Goal: Task Accomplishment & Management: Manage account settings

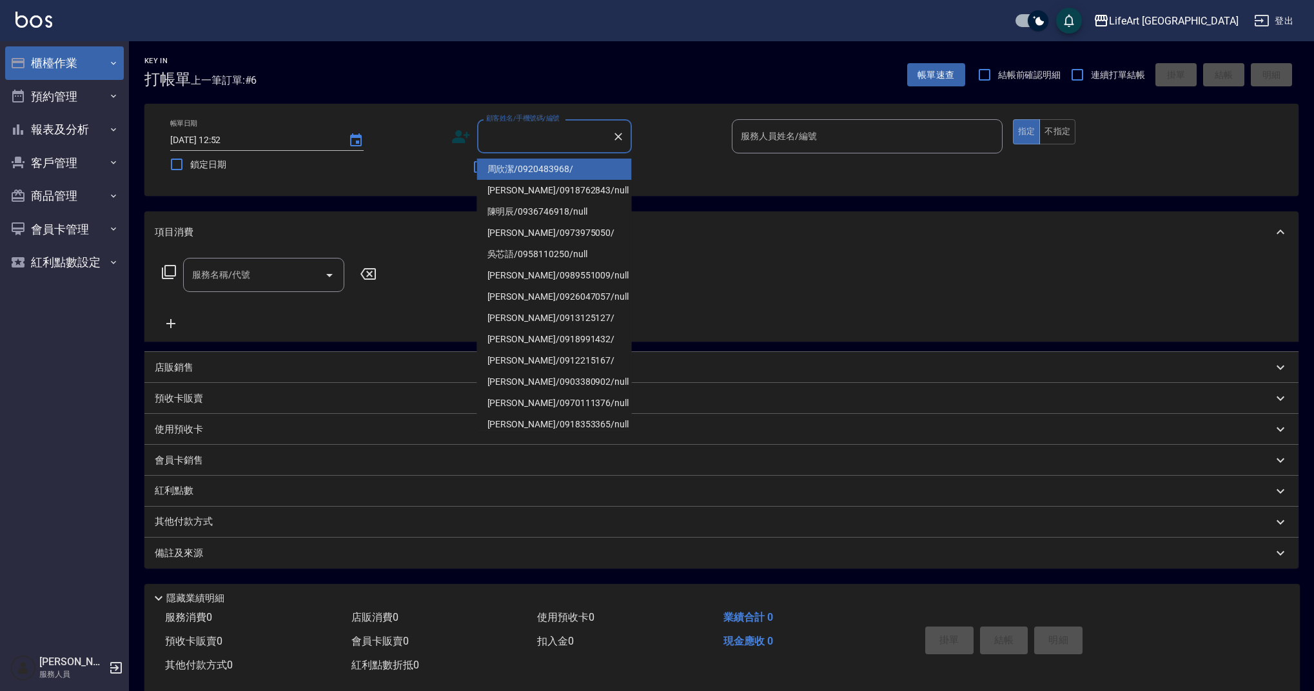
click at [95, 64] on button "櫃檯作業" at bounding box center [64, 63] width 119 height 34
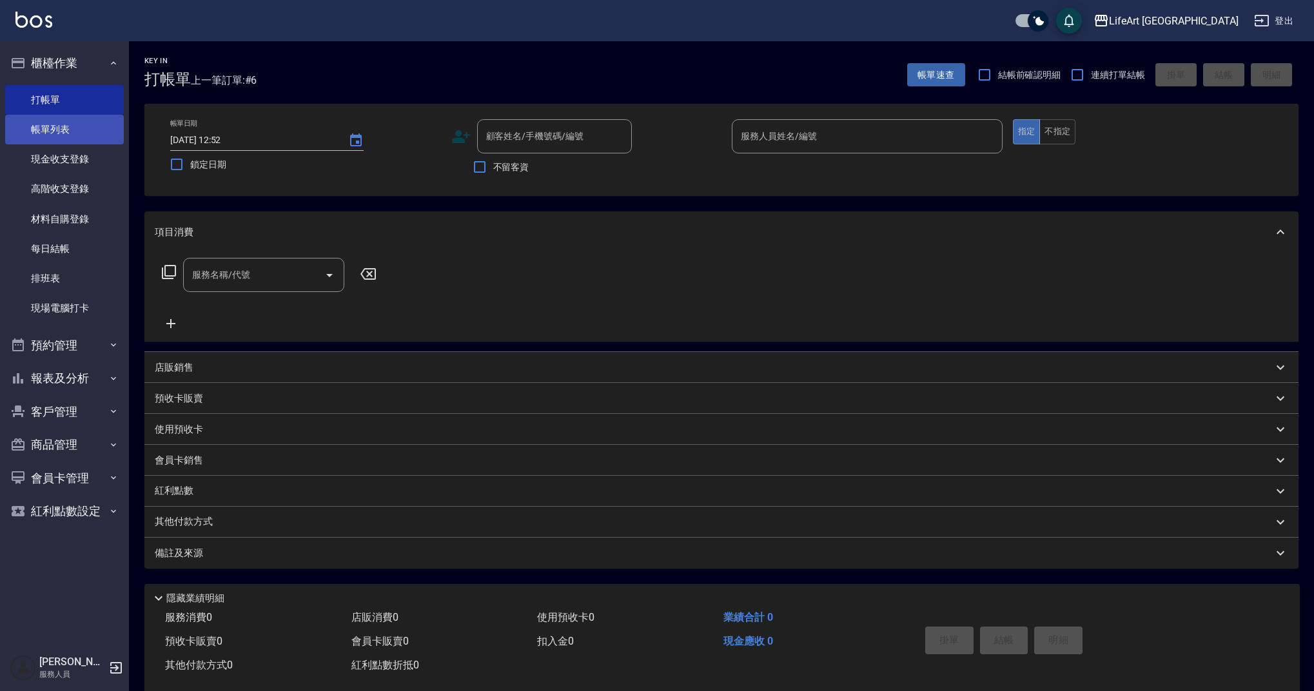
click at [94, 121] on link "帳單列表" at bounding box center [64, 130] width 119 height 30
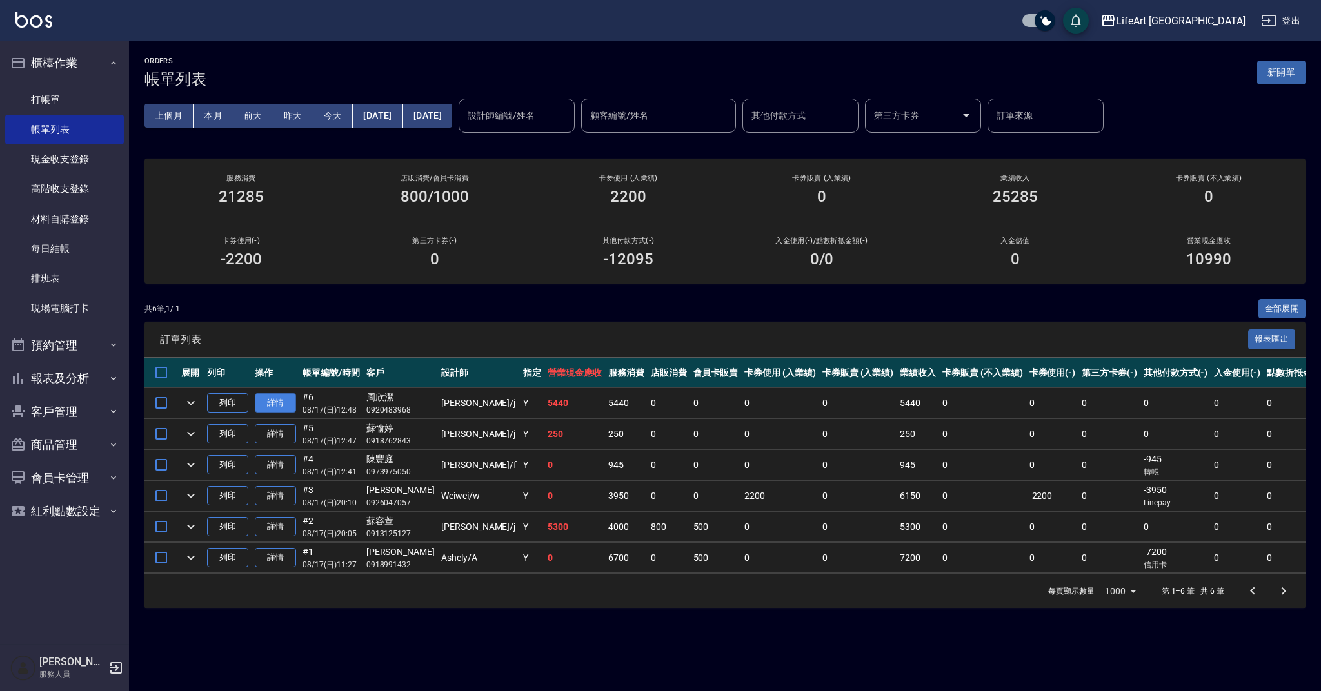
click at [285, 403] on link "詳情" at bounding box center [275, 403] width 41 height 20
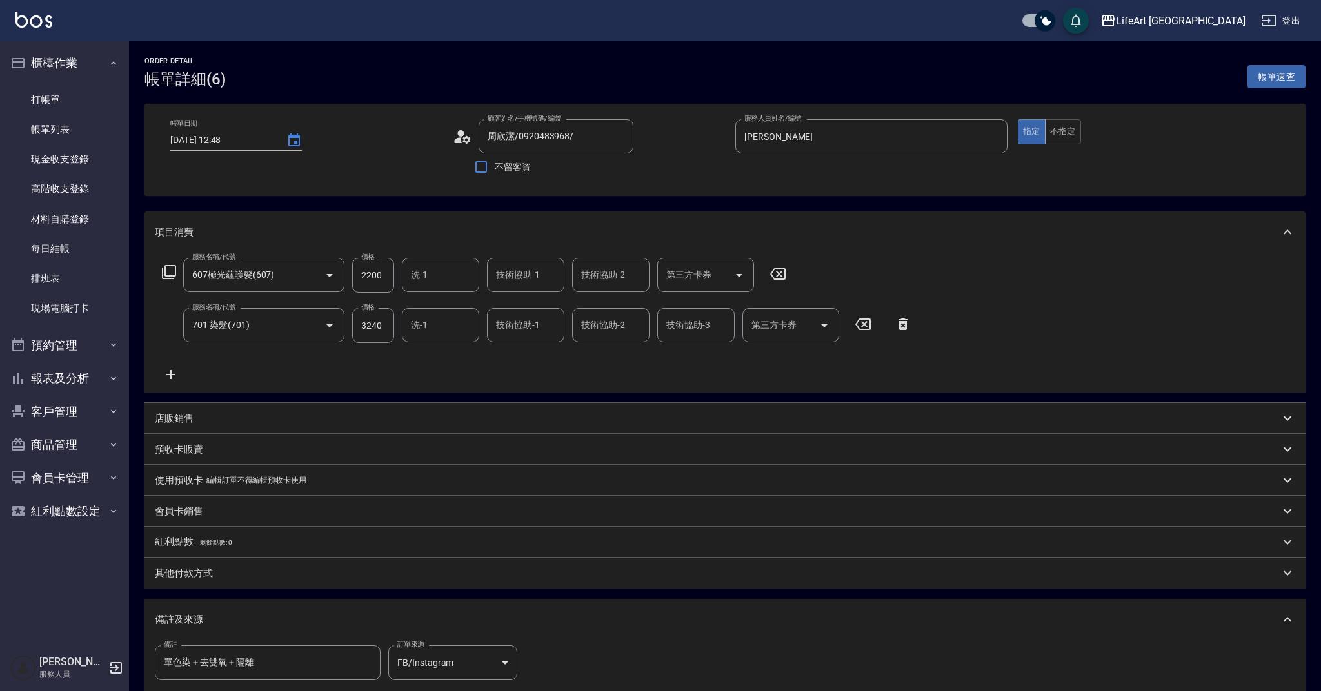
type input "[DATE] 12:48"
type input "周欣潔/0920483968/"
type input "[PERSON_NAME]"
type input "單色染＋去雙氧＋隔離"
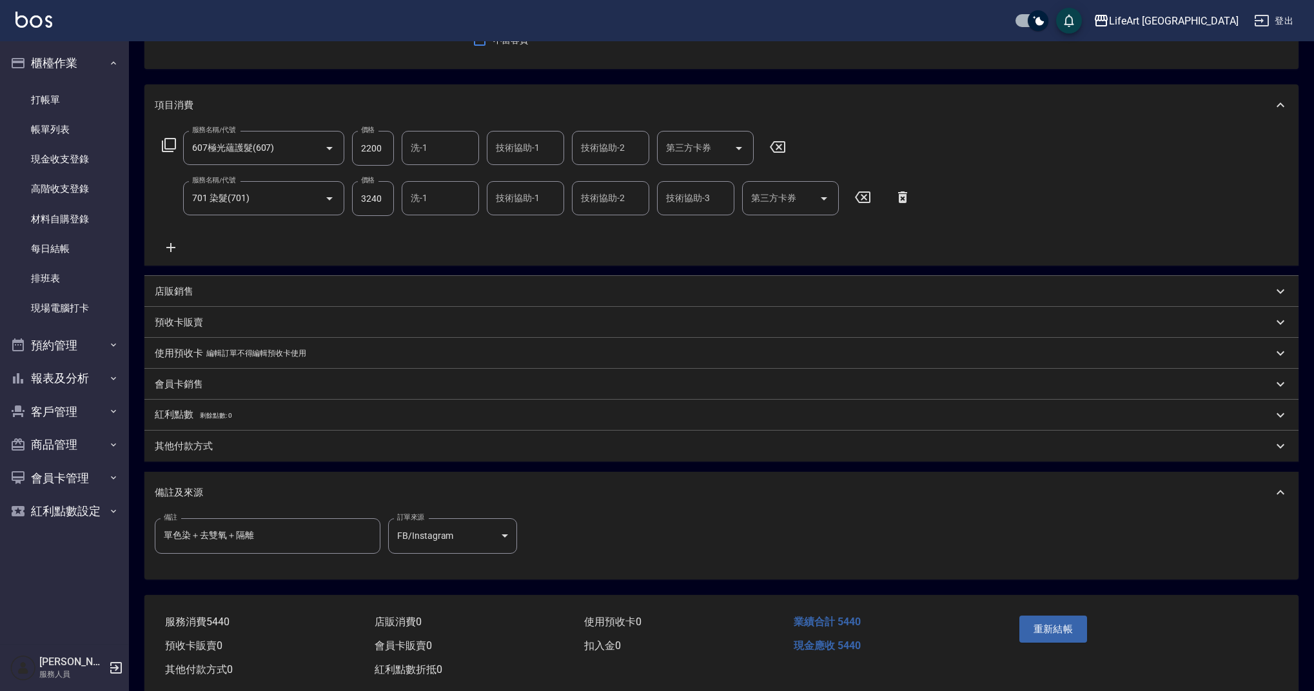
scroll to position [154, 0]
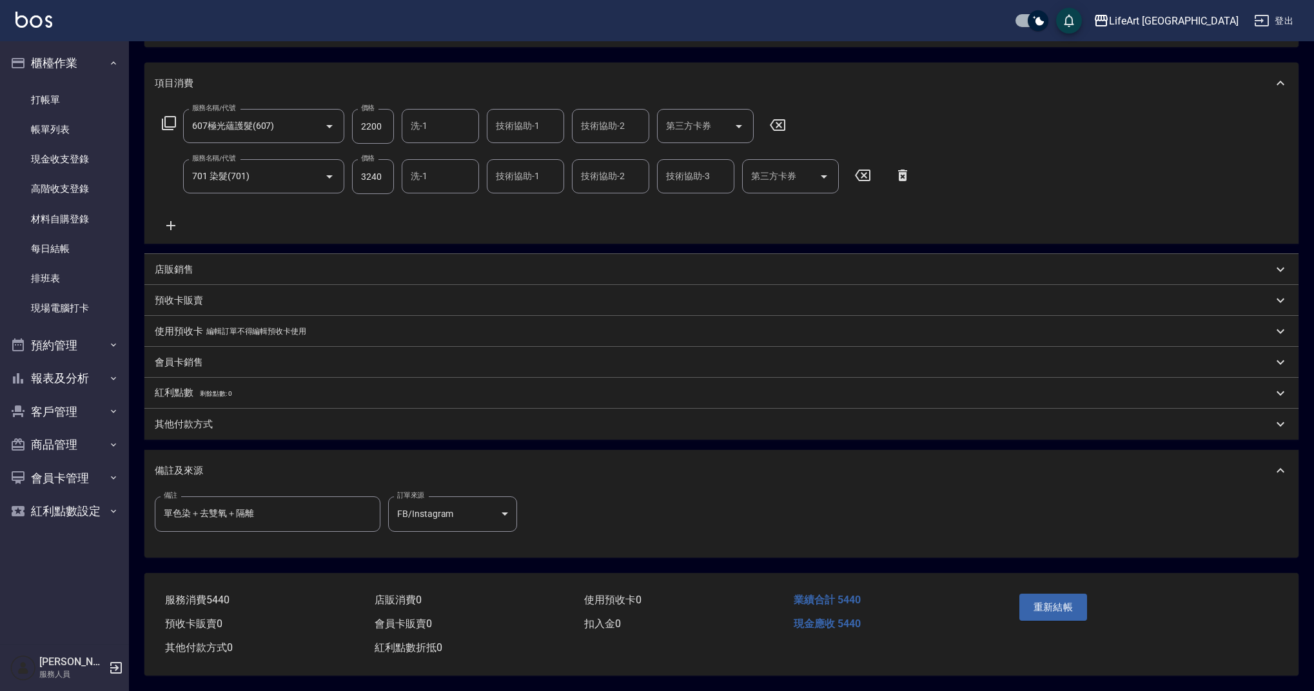
drag, startPoint x: 180, startPoint y: 417, endPoint x: 185, endPoint y: 421, distance: 6.9
click at [180, 418] on p "其他付款方式" at bounding box center [184, 425] width 58 height 14
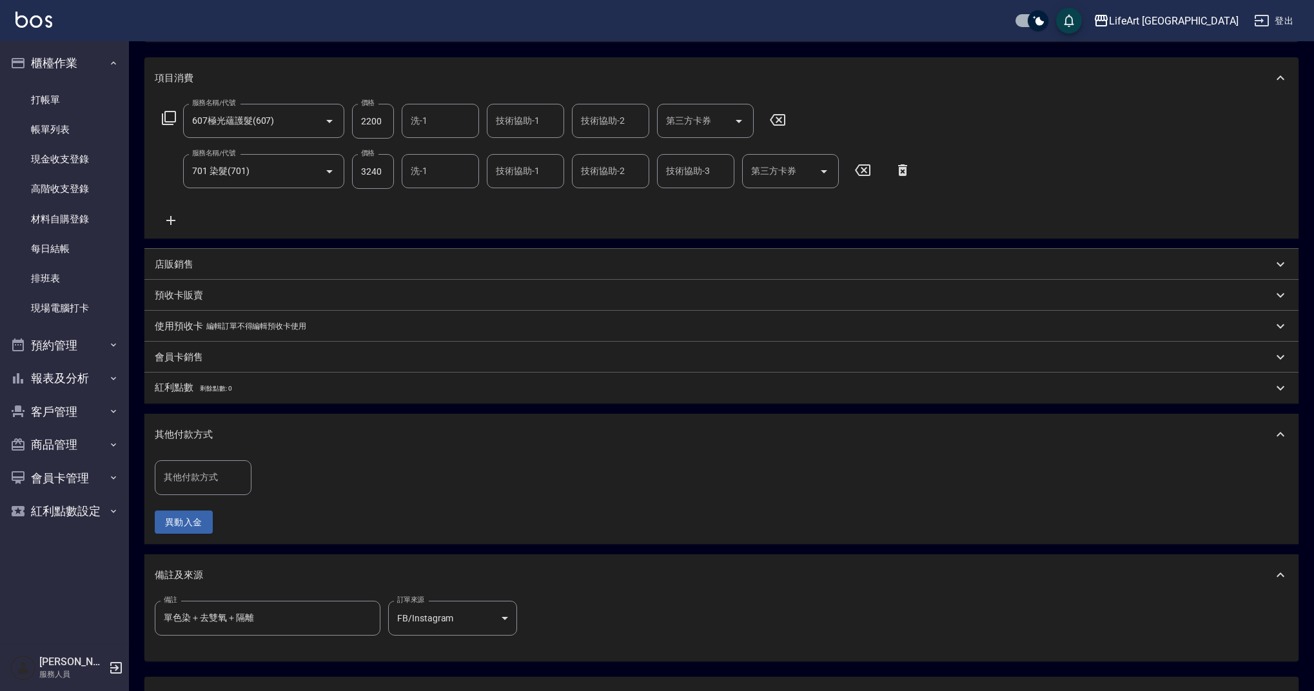
click at [205, 472] on div "其他付款方式 其他付款方式" at bounding box center [203, 477] width 97 height 34
click at [212, 566] on span "信用卡" at bounding box center [203, 574] width 97 height 21
type input "信用卡"
drag, startPoint x: 286, startPoint y: 473, endPoint x: 237, endPoint y: 475, distance: 49.7
click at [237, 475] on div "其他付款方式 信用卡 其他付款方式 信用卡金額 0 信用卡金額" at bounding box center [259, 477] width 209 height 35
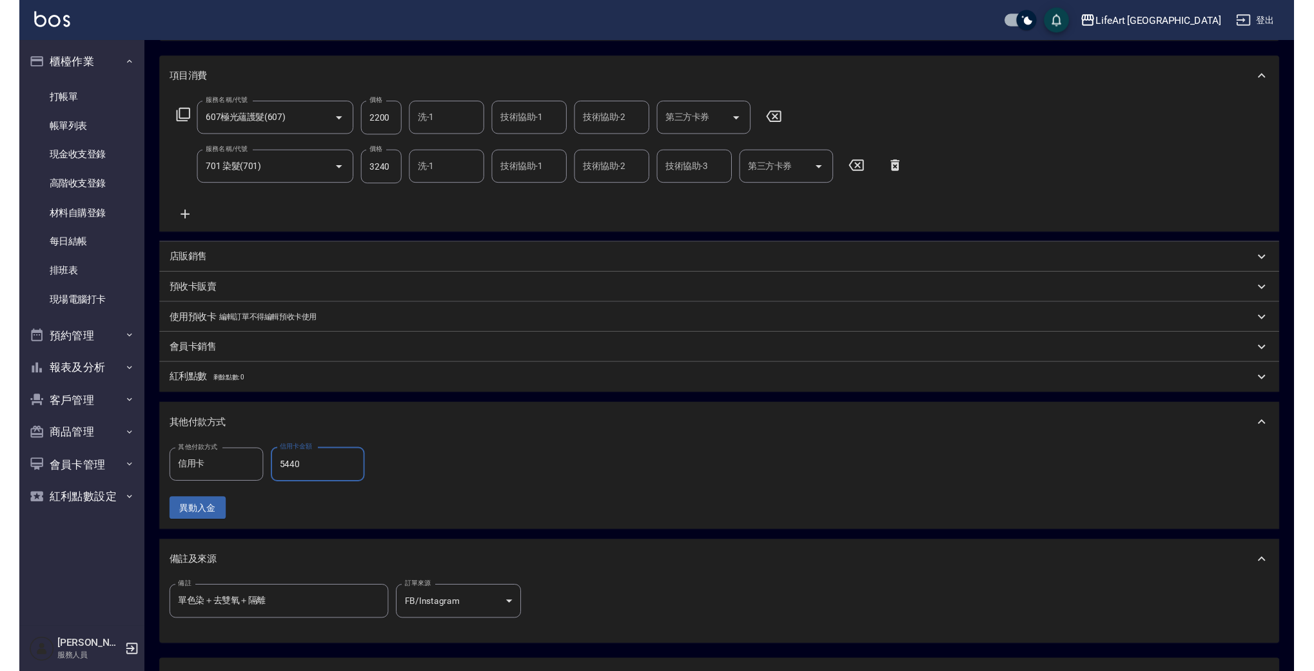
scroll to position [264, 0]
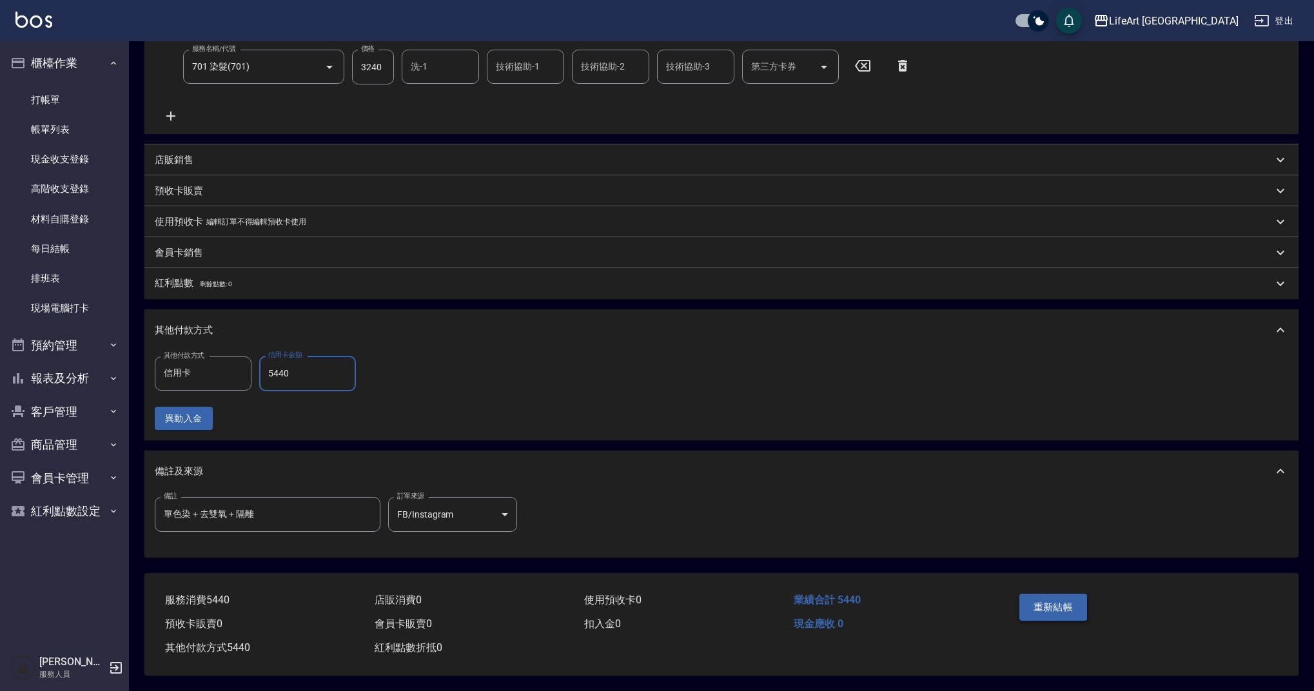
type input "5440"
click at [1034, 598] on button "重新結帳" at bounding box center [1053, 607] width 68 height 27
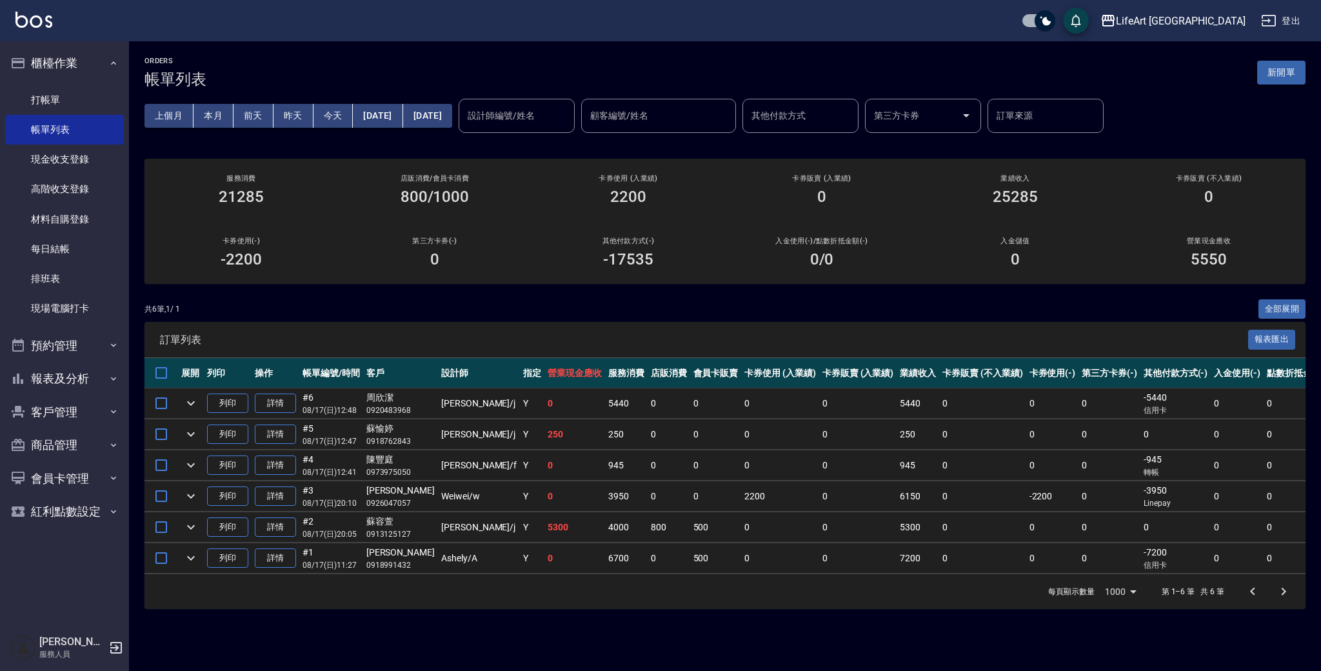
click at [1283, 63] on button "新開單" at bounding box center [1281, 73] width 48 height 24
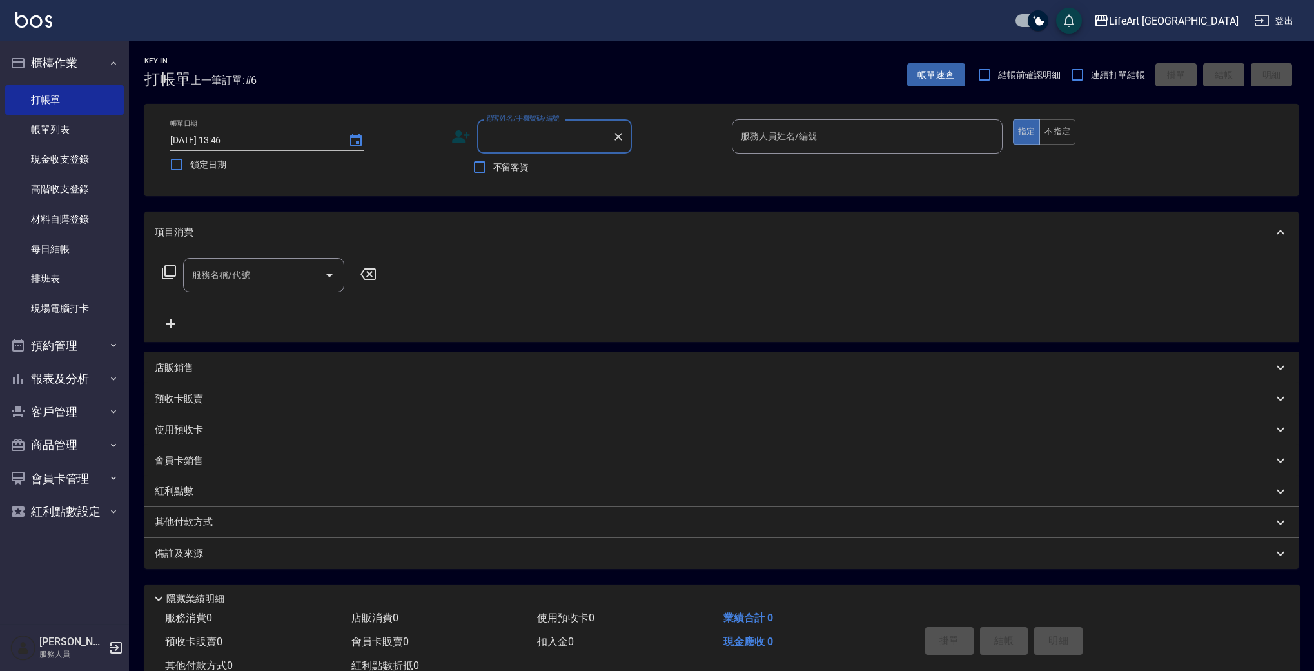
click at [502, 147] on input "顧客姓名/手機號碼/編號" at bounding box center [545, 136] width 124 height 23
type input "t"
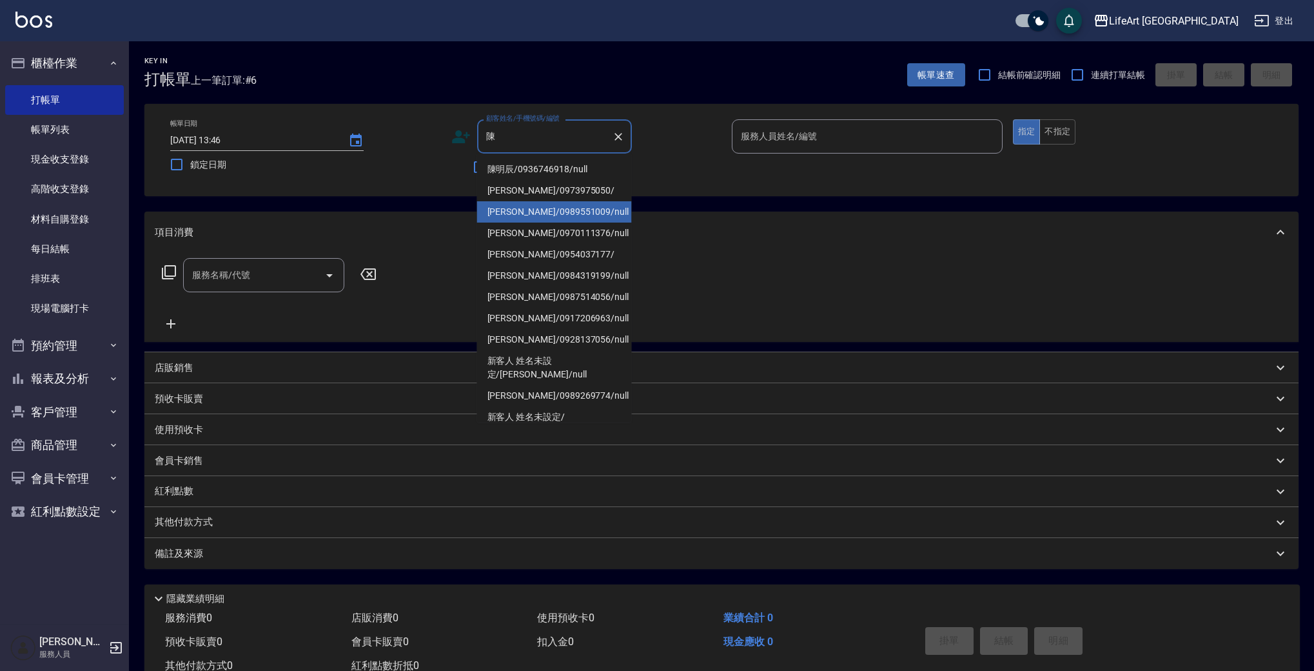
click at [541, 206] on li "[PERSON_NAME]/0989551009/null" at bounding box center [554, 211] width 155 height 21
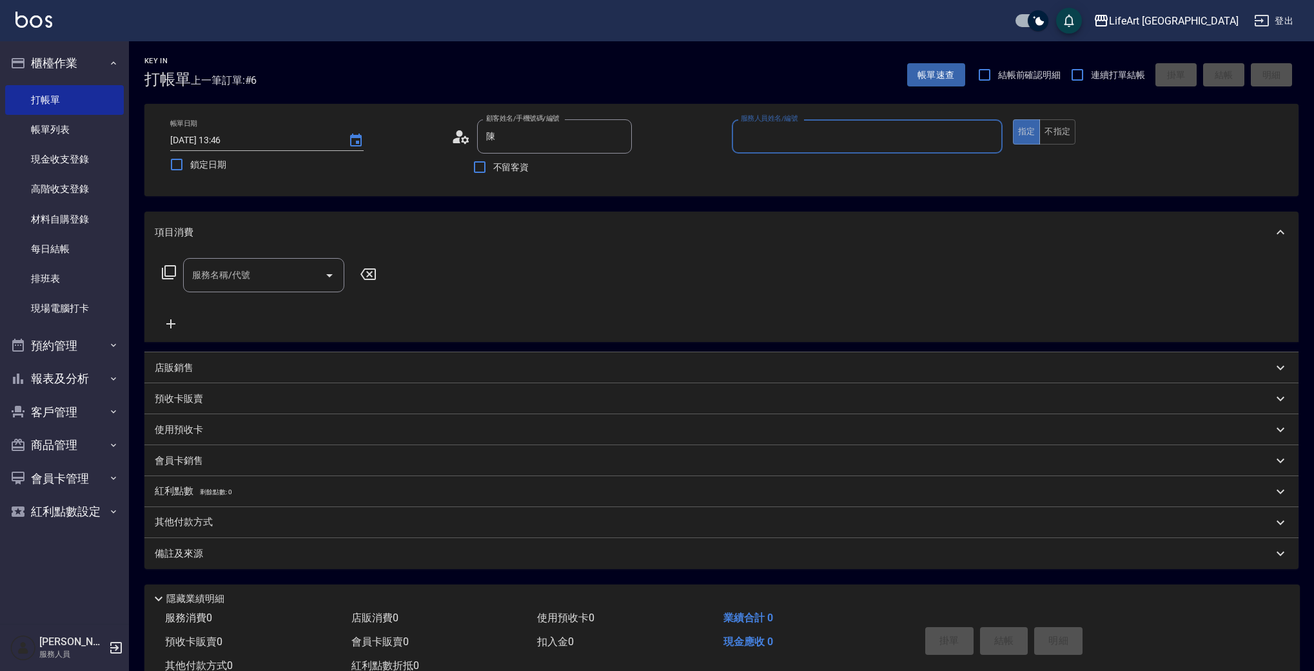
type input "[PERSON_NAME]/0989551009/null"
click at [780, 141] on input "服務人員姓名/編號" at bounding box center [867, 136] width 259 height 23
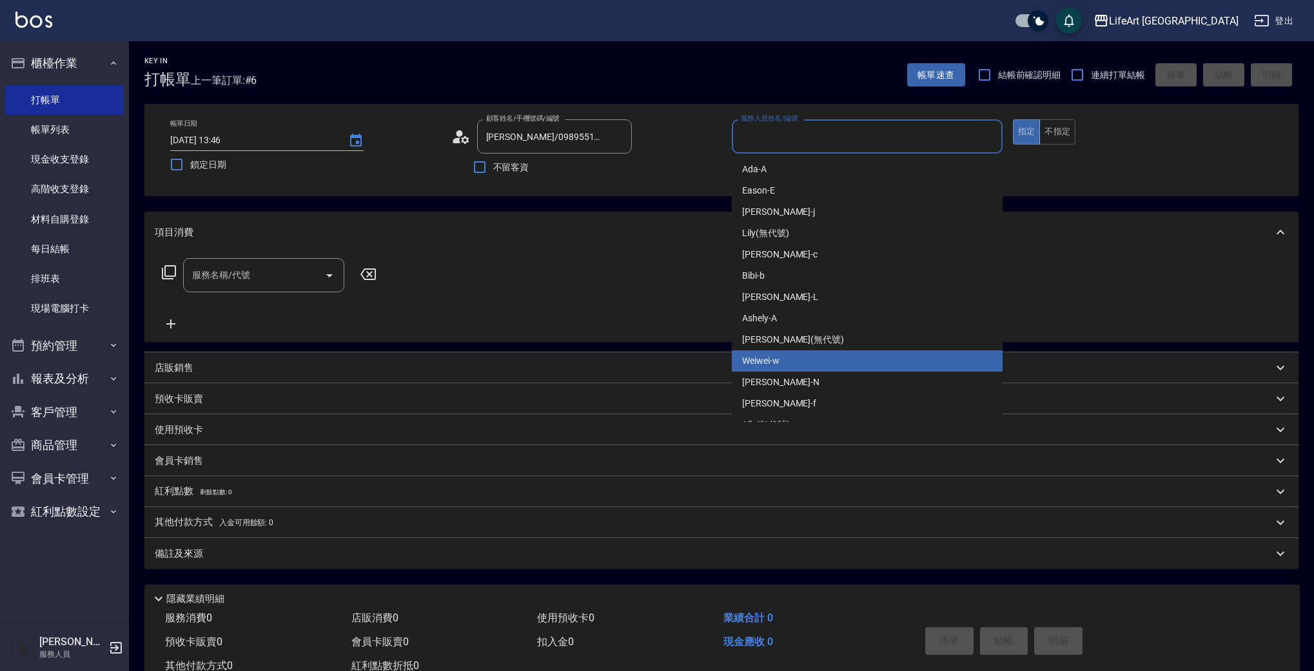
click at [778, 357] on span "Weiwei -w" at bounding box center [760, 361] width 37 height 14
type input "Weiwei-w"
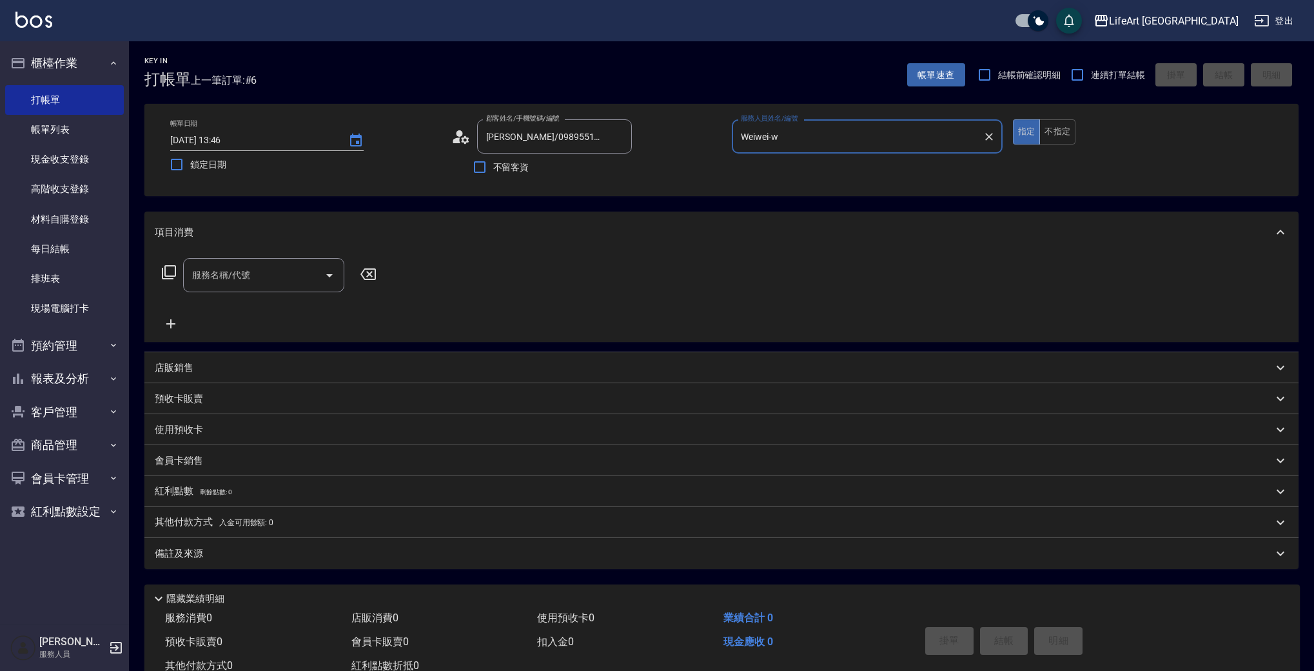
click at [217, 263] on div "服務名稱/代號" at bounding box center [263, 275] width 161 height 34
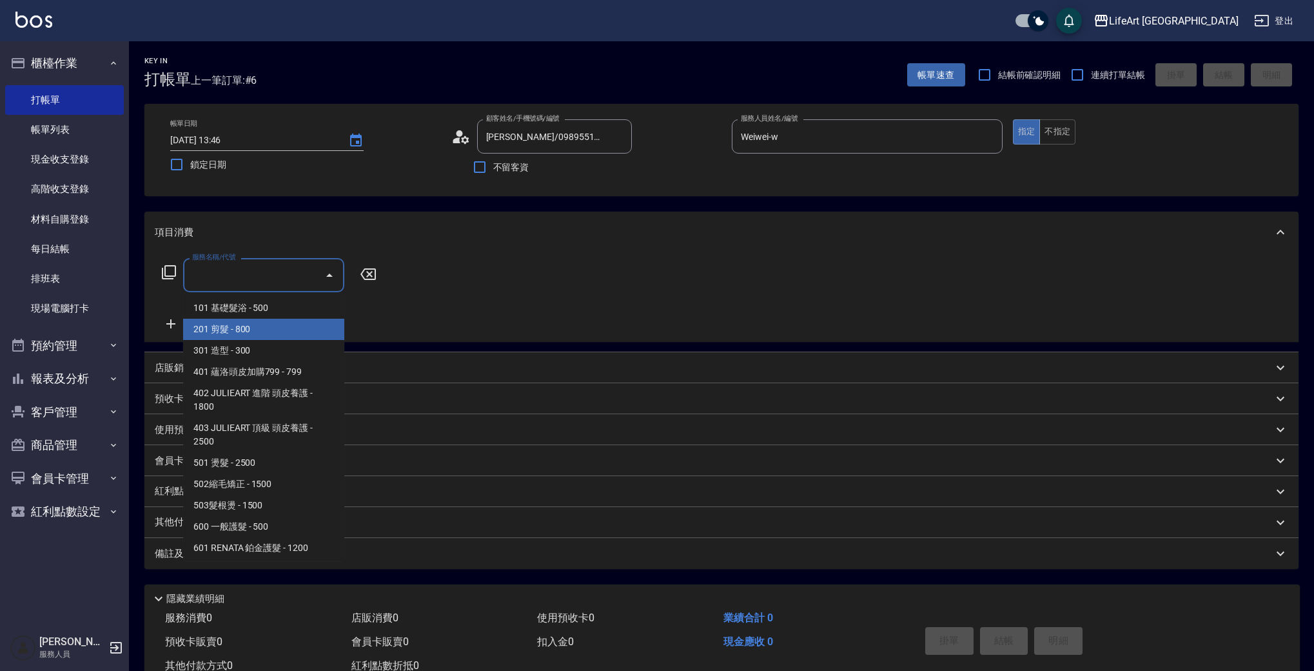
click at [233, 326] on span "201 剪髮 - 800" at bounding box center [263, 329] width 161 height 21
type input "201 剪髮(201)"
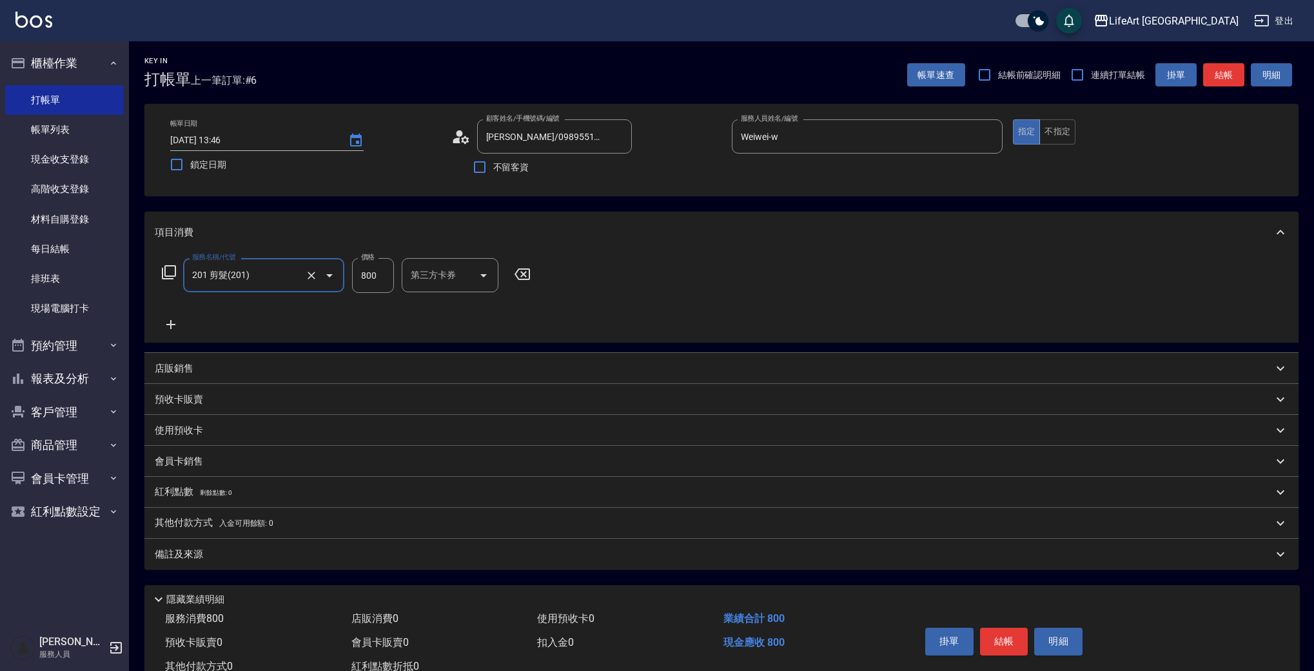
click at [170, 322] on icon at bounding box center [171, 324] width 32 height 15
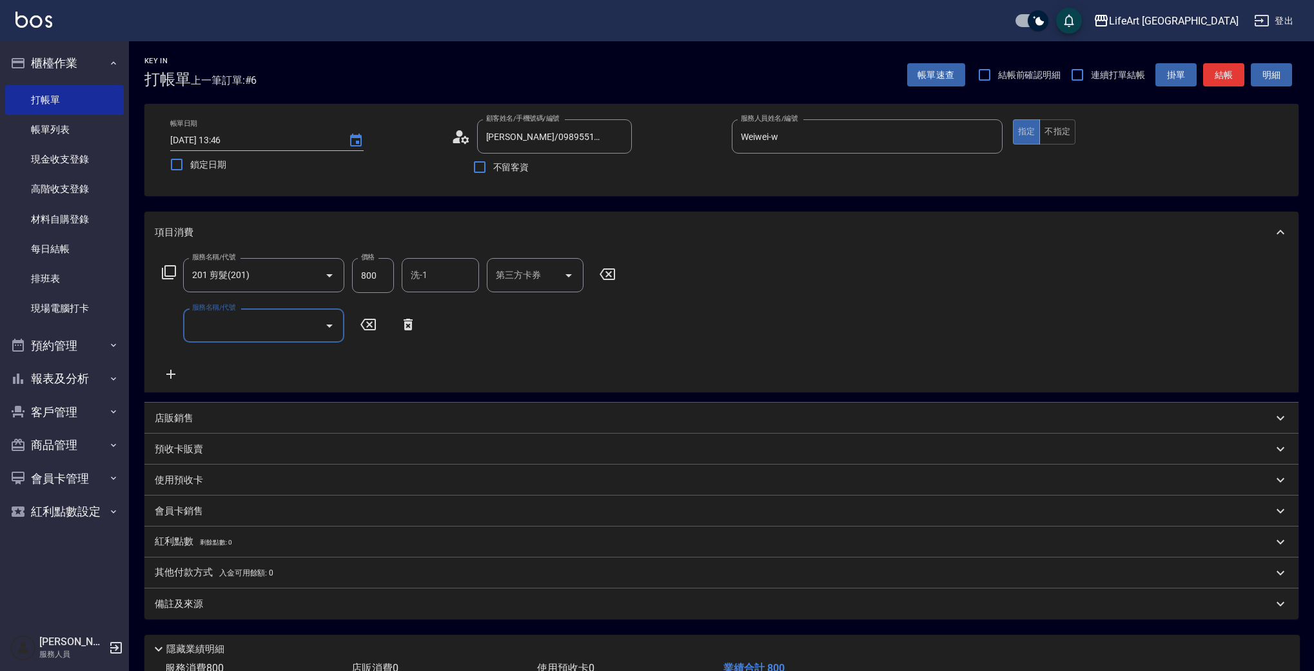
click at [244, 330] on input "服務名稱/代號" at bounding box center [254, 325] width 130 height 23
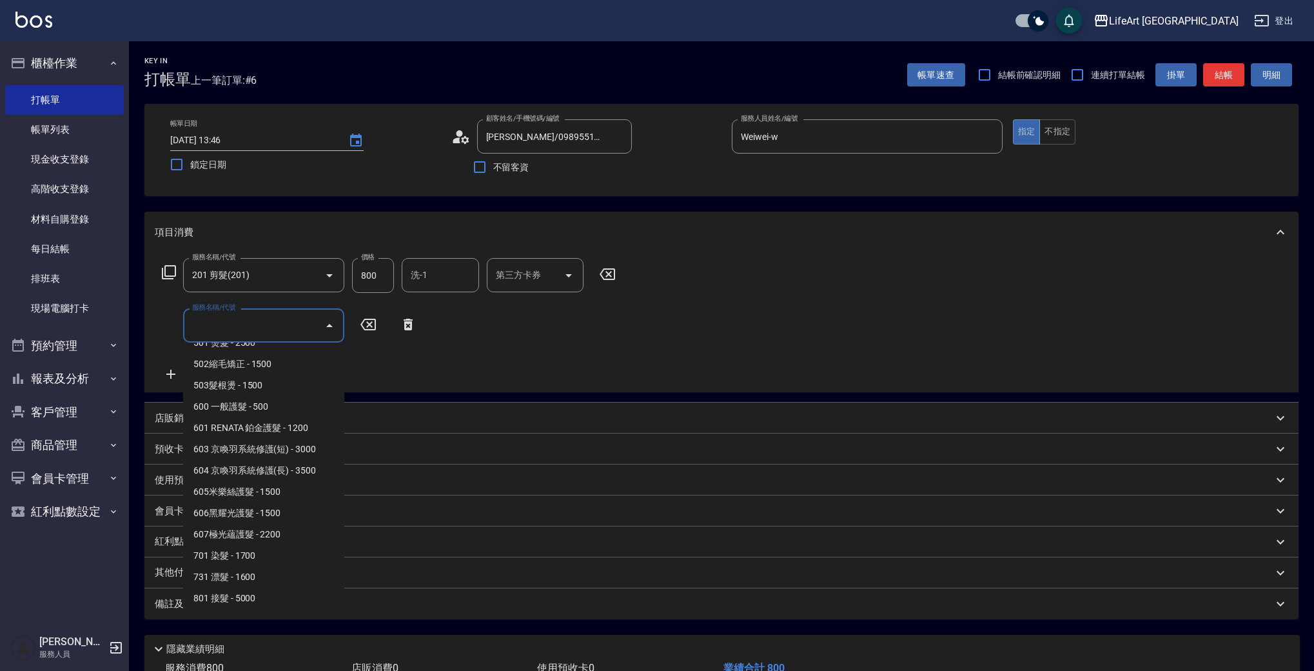
scroll to position [173, 0]
click at [281, 525] on span "607極光蘊護髮 - 2200" at bounding box center [263, 531] width 161 height 21
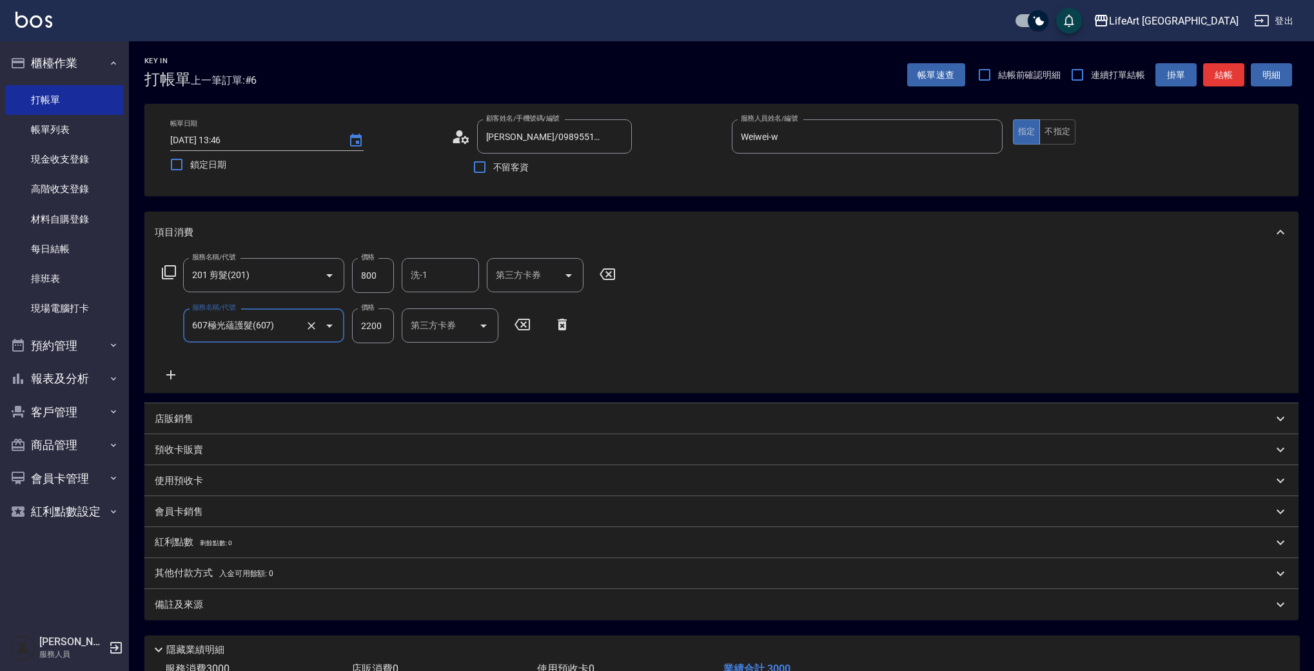
type input "607極光蘊護髮(607)"
drag, startPoint x: 388, startPoint y: 327, endPoint x: 339, endPoint y: 324, distance: 48.5
click at [339, 324] on div "服務名稱/代號 607極光蘊護髮(607) 服務名稱/代號 價格 2200 價格 洗-1 洗-1 技術協助-1 技術協助-1 技術協助-2 技術協助-2 第三…" at bounding box center [494, 325] width 679 height 35
type input "2700"
drag, startPoint x: 384, startPoint y: 271, endPoint x: 349, endPoint y: 279, distance: 36.3
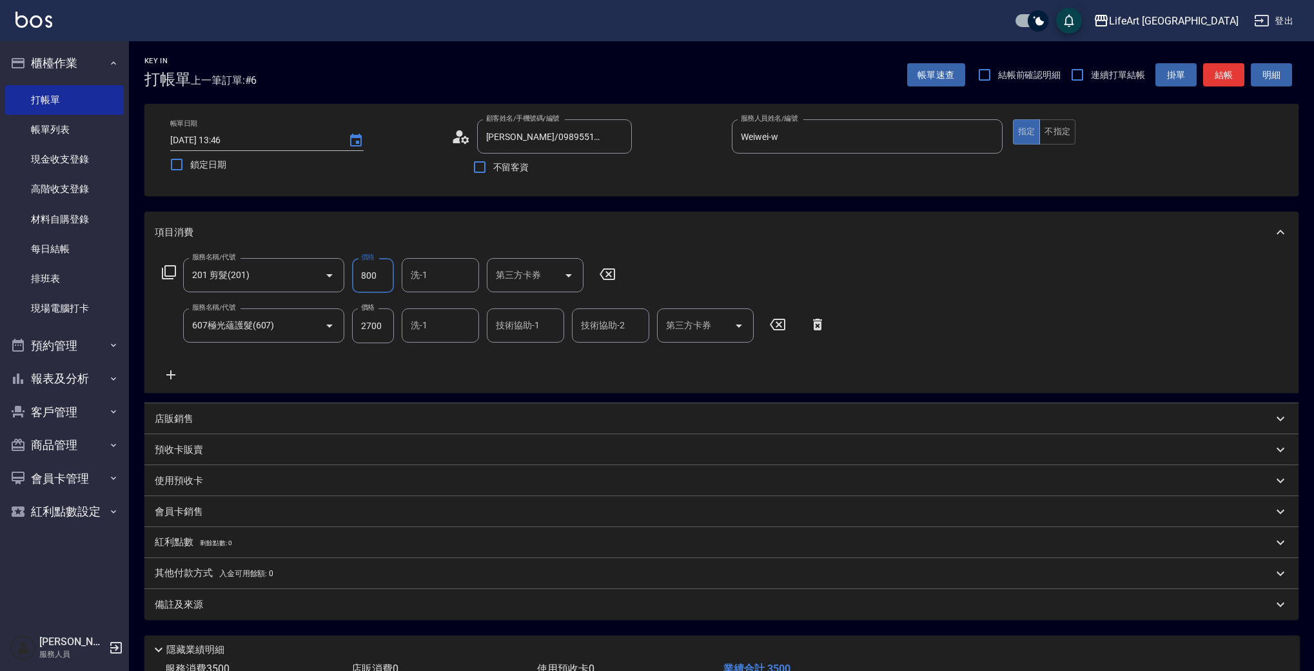
click at [349, 279] on div "服務名稱/代號 201 剪髮(201) 服務名稱/代號 價格 800 價格 洗-1 洗-1 第三方卡券 第三方卡券" at bounding box center [389, 275] width 469 height 35
type input "1000"
click at [430, 280] on input "洗-1" at bounding box center [441, 275] width 66 height 23
click at [441, 379] on span "Lily (無代號)" at bounding box center [435, 386] width 47 height 14
type input "Lily(無代號)"
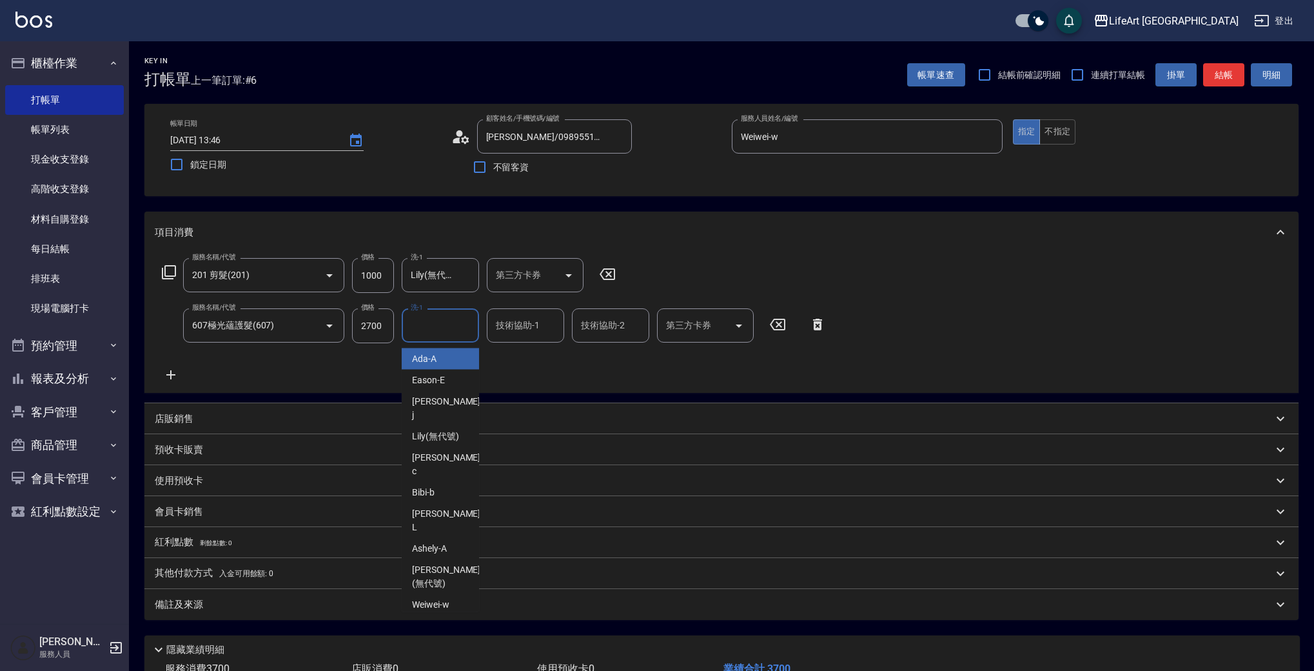
click at [423, 324] on input "洗-1" at bounding box center [441, 325] width 66 height 23
click at [440, 433] on div "Lily (無代號)" at bounding box center [440, 436] width 77 height 21
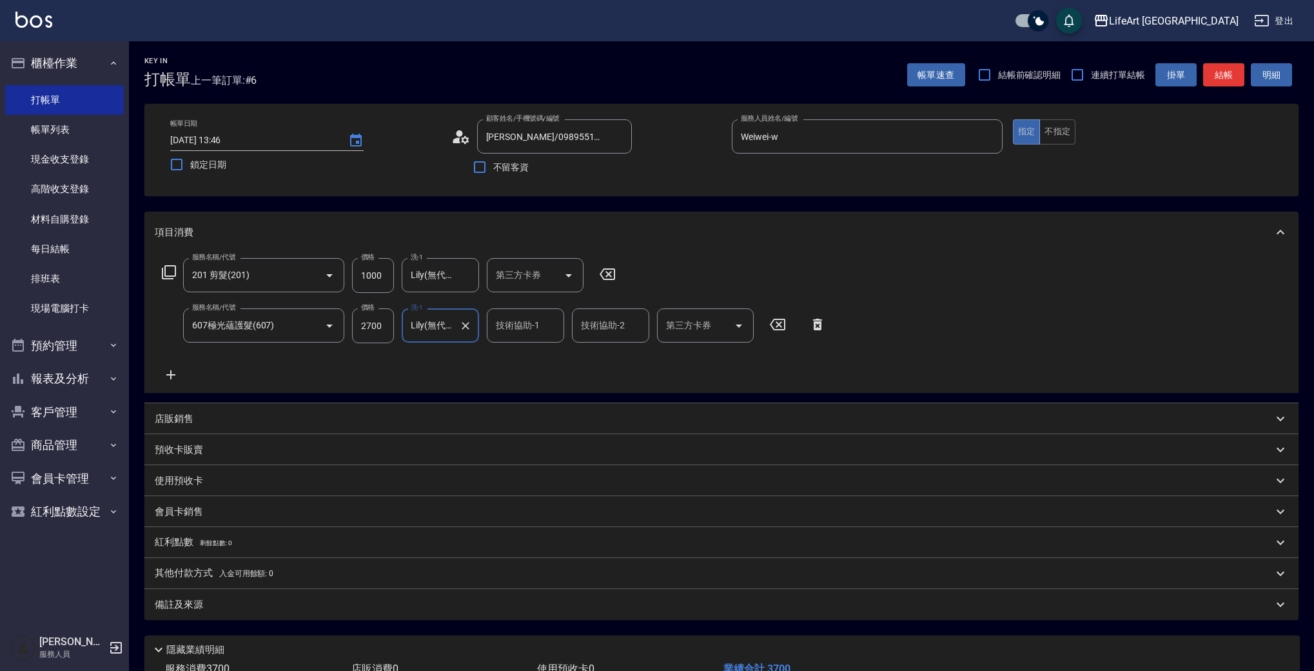
type input "Lily(無代號)"
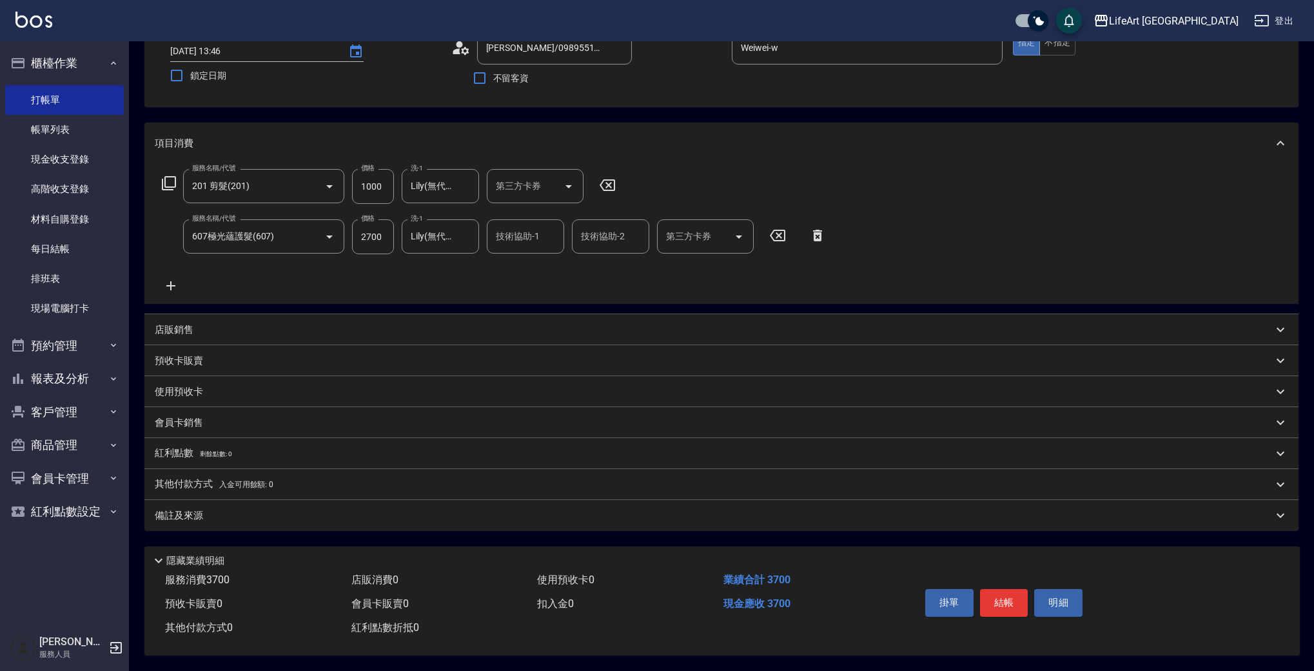
click at [210, 500] on div "備註及來源" at bounding box center [721, 515] width 1154 height 31
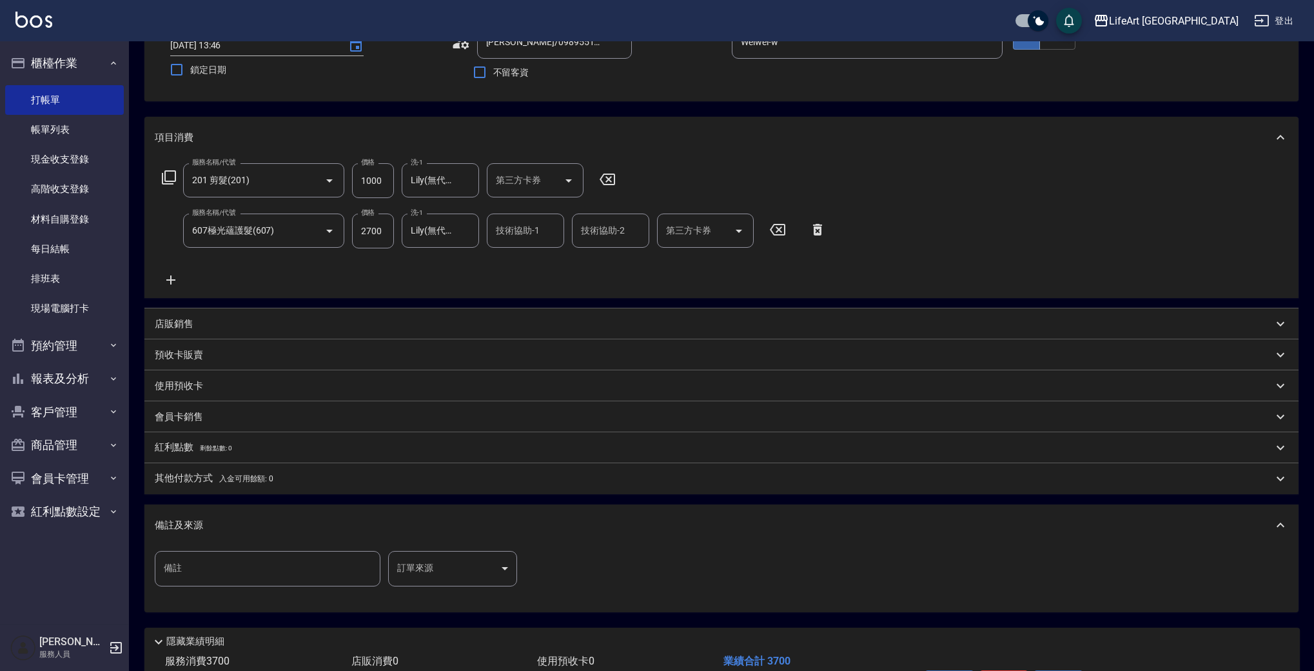
click at [441, 569] on body "LifeArt 蘆洲 登出 櫃檯作業 打帳單 帳單列表 現金收支登錄 高階收支登錄 材料自購登錄 每日結帳 排班表 現場電腦打卡 預約管理 預約管理 單日預約…" at bounding box center [657, 328] width 1314 height 847
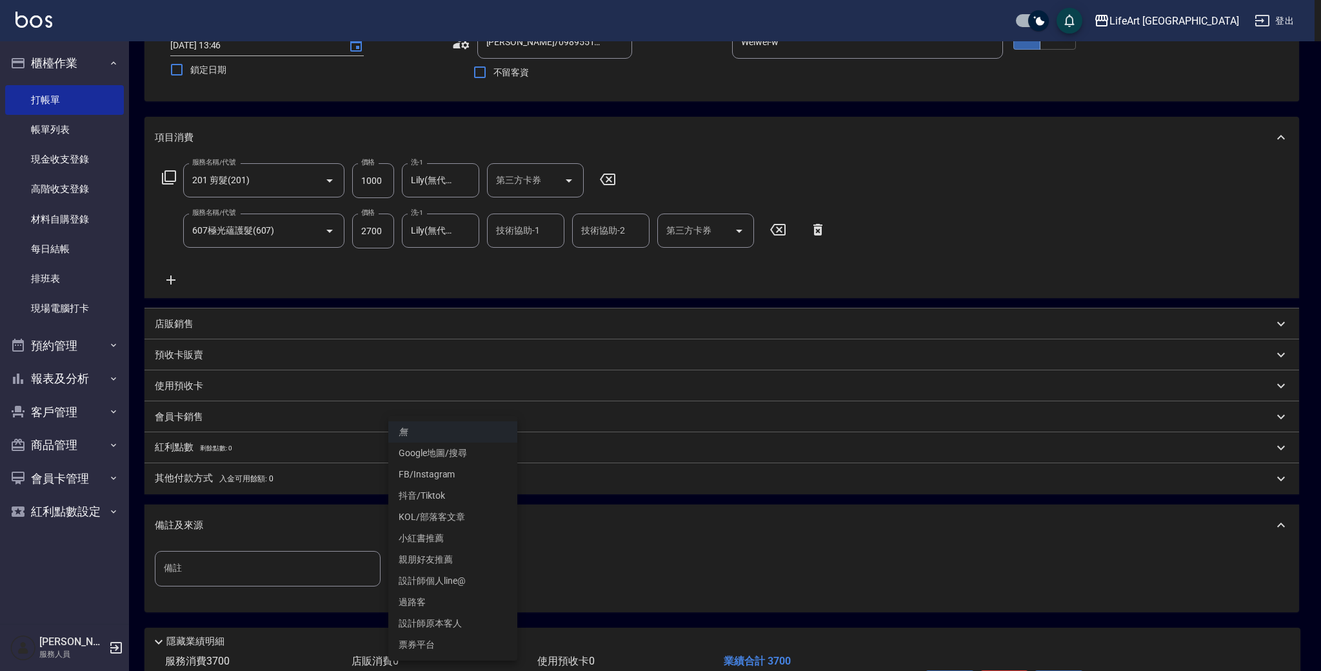
click at [424, 581] on li "設計師個人line@" at bounding box center [452, 580] width 129 height 21
type input "設計師個人line@"
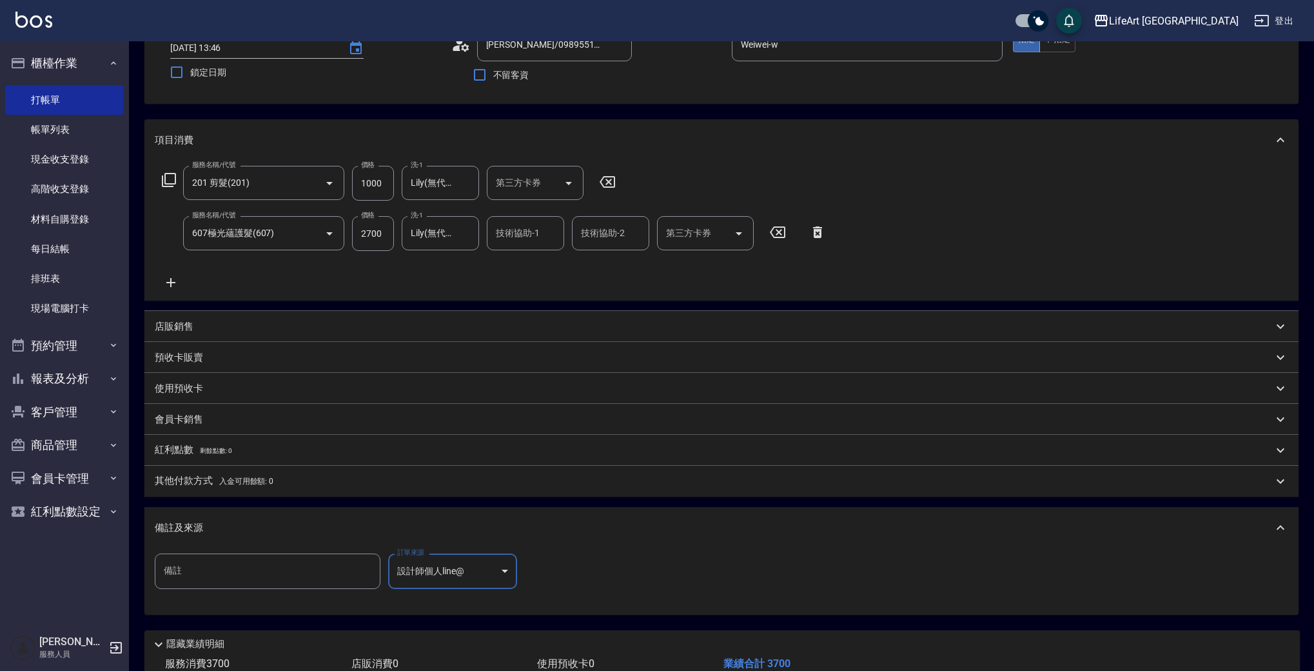
scroll to position [181, 0]
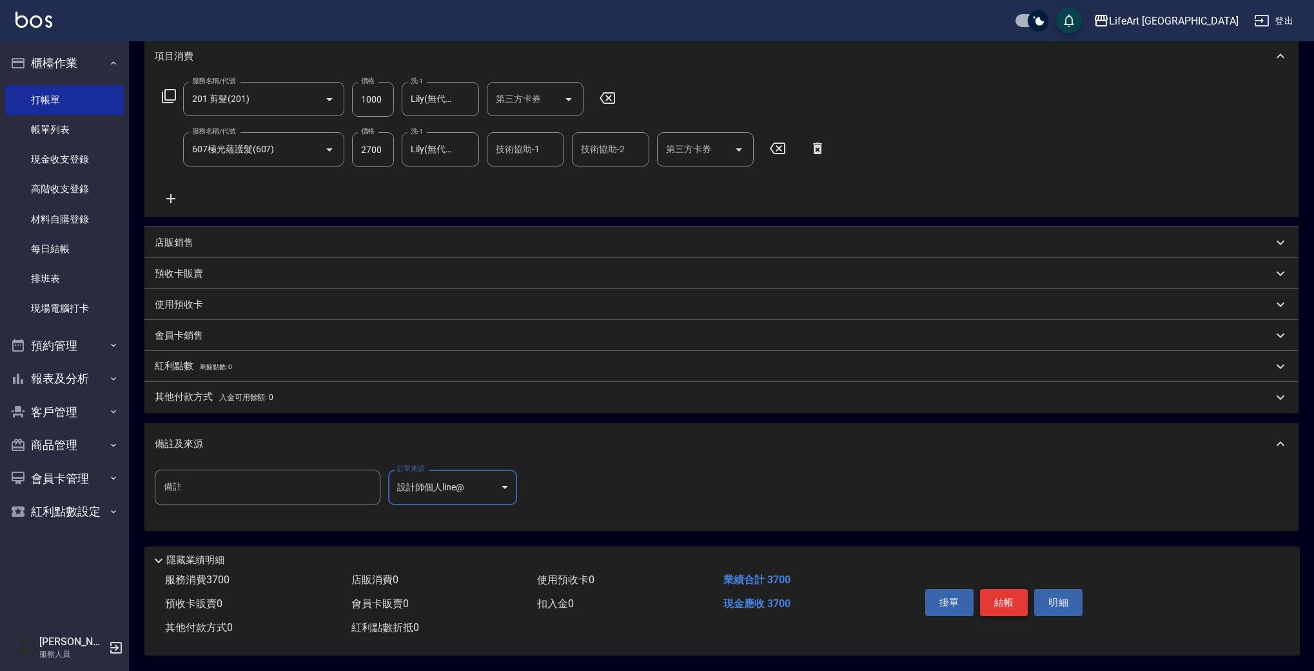
click at [1010, 596] on button "結帳" at bounding box center [1004, 602] width 48 height 27
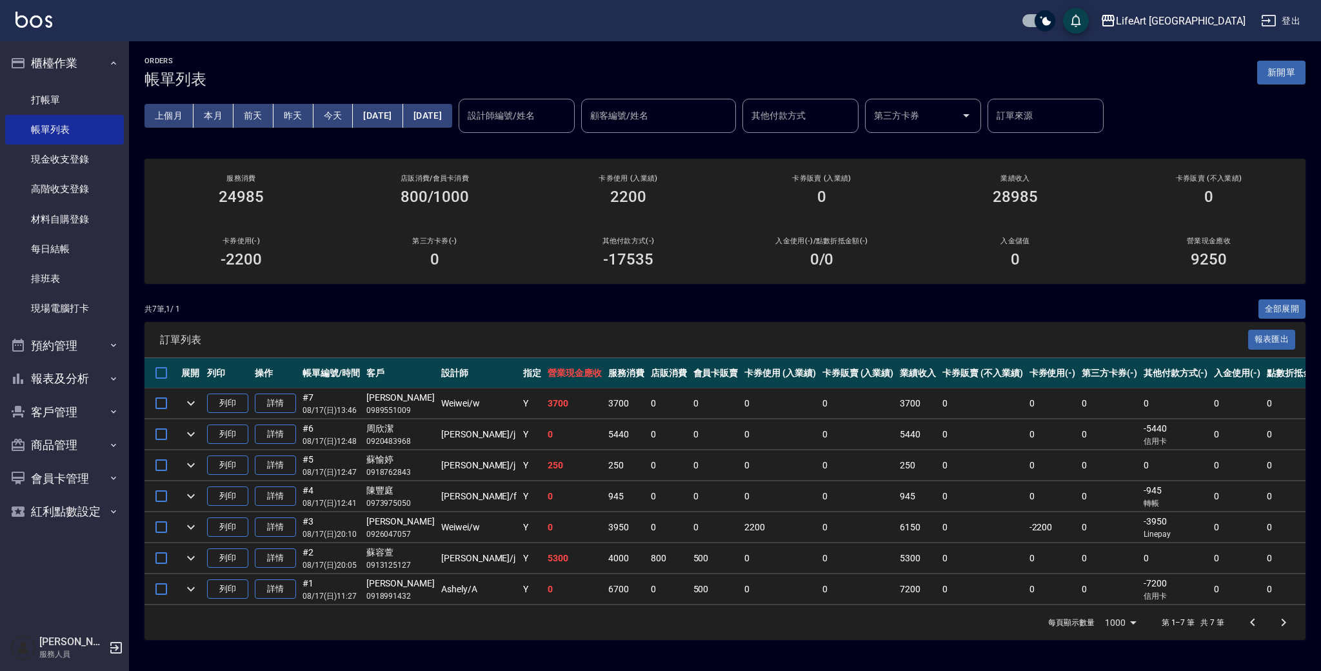
click at [1281, 70] on button "新開單" at bounding box center [1281, 73] width 48 height 24
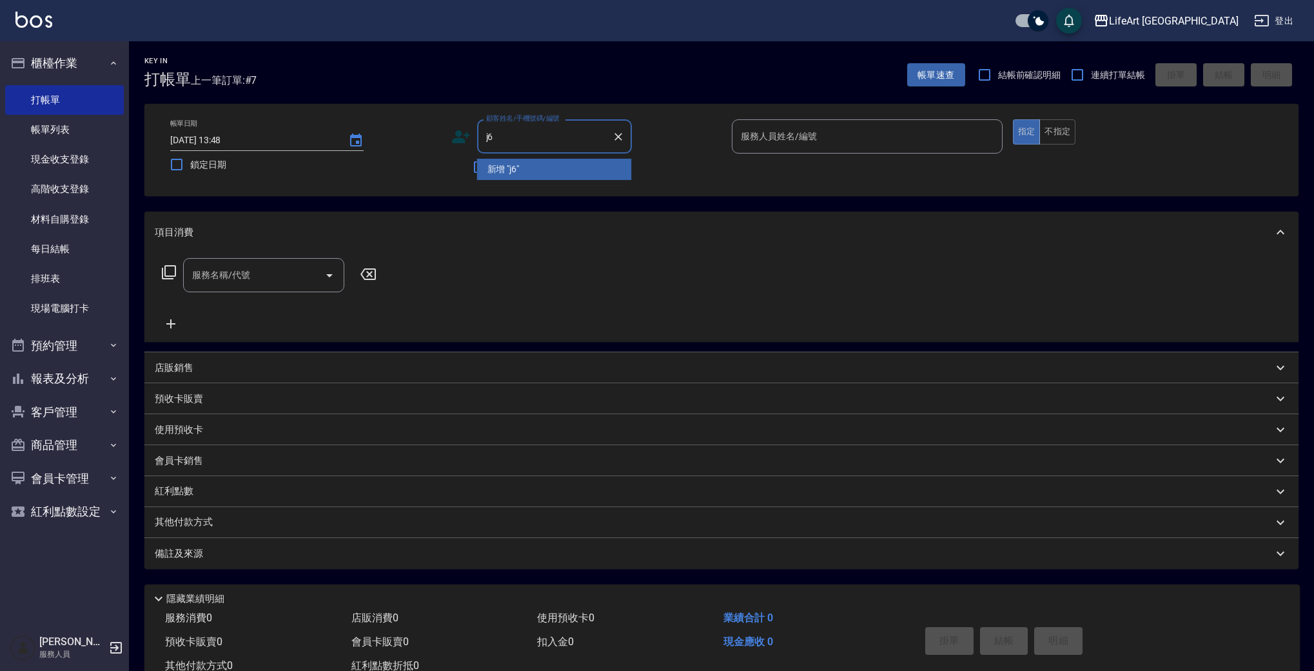
type input "j"
drag, startPoint x: 541, startPoint y: 170, endPoint x: 230, endPoint y: 269, distance: 326.9
click at [542, 170] on li "吳亞真/0909834863/" at bounding box center [554, 169] width 155 height 21
type input "吳亞真/0909834863/"
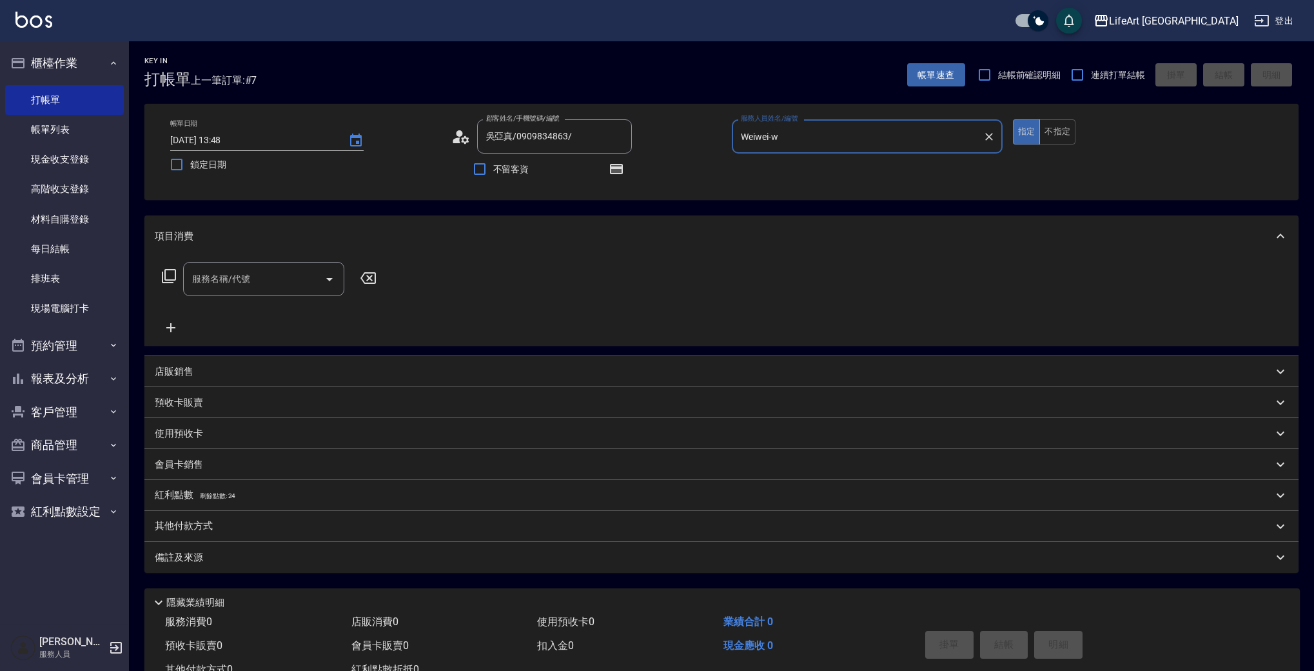
type input "Weiwei-w"
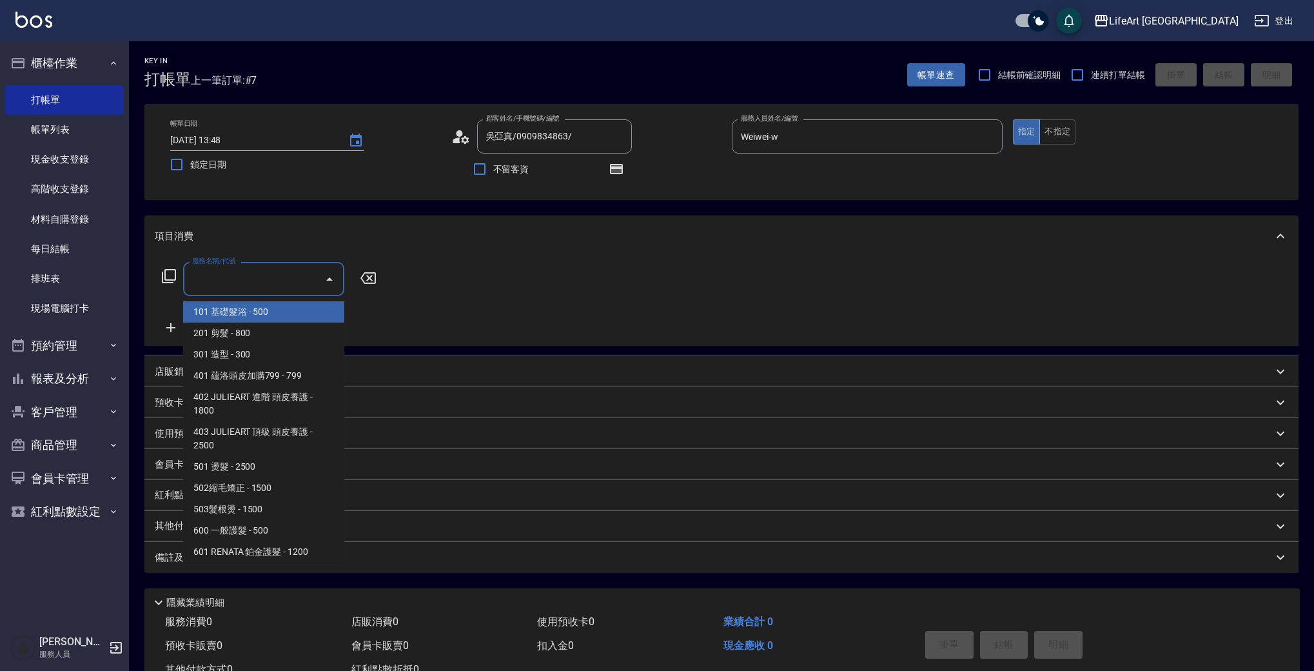
click at [250, 290] on input "服務名稱/代號" at bounding box center [254, 279] width 130 height 23
click at [247, 328] on span "201 剪髮 - 800" at bounding box center [263, 332] width 161 height 21
type input "201 剪髮(201)"
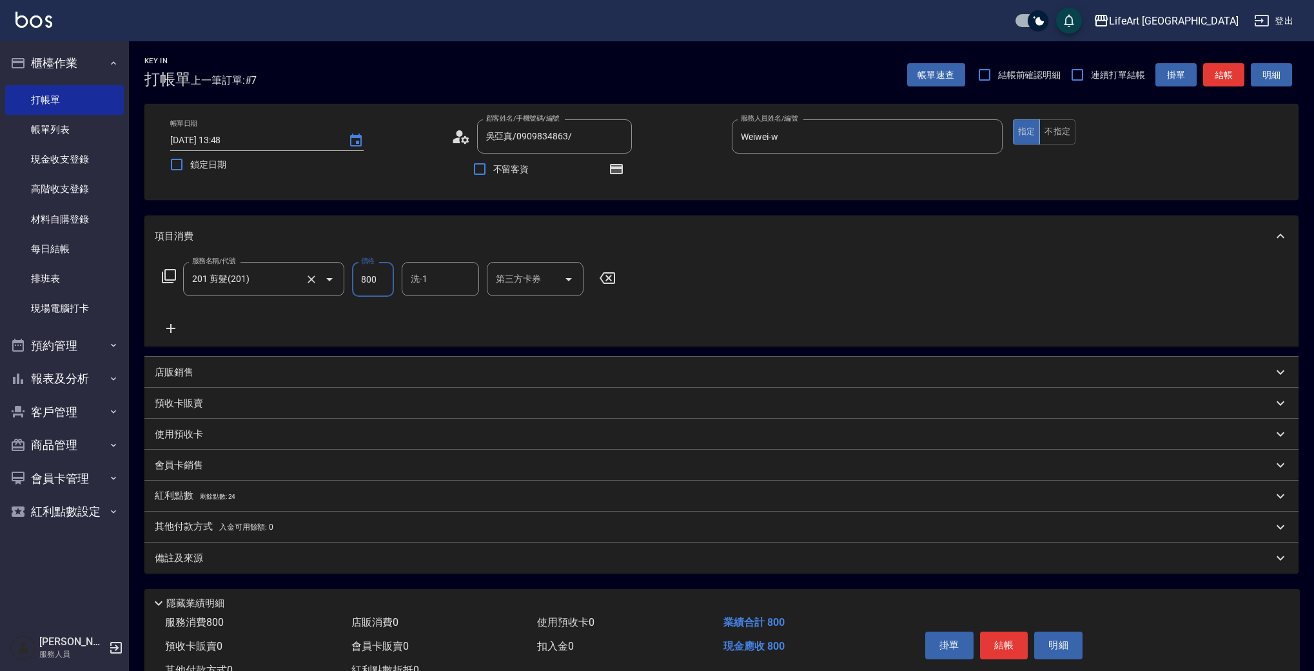
drag, startPoint x: 382, startPoint y: 273, endPoint x: 332, endPoint y: 279, distance: 50.1
click at [332, 279] on div "服務名稱/代號 201 剪髮(201) 服務名稱/代號 價格 800 價格 洗-1 洗-1 第三方卡券 第三方卡券" at bounding box center [389, 279] width 469 height 35
type input "100"
click at [254, 553] on div "備註及來源" at bounding box center [714, 558] width 1118 height 14
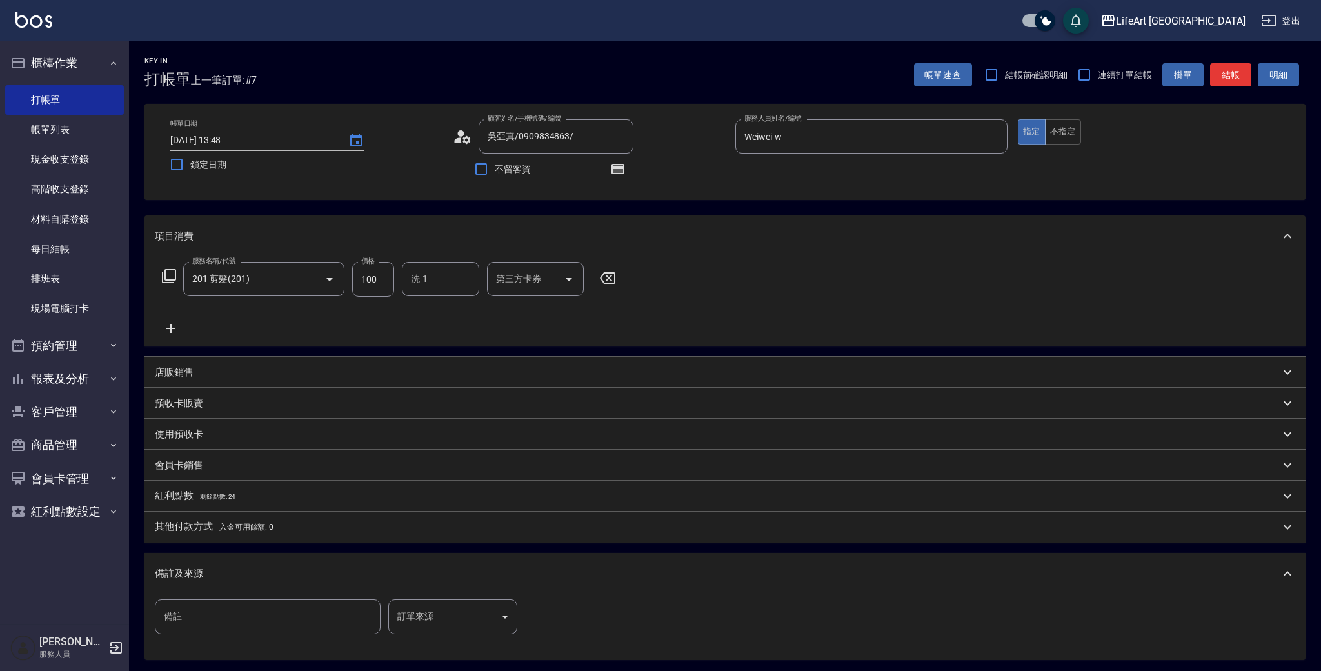
click at [437, 611] on body "LifeArt 蘆洲 登出 櫃檯作業 打帳單 帳單列表 現金收支登錄 高階收支登錄 材料自購登錄 每日結帳 排班表 現場電腦打卡 預約管理 預約管理 單日預約…" at bounding box center [660, 400] width 1321 height 800
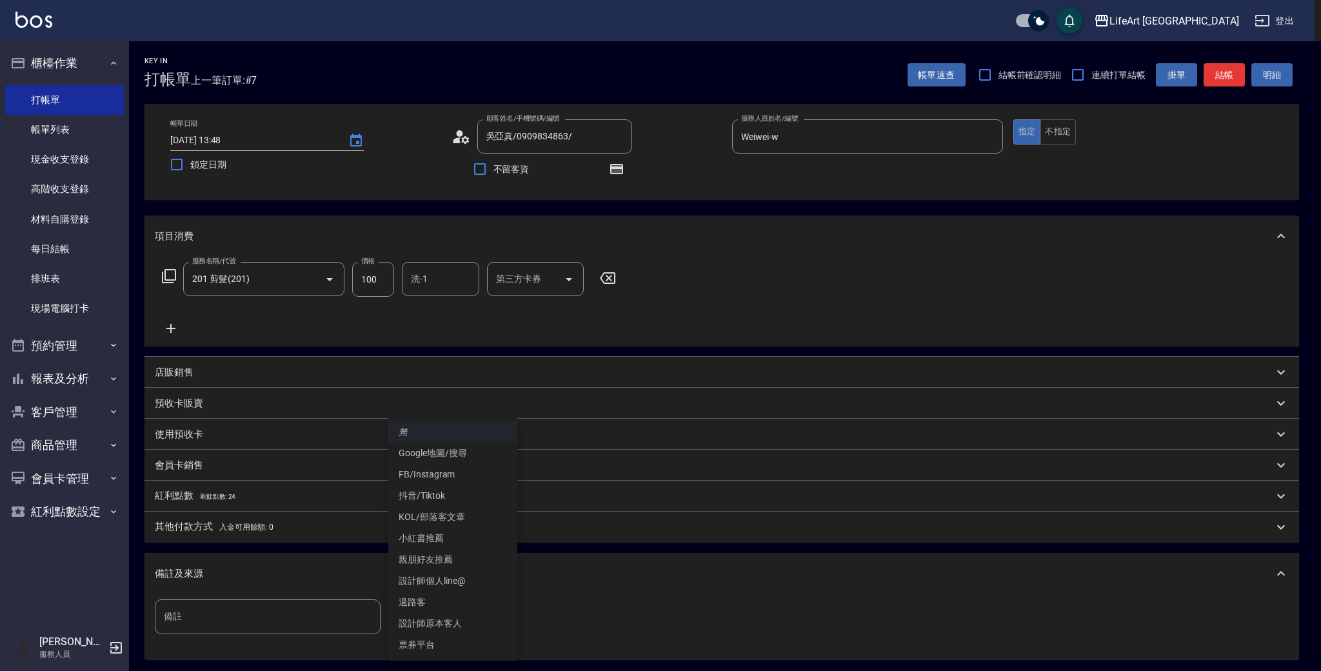
click at [442, 620] on li "設計師原本客人" at bounding box center [452, 623] width 129 height 21
type input "設計師原本客人"
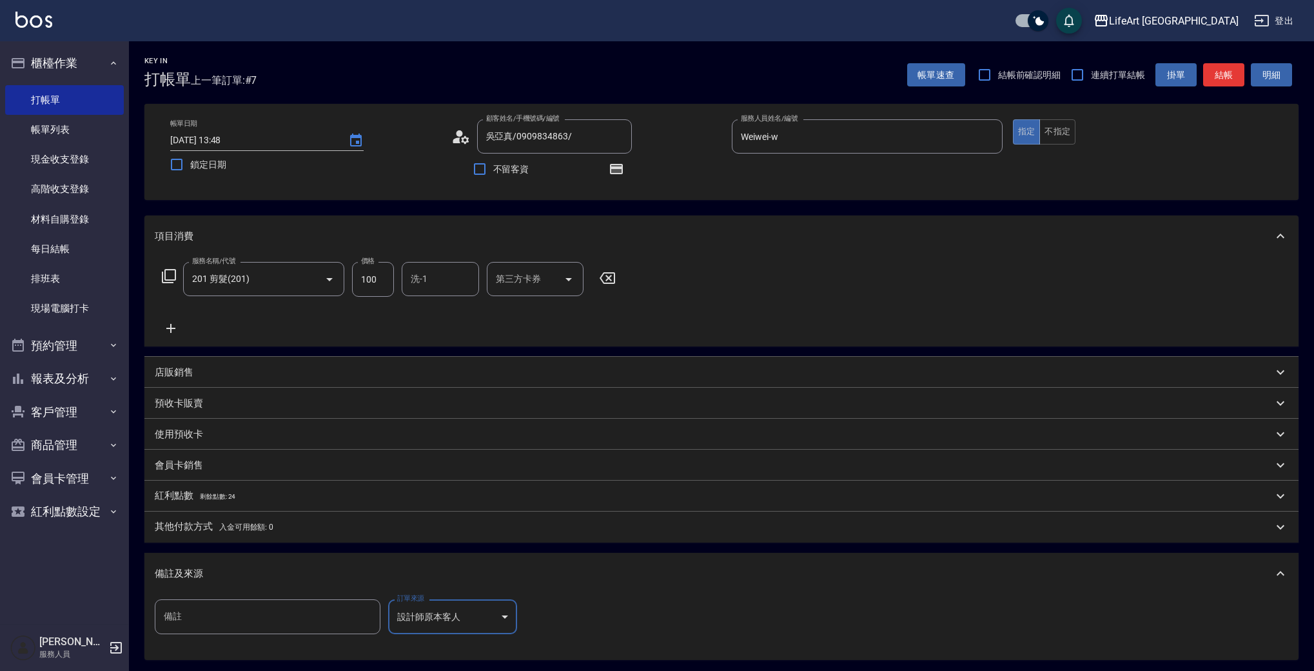
scroll to position [135, 0]
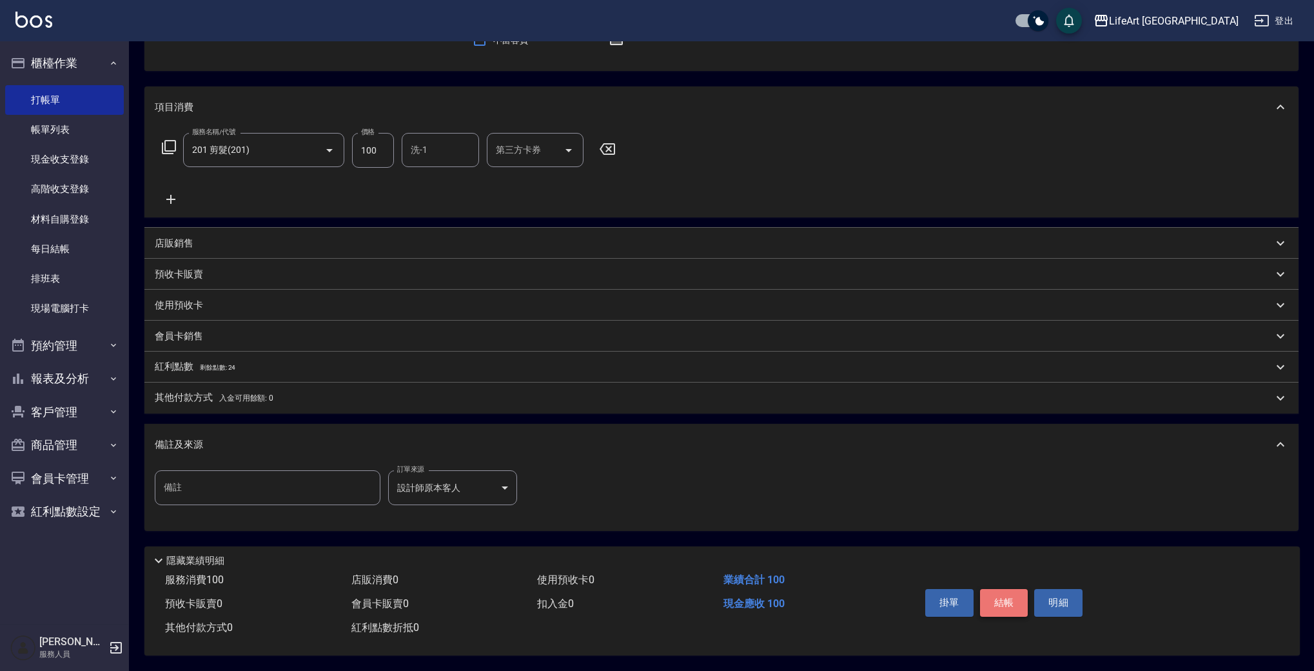
click at [1009, 591] on button "結帳" at bounding box center [1004, 602] width 48 height 27
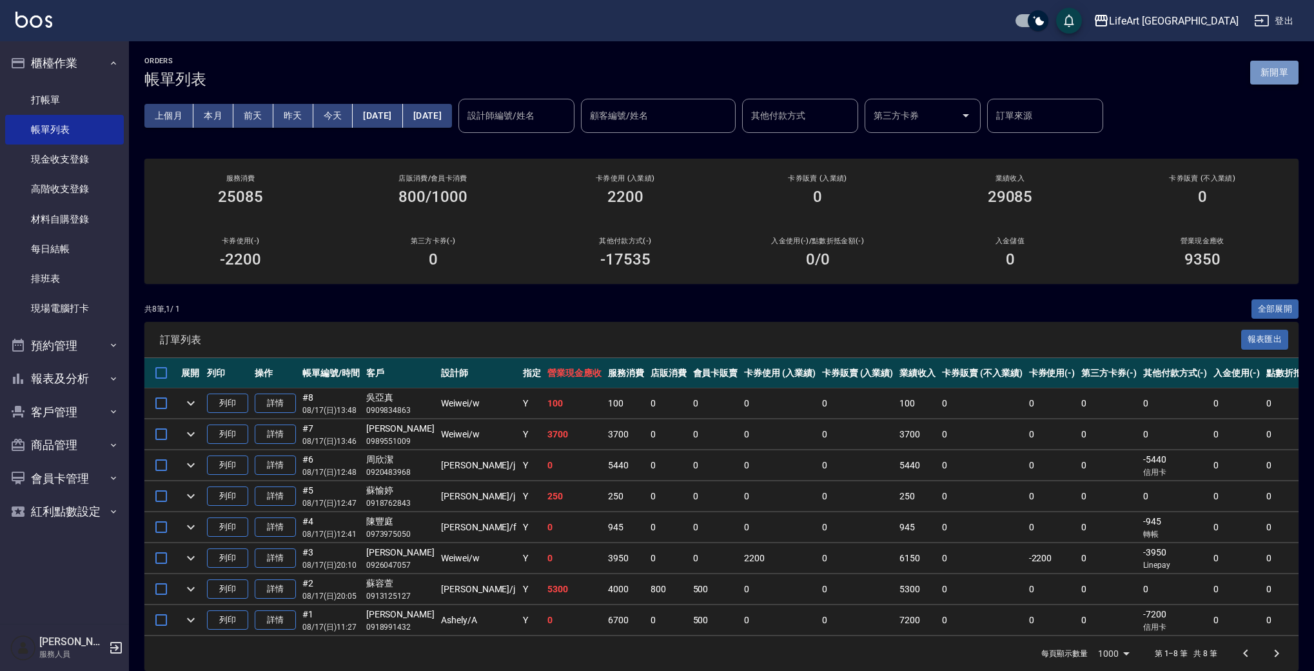
click at [1284, 69] on button "新開單" at bounding box center [1274, 73] width 48 height 24
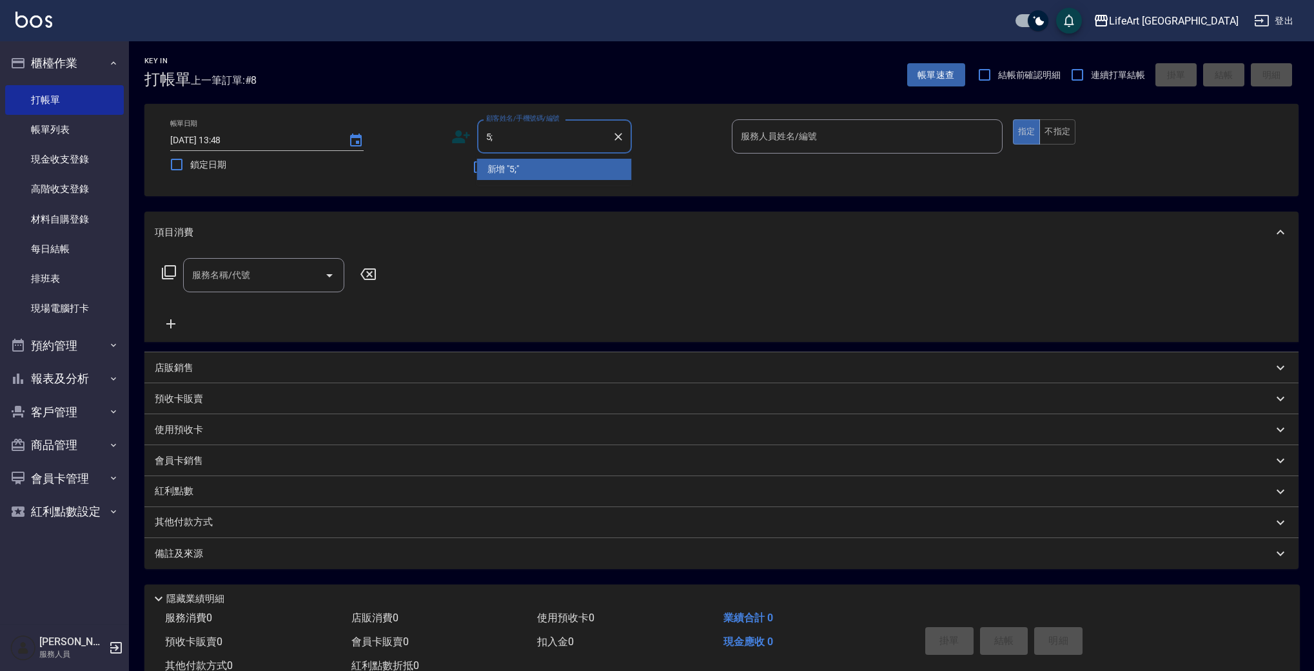
type input "5"
click at [511, 138] on input "[PERSON_NAME]" at bounding box center [545, 136] width 124 height 23
type input "張"
click at [552, 140] on input "張" at bounding box center [545, 136] width 124 height 23
click at [548, 170] on li "[PERSON_NAME]/0910196925/null" at bounding box center [554, 169] width 155 height 21
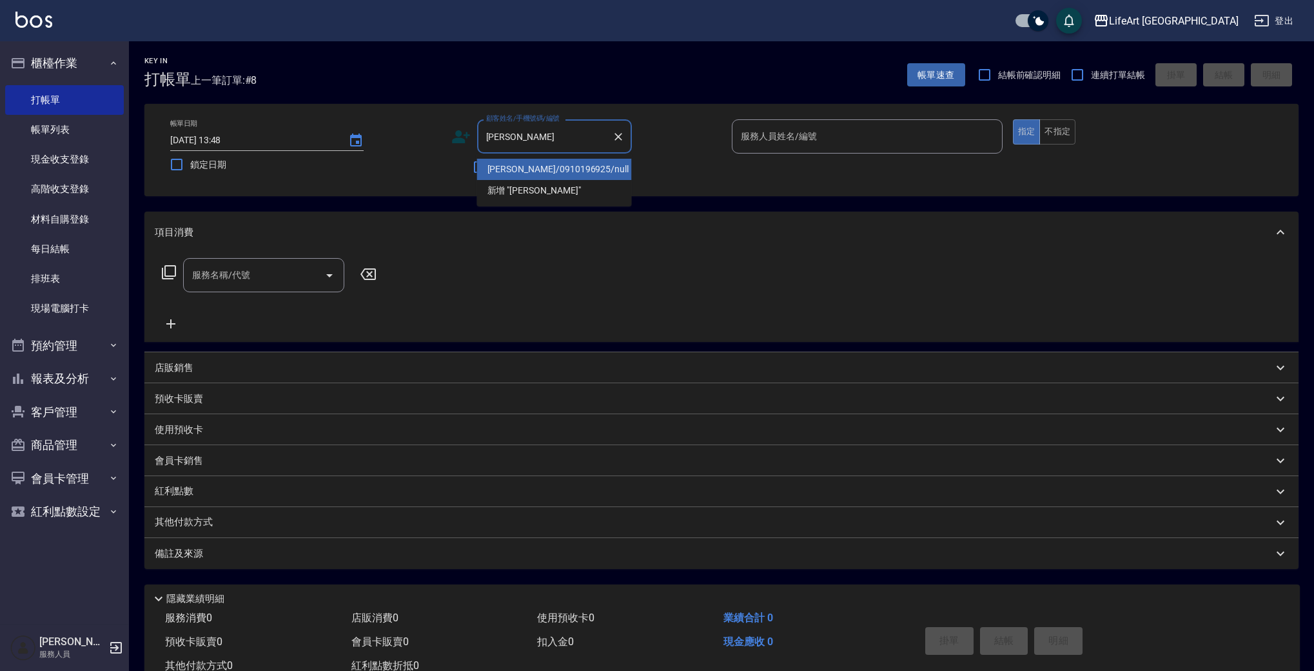
type input "[PERSON_NAME]/0910196925/null"
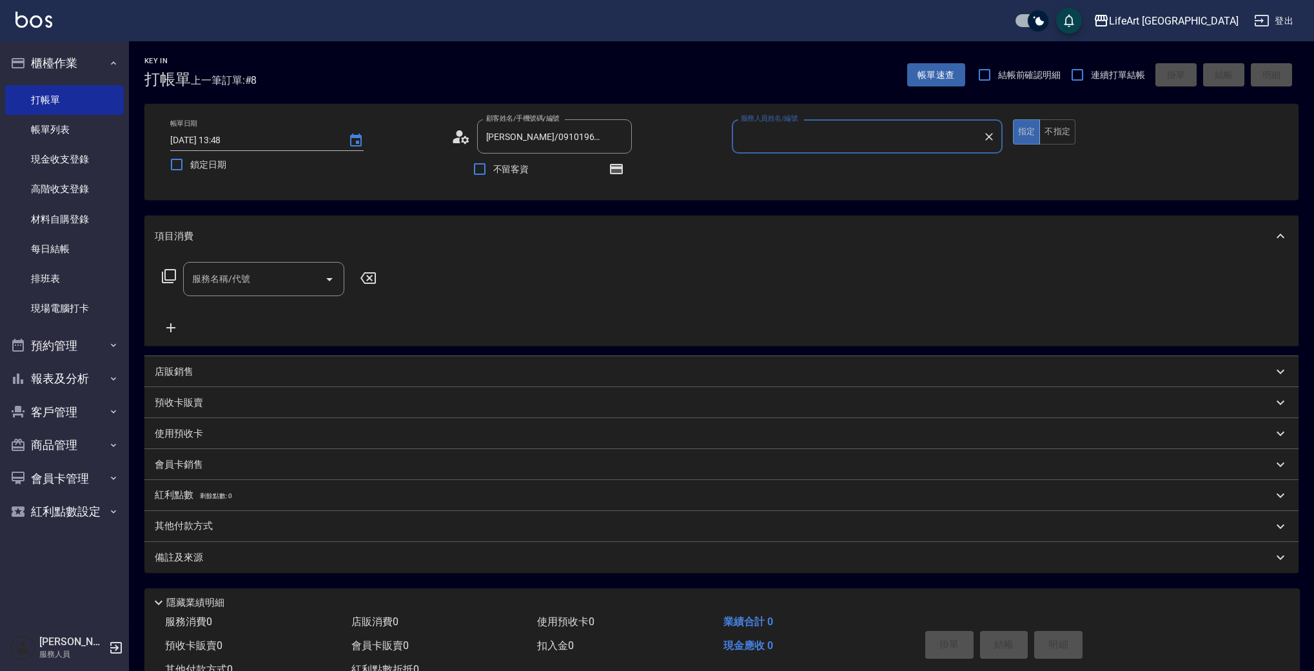
type input "Weiwei-w"
click at [266, 295] on div "服務名稱/代號" at bounding box center [263, 279] width 161 height 34
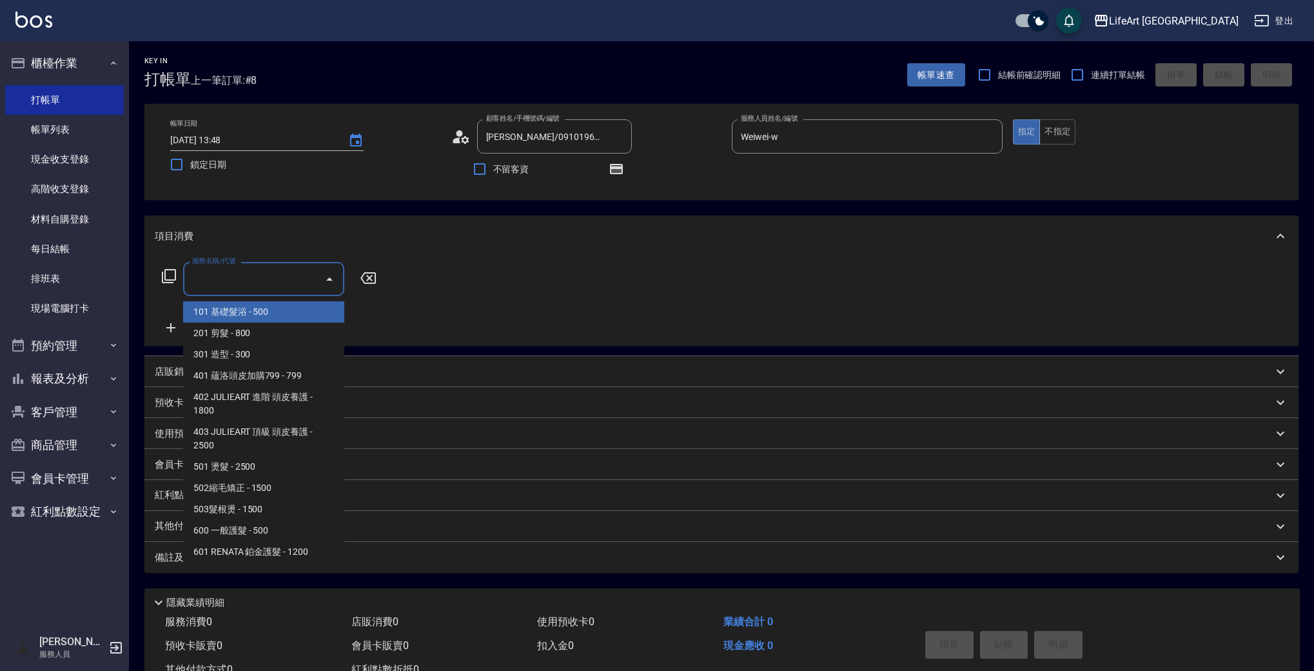
click at [271, 313] on span "101 基礎髮浴 - 500" at bounding box center [263, 311] width 161 height 21
type input "101 基礎髮浴 (101)"
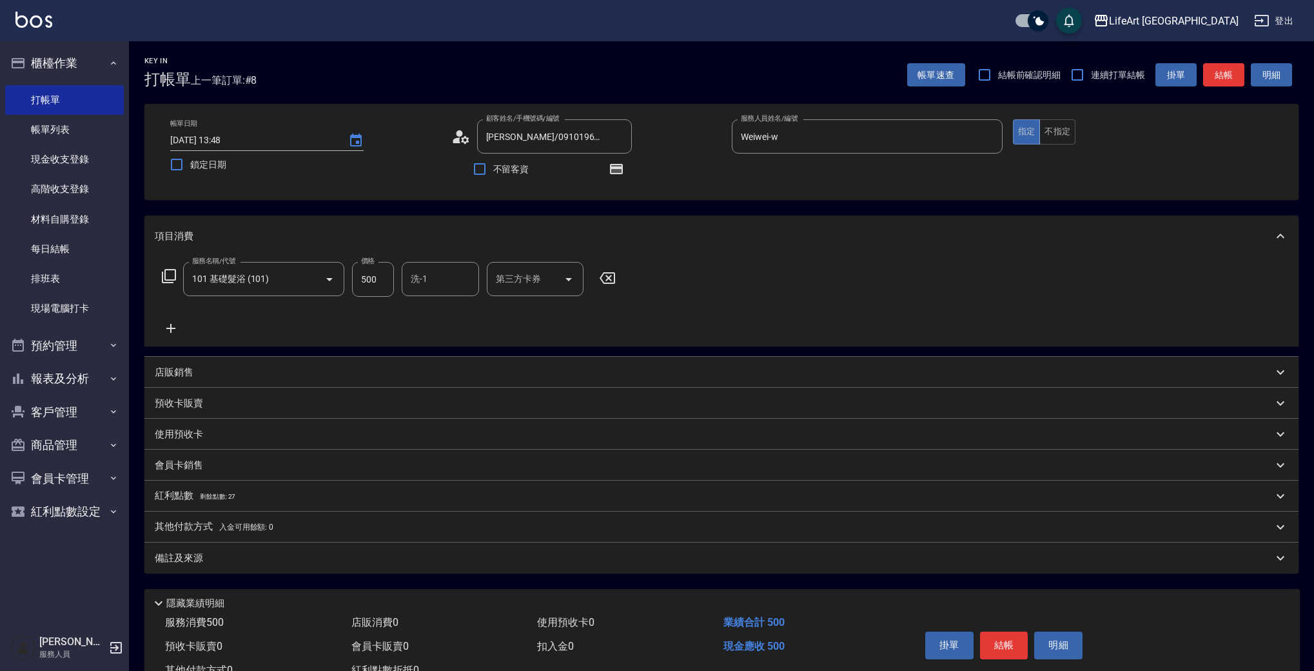
click at [176, 321] on icon at bounding box center [171, 327] width 32 height 15
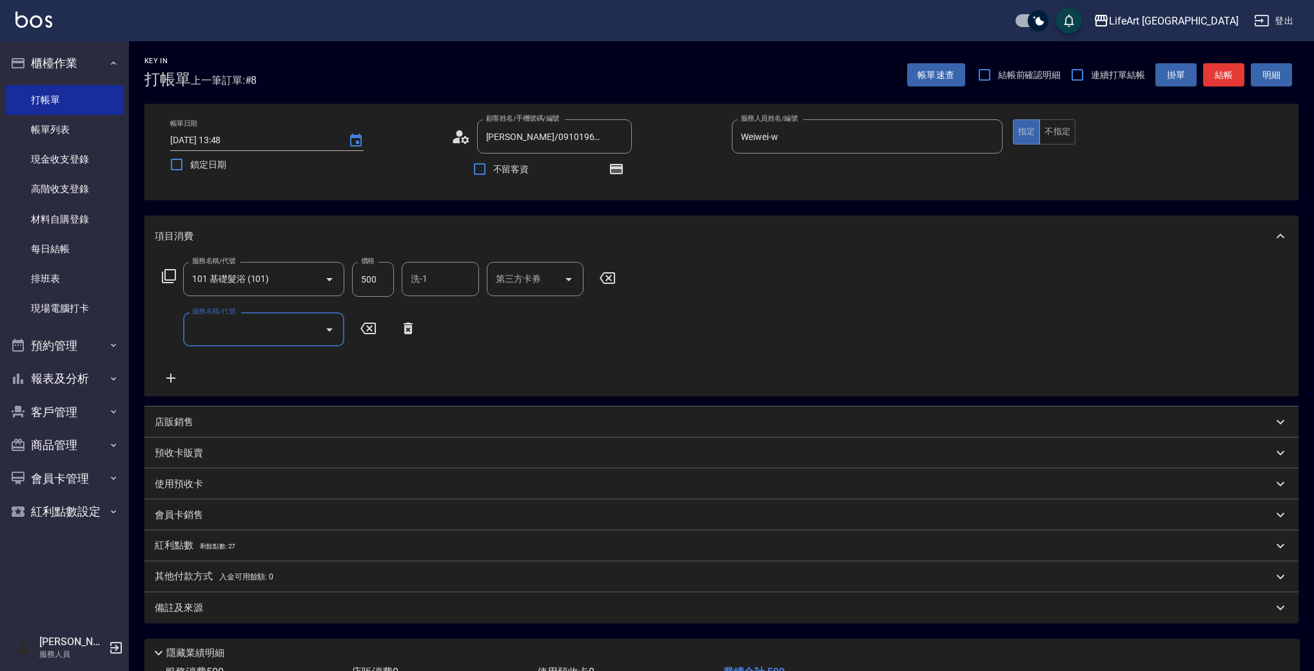
click at [299, 328] on input "服務名稱/代號" at bounding box center [254, 329] width 130 height 23
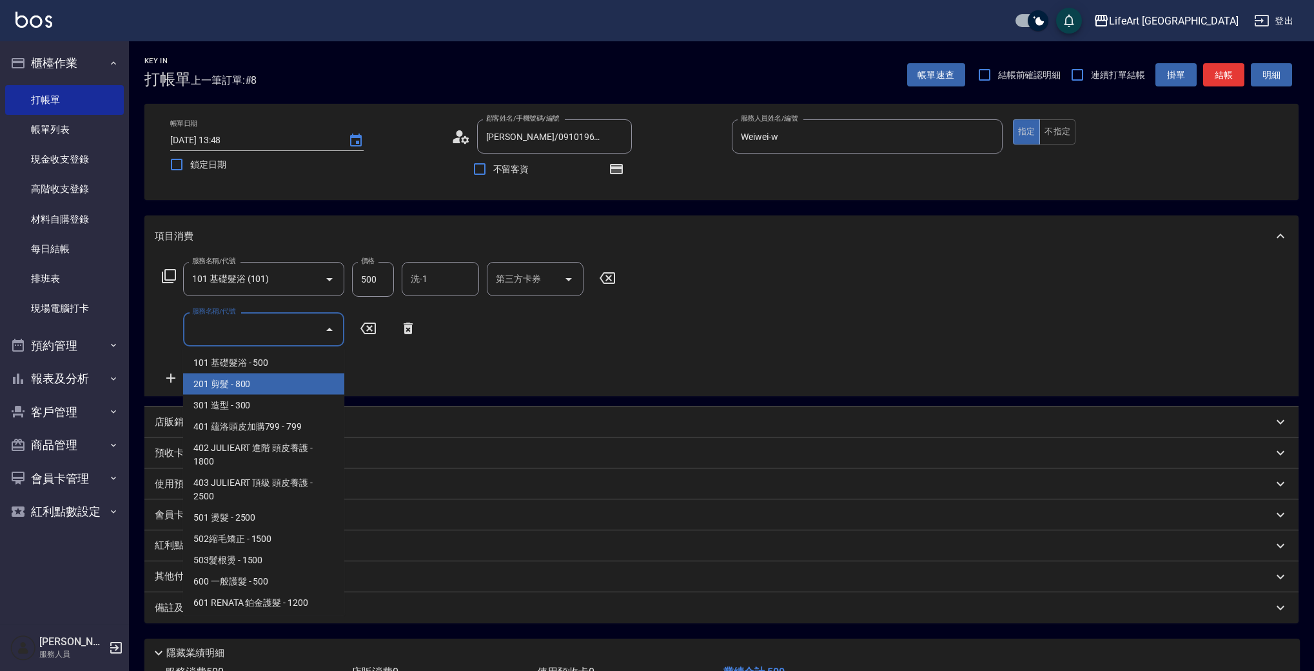
click at [279, 382] on span "201 剪髮 - 800" at bounding box center [263, 383] width 161 height 21
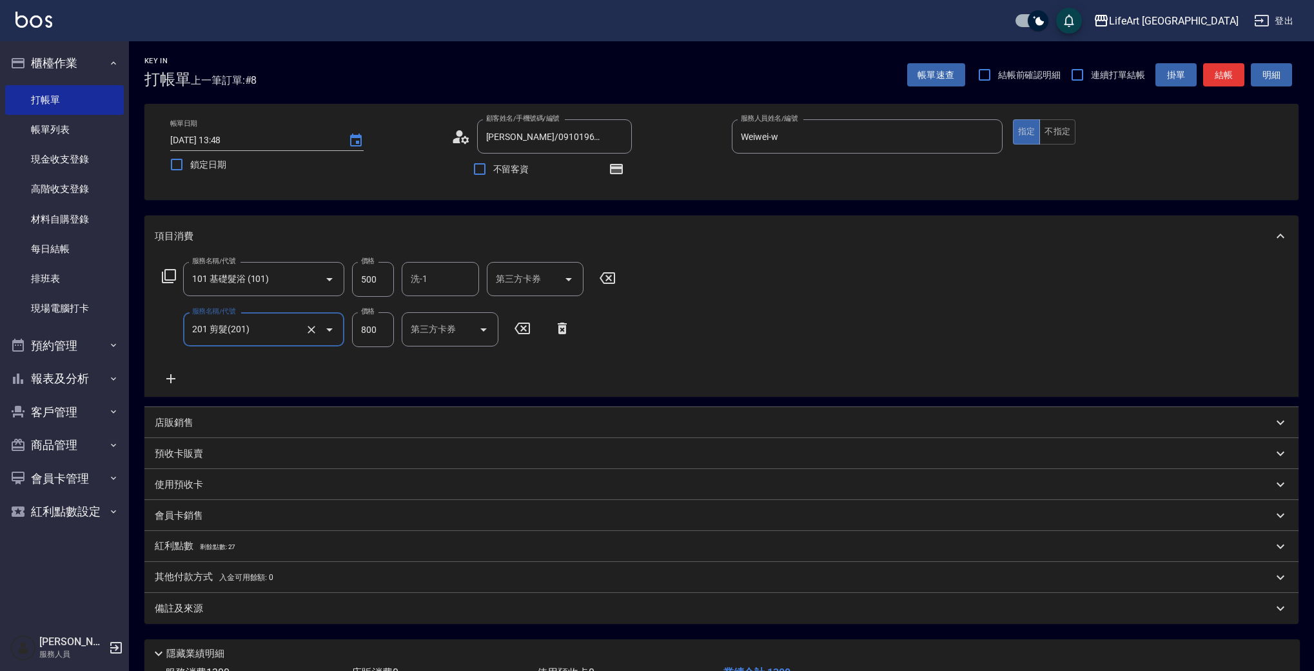
type input "201 剪髮(201)"
drag, startPoint x: 382, startPoint y: 275, endPoint x: 349, endPoint y: 277, distance: 33.6
click at [349, 277] on div "服務名稱/代號 101 基礎髮浴 (101) 服務名稱/代號 價格 500 價格 洗-1 洗-1 第三方卡券 第三方卡券" at bounding box center [389, 279] width 469 height 35
drag, startPoint x: 367, startPoint y: 278, endPoint x: 429, endPoint y: 273, distance: 62.1
click at [429, 273] on div "服務名稱/代號 101 基礎髮浴 (101) 服務名稱/代號 價格 500 價格 洗-1 洗-1 第三方卡券 第三方卡券" at bounding box center [389, 279] width 469 height 35
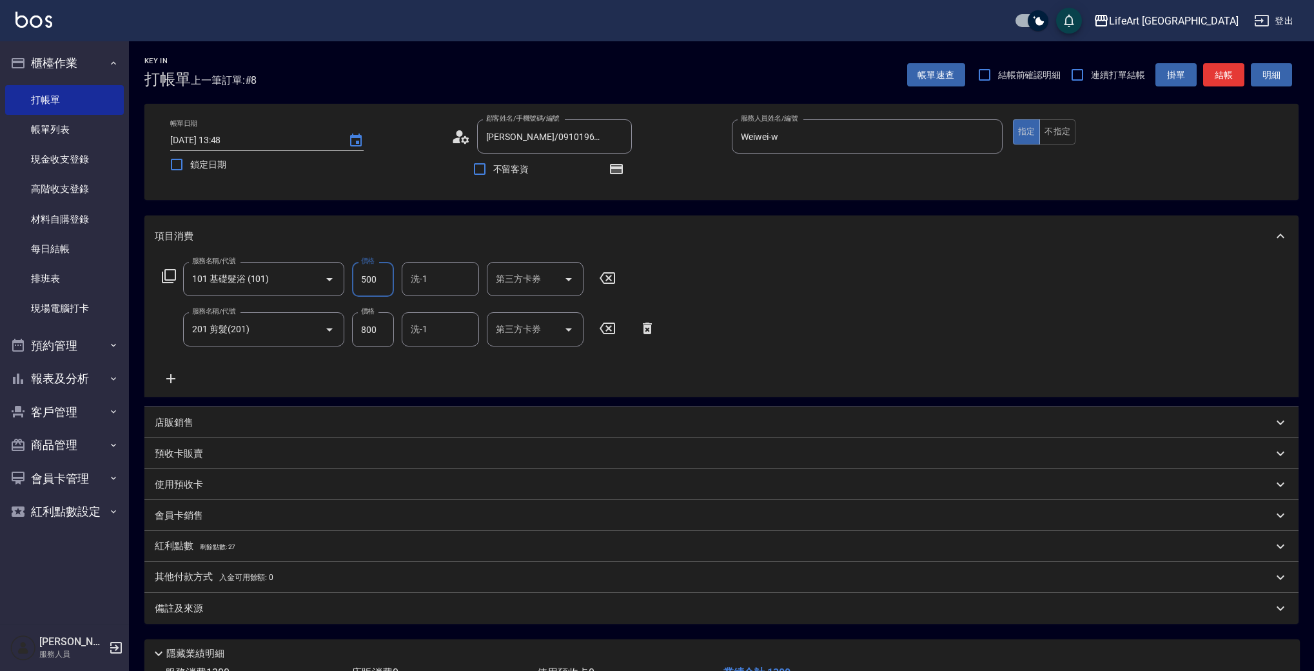
click at [382, 281] on input "500" at bounding box center [373, 279] width 42 height 35
drag, startPoint x: 382, startPoint y: 281, endPoint x: 344, endPoint y: 280, distance: 37.4
click at [344, 280] on div "服務名稱/代號 101 基礎髮浴 (101) 服務名稱/代號 價格 500 價格 洗-1 洗-1 第三方卡券 第三方卡券" at bounding box center [389, 279] width 469 height 35
type input "350"
drag, startPoint x: 385, startPoint y: 333, endPoint x: 336, endPoint y: 330, distance: 49.1
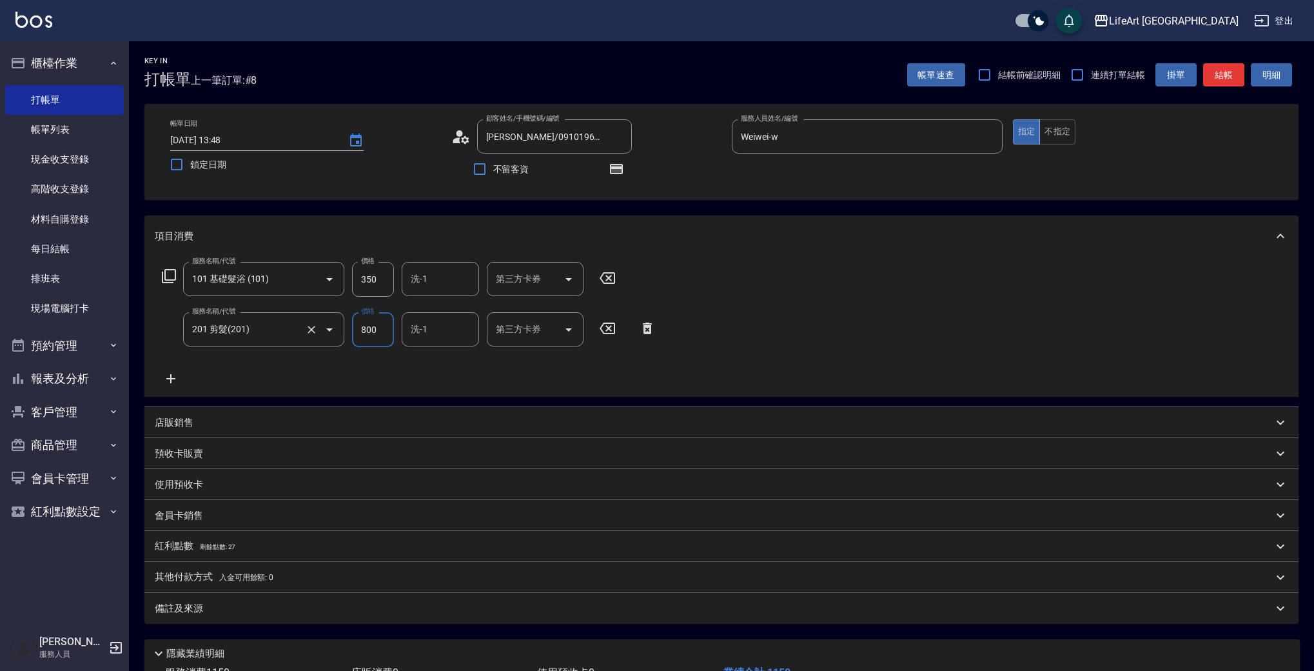
click at [336, 330] on div "服務名稱/代號 201 剪髮(201) 服務名稱/代號 價格 800 價格 洗-1 洗-1 第三方卡券 第三方卡券" at bounding box center [409, 329] width 509 height 35
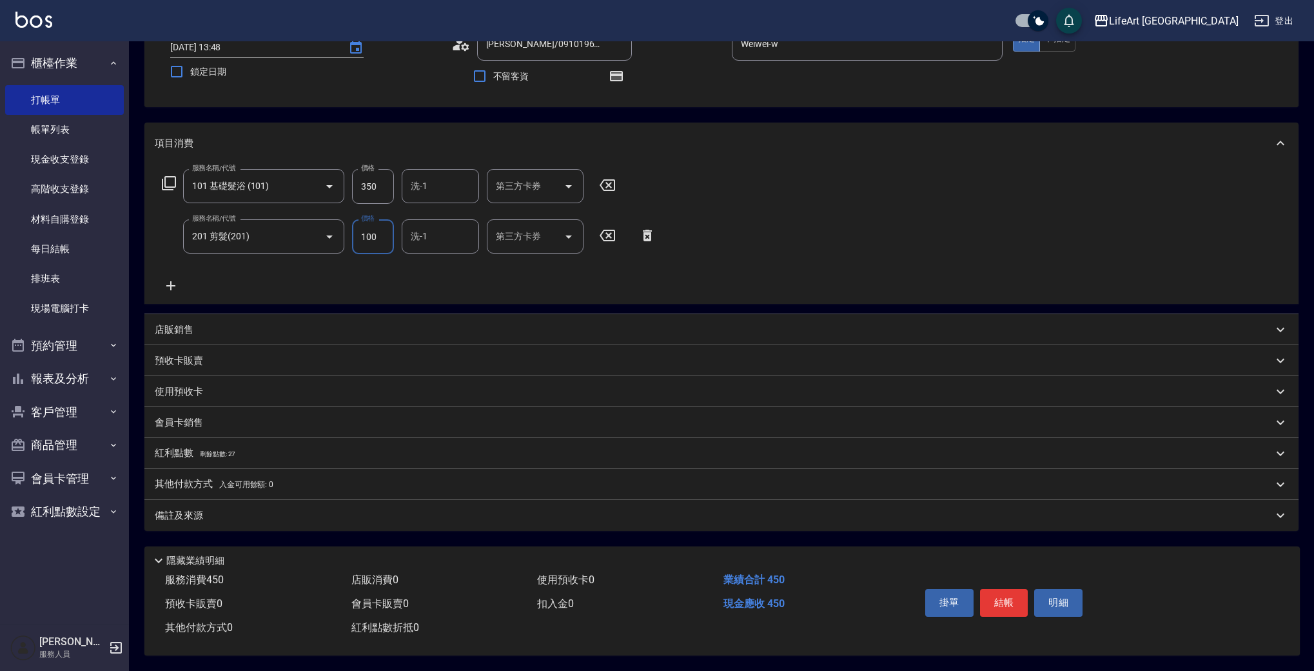
type input "100"
click at [346, 509] on div "備註及來源" at bounding box center [714, 516] width 1118 height 14
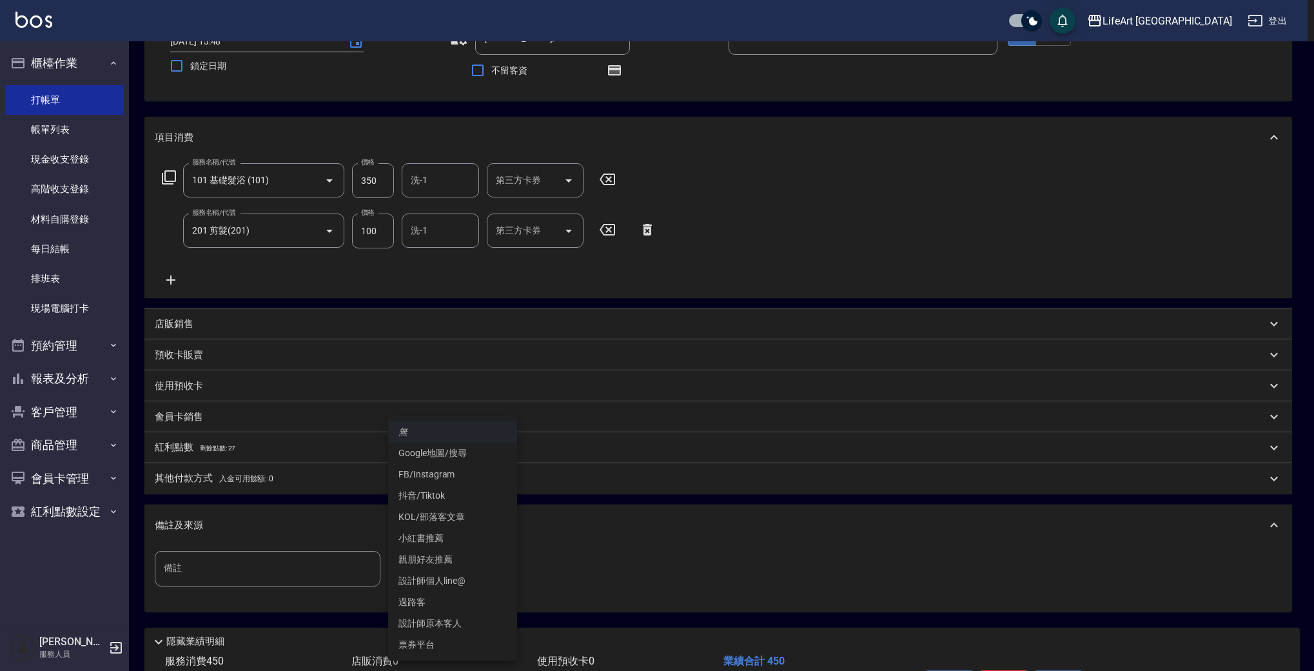
click at [446, 572] on body "LifeArt 蘆洲 登出 櫃檯作業 打帳單 帳單列表 現金收支登錄 高階收支登錄 材料自購登錄 每日結帳 排班表 現場電腦打卡 預約管理 預約管理 單日預約…" at bounding box center [657, 326] width 1314 height 851
click at [455, 617] on li "設計師原本客人" at bounding box center [452, 623] width 129 height 21
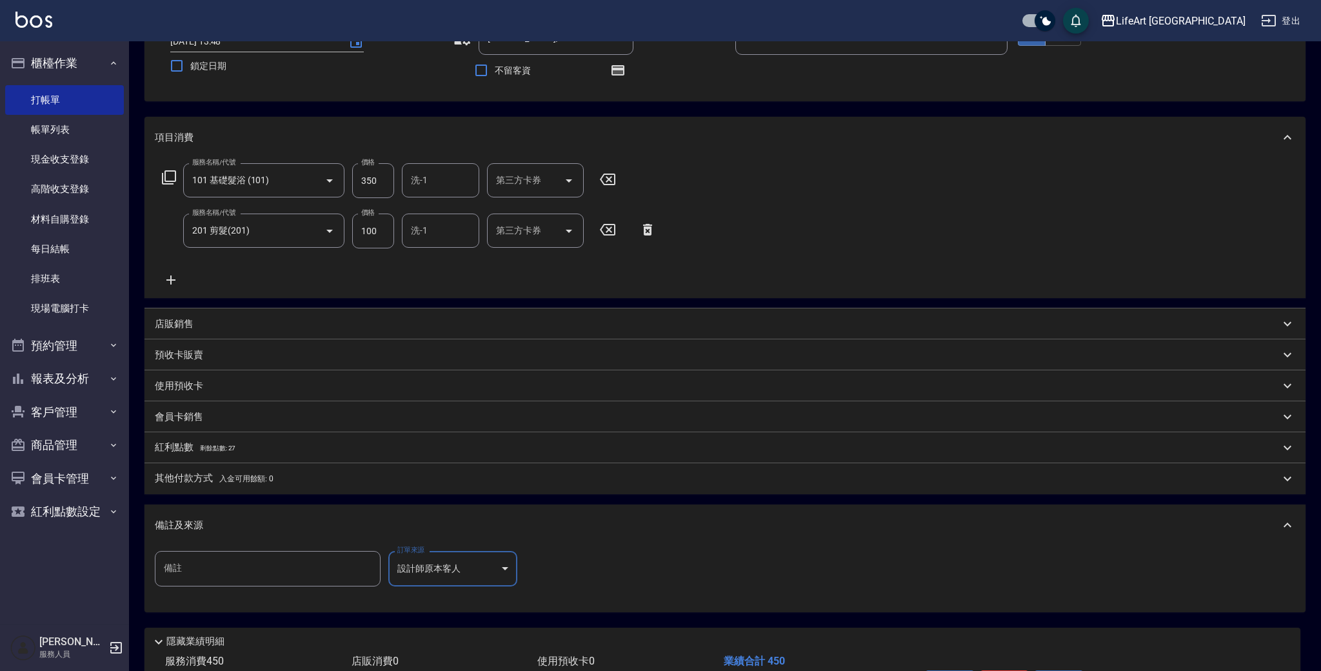
type input "設計師原本客人"
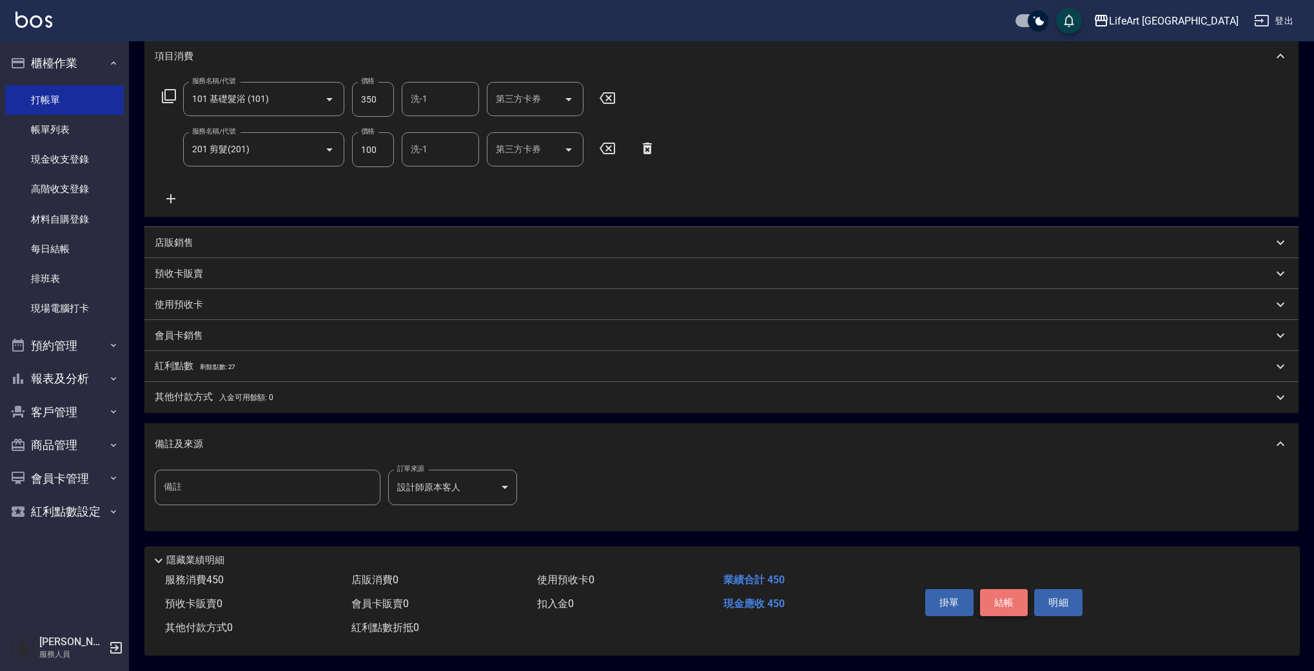
click at [990, 602] on button "結帳" at bounding box center [1004, 602] width 48 height 27
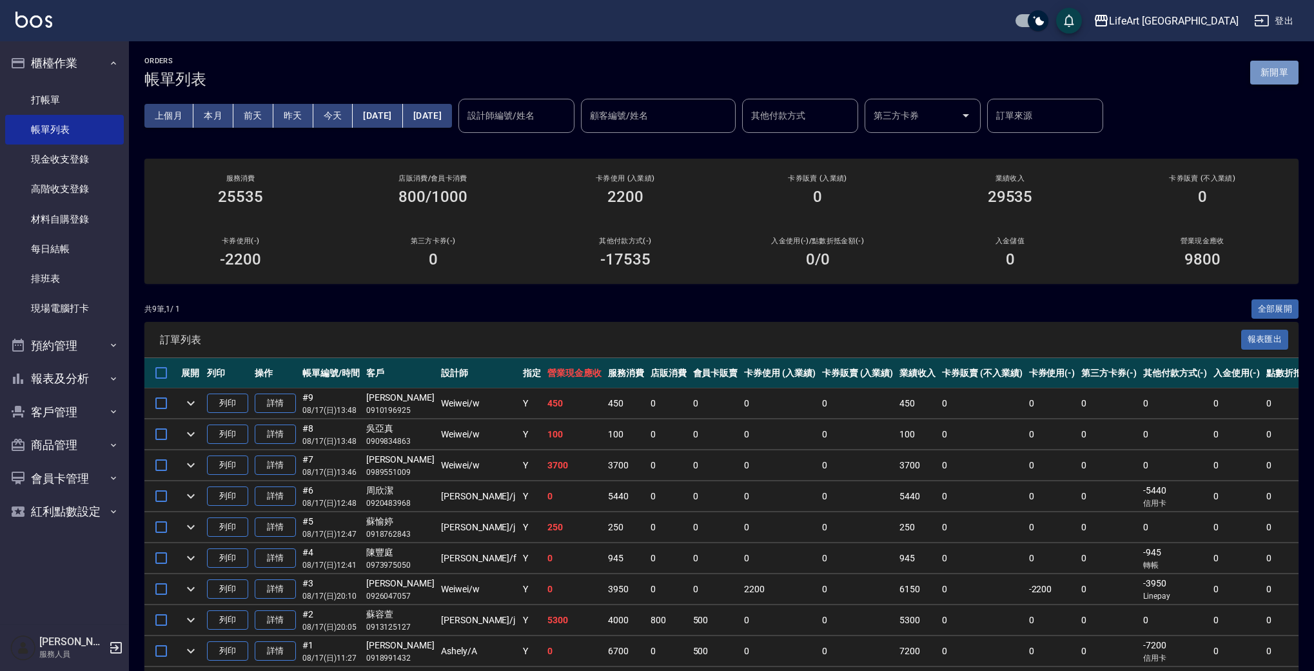
click at [1276, 77] on button "新開單" at bounding box center [1274, 73] width 48 height 24
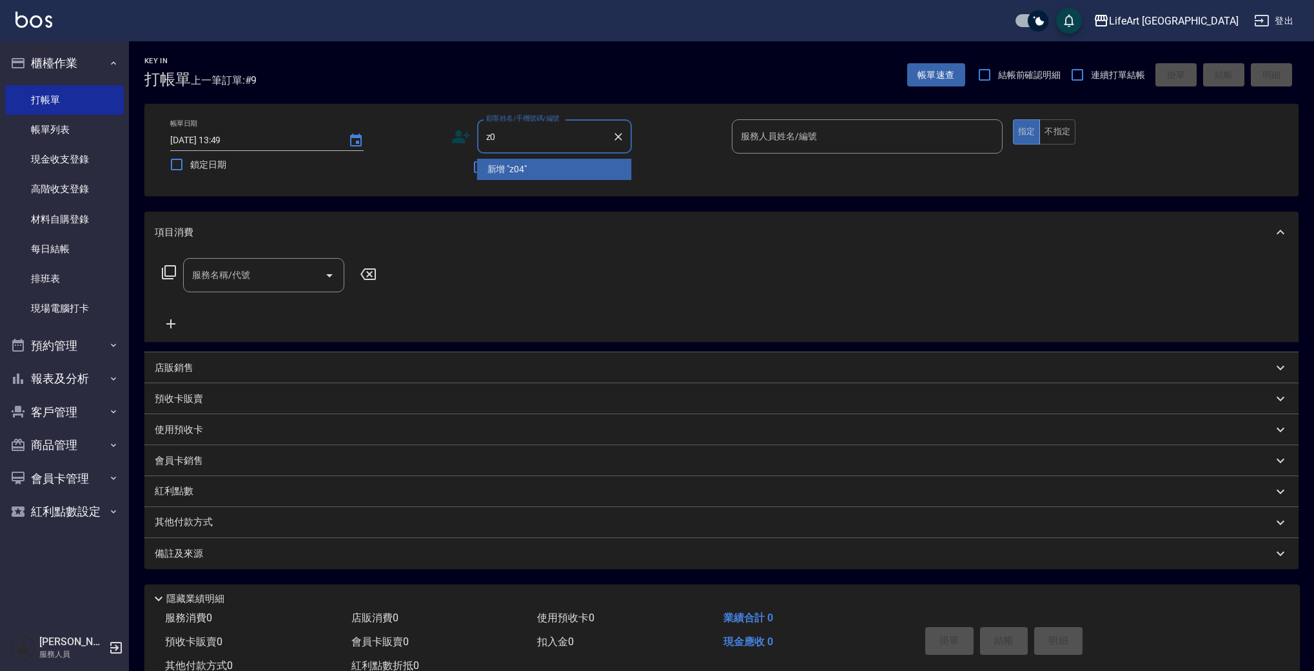
type input "z"
drag, startPoint x: 549, startPoint y: 175, endPoint x: 255, endPoint y: 294, distance: 316.7
click at [549, 174] on li "范睿昀/0918281933/null" at bounding box center [554, 169] width 155 height 21
type input "范睿昀/0918281933/null"
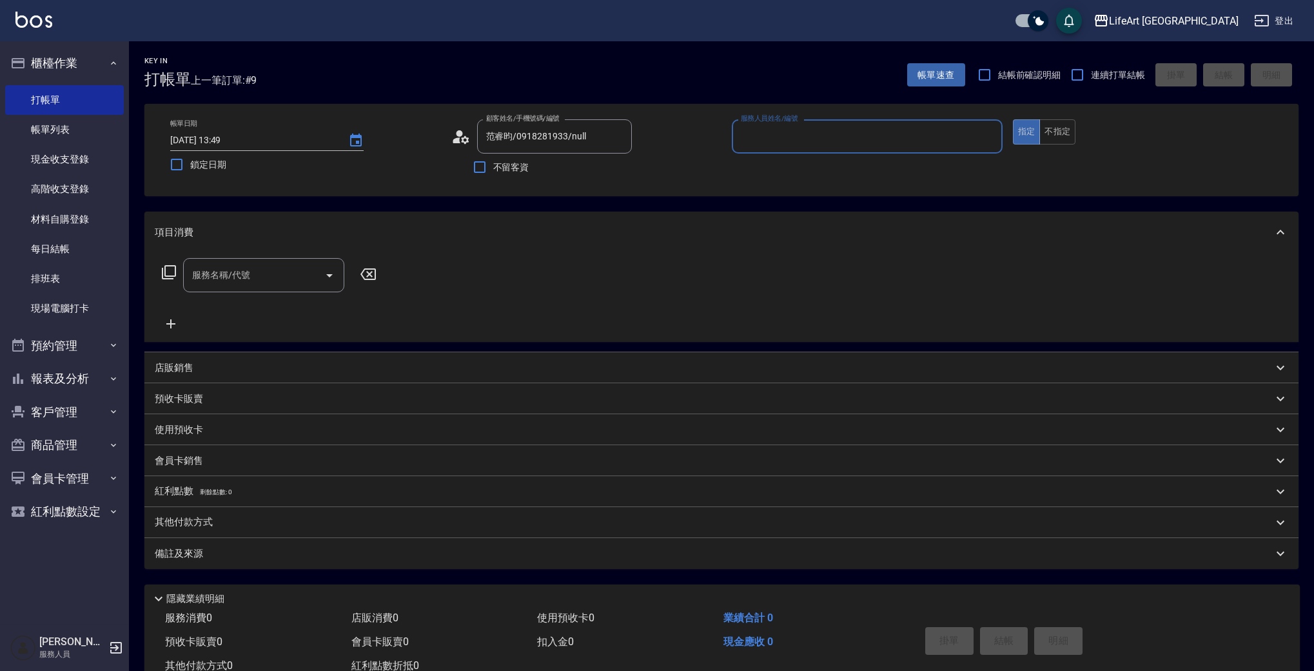
type input "Weiwei-w"
click at [222, 287] on input "服務名稱/代號" at bounding box center [254, 279] width 130 height 23
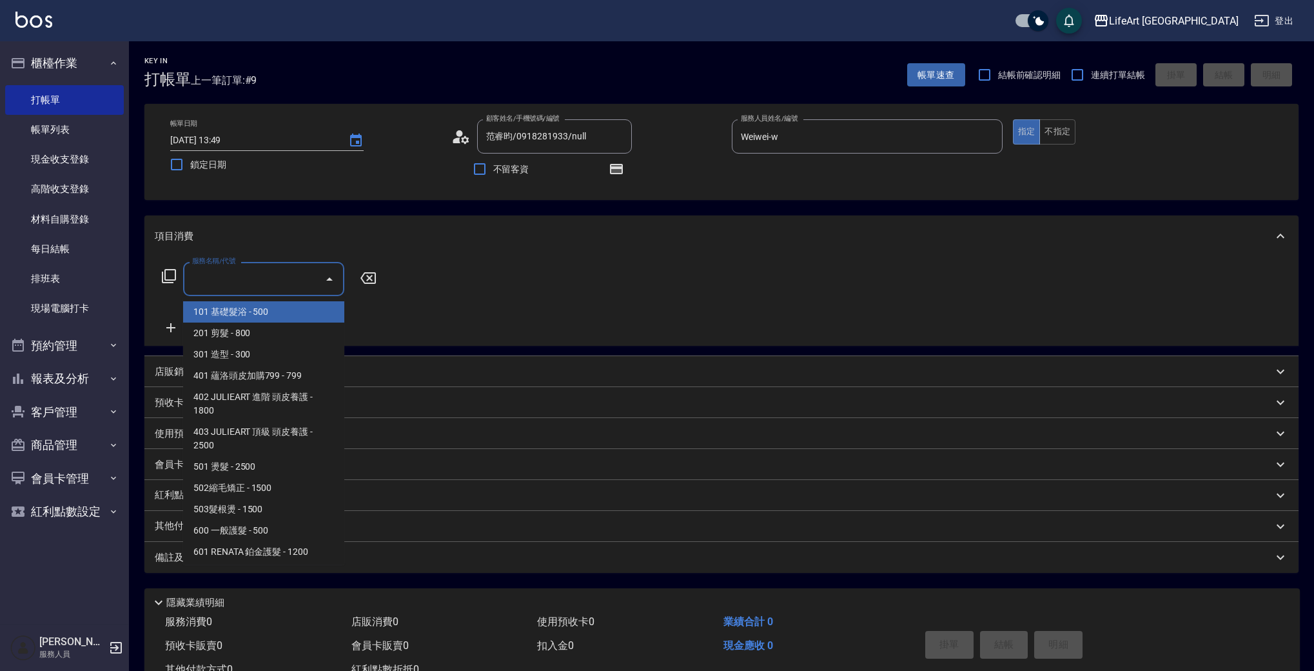
click at [268, 313] on span "101 基礎髮浴 - 500" at bounding box center [263, 311] width 161 height 21
type input "101 基礎髮浴 (101)"
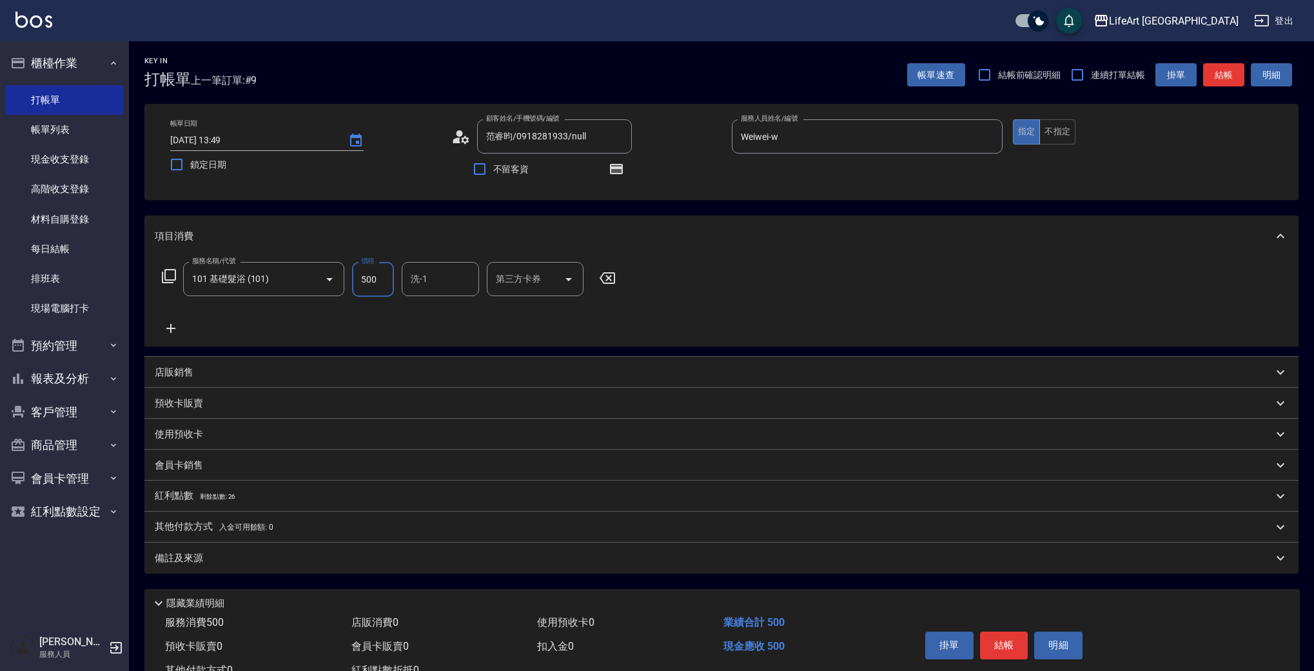
drag, startPoint x: 391, startPoint y: 281, endPoint x: 346, endPoint y: 280, distance: 45.1
click at [346, 280] on div "服務名稱/代號 101 基礎髮浴 (101) 服務名稱/代號 價格 500 價格 洗-1 洗-1 第三方卡券 第三方卡券" at bounding box center [389, 279] width 469 height 35
type input "350"
click at [434, 273] on input "洗-1" at bounding box center [441, 279] width 66 height 23
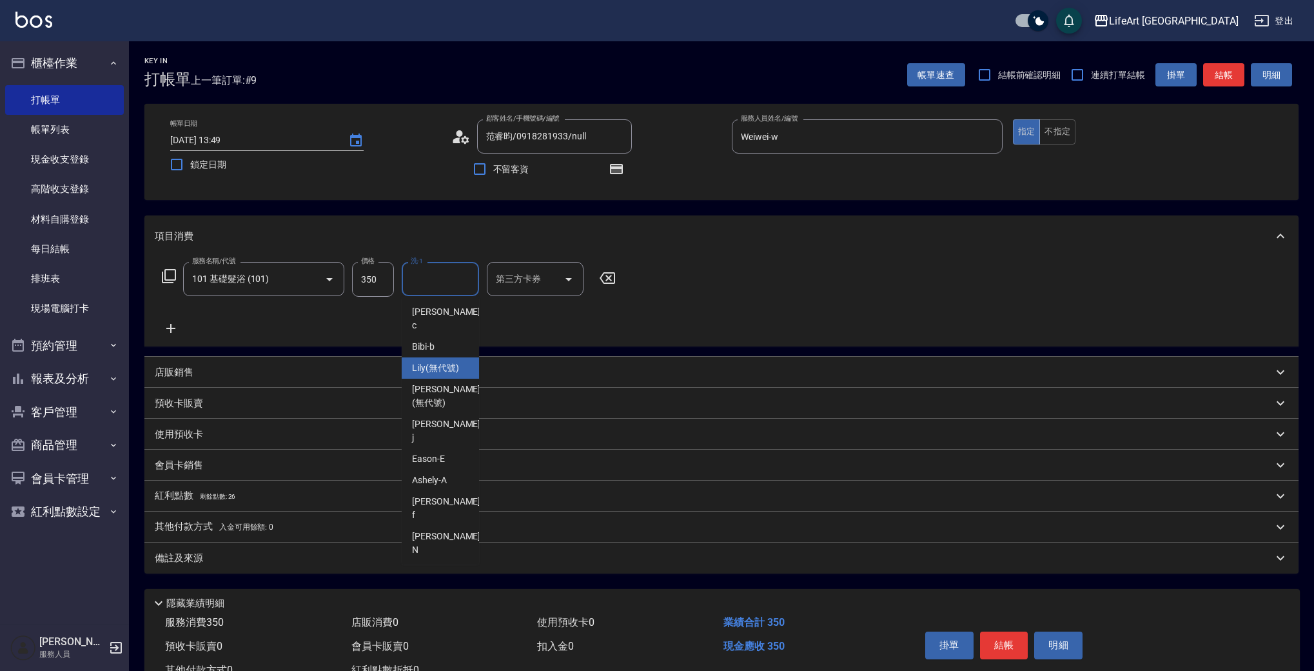
click at [424, 357] on div "Lily (無代號)" at bounding box center [440, 367] width 77 height 21
type input "Lily(無代號)"
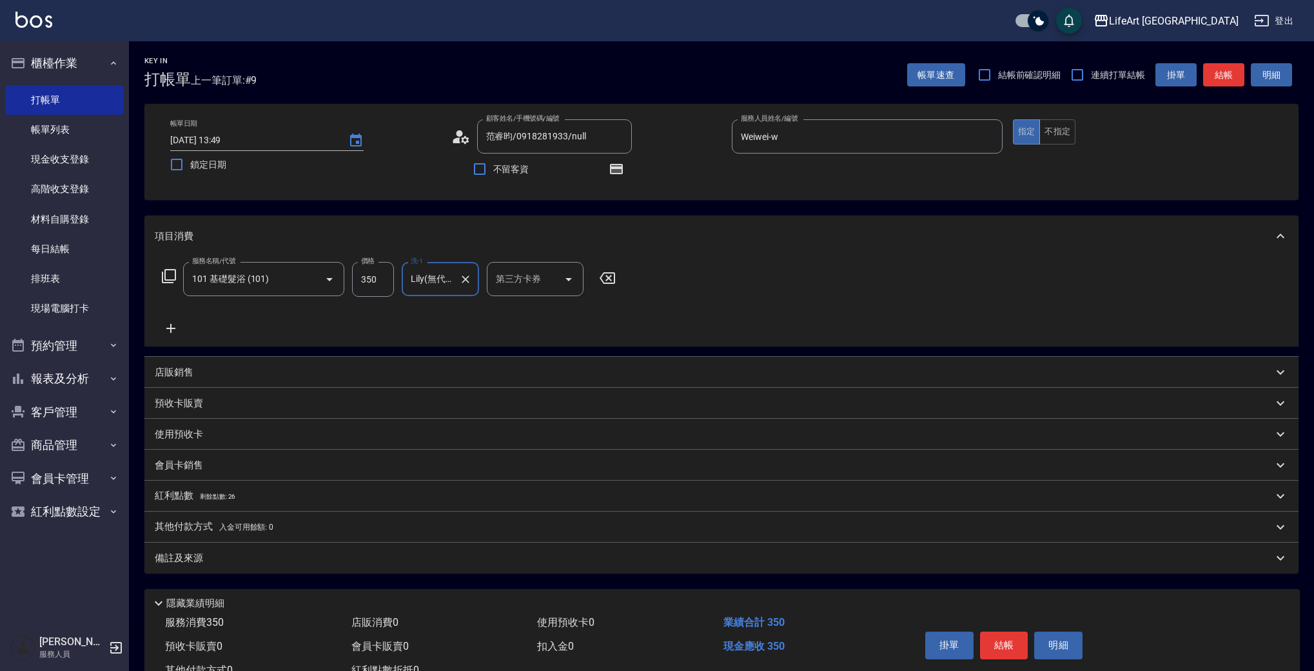
click at [320, 553] on div "備註及來源" at bounding box center [714, 558] width 1118 height 14
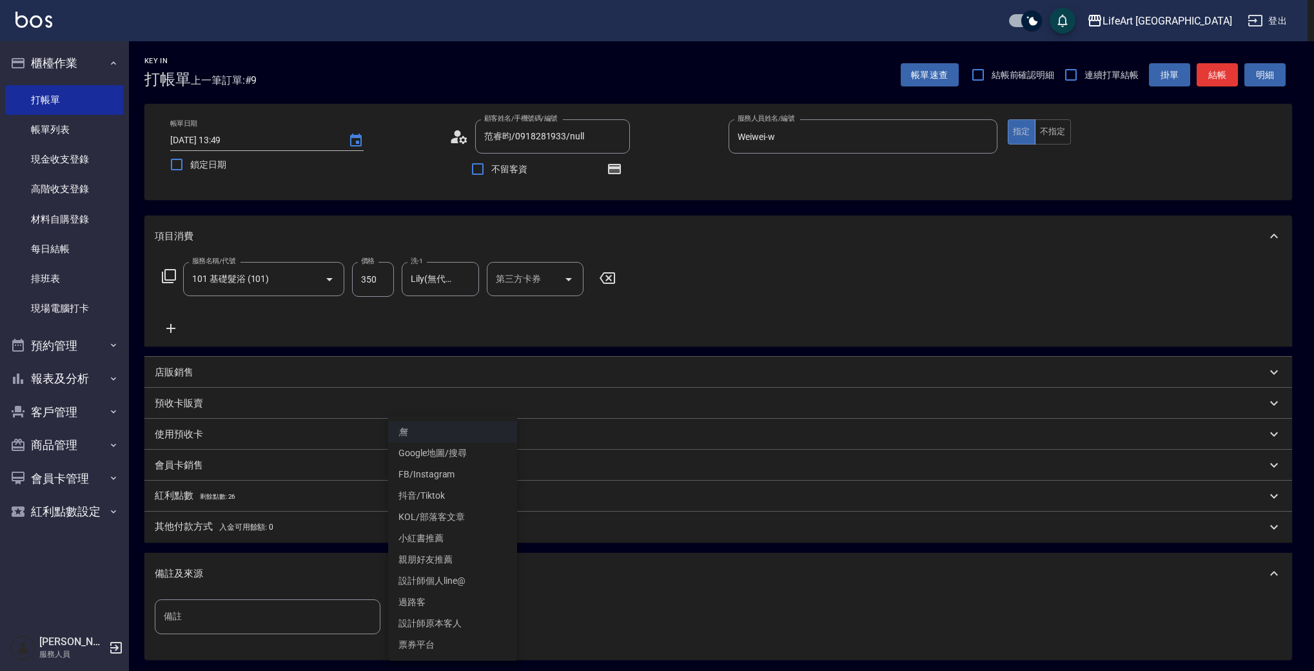
click at [435, 600] on body "LifeArt 蘆洲 登出 櫃檯作業 打帳單 帳單列表 現金收支登錄 高階收支登錄 材料自購登錄 每日結帳 排班表 現場電腦打卡 預約管理 預約管理 單日預約…" at bounding box center [657, 400] width 1314 height 800
click at [445, 629] on li "設計師原本客人" at bounding box center [452, 623] width 129 height 21
type input "設計師原本客人"
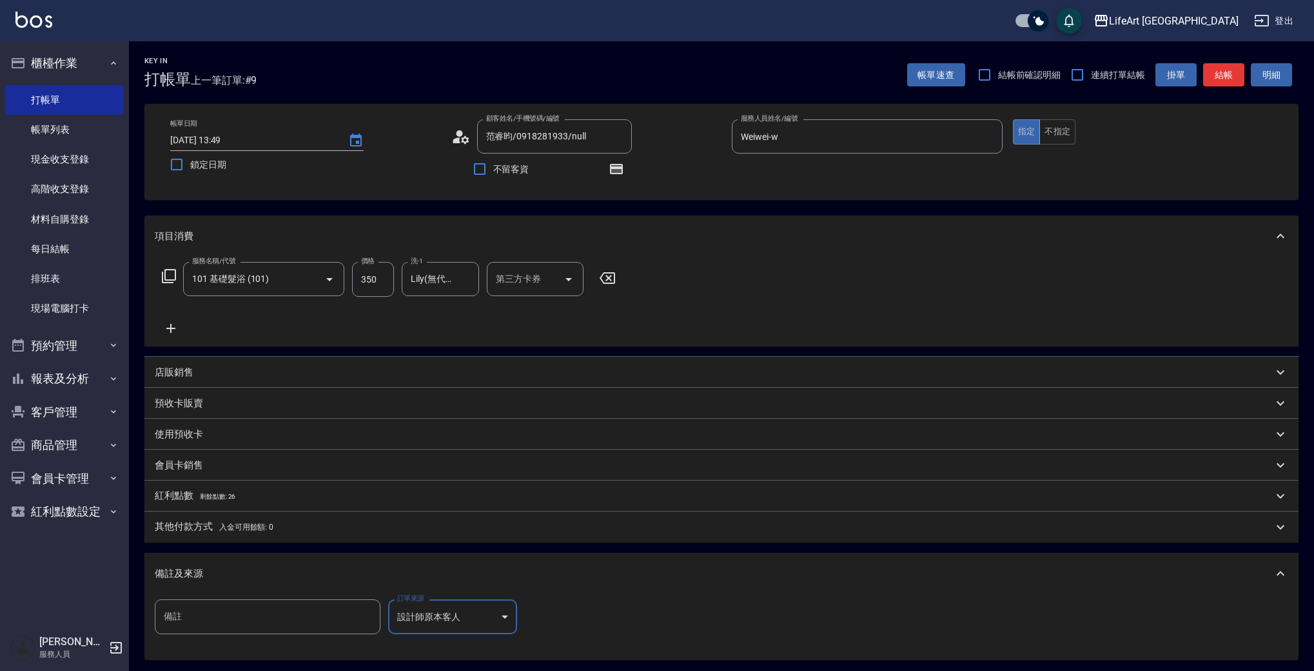
scroll to position [135, 0]
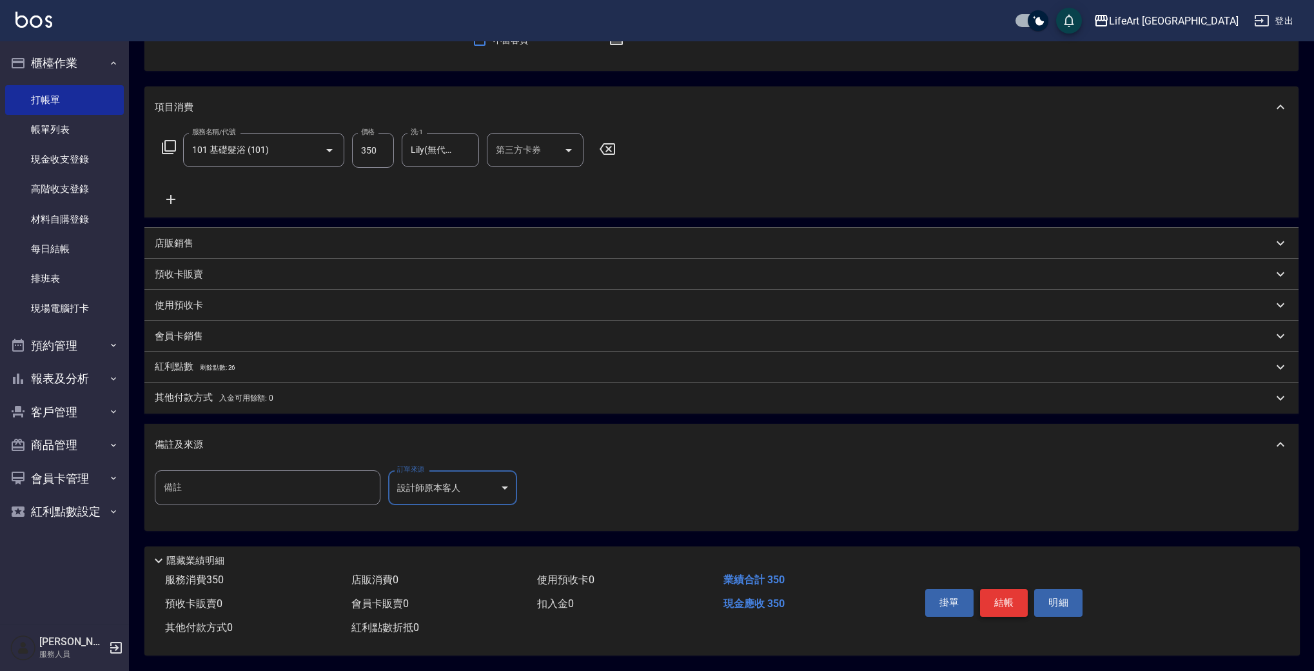
click at [1000, 598] on button "結帳" at bounding box center [1004, 602] width 48 height 27
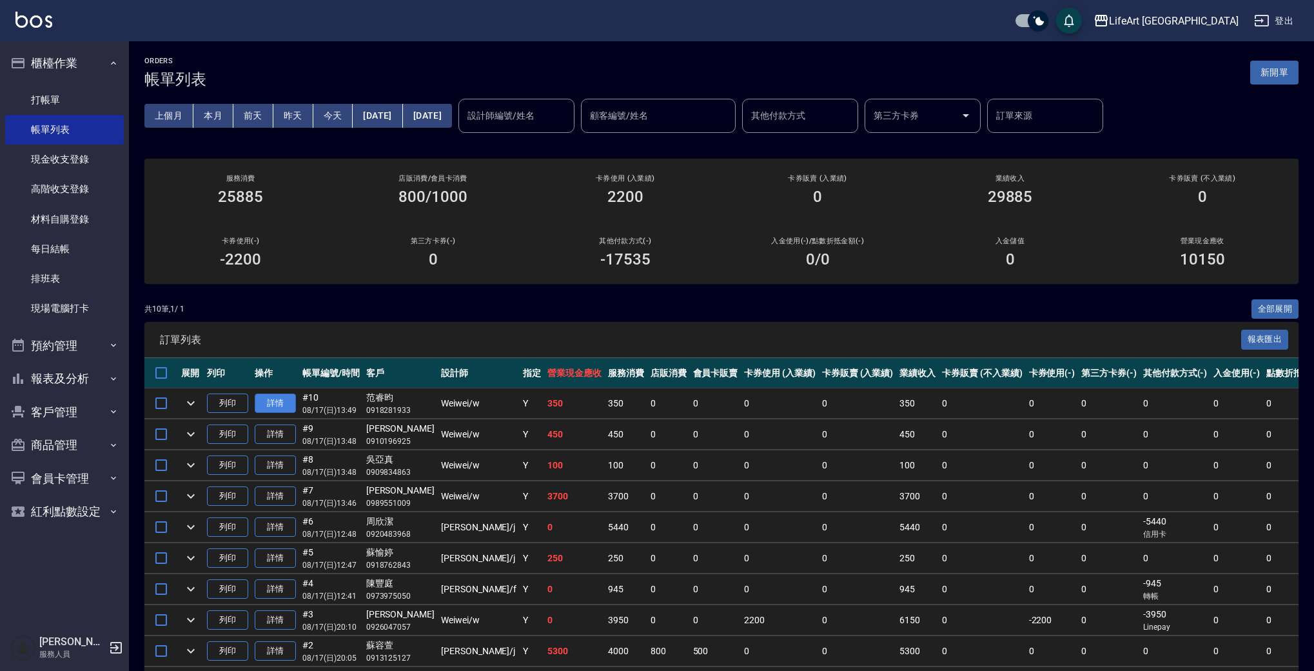
click at [271, 403] on link "詳情" at bounding box center [275, 403] width 41 height 20
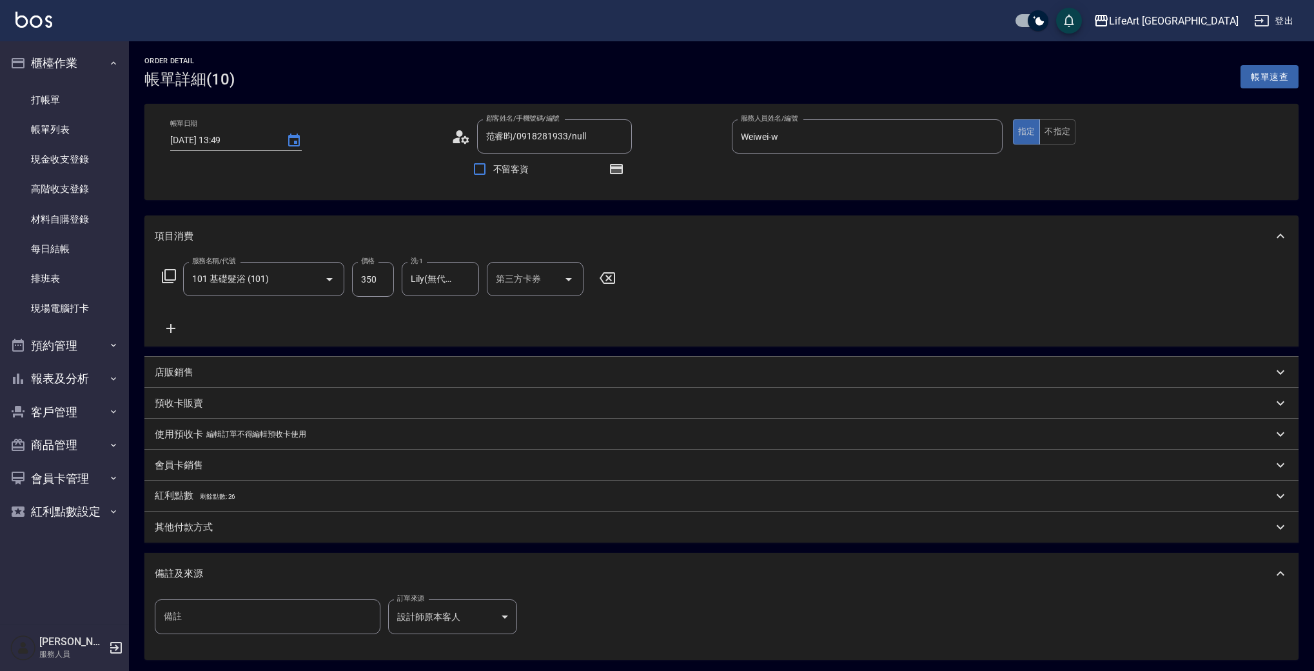
type input "[DATE] 13:49"
type input "范睿昀/0918281933/null"
type input "Weiwei-w"
drag, startPoint x: 381, startPoint y: 279, endPoint x: 342, endPoint y: 277, distance: 39.4
click at [342, 277] on div "服務名稱/代號 101 基礎髮浴 (101) 服務名稱/代號 價格 350 價格 洗-1 Lily(無代號) 洗-1 第三方卡券 第三方卡券" at bounding box center [389, 279] width 469 height 35
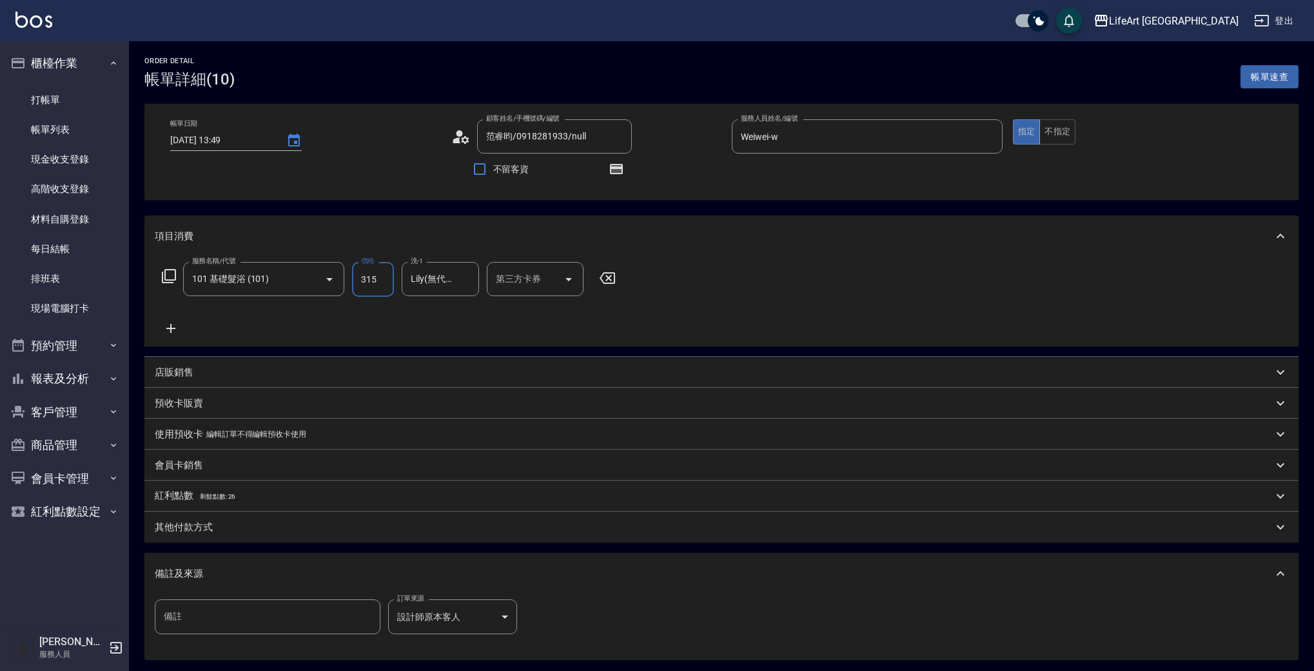
scroll to position [128, 0]
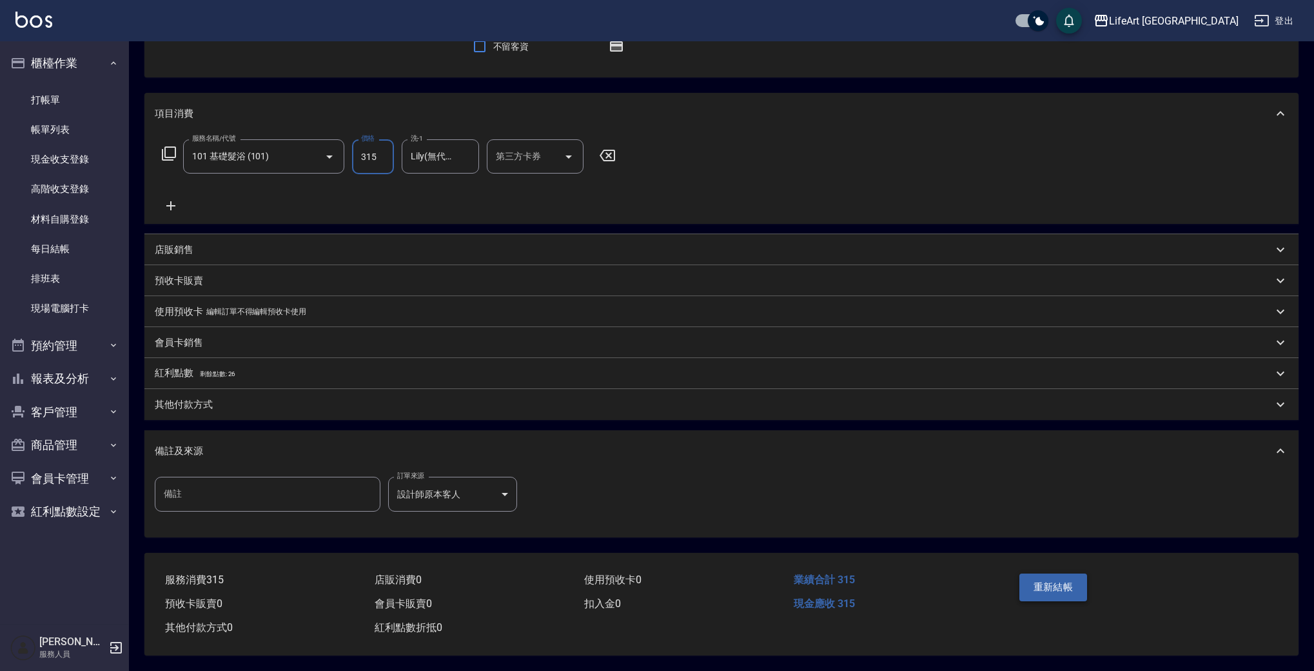
type input "315"
click at [1066, 582] on button "重新結帳" at bounding box center [1053, 586] width 68 height 27
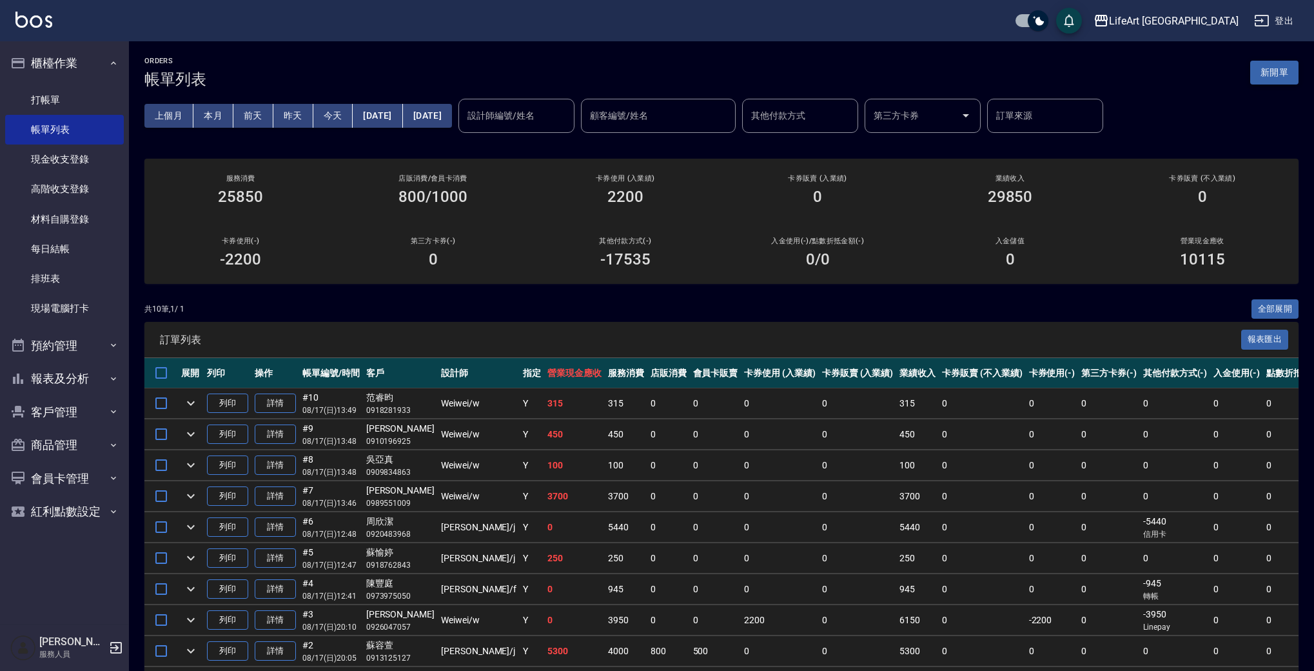
click at [1286, 68] on button "新開單" at bounding box center [1274, 73] width 48 height 24
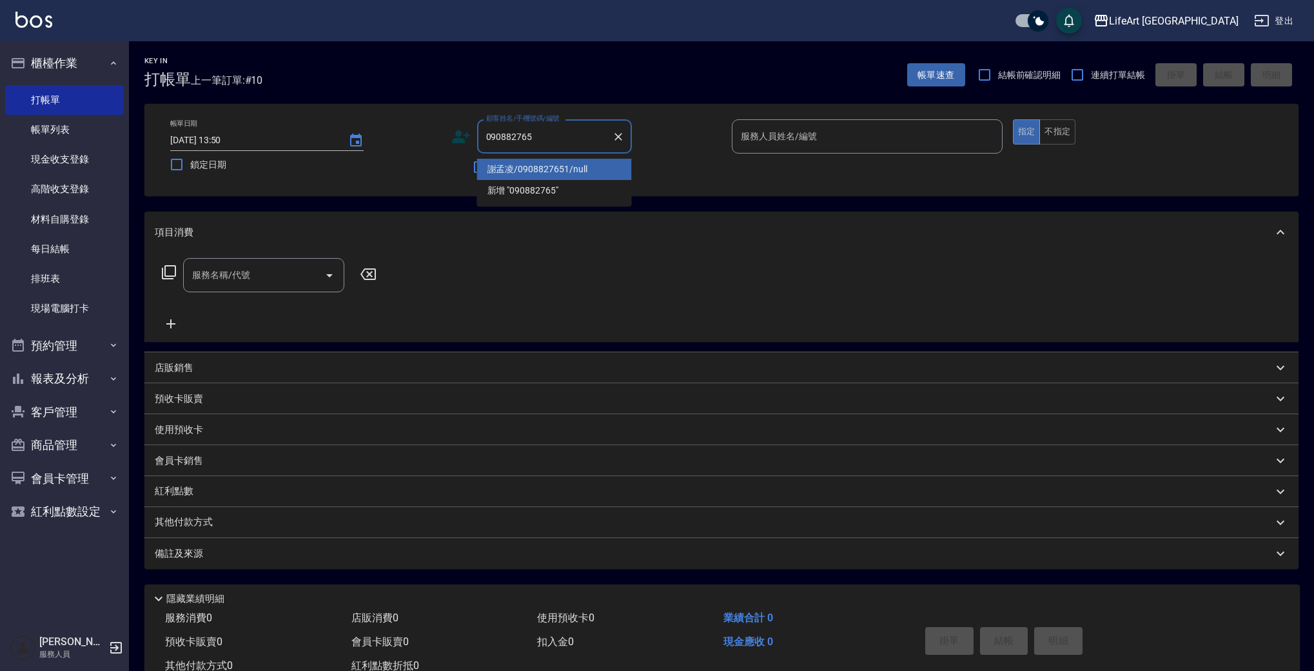
click at [578, 169] on li "謝孟凌/0908827651/null" at bounding box center [554, 169] width 155 height 21
type input "謝孟凌/0908827651/null"
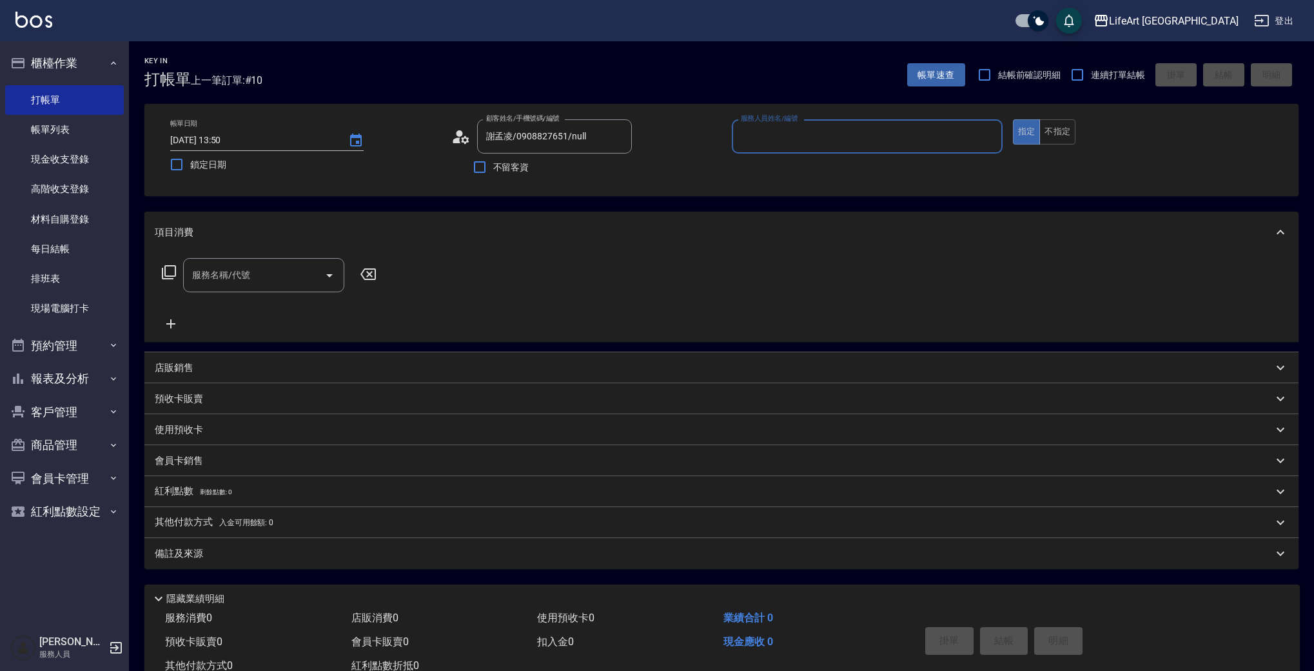
click at [762, 137] on input "服務人員姓名/編號" at bounding box center [867, 136] width 259 height 23
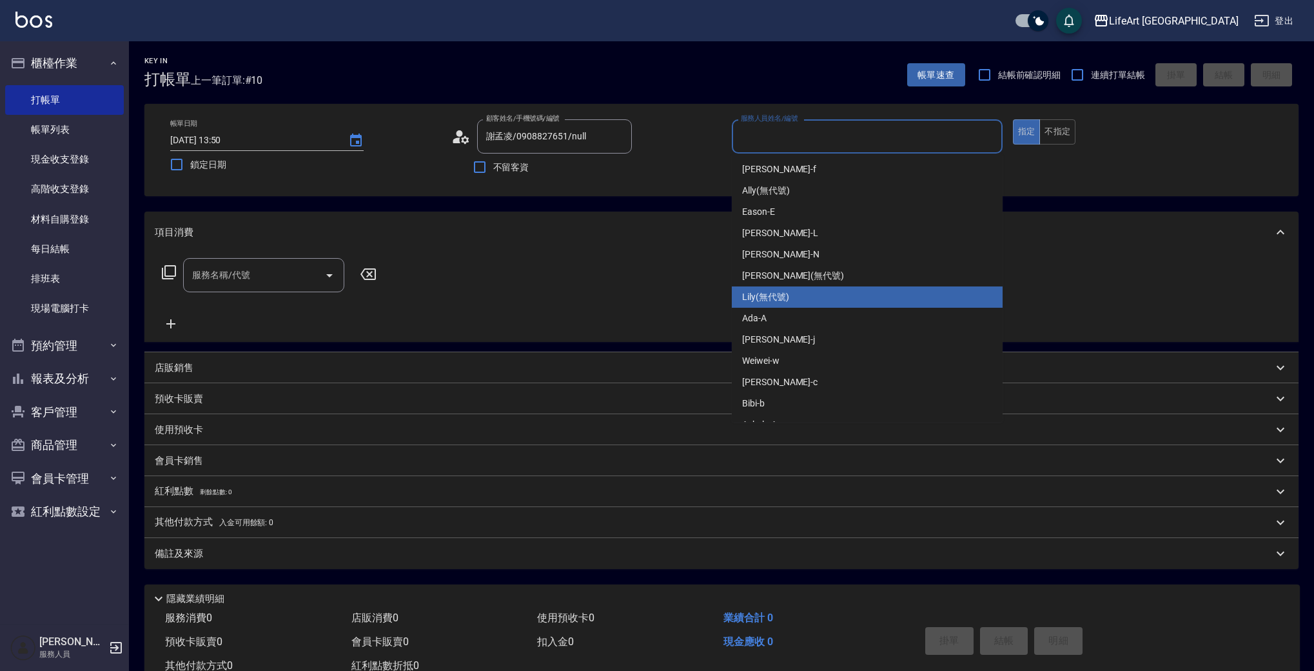
scroll to position [19, 0]
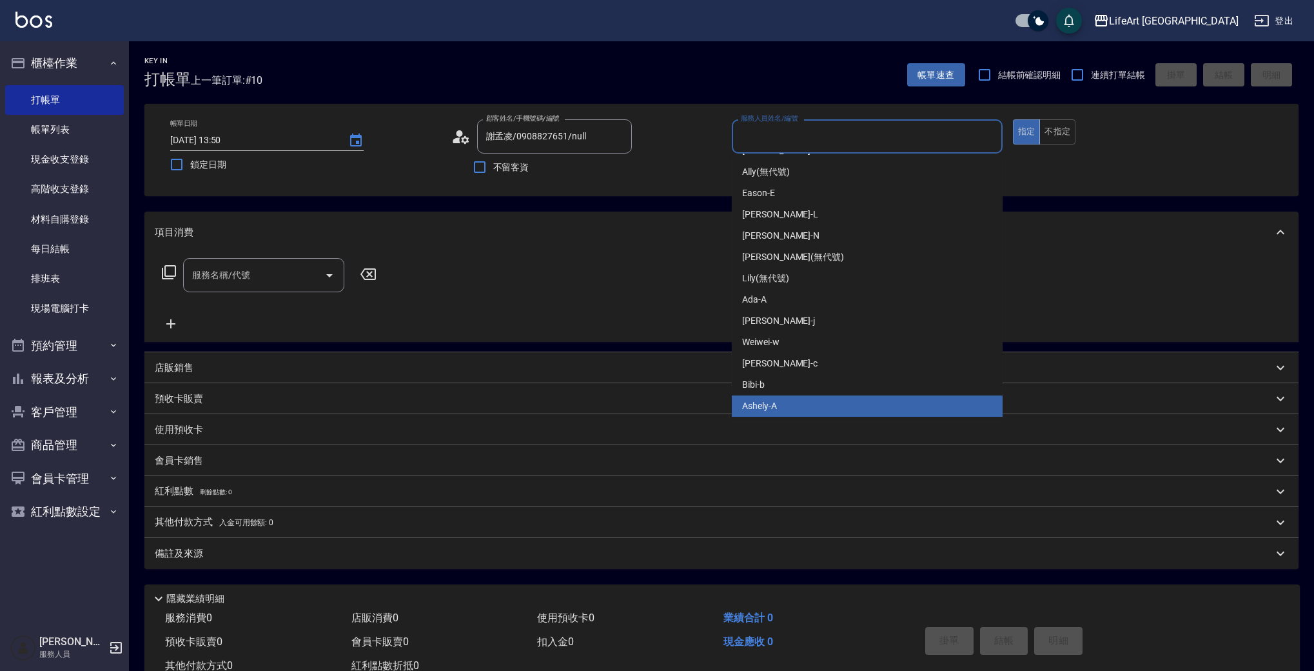
click at [828, 407] on div "Ashely -A" at bounding box center [867, 405] width 271 height 21
type input "Ashely-A"
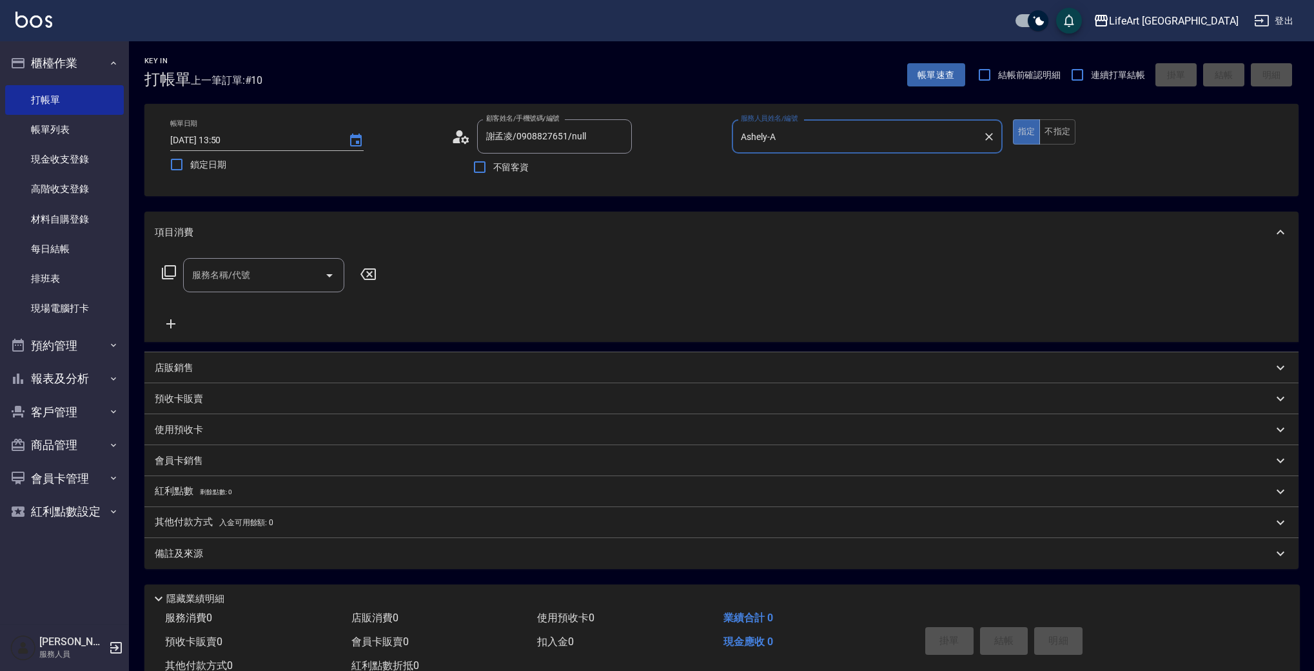
click at [233, 268] on div "服務名稱/代號 服務名稱/代號" at bounding box center [263, 275] width 161 height 34
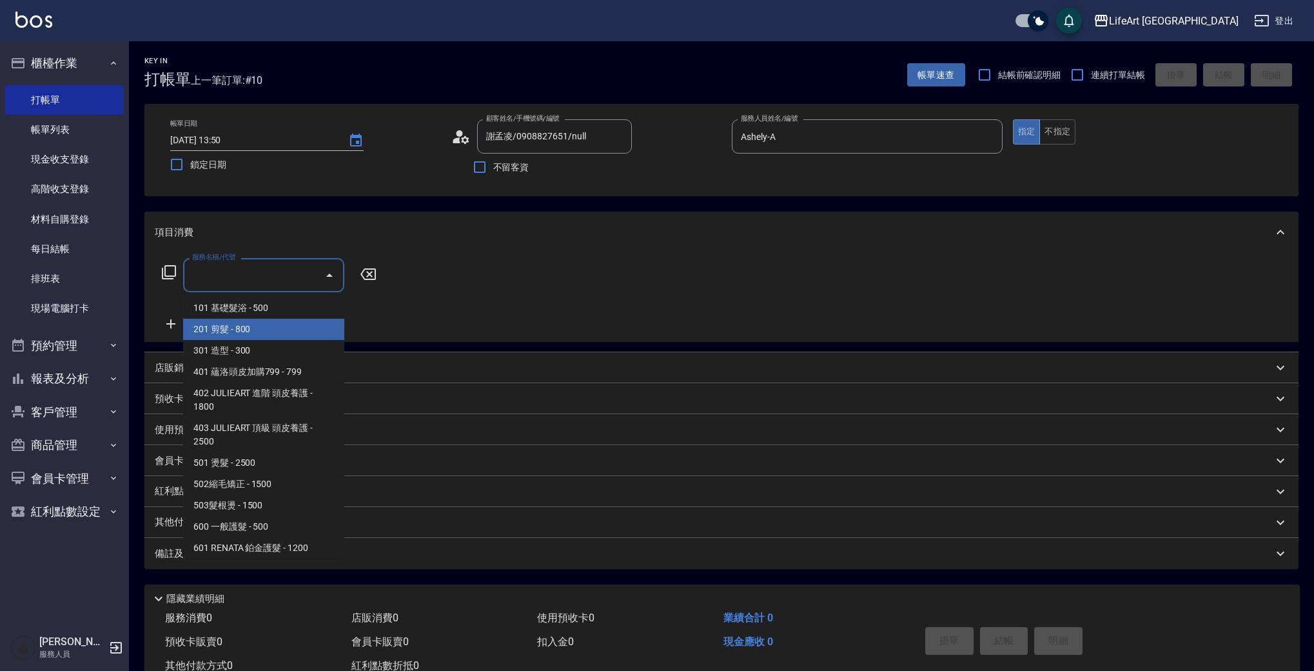
click at [226, 325] on span "201 剪髮 - 800" at bounding box center [263, 329] width 161 height 21
type input "201 剪髮(201)"
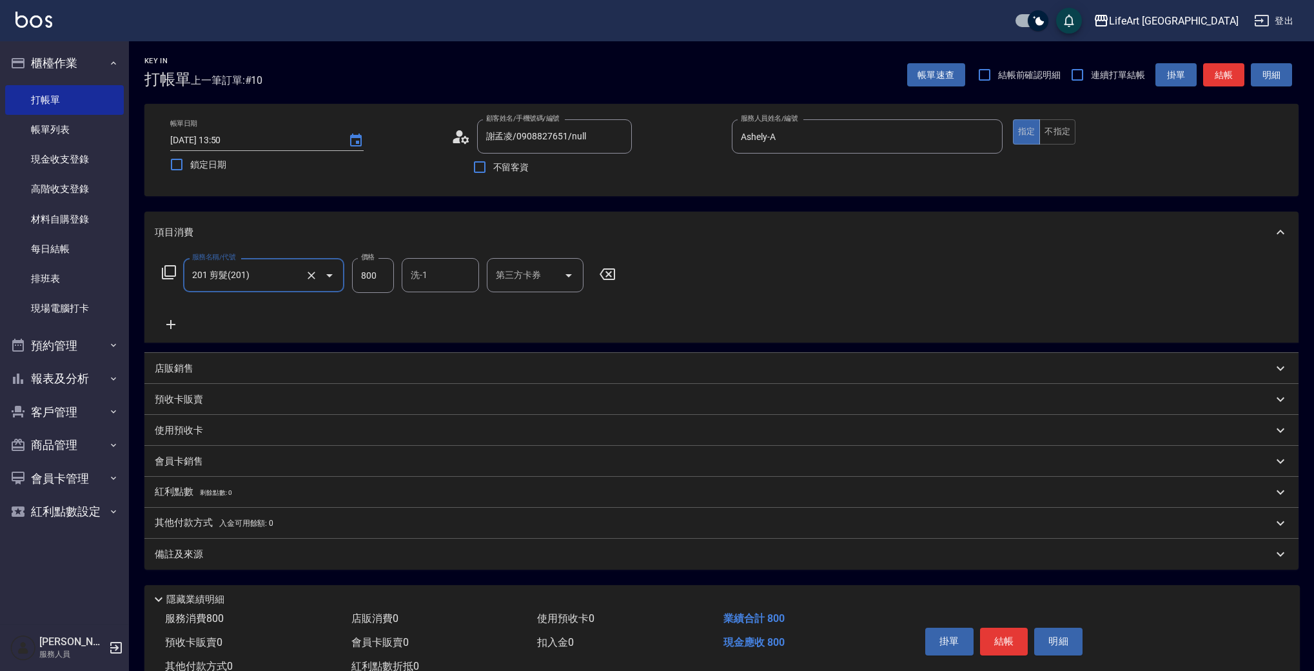
click at [171, 321] on icon at bounding box center [170, 324] width 9 height 9
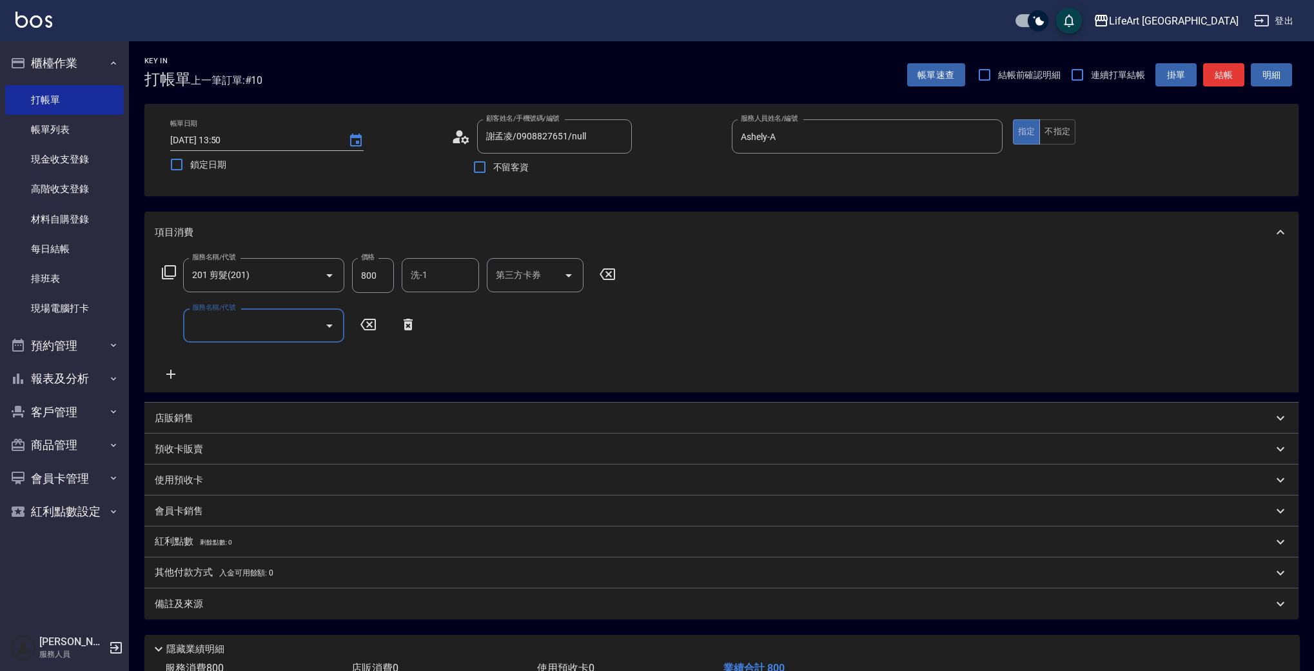
click at [246, 317] on input "服務名稱/代號" at bounding box center [254, 325] width 130 height 23
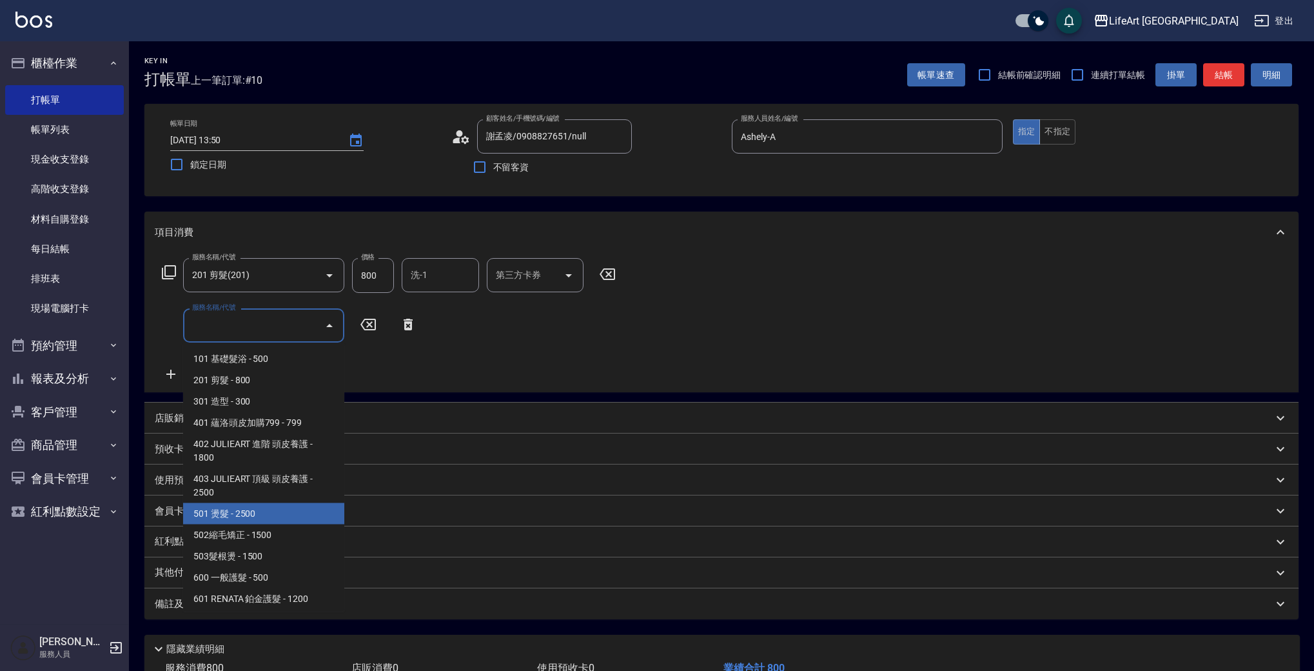
click at [270, 517] on span "501 燙髮 - 2500" at bounding box center [263, 513] width 161 height 21
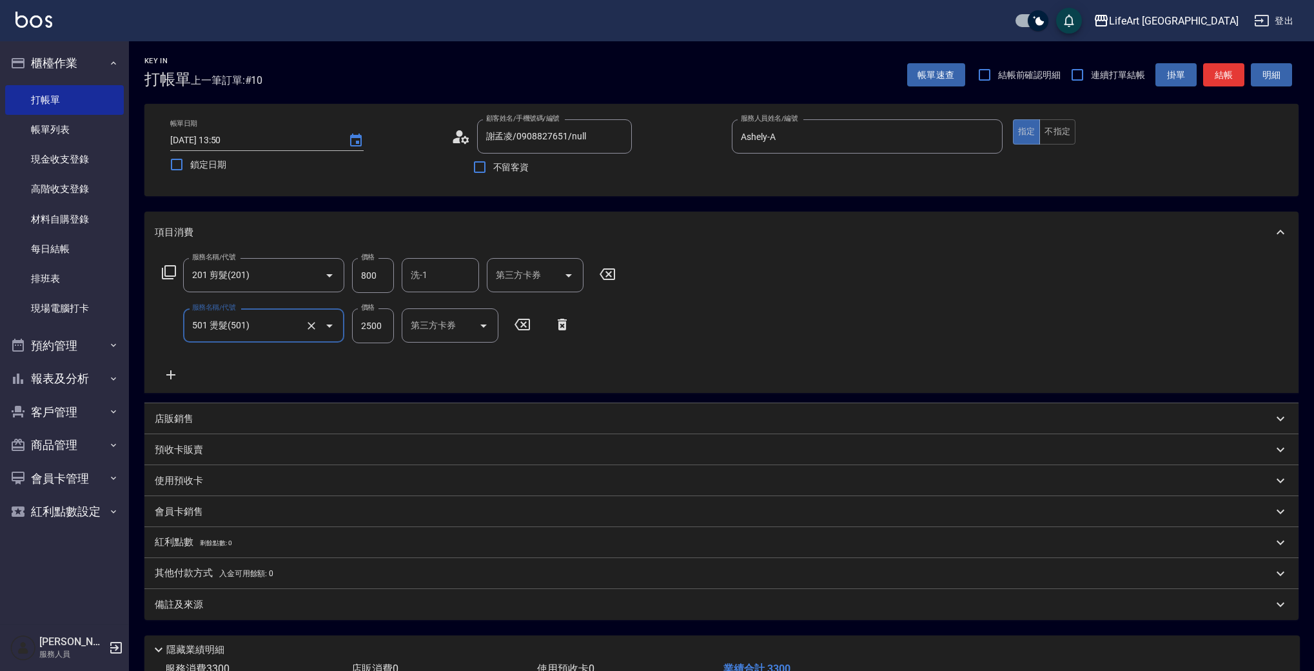
type input "501 燙髮(501)"
click at [176, 373] on icon at bounding box center [171, 374] width 32 height 15
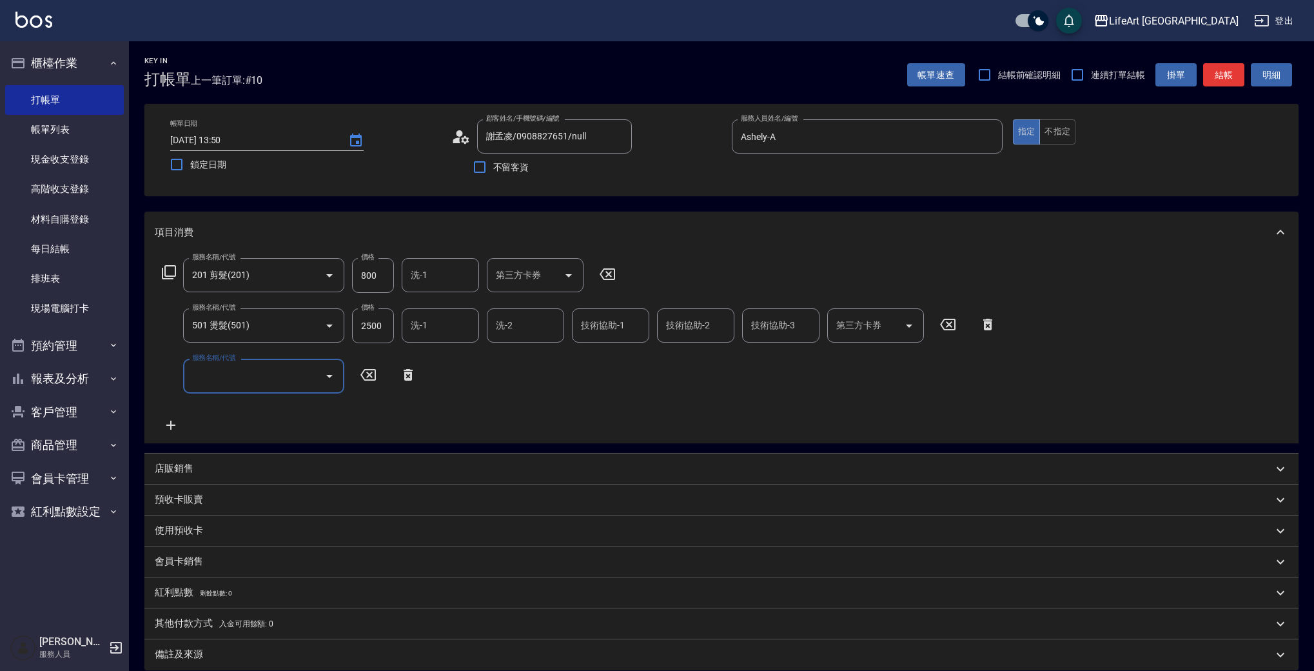
click at [251, 369] on input "服務名稱/代號" at bounding box center [254, 375] width 130 height 23
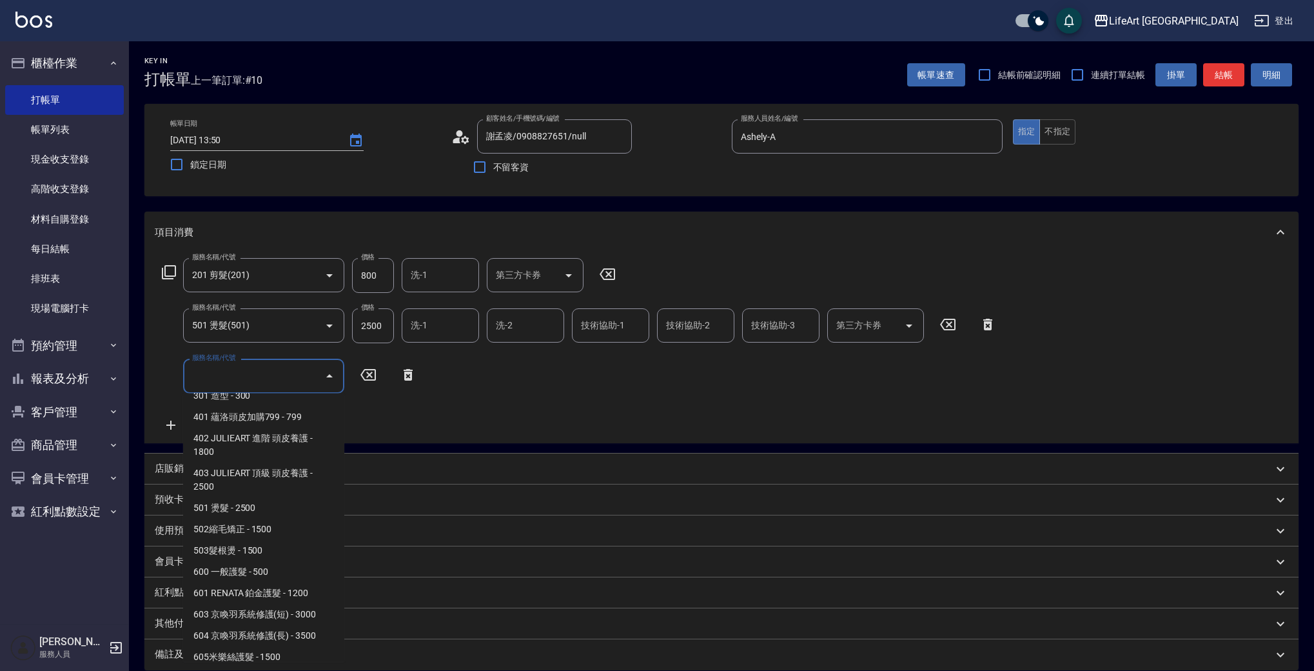
scroll to position [173, 0]
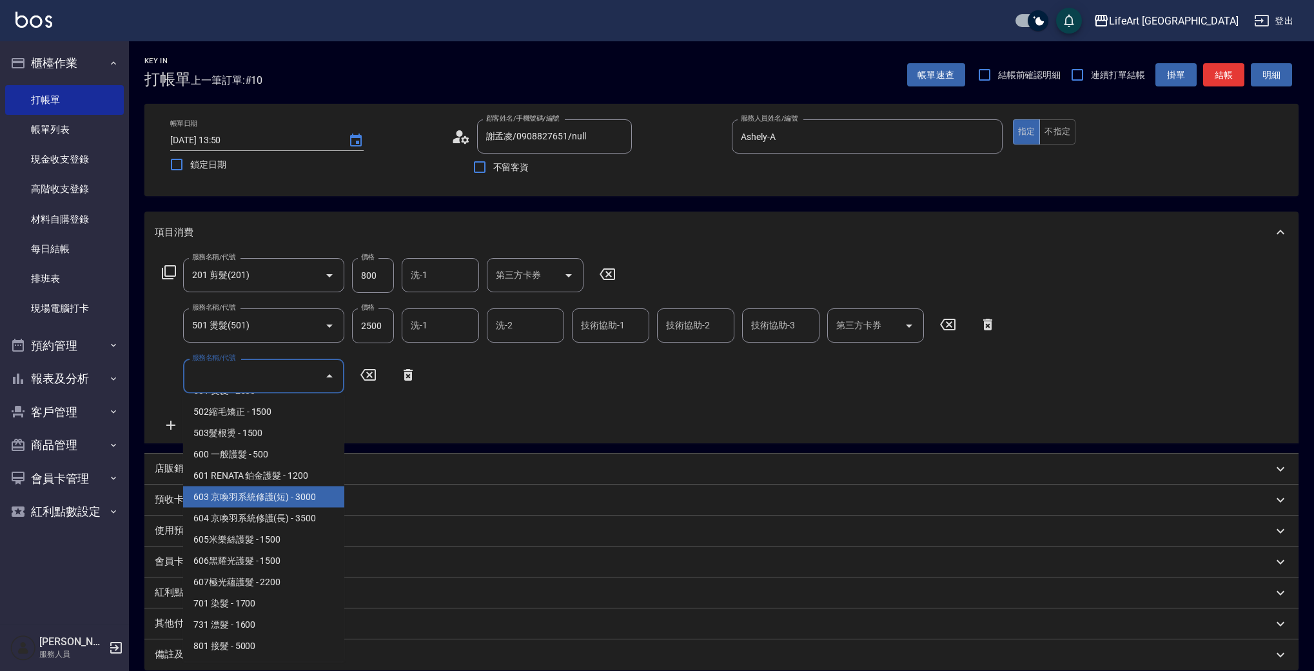
click at [276, 497] on span "603 京喚羽系統修護(短) - 3000" at bounding box center [263, 496] width 161 height 21
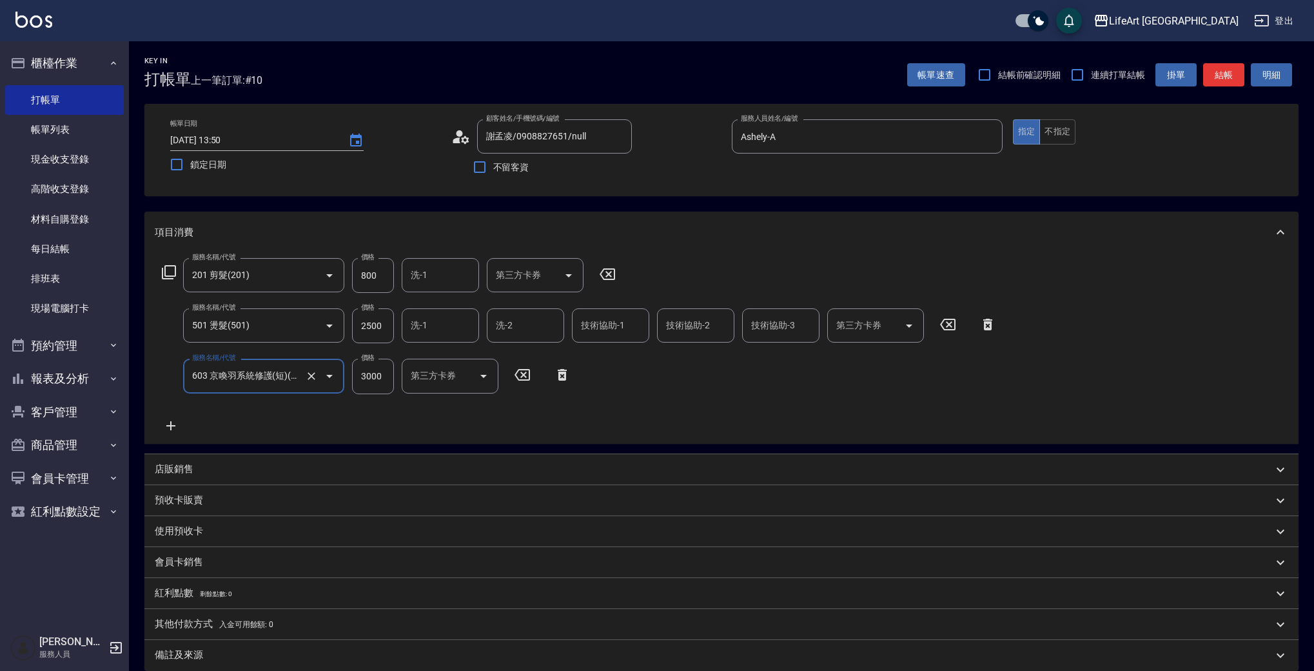
type input "603 京喚羽系統修護(短)(603)"
drag, startPoint x: 388, startPoint y: 322, endPoint x: 351, endPoint y: 324, distance: 37.5
click at [351, 324] on div "服務名稱/代號 501 燙髮(501) 服務名稱/代號 價格 2500 價格 洗-1 洗-1 洗-2 洗-2 技術協助-1 技術協助-1 技術協助-2 技術協…" at bounding box center [579, 325] width 849 height 35
drag, startPoint x: 353, startPoint y: 324, endPoint x: 394, endPoint y: 324, distance: 40.6
click at [394, 324] on div "服務名稱/代號 501 燙髮(501) 服務名稱/代號 價格 2500 價格 洗-1 洗-1 洗-2 洗-2 技術協助-1 技術協助-1 技術協助-2 技術協…" at bounding box center [579, 325] width 849 height 35
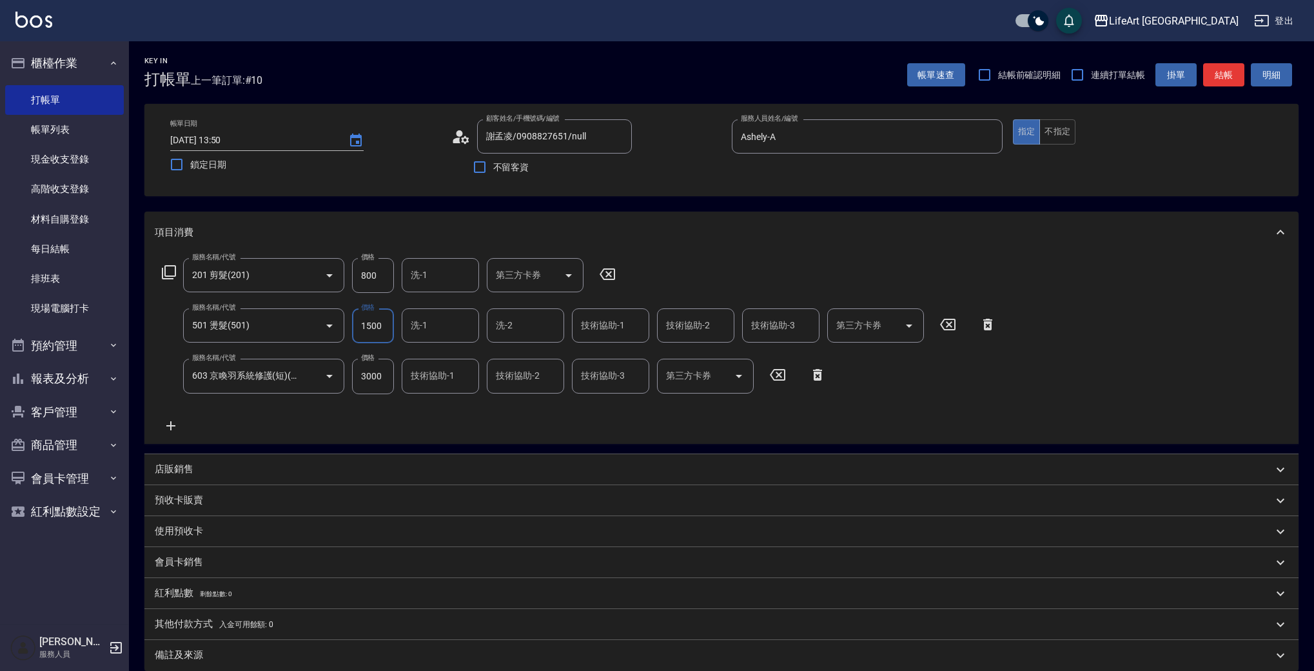
type input "1500"
drag, startPoint x: 384, startPoint y: 378, endPoint x: 322, endPoint y: 373, distance: 62.1
click at [322, 373] on div "服務名稱/代號 603 京喚羽系統修護(短)(603) 服務名稱/代號 價格 3000 價格 技術協助-1 技術協助-1 技術協助-2 技術協助-2 技術協助…" at bounding box center [494, 376] width 679 height 35
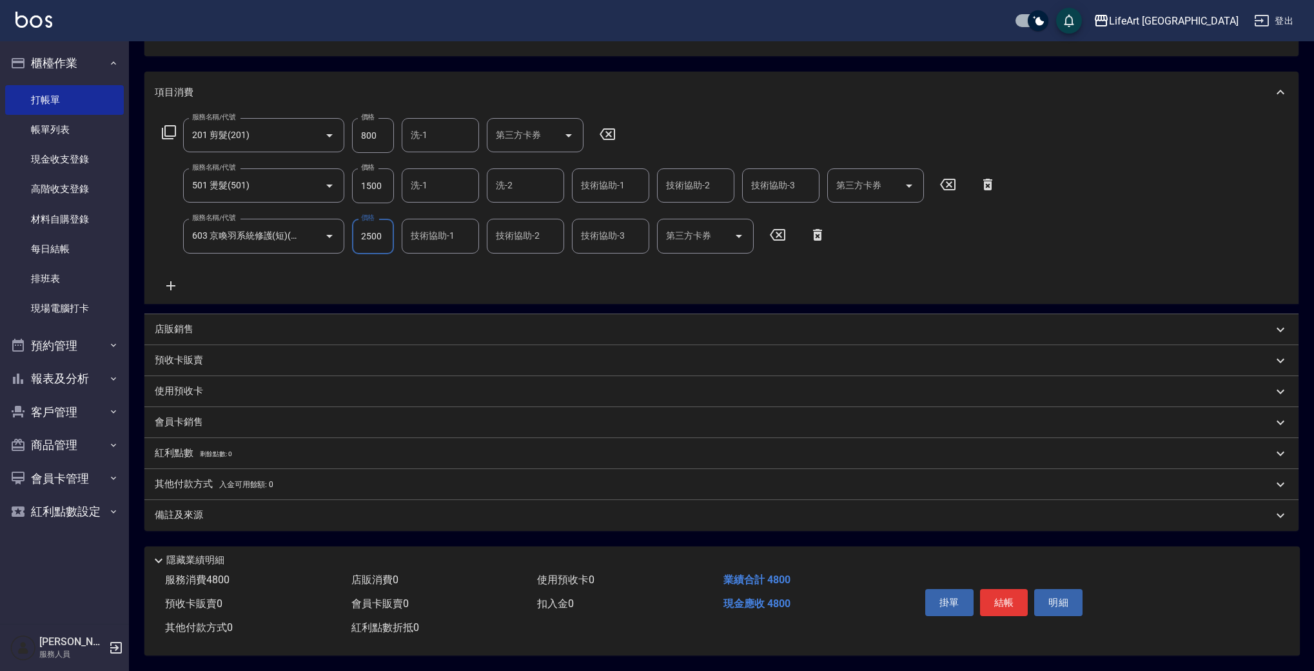
type input "2500"
click at [226, 518] on div "備註及來源" at bounding box center [721, 515] width 1154 height 31
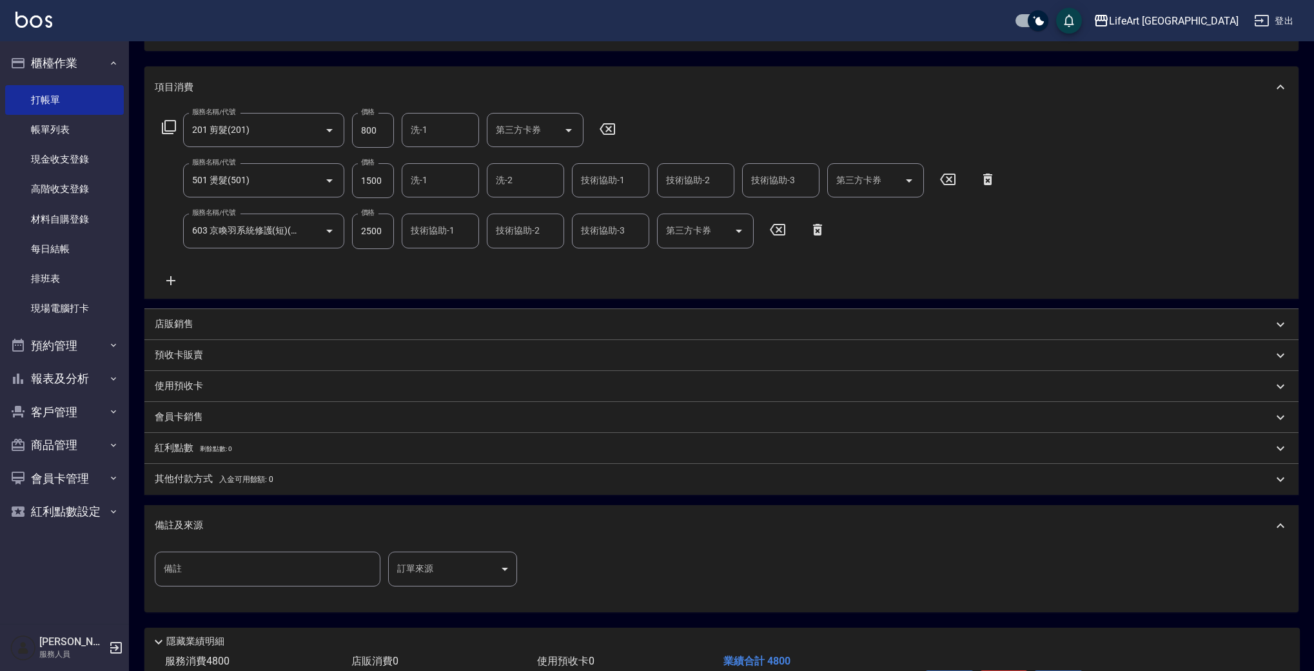
click at [446, 561] on body "LifeArt 蘆洲 登出 櫃檯作業 打帳單 帳單列表 現金收支登錄 高階收支登錄 材料自購登錄 每日結帳 排班表 現場電腦打卡 預約管理 預約管理 單日預約…" at bounding box center [657, 303] width 1314 height 897
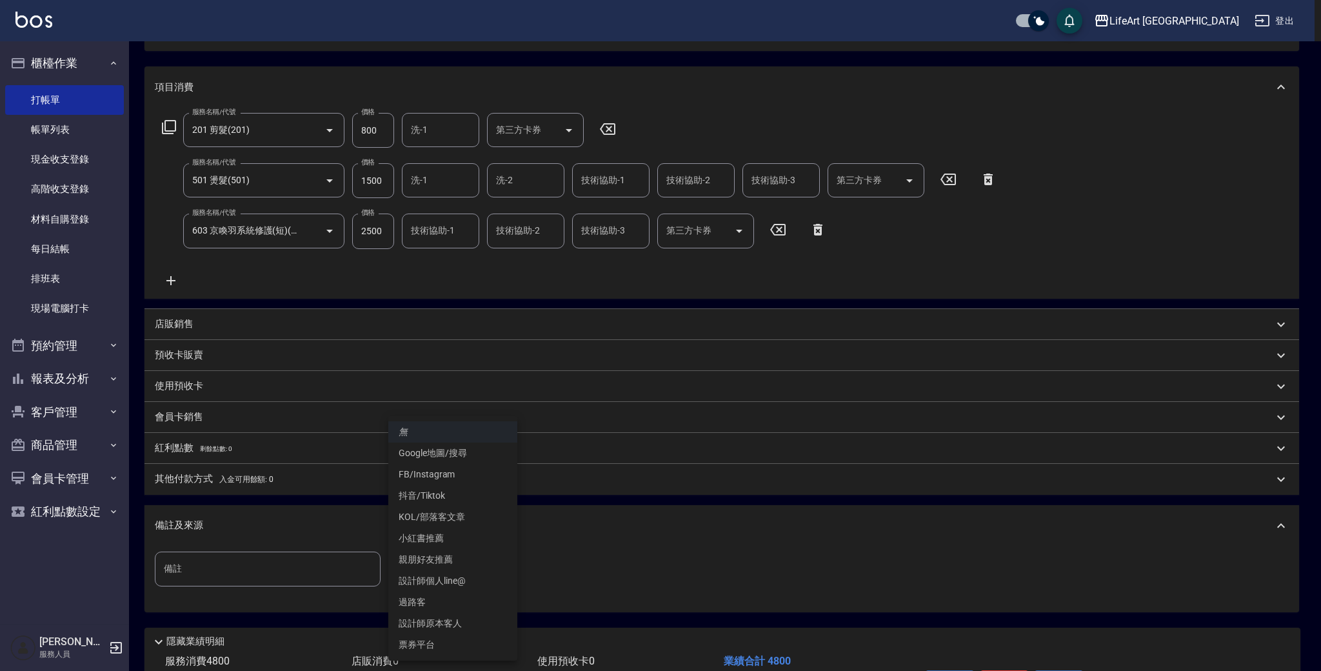
click at [440, 473] on li "FB/Instagram" at bounding box center [452, 474] width 129 height 21
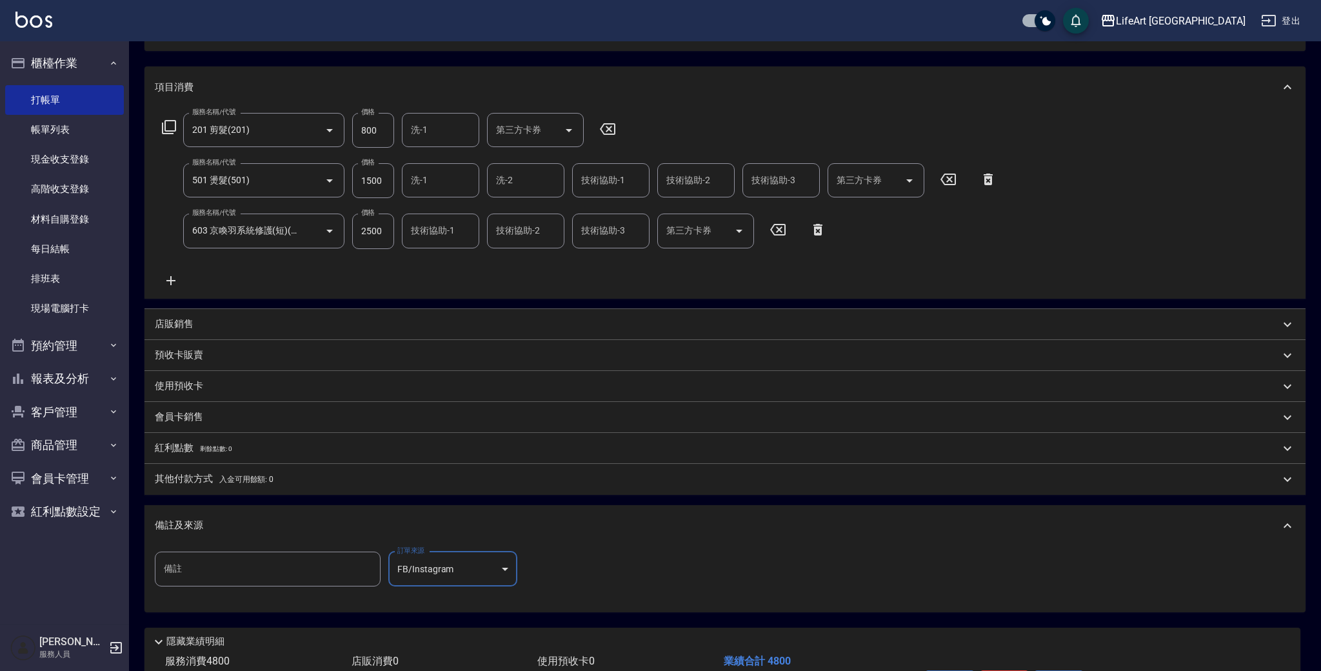
type input "FB/Instagram"
click at [211, 469] on div "其他付款方式 入金可用餘額: 0" at bounding box center [721, 479] width 1154 height 31
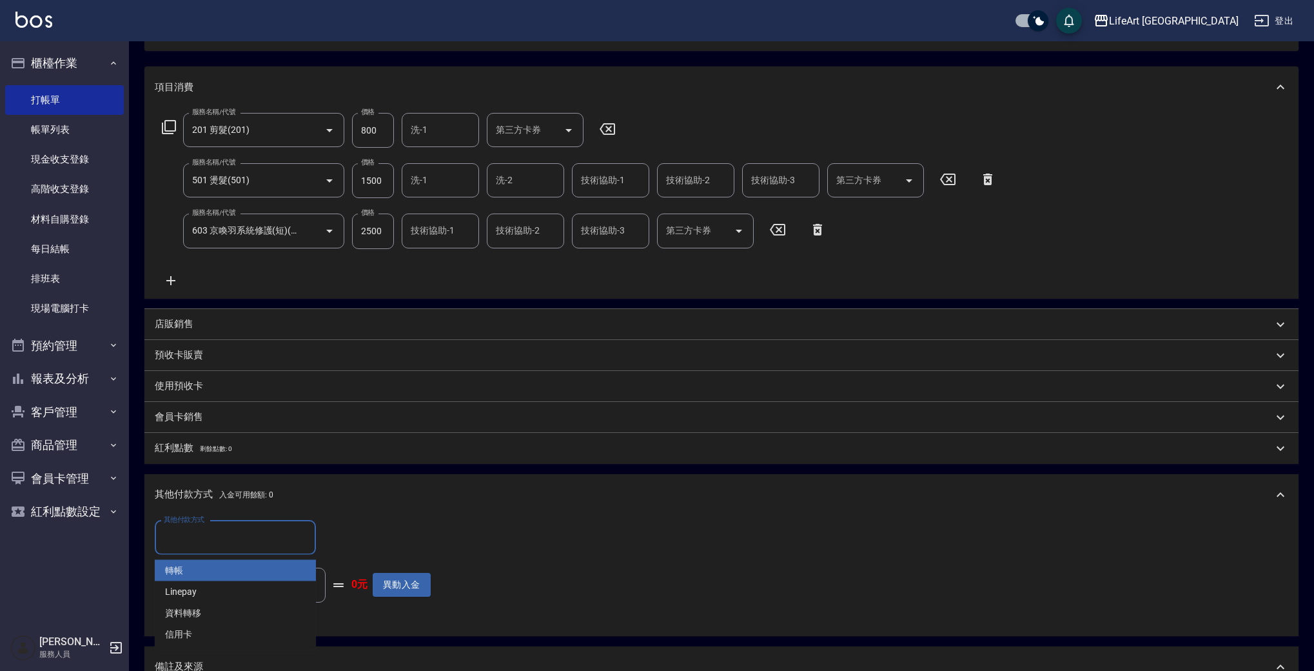
click at [219, 536] on input "其他付款方式" at bounding box center [236, 537] width 150 height 23
click at [200, 566] on span "轉帳" at bounding box center [235, 570] width 161 height 21
type input "轉帳"
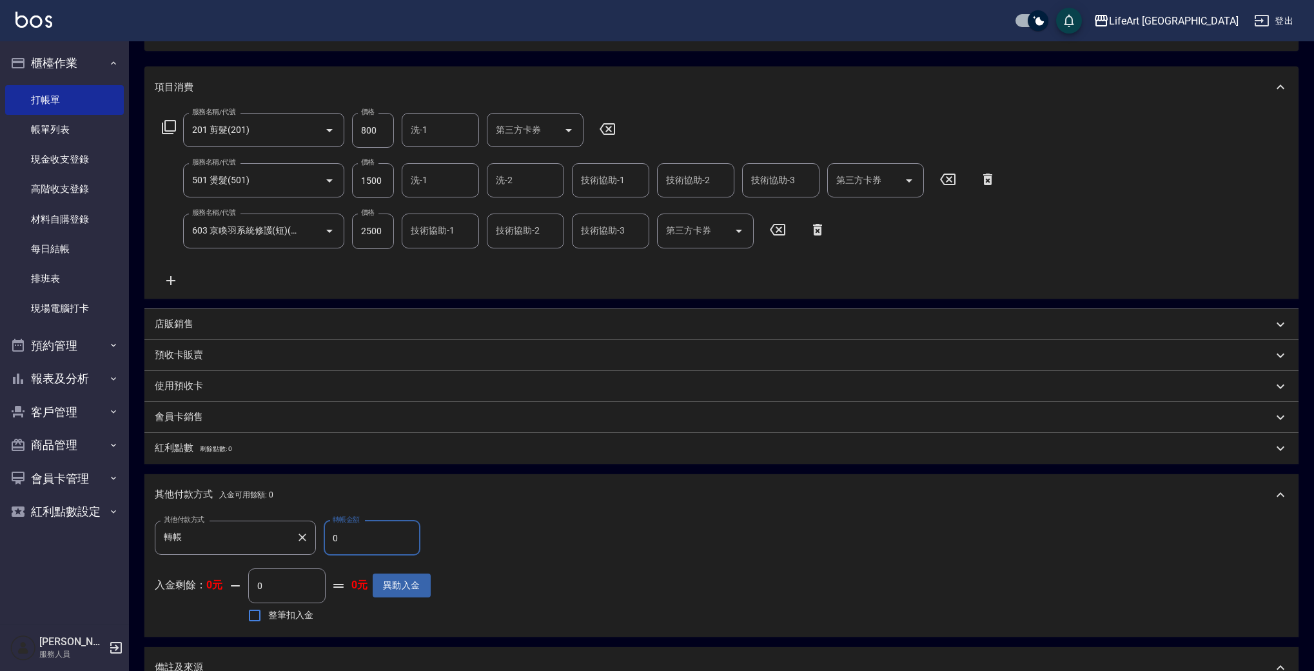
drag, startPoint x: 360, startPoint y: 541, endPoint x: 306, endPoint y: 538, distance: 54.9
click at [306, 538] on div "其他付款方式 轉帳 其他付款方式 轉帳金額 0 轉帳金額" at bounding box center [293, 537] width 276 height 35
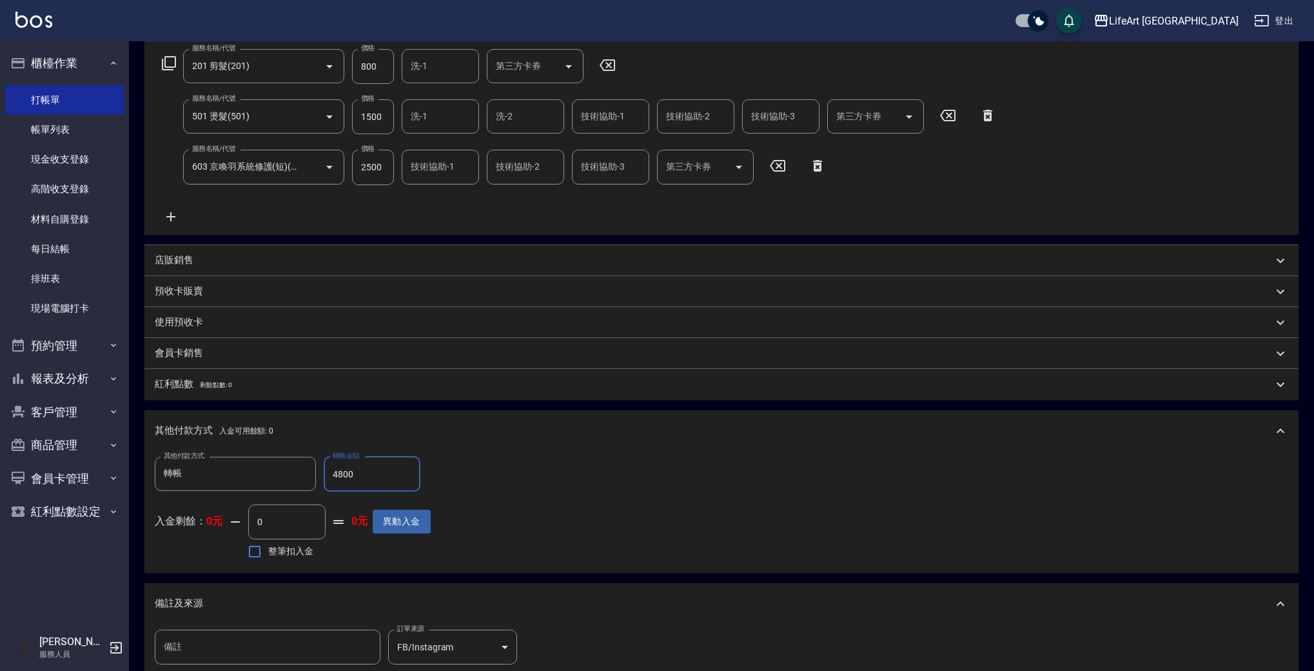
scroll to position [0, 0]
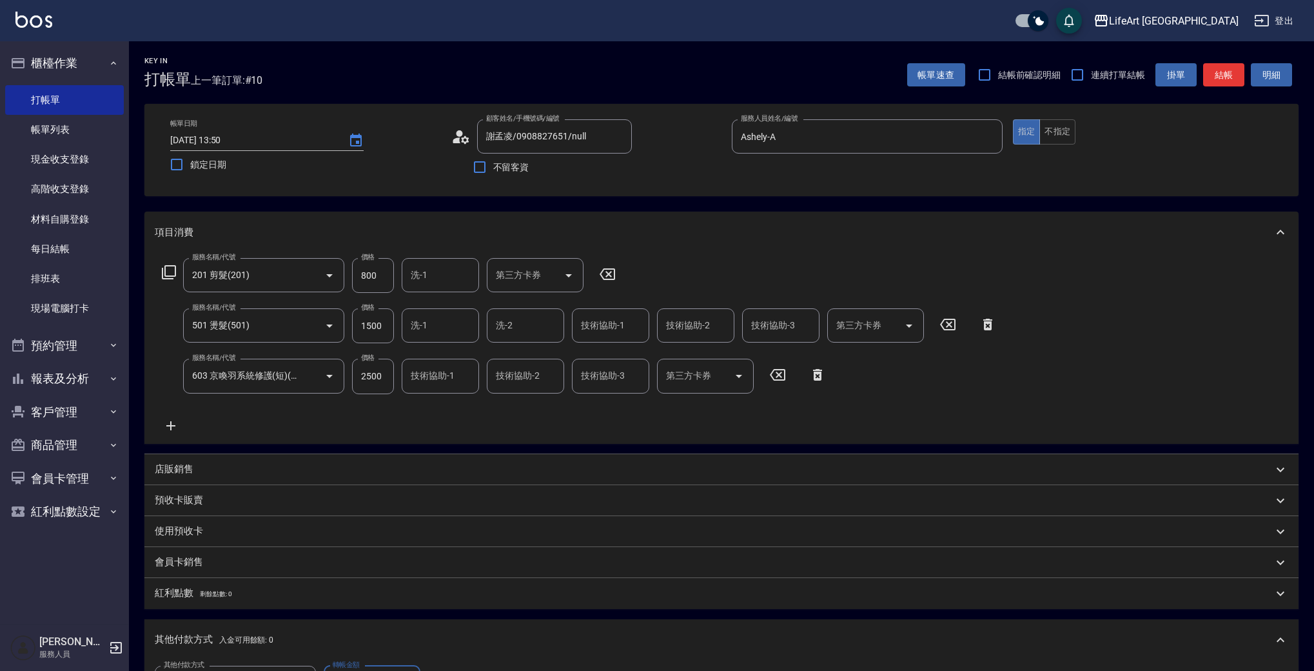
type input "4800"
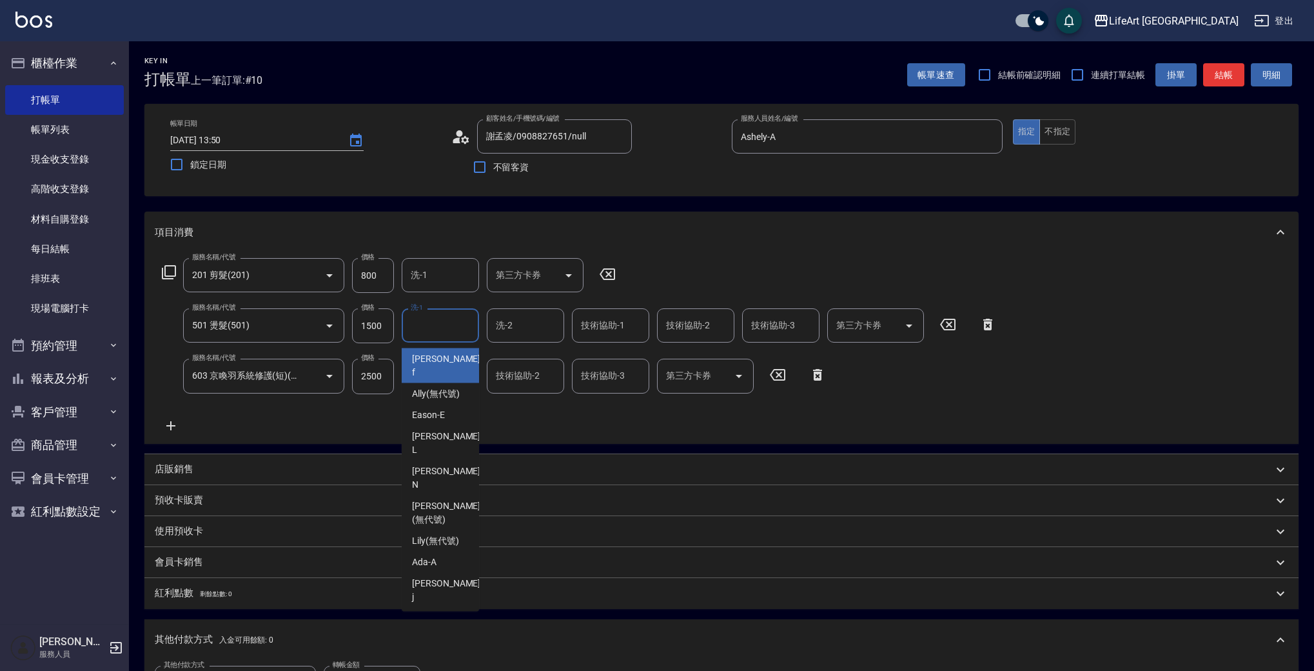
click at [441, 327] on input "洗-1" at bounding box center [441, 325] width 66 height 23
click at [440, 626] on div "Casey -c" at bounding box center [440, 643] width 77 height 35
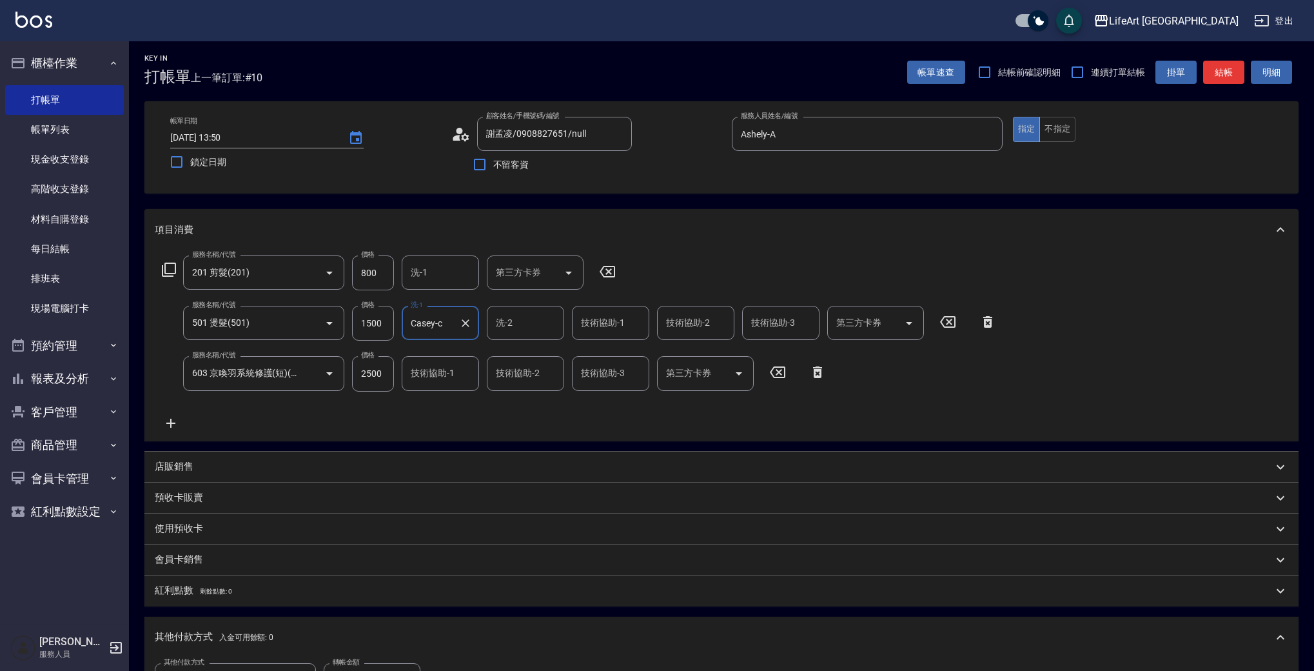
type input "Casey-c"
type input "0"
drag, startPoint x: 525, startPoint y: 325, endPoint x: 523, endPoint y: 340, distance: 15.0
click at [525, 325] on input "洗-2" at bounding box center [526, 322] width 66 height 23
click at [502, 630] on span "Casey -c" at bounding box center [532, 643] width 71 height 27
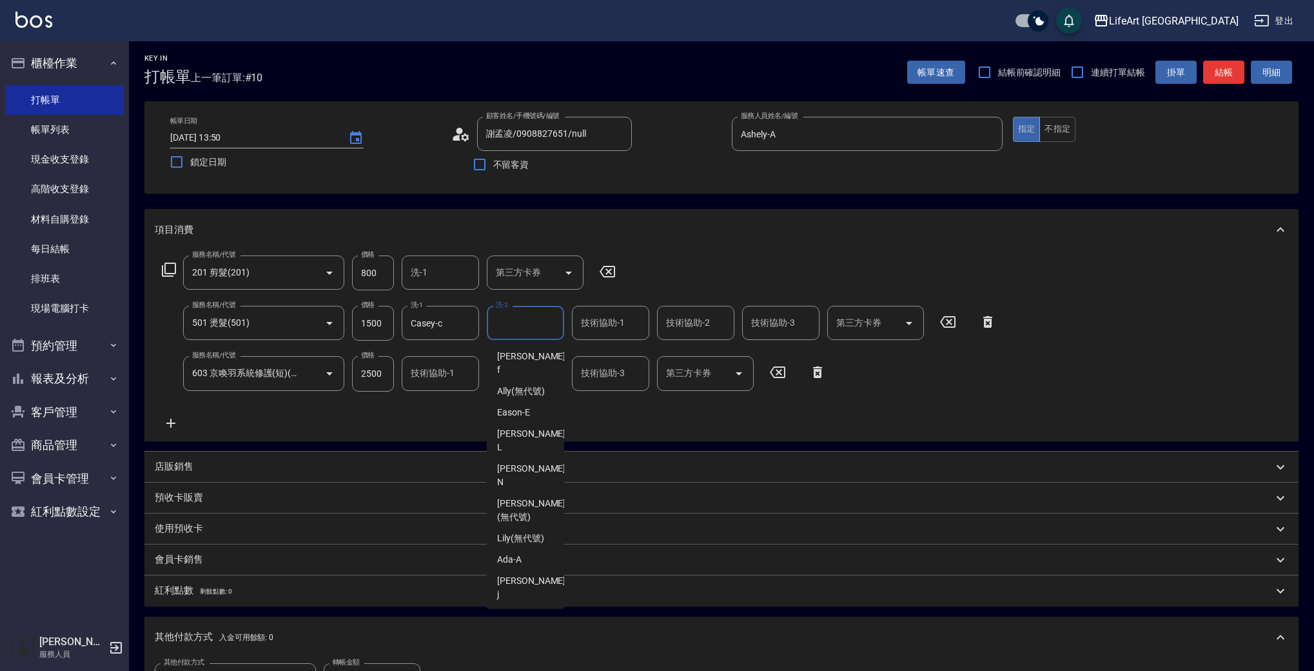
type input "Casey-c"
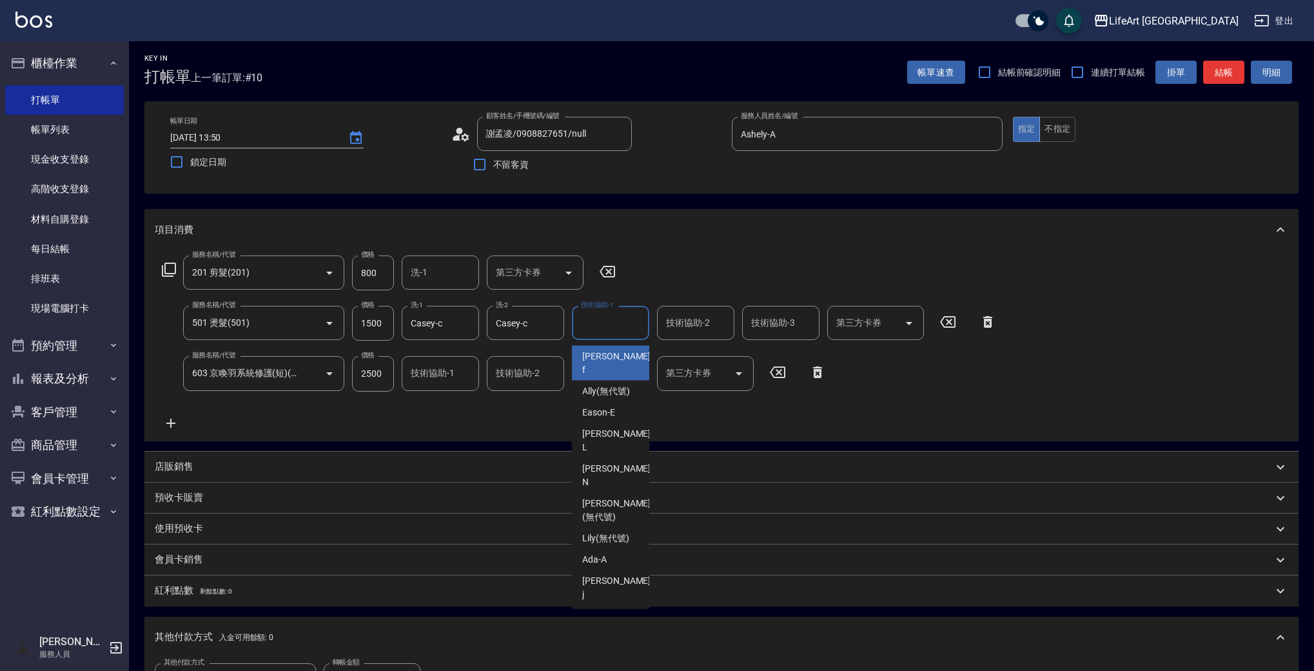
click at [631, 317] on input "技術協助-1" at bounding box center [611, 322] width 66 height 23
click at [600, 630] on span "Casey -c" at bounding box center [617, 643] width 71 height 27
type input "Casey-c"
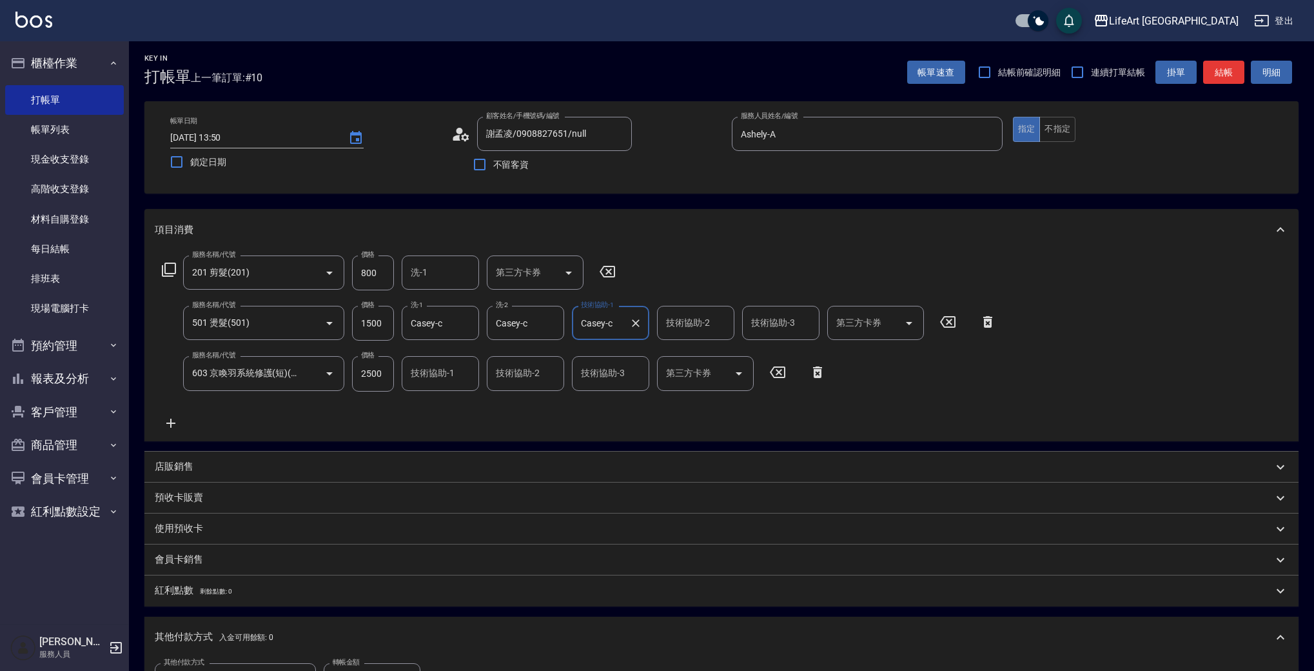
click at [437, 384] on input "技術協助-1" at bounding box center [441, 373] width 66 height 23
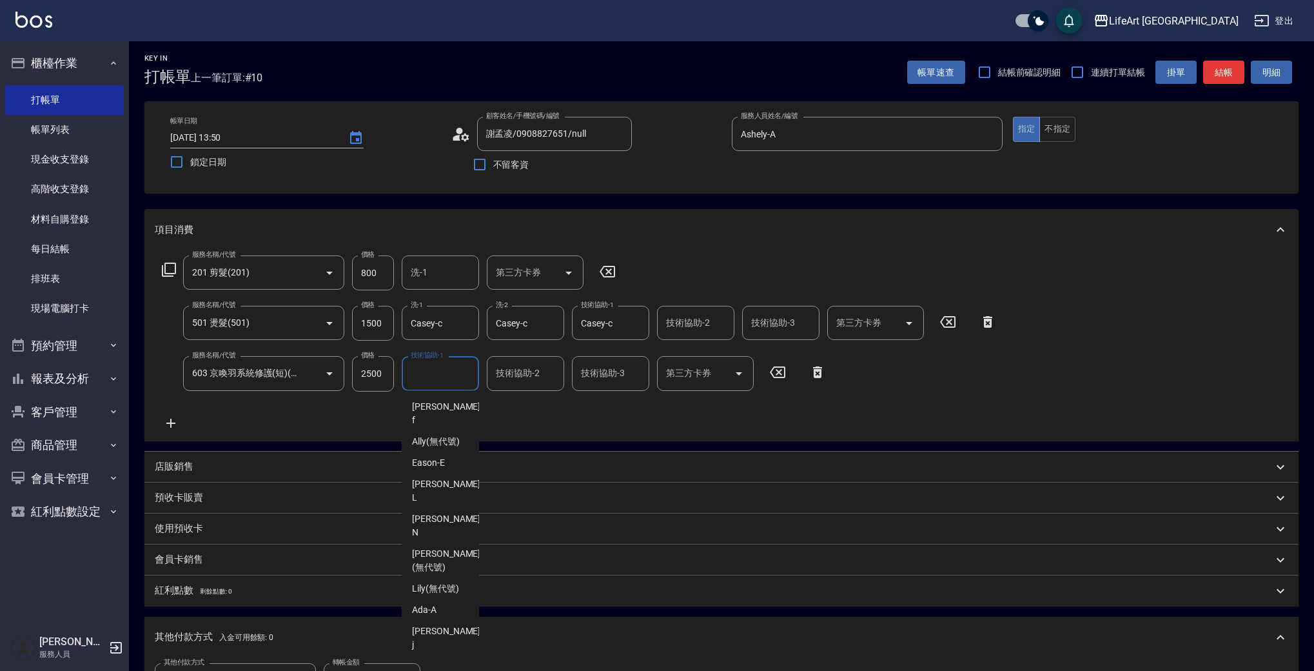
type input "Casey-c"
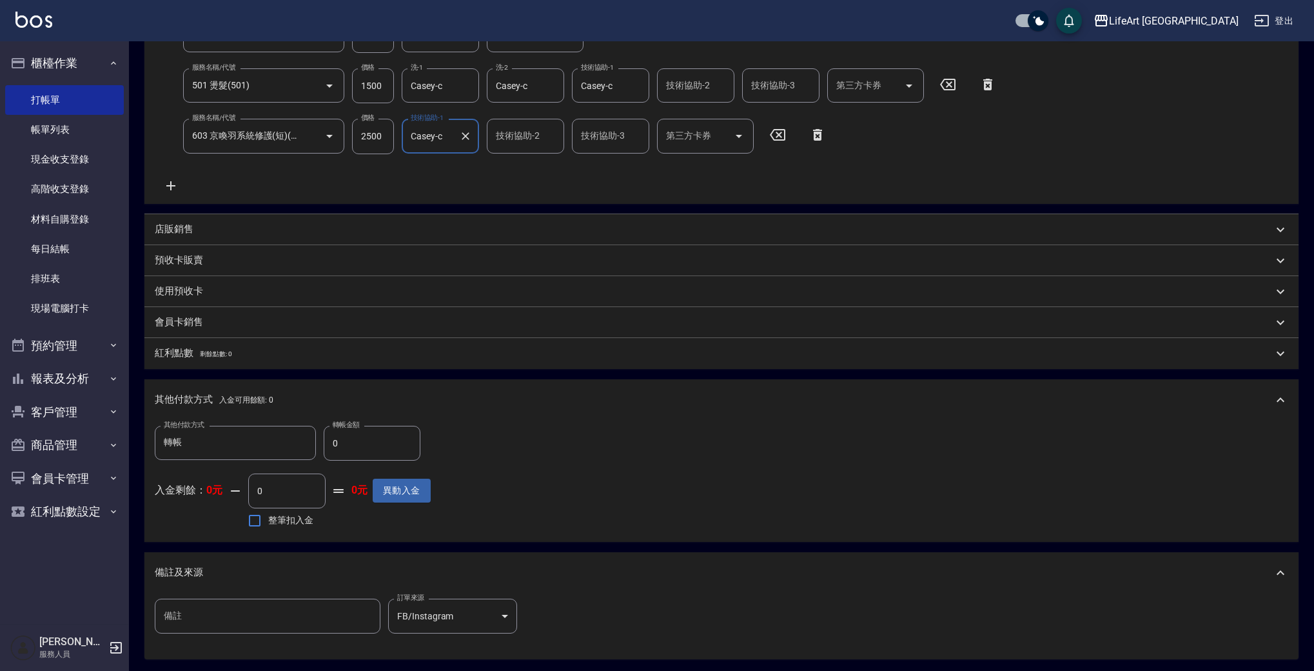
scroll to position [374, 0]
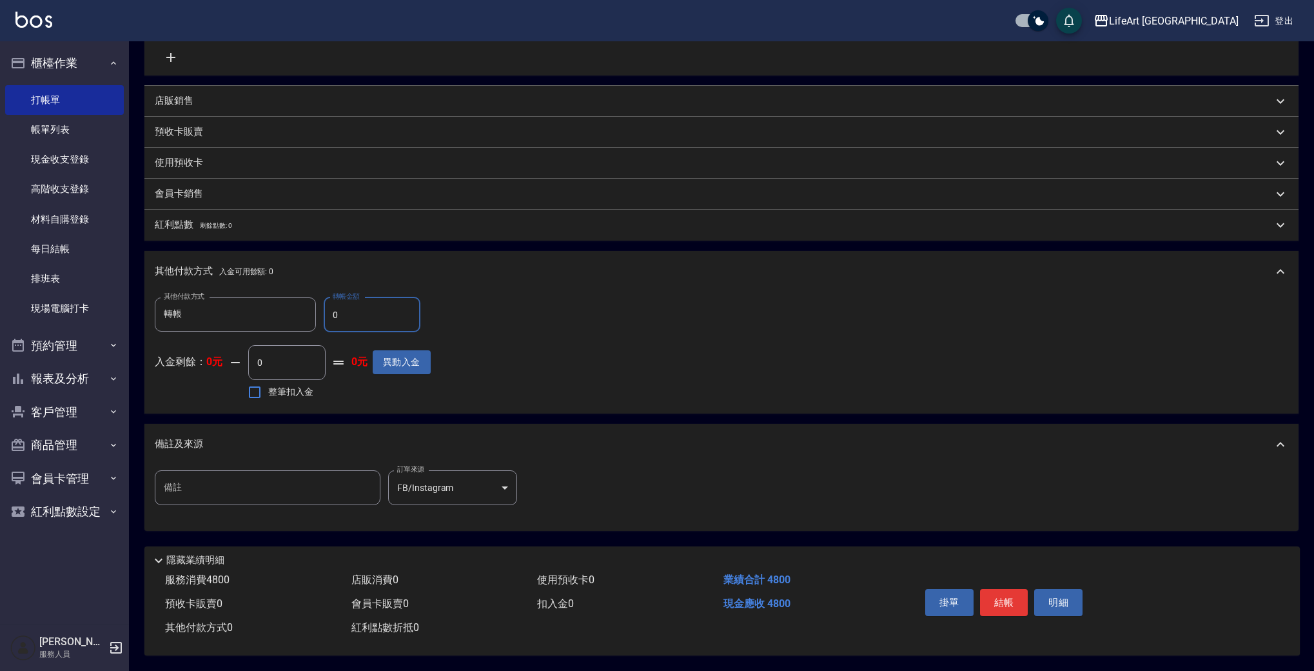
drag, startPoint x: 369, startPoint y: 304, endPoint x: 333, endPoint y: 307, distance: 36.3
click at [333, 307] on input "0" at bounding box center [372, 314] width 97 height 35
type input "4800"
click at [990, 595] on button "結帳" at bounding box center [1004, 602] width 48 height 27
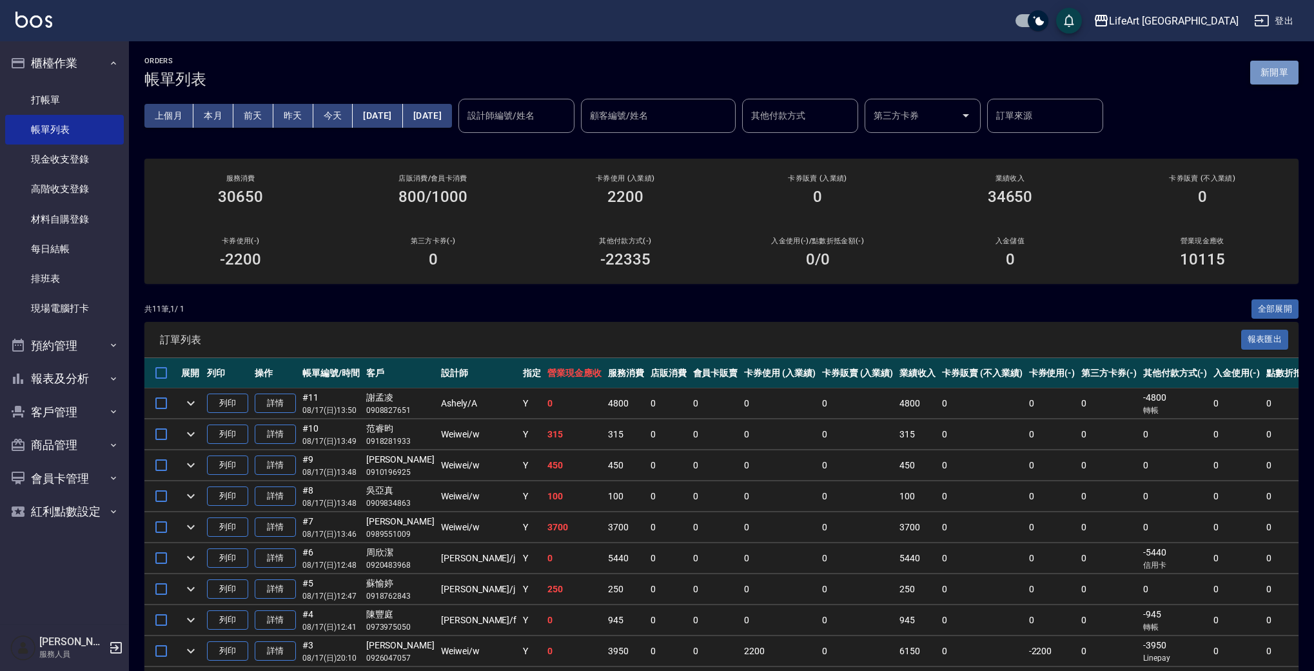
click at [1277, 77] on button "新開單" at bounding box center [1274, 73] width 48 height 24
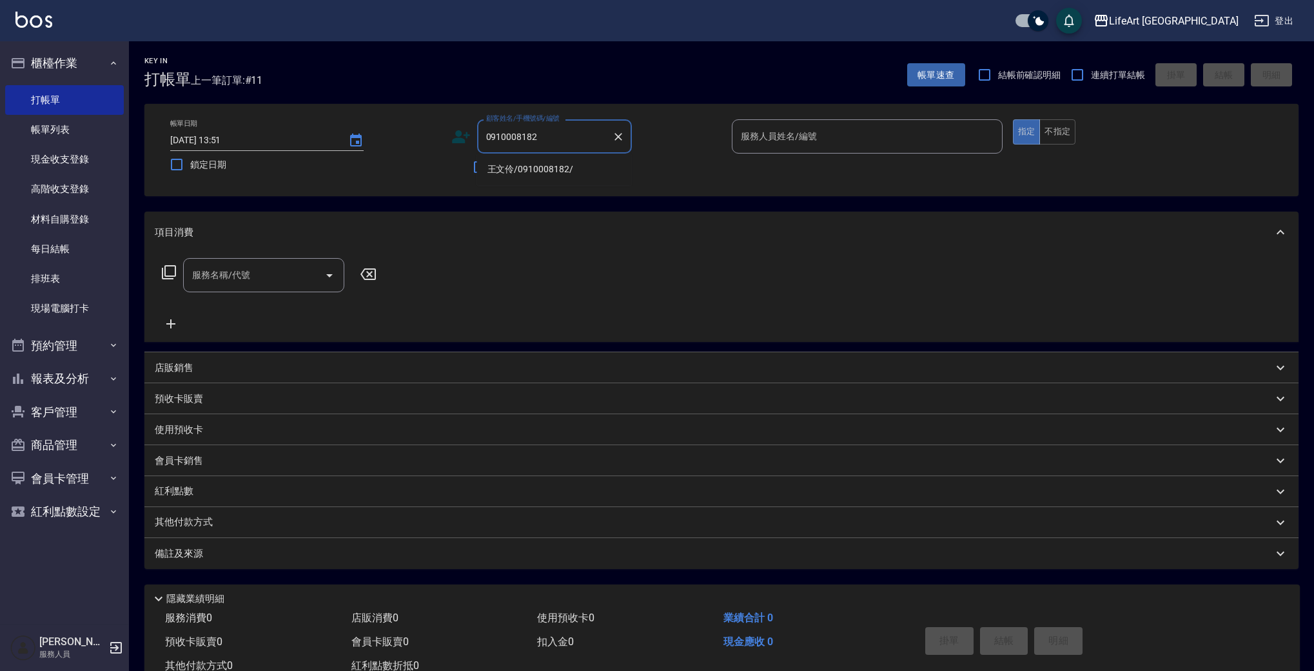
click at [549, 173] on li "王文伶/0910008182/" at bounding box center [554, 169] width 155 height 21
type input "王文伶/0910008182/"
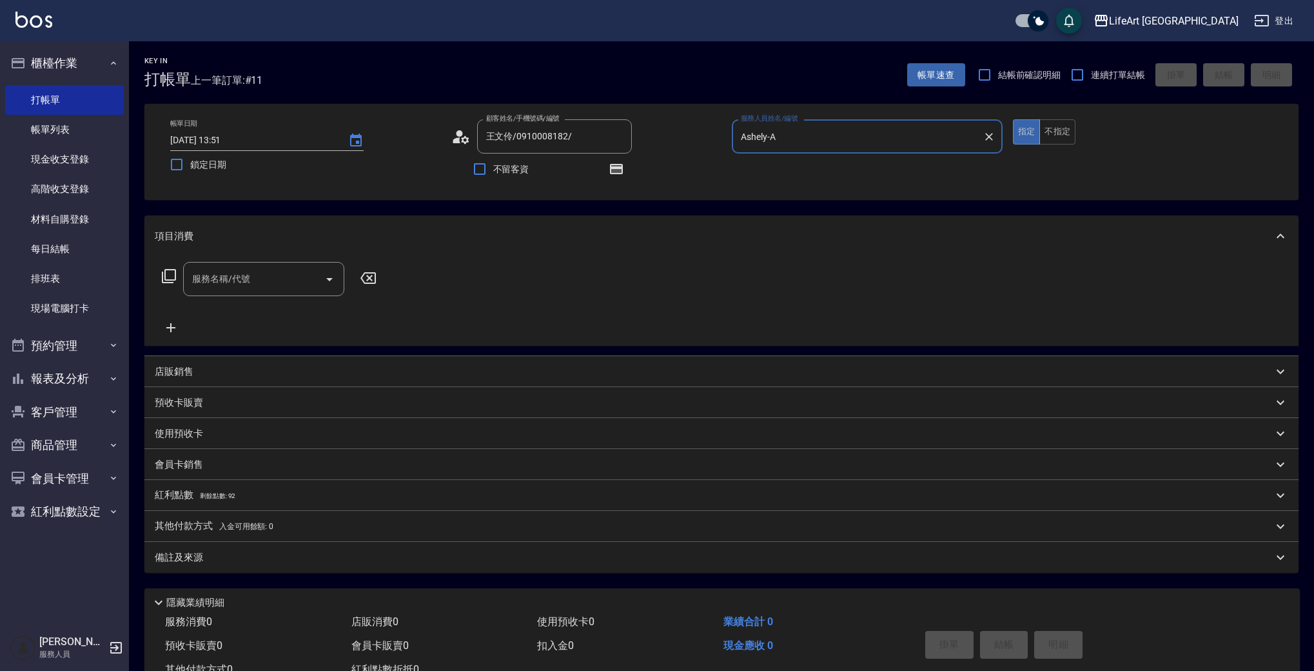
type input "Ashely-A"
click at [267, 288] on input "服務名稱/代號" at bounding box center [254, 279] width 130 height 23
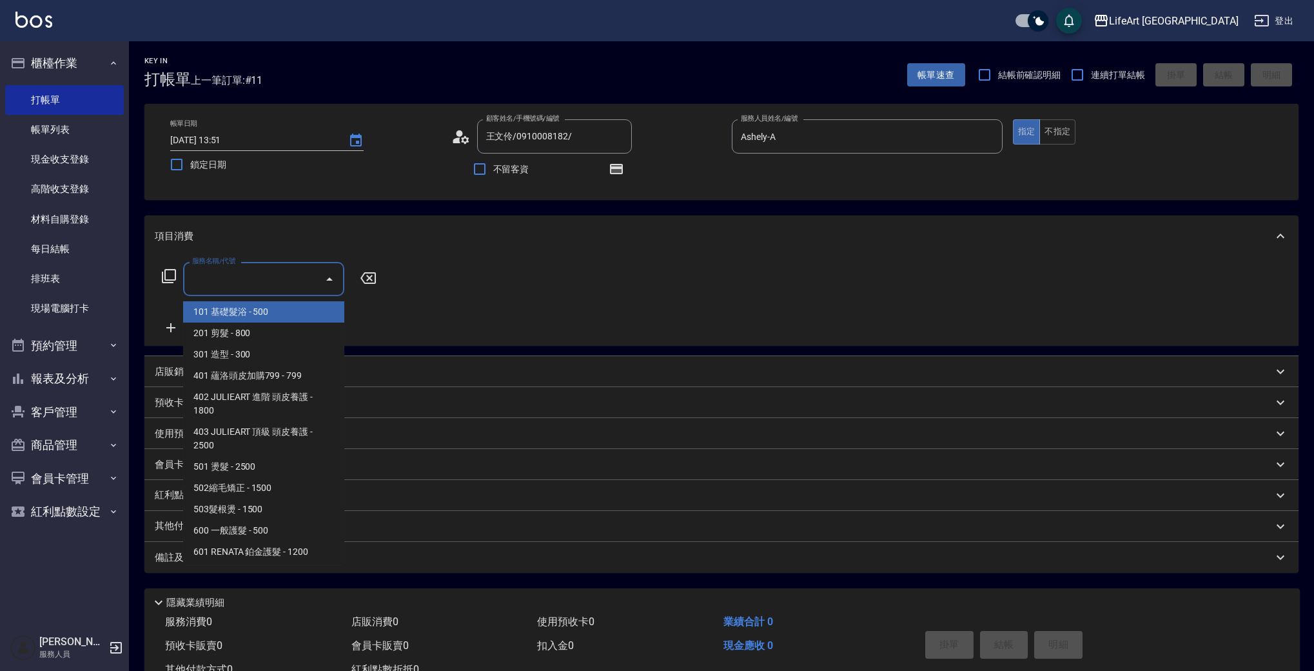
click at [259, 318] on span "101 基礎髮浴 - 500" at bounding box center [263, 311] width 161 height 21
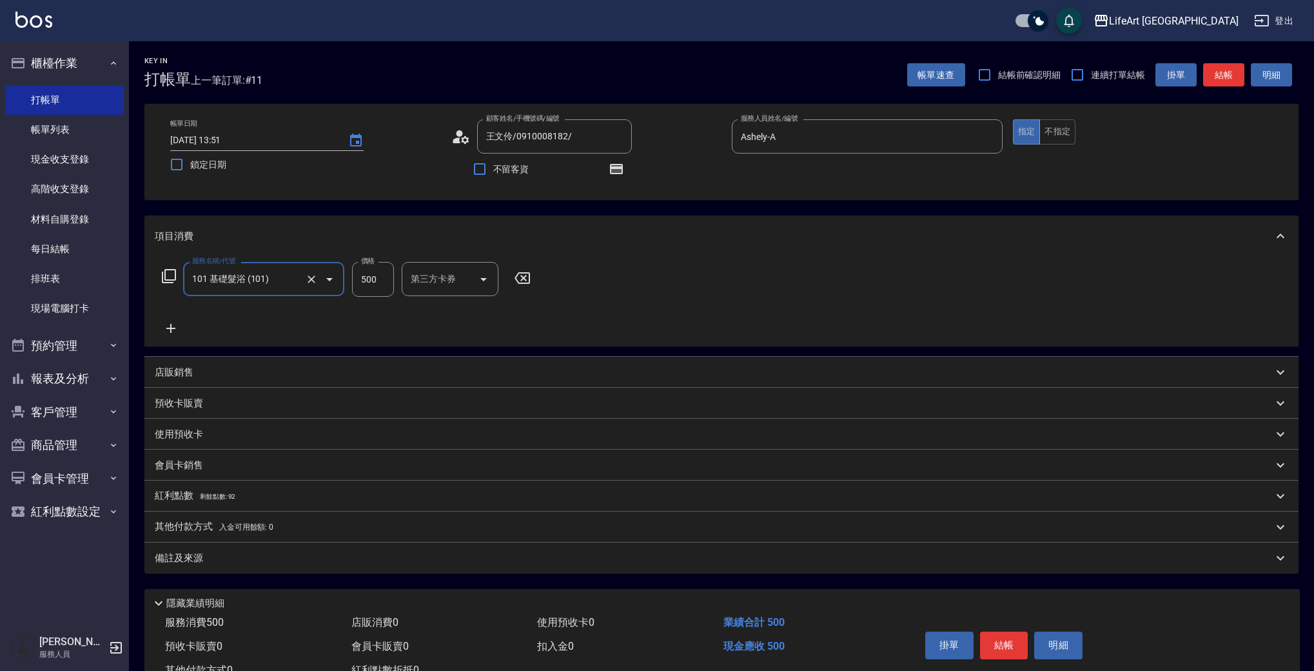
type input "101 基礎髮浴 (101)"
click at [168, 326] on icon at bounding box center [171, 327] width 32 height 15
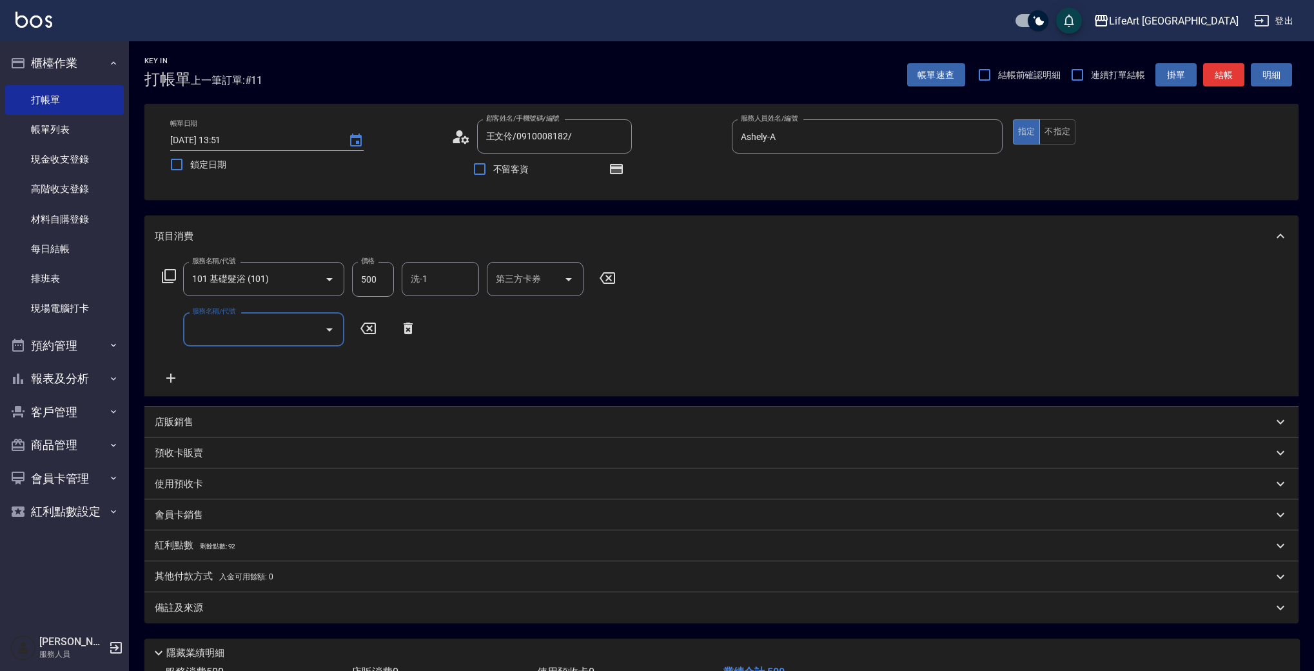
click at [236, 340] on input "服務名稱/代號" at bounding box center [254, 329] width 130 height 23
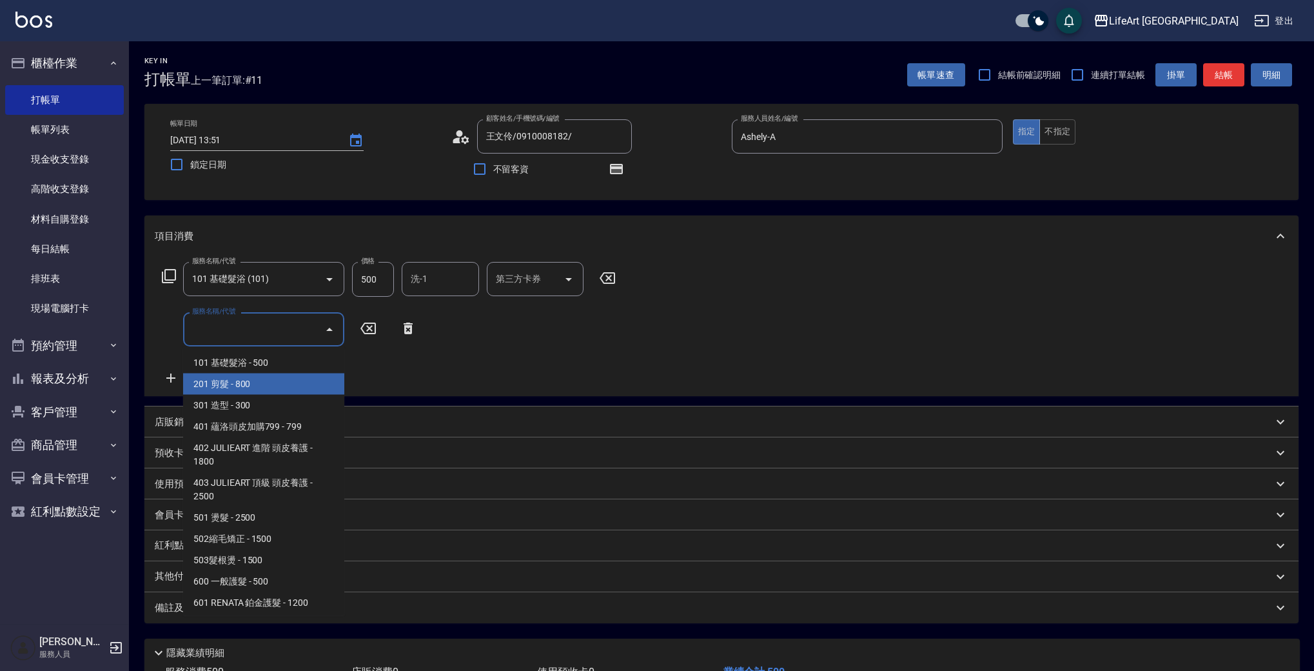
click at [228, 386] on span "201 剪髮 - 800" at bounding box center [263, 383] width 161 height 21
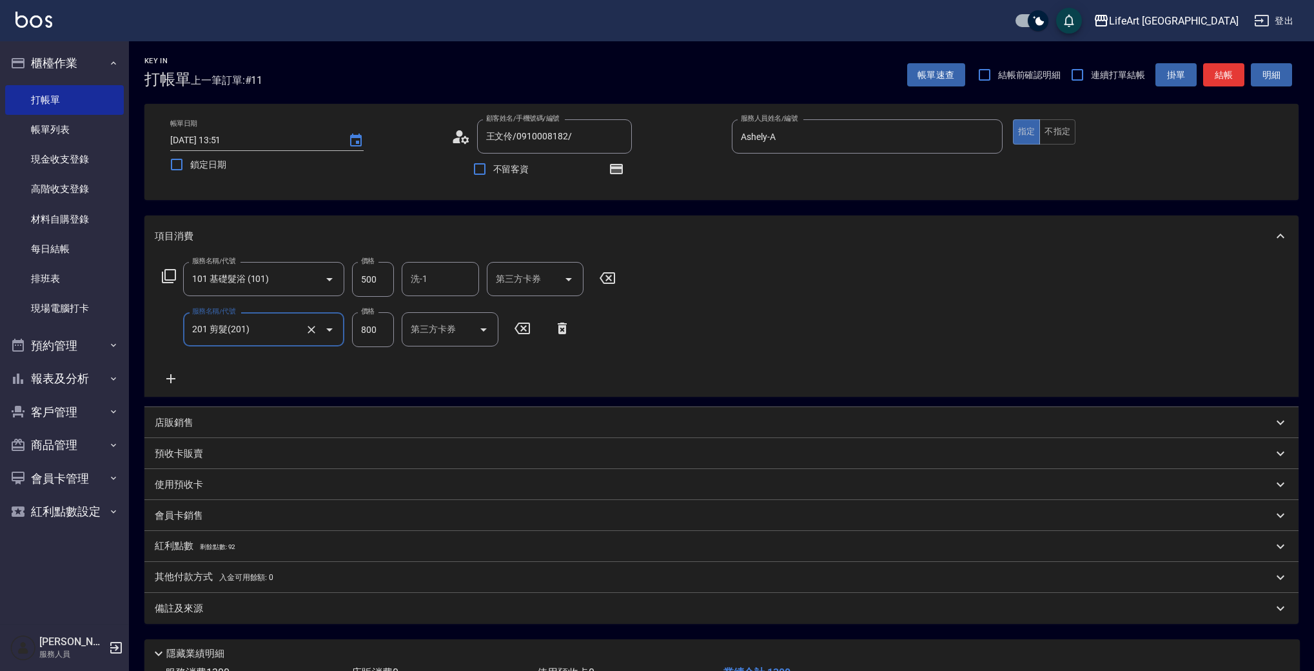
type input "201 剪髮(201)"
click at [169, 377] on icon at bounding box center [171, 378] width 32 height 15
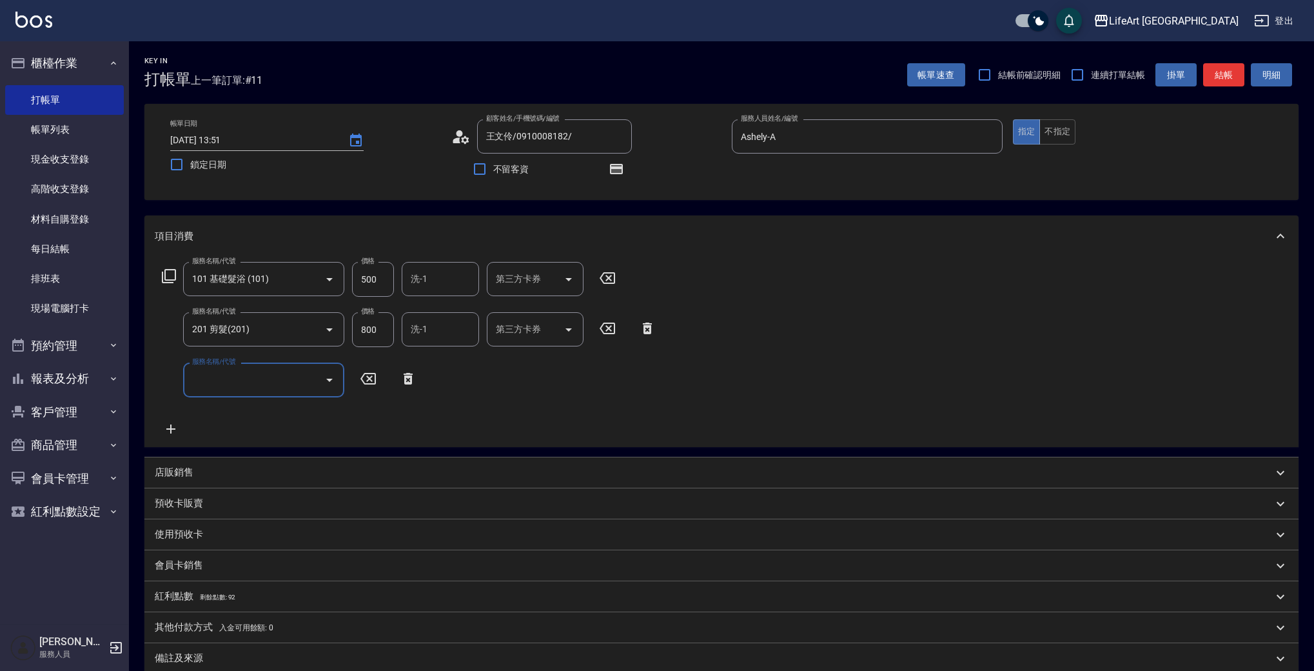
click at [226, 386] on input "服務名稱/代號" at bounding box center [254, 379] width 130 height 23
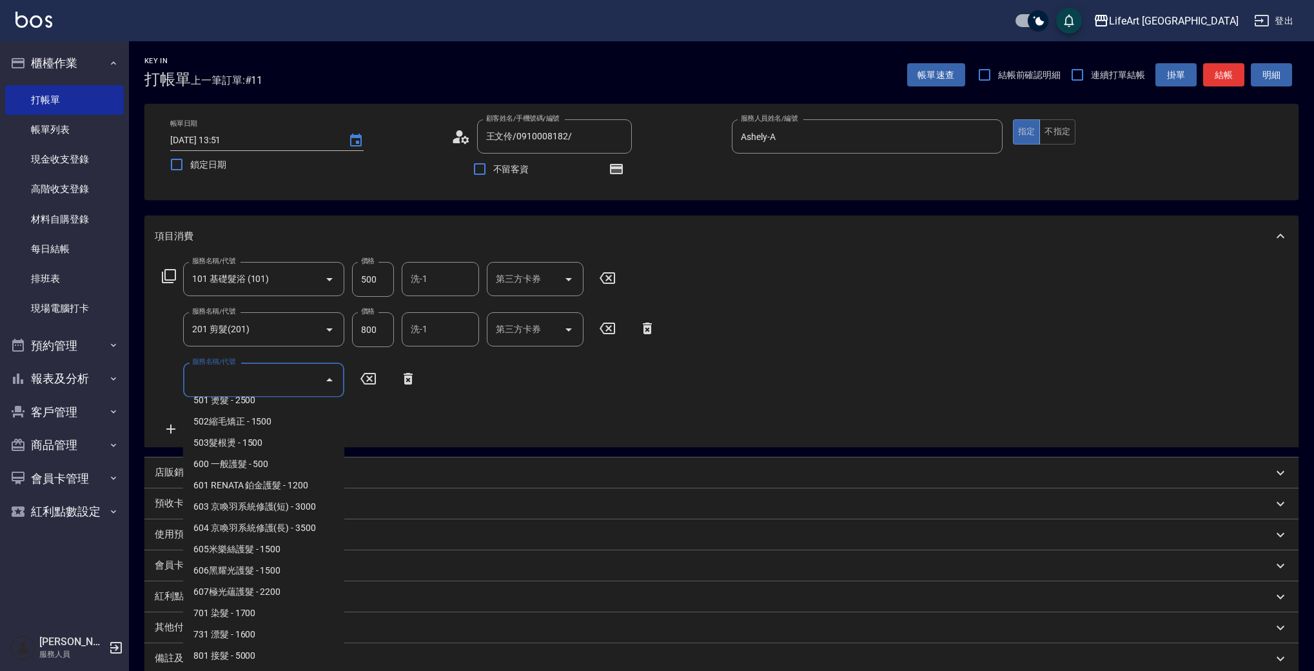
scroll to position [173, 0]
click at [262, 399] on span "501 燙髮 - 2500" at bounding box center [263, 394] width 161 height 21
type input "501 燙髮(501)"
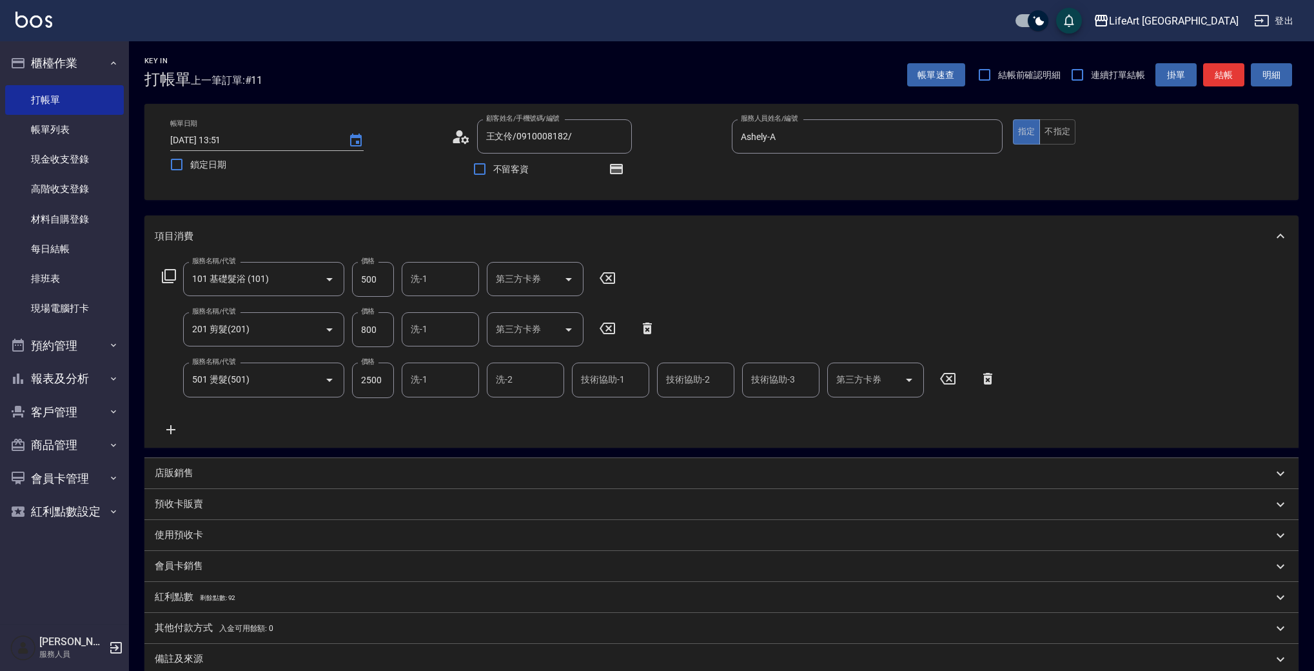
click at [169, 424] on icon at bounding box center [171, 429] width 32 height 15
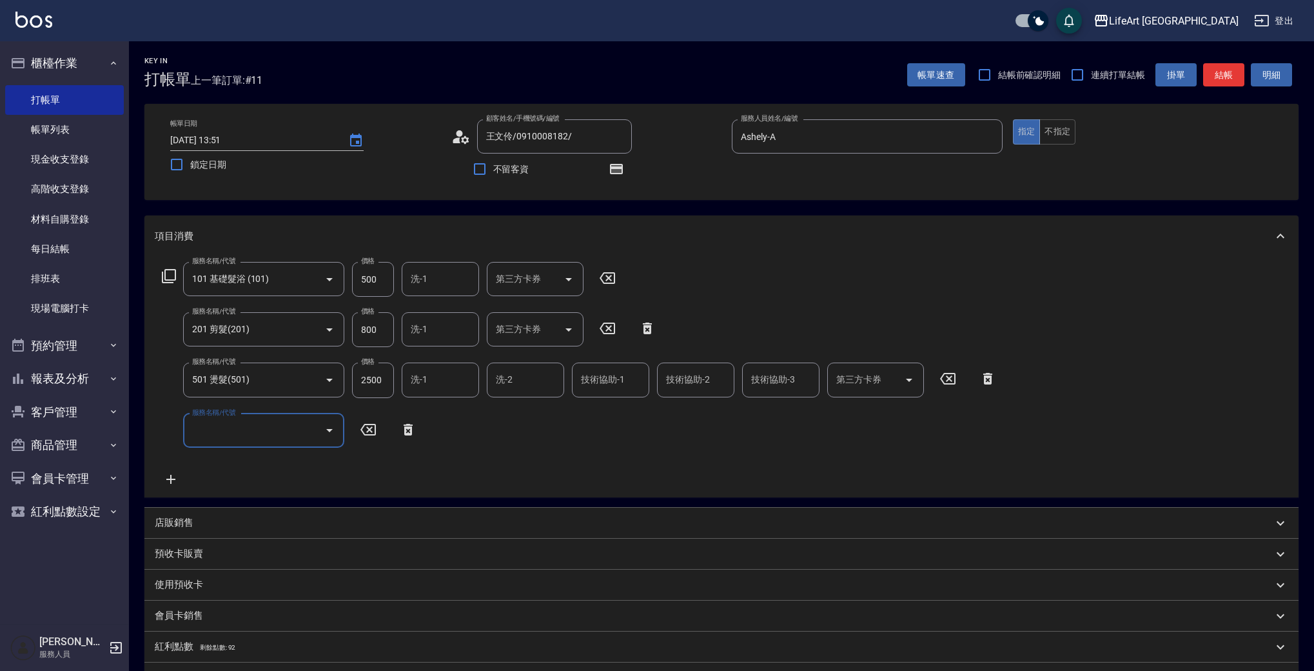
click at [253, 426] on input "服務名稱/代號" at bounding box center [254, 430] width 130 height 23
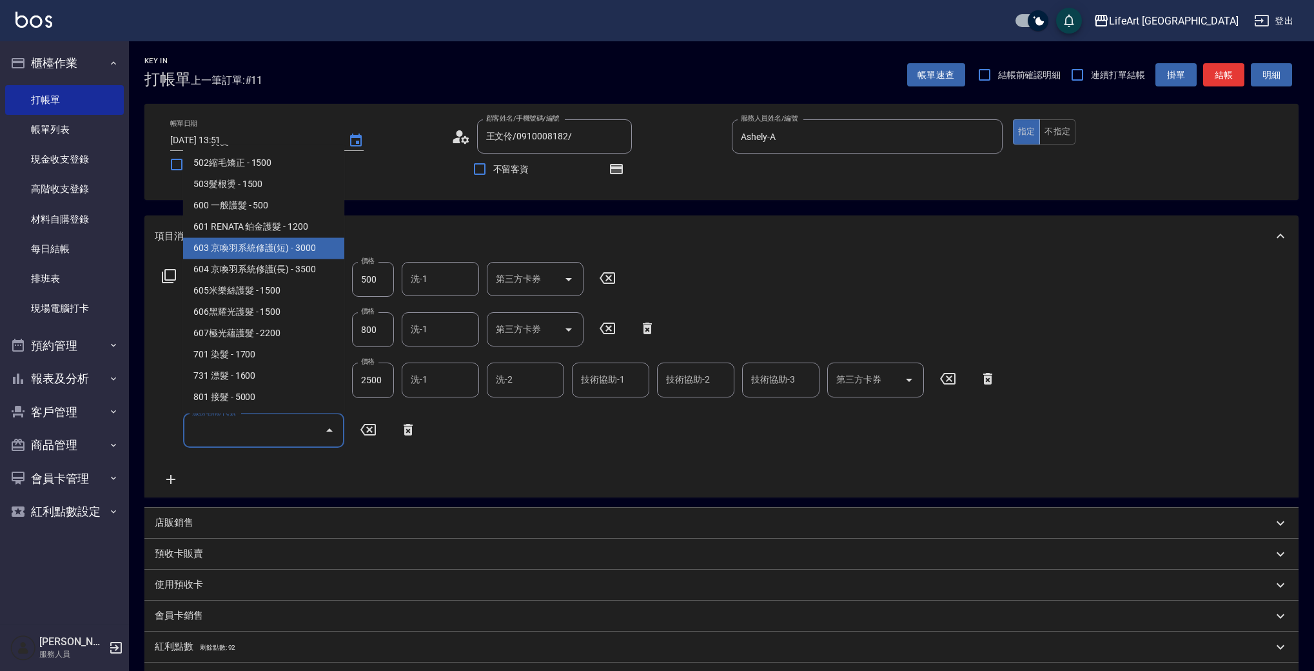
click at [268, 255] on span "603 京喚羽系統修護(短) - 3000" at bounding box center [263, 248] width 161 height 21
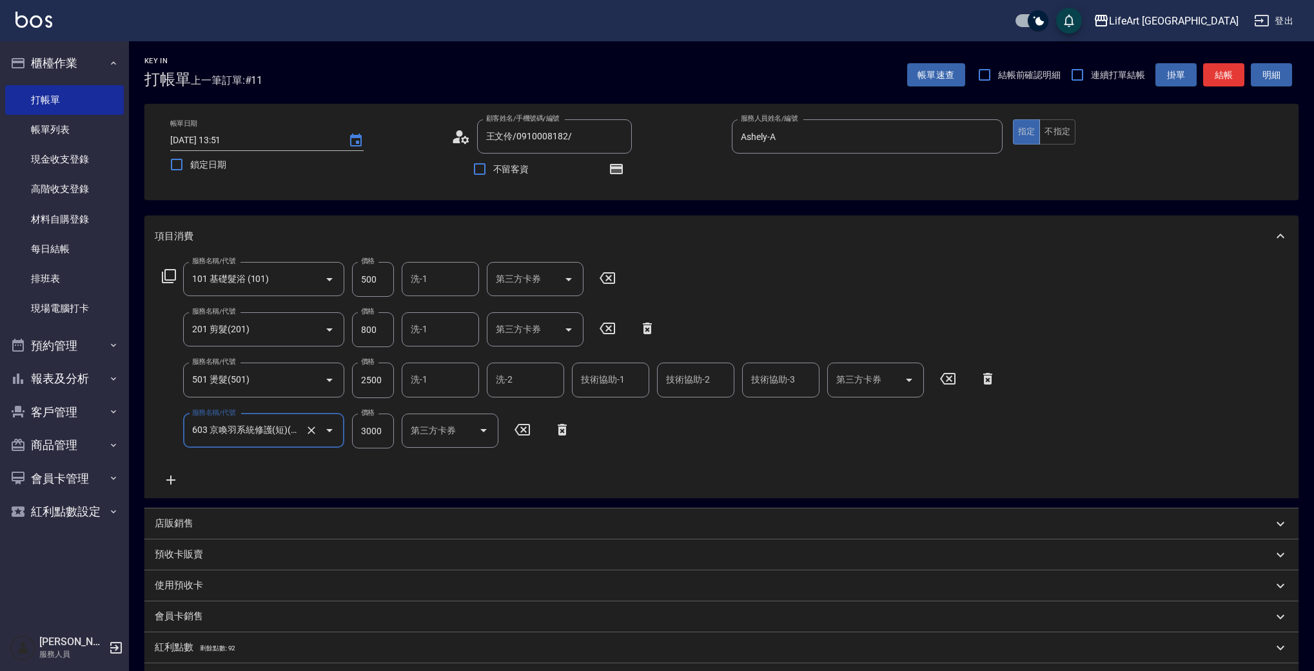
type input "603 京喚羽系統修護(短)(603)"
click at [174, 478] on icon at bounding box center [171, 479] width 32 height 15
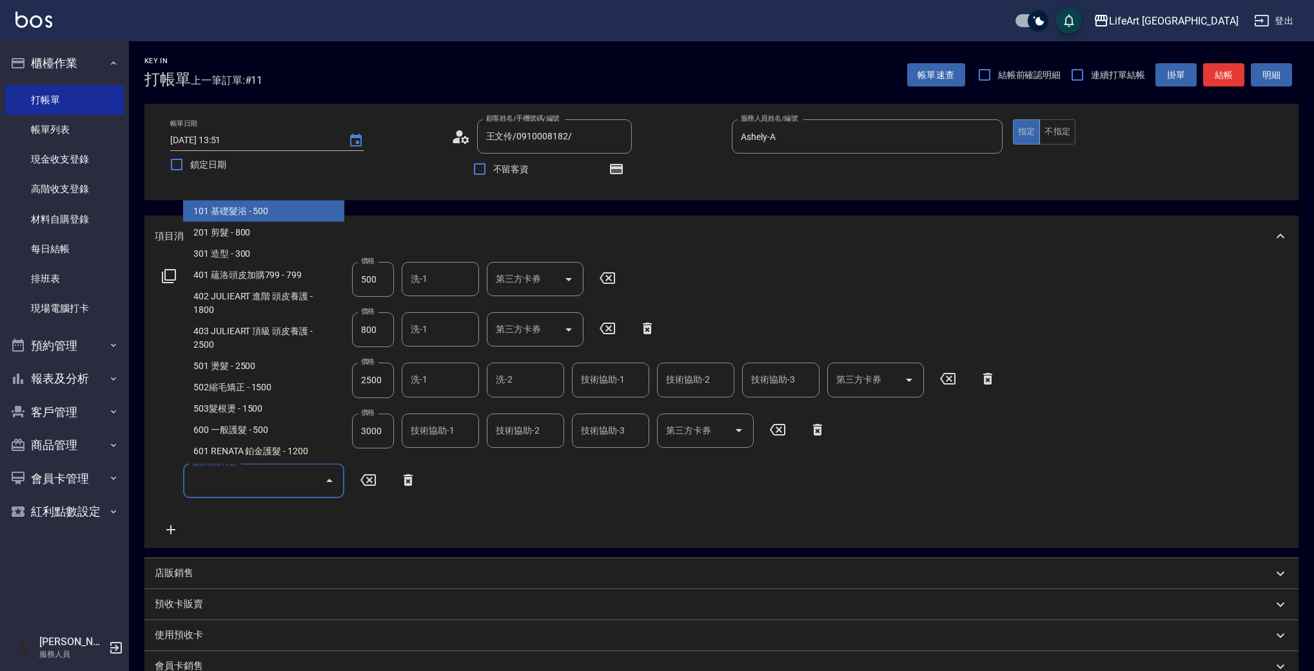
click at [242, 475] on input "服務名稱/代號" at bounding box center [254, 480] width 130 height 23
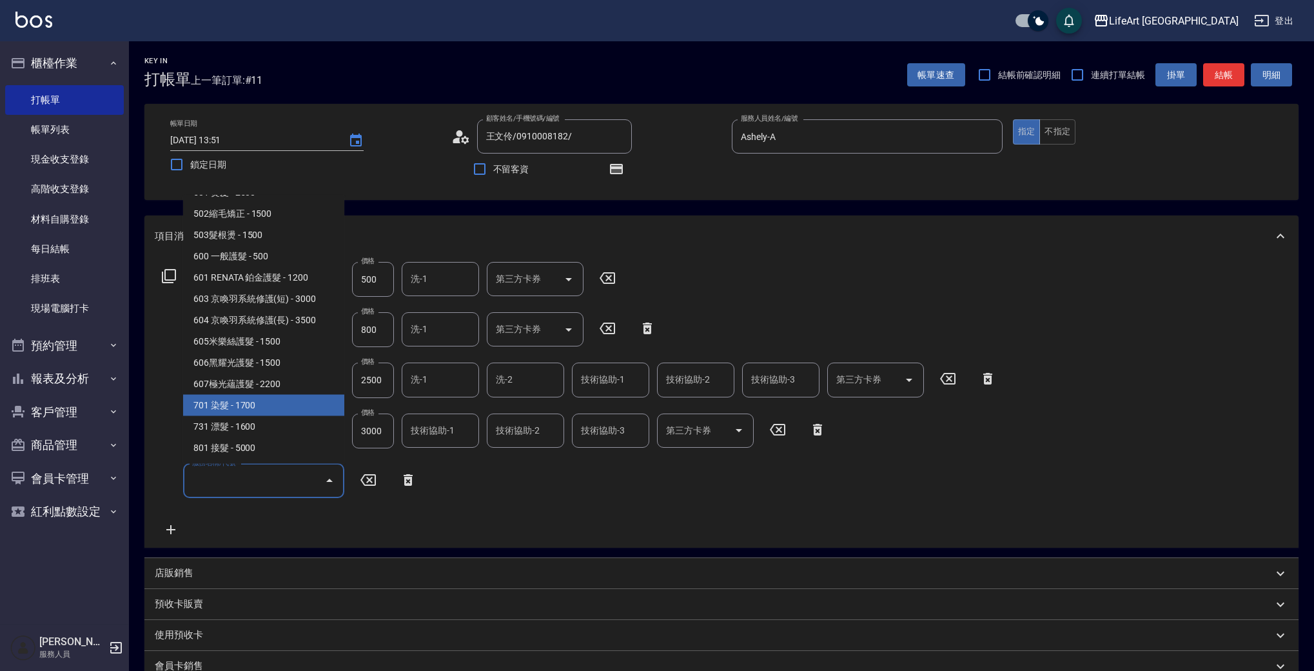
click at [268, 413] on span "701 染髮 - 1700" at bounding box center [263, 405] width 161 height 21
type input "701 染髮(701)"
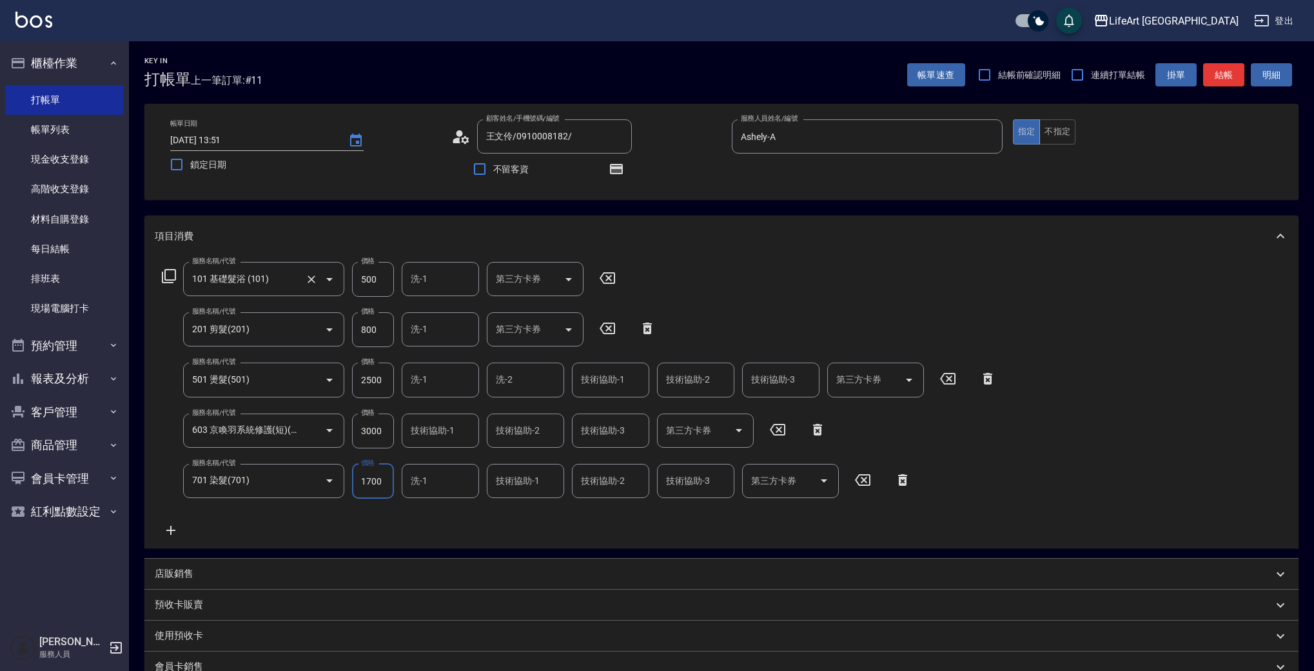
drag, startPoint x: 385, startPoint y: 277, endPoint x: 336, endPoint y: 280, distance: 49.1
click at [336, 280] on div "服務名稱/代號 101 基礎髮浴 (101) 服務名稱/代號 價格 500 價格 洗-1 洗-1 第三方卡券 第三方卡券" at bounding box center [389, 279] width 469 height 35
type input "350"
drag, startPoint x: 373, startPoint y: 276, endPoint x: 344, endPoint y: 278, distance: 29.1
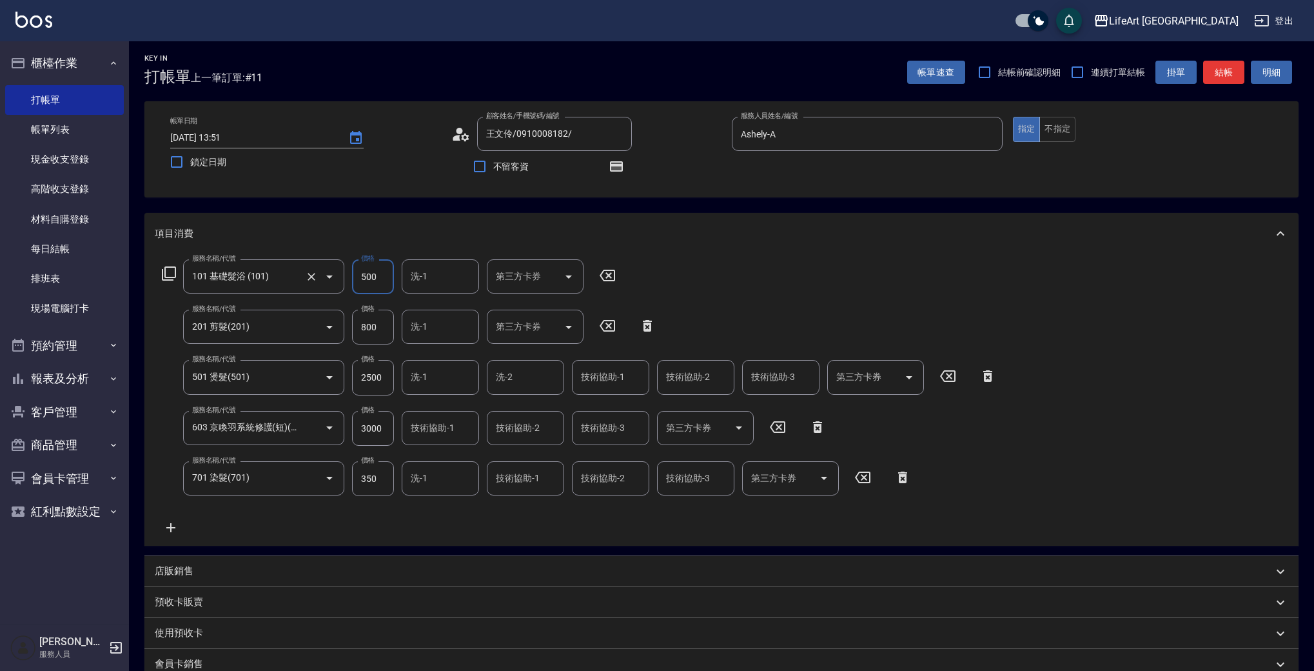
click at [344, 278] on div "服務名稱/代號 101 基礎髮浴 (101) 服務名稱/代號 價格 500 價格 洗-1 洗-1 第三方卡券 第三方卡券" at bounding box center [389, 276] width 469 height 35
type input "350"
drag, startPoint x: 382, startPoint y: 326, endPoint x: 330, endPoint y: 325, distance: 52.2
click at [330, 325] on div "服務名稱/代號 201 剪髮(201) 服務名稱/代號 價格 800 價格 洗-1 洗-1 第三方卡券 第三方卡券" at bounding box center [409, 327] width 509 height 35
type input "630"
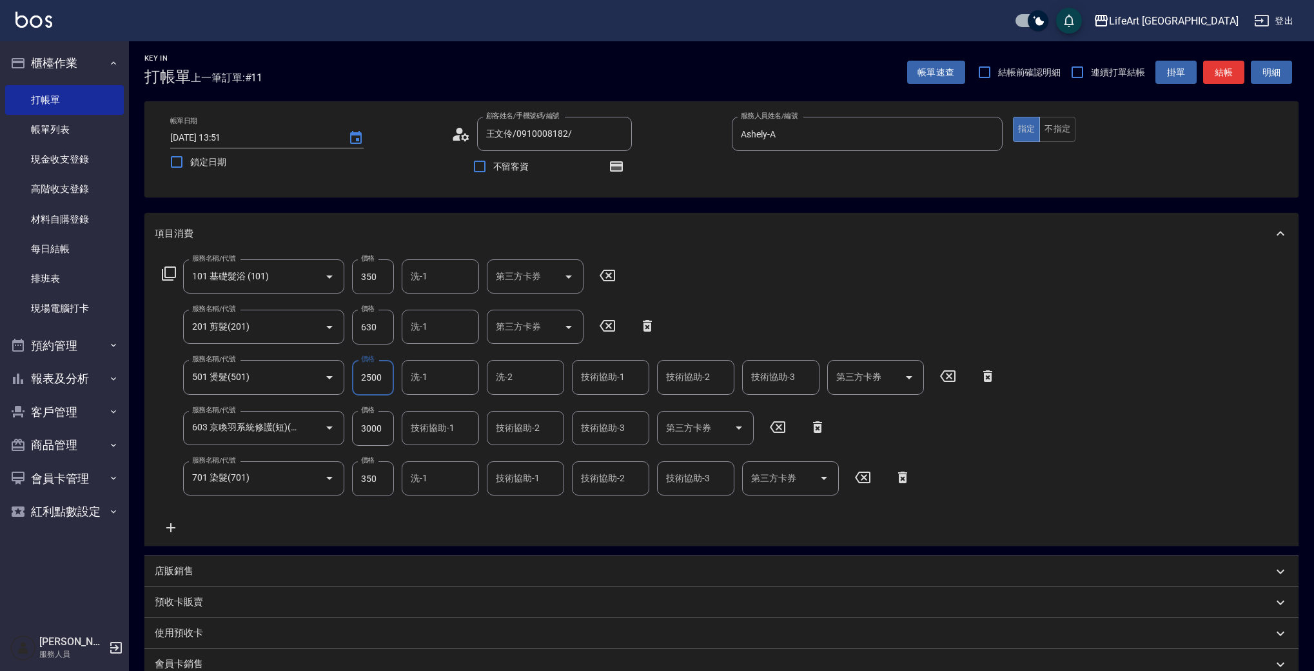
drag, startPoint x: 386, startPoint y: 378, endPoint x: 346, endPoint y: 379, distance: 40.0
click at [346, 379] on div "服務名稱/代號 501 燙髮(501) 服務名稱/代號 價格 2500 價格 洗-1 洗-1 洗-2 洗-2 技術協助-1 技術協助-1 技術協助-2 技術協…" at bounding box center [579, 377] width 849 height 35
type input "6800"
drag, startPoint x: 389, startPoint y: 426, endPoint x: 333, endPoint y: 428, distance: 56.8
click at [333, 428] on div "服務名稱/代號 603 京喚羽系統修護(短)(603) 服務名稱/代號 價格 3000 價格 技術協助-1 技術協助-1 技術協助-2 技術協助-2 技術協助…" at bounding box center [494, 428] width 679 height 35
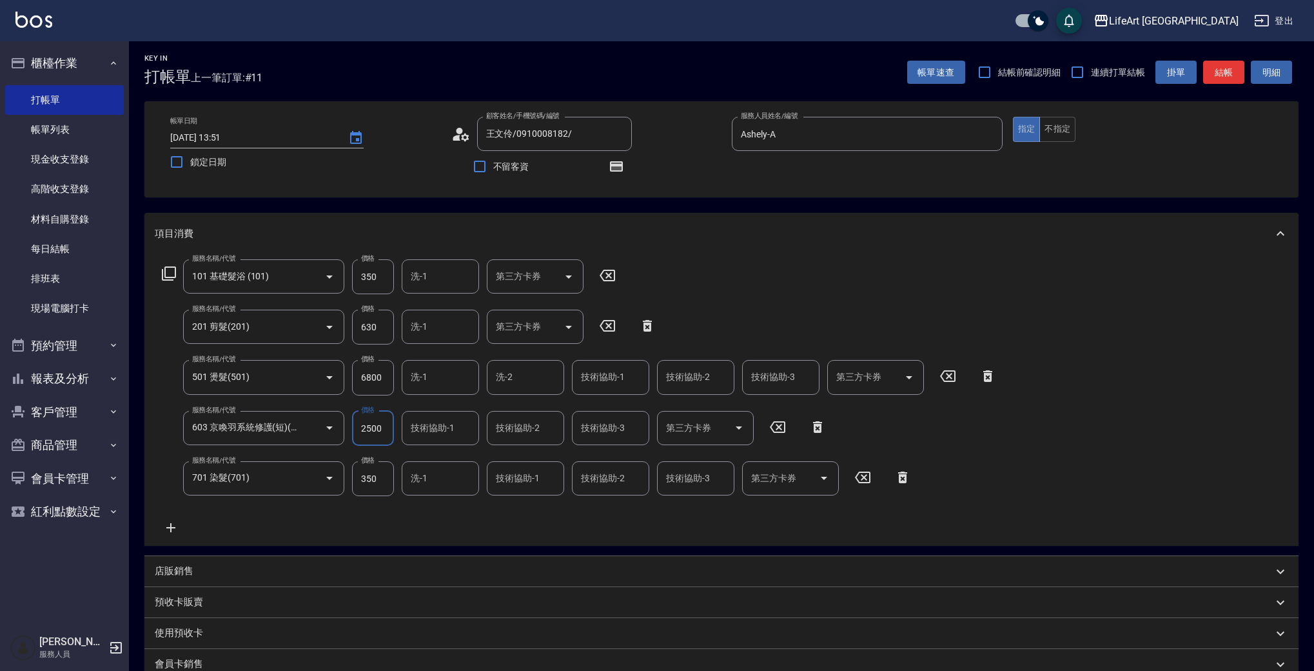
type input "2500"
drag, startPoint x: 383, startPoint y: 478, endPoint x: 346, endPoint y: 475, distance: 37.5
click at [346, 475] on div "服務名稱/代號 701 染髮(701) 服務名稱/代號 價格 350 價格 洗-1 洗-1 技術協助-1 技術協助-1 技術協助-2 技術協助-2 技術協助-…" at bounding box center [537, 478] width 764 height 35
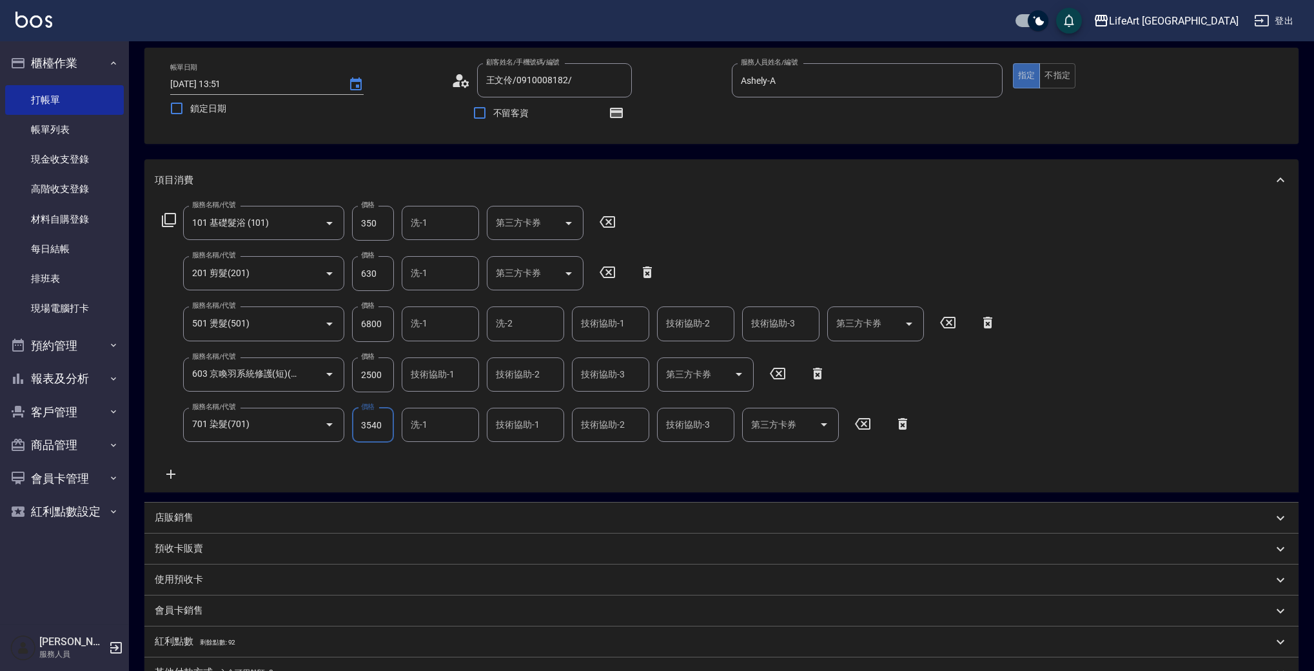
scroll to position [23, 0]
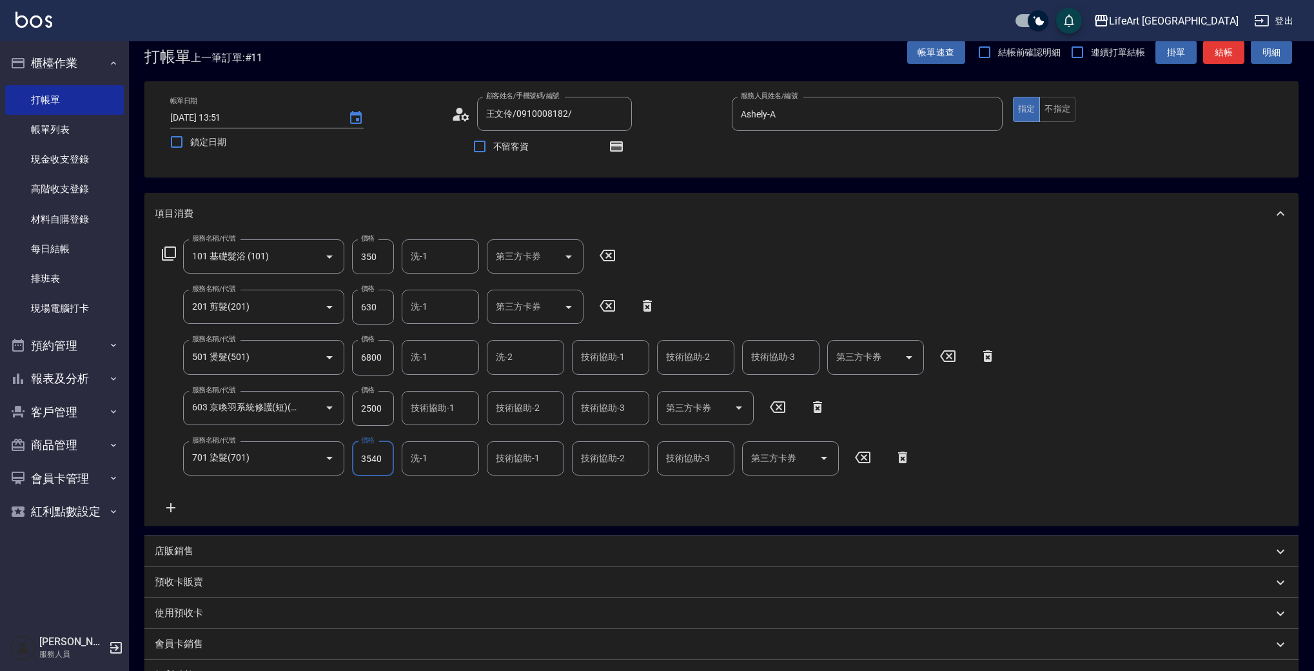
click at [453, 270] on div "洗-1" at bounding box center [440, 256] width 77 height 34
type input "3540"
click at [438, 573] on span "Casey -c" at bounding box center [447, 586] width 71 height 27
type input "Casey-c"
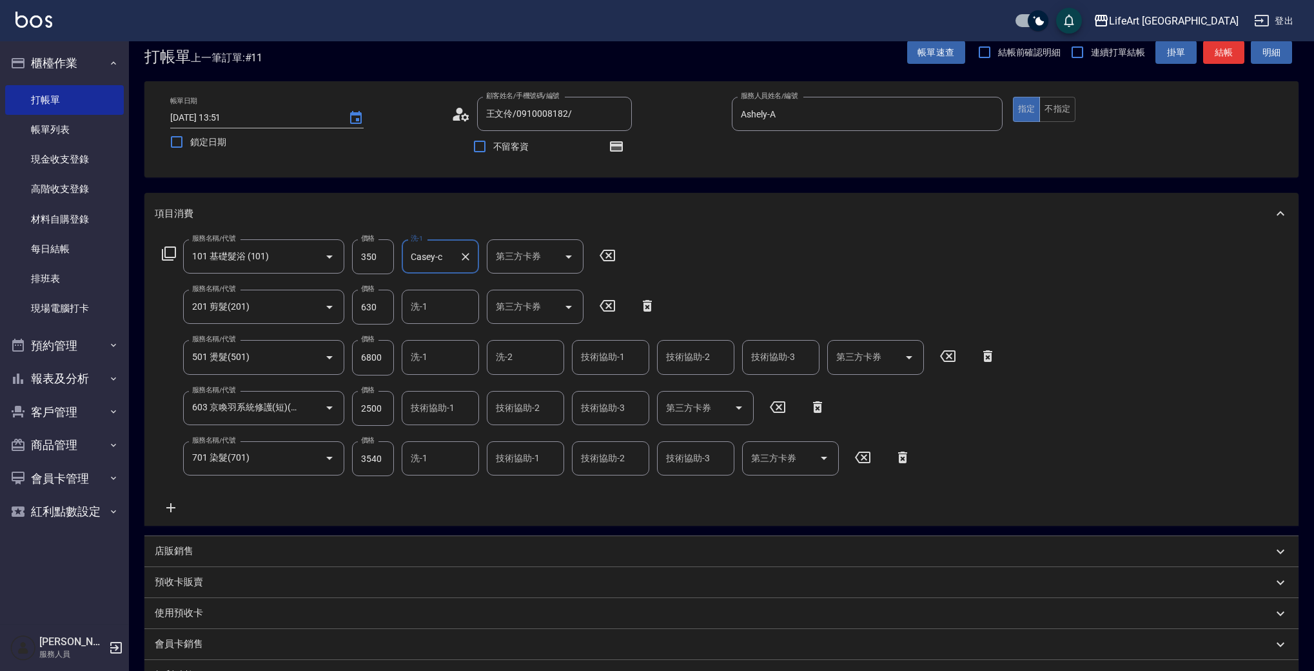
click at [425, 314] on input "洗-1" at bounding box center [441, 306] width 66 height 23
click at [443, 339] on span "Casey -c" at bounding box center [447, 346] width 71 height 27
type input "Casey-c"
click at [468, 304] on icon "Clear" at bounding box center [466, 307] width 8 height 8
click at [448, 351] on input "洗-1" at bounding box center [441, 357] width 66 height 23
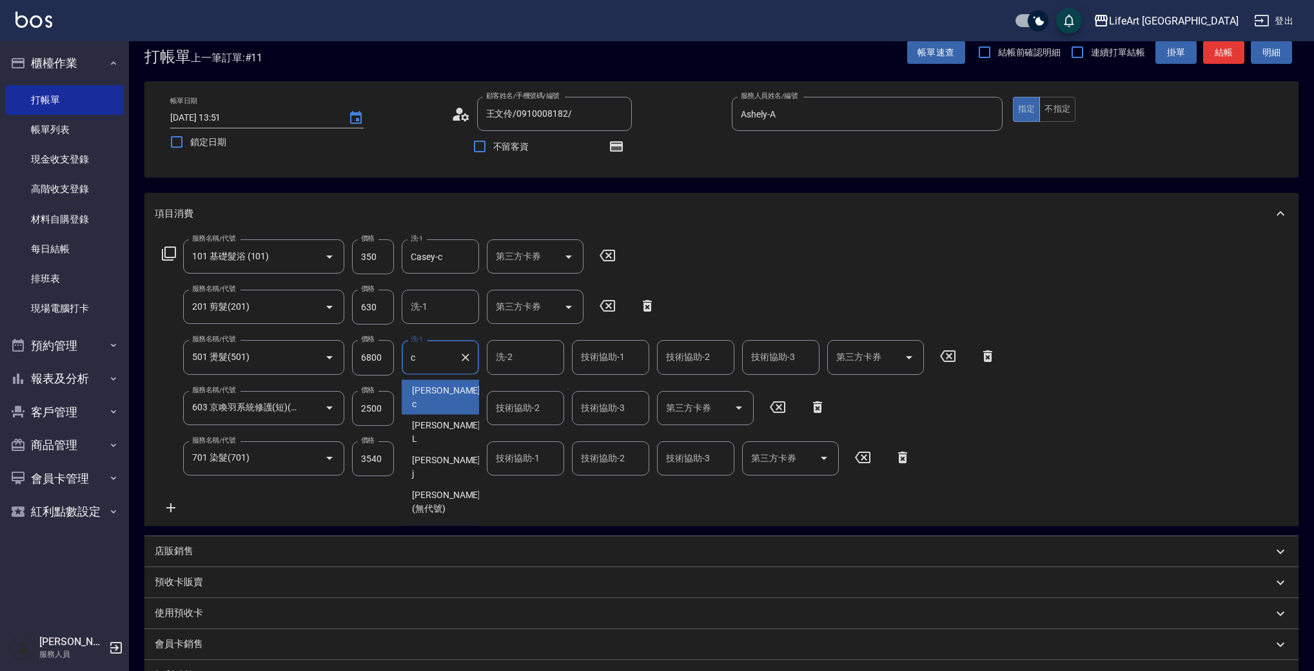
click at [451, 396] on div "Casey -c" at bounding box center [440, 397] width 77 height 35
type input "Casey-c"
click at [513, 352] on input "洗-2" at bounding box center [526, 357] width 66 height 23
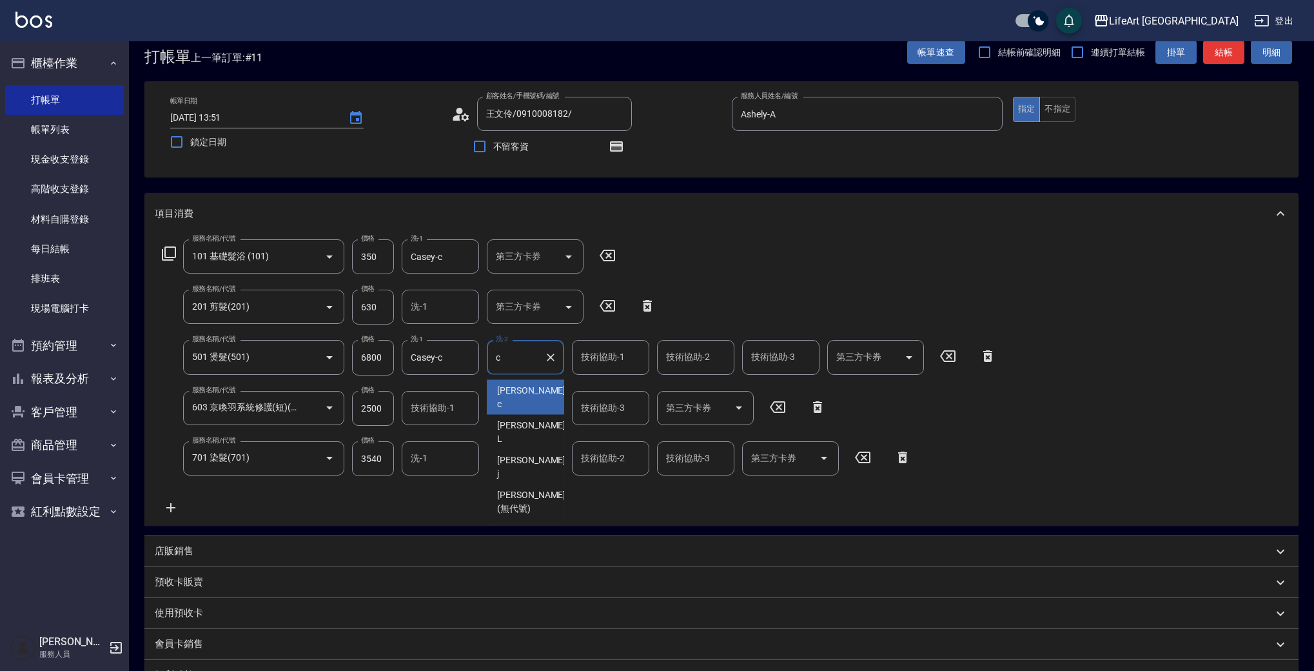
click at [528, 391] on span "Casey -c" at bounding box center [532, 397] width 71 height 27
type input "Casey-c"
click at [595, 354] on div "技術協助-1 技術協助-1" at bounding box center [610, 357] width 77 height 34
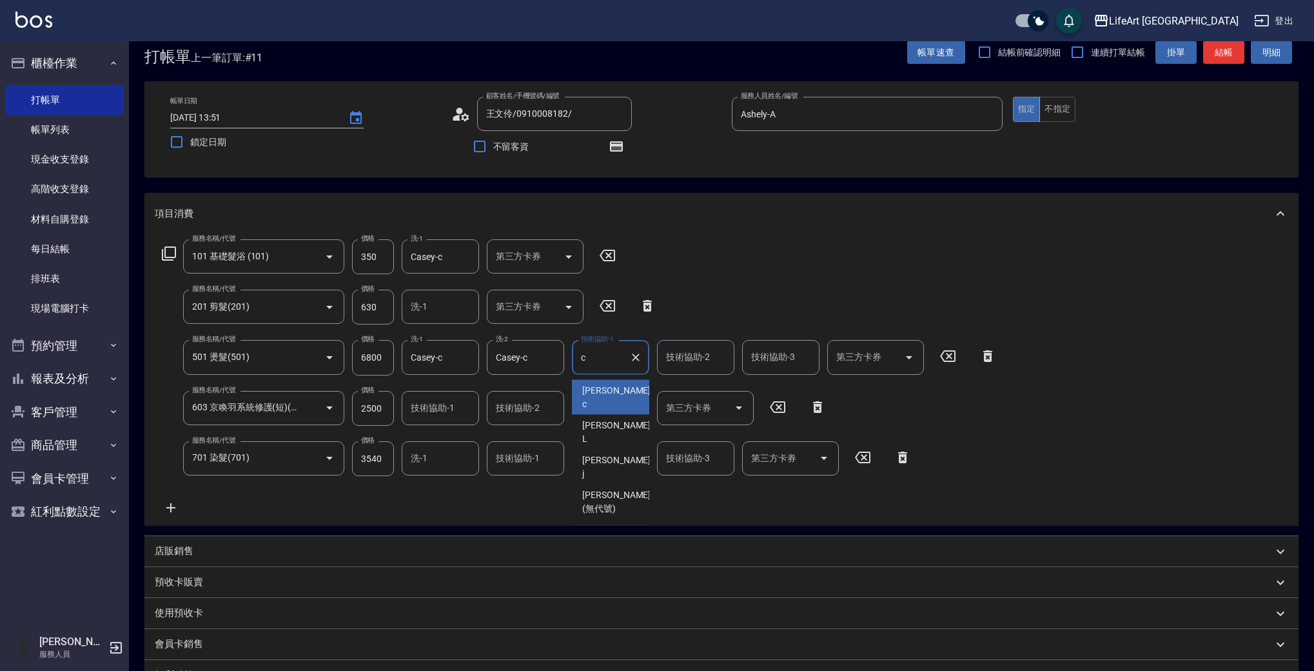
click at [605, 399] on div "Casey -c" at bounding box center [610, 397] width 77 height 35
type input "Casey-c"
click at [663, 364] on input "技術協助-2" at bounding box center [696, 357] width 66 height 23
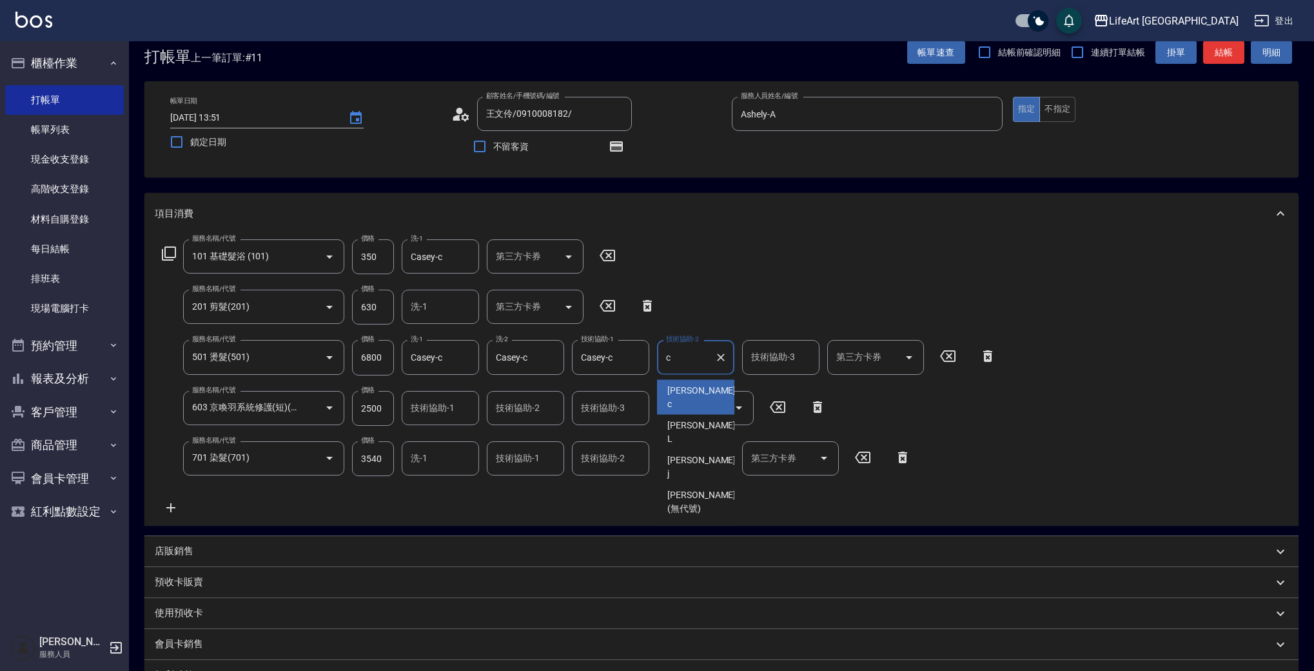
click at [687, 395] on span "Casey -c" at bounding box center [702, 397] width 71 height 27
type input "Casey-c"
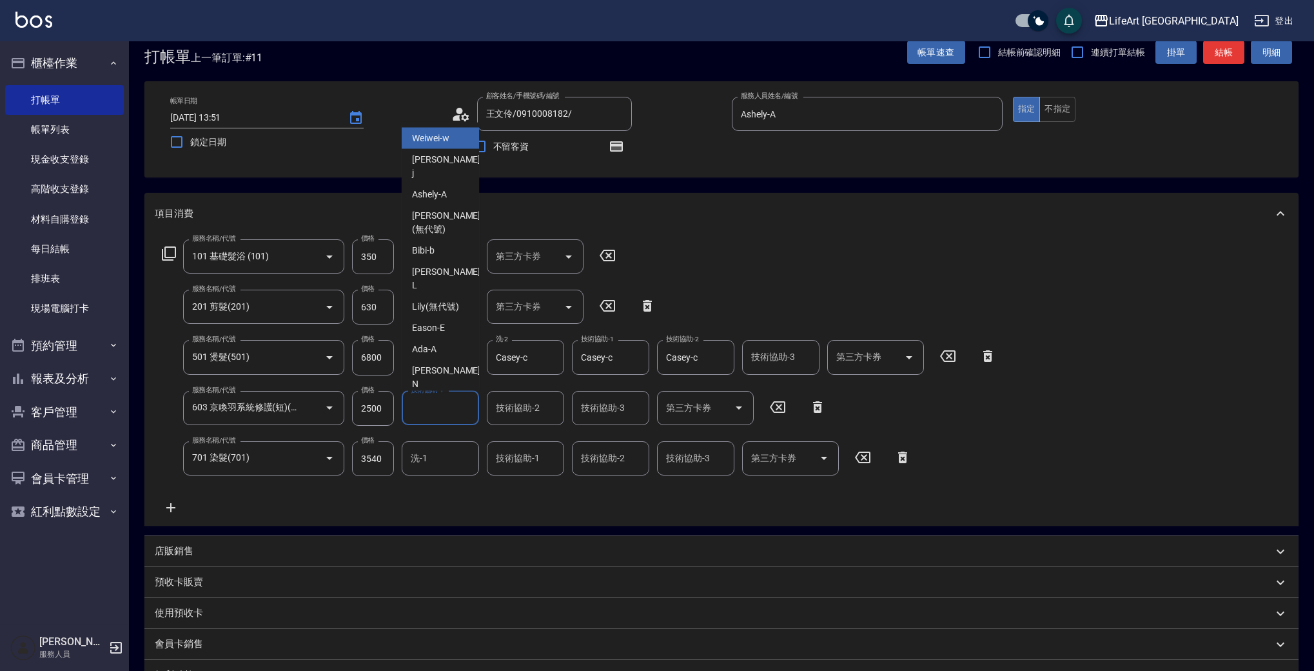
click at [426, 411] on input "技術協助-1" at bounding box center [441, 408] width 66 height 23
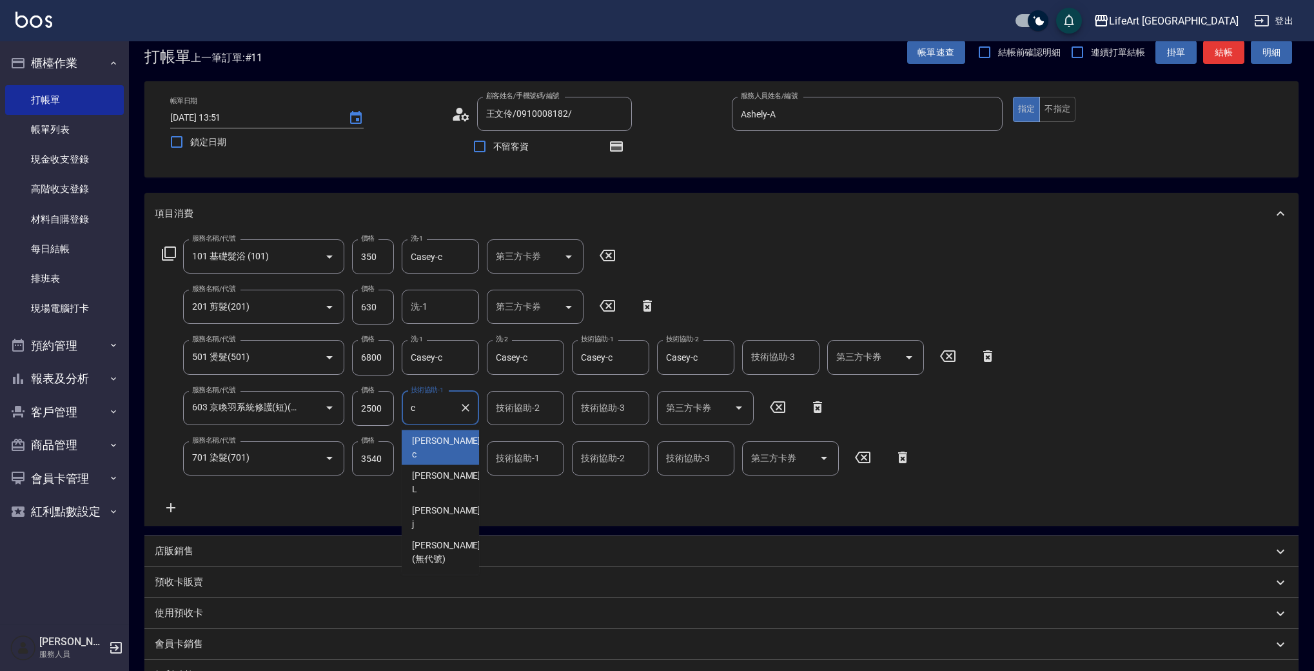
click at [437, 436] on span "Casey -c" at bounding box center [447, 447] width 71 height 27
type input "Casey-c"
click at [441, 457] on input "洗-1" at bounding box center [441, 458] width 66 height 23
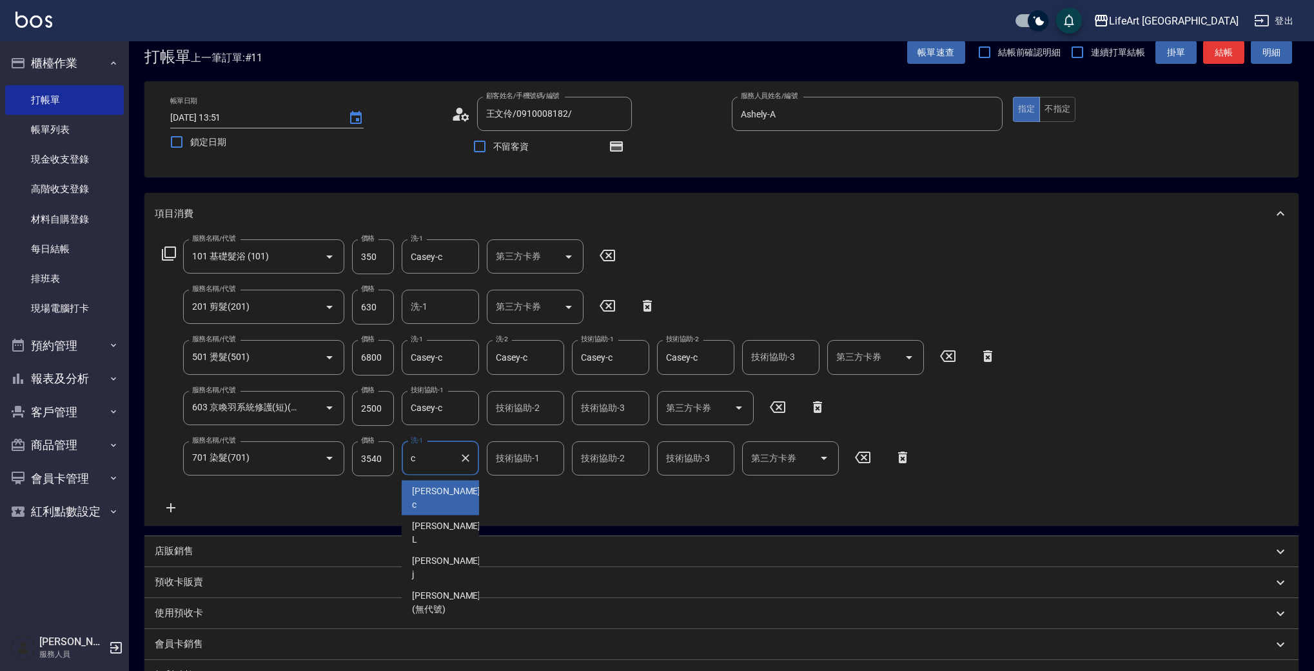
click at [444, 490] on div "Casey -c" at bounding box center [440, 497] width 77 height 35
type input "Casey-c"
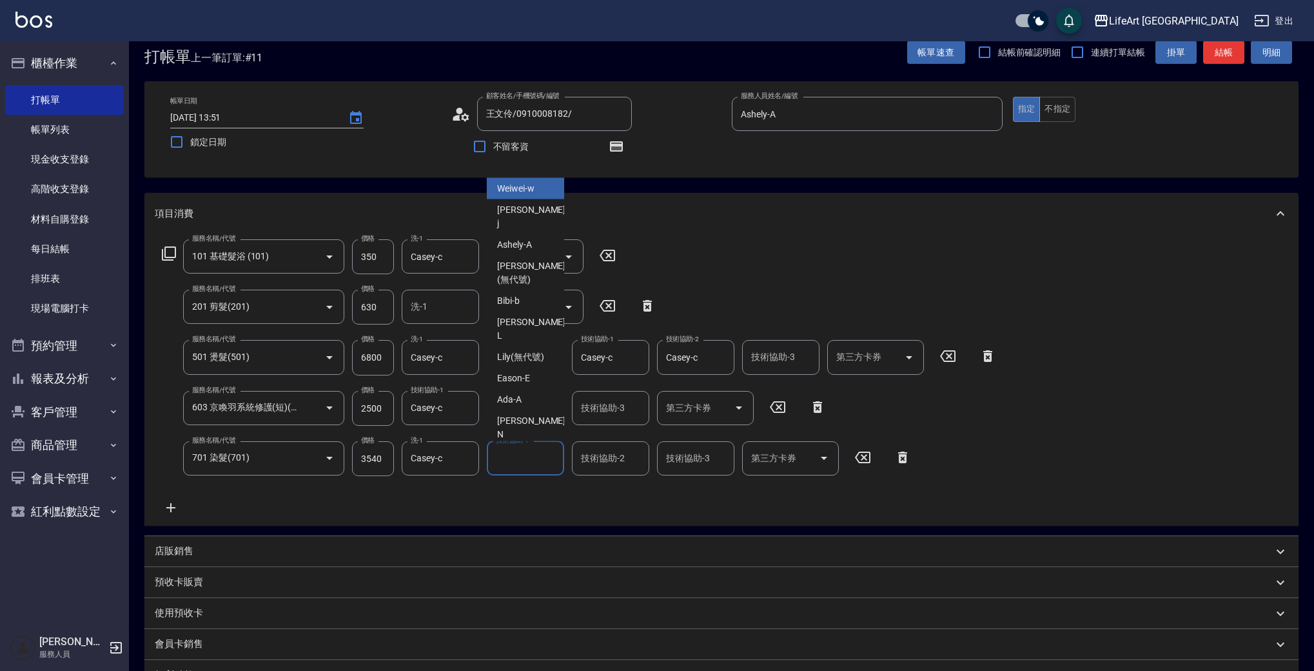
click at [533, 455] on div "技術協助-1 技術協助-1" at bounding box center [525, 458] width 77 height 34
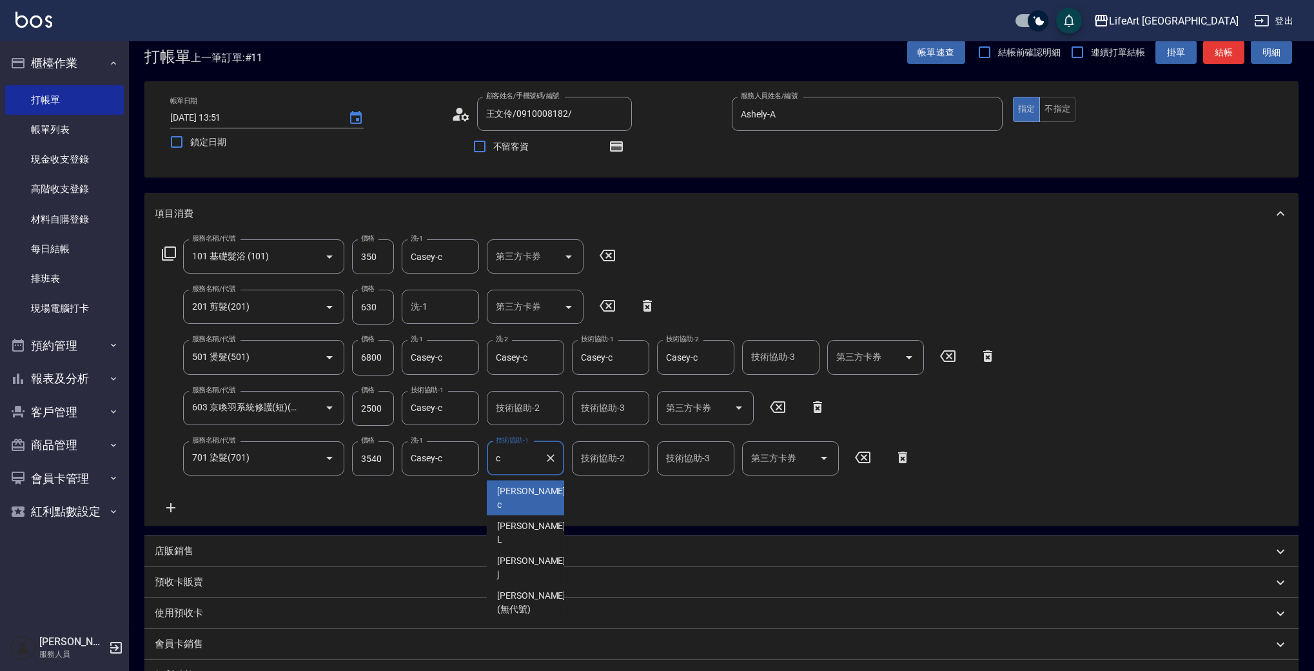
click at [526, 484] on span "Casey -c" at bounding box center [532, 497] width 71 height 27
type input "Casey-c"
click at [586, 458] on div "技術協助-2 技術協助-2" at bounding box center [610, 458] width 77 height 34
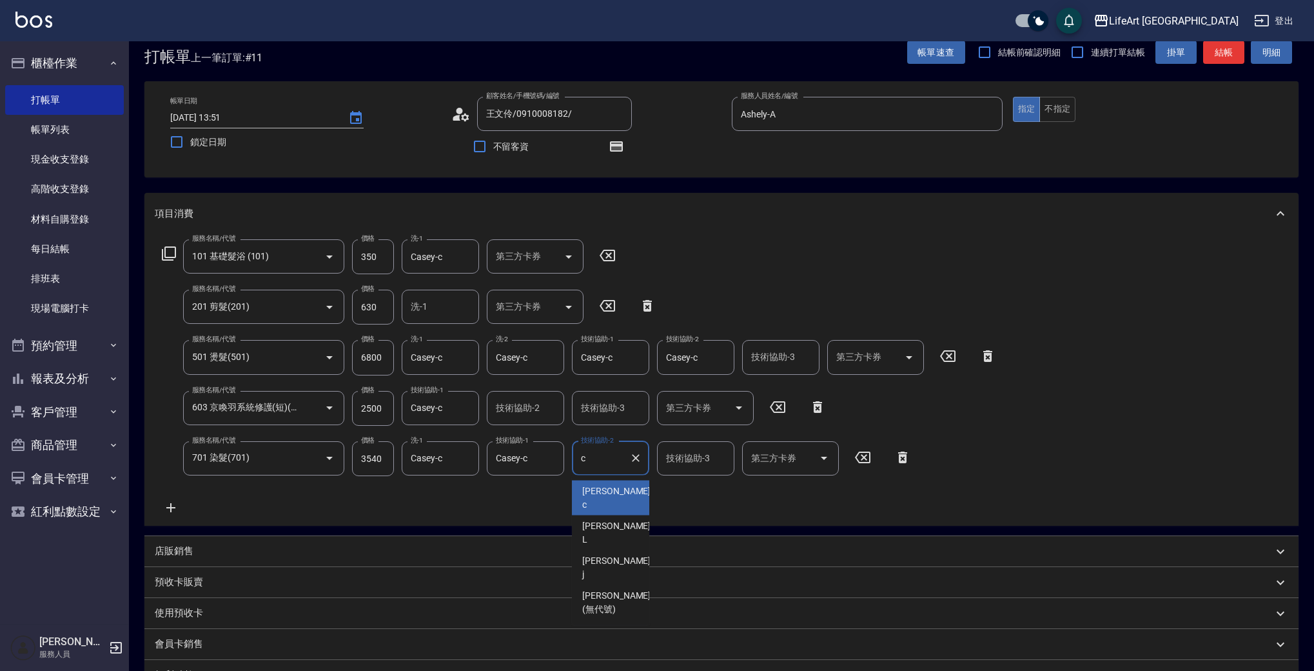
click at [601, 485] on span "Casey -c" at bounding box center [617, 497] width 71 height 27
type input "Casey-c"
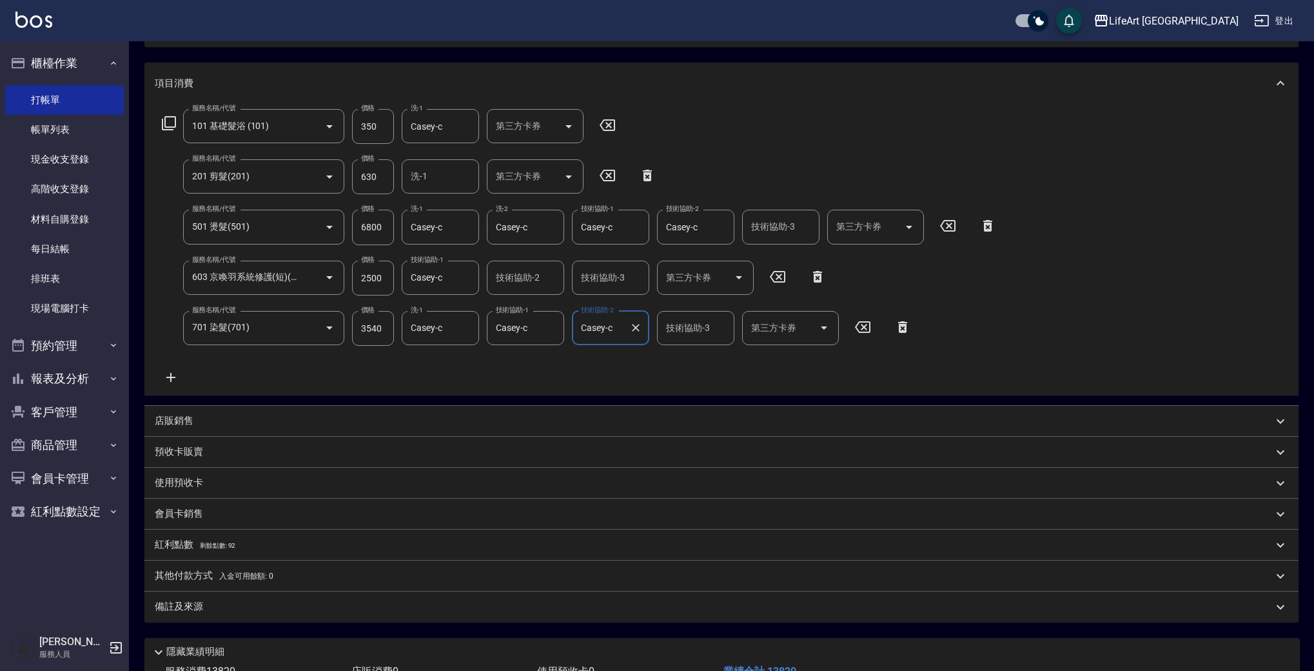
scroll to position [250, 0]
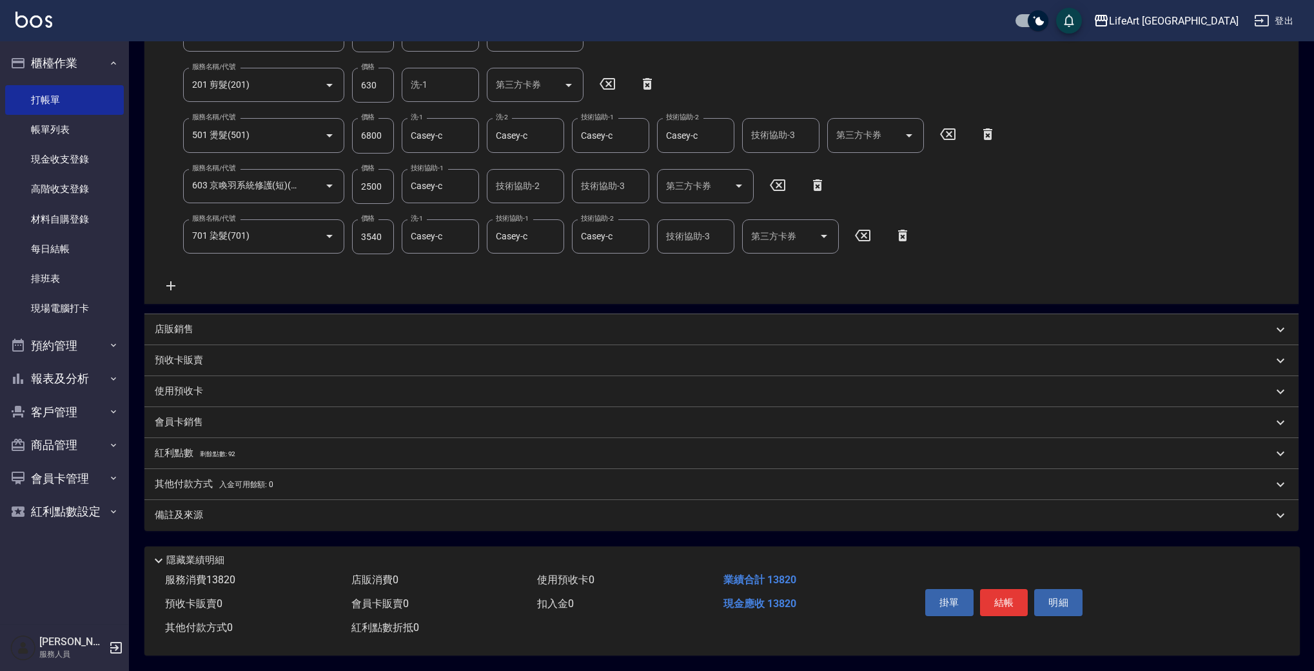
click at [243, 508] on div "備註及來源" at bounding box center [714, 515] width 1118 height 14
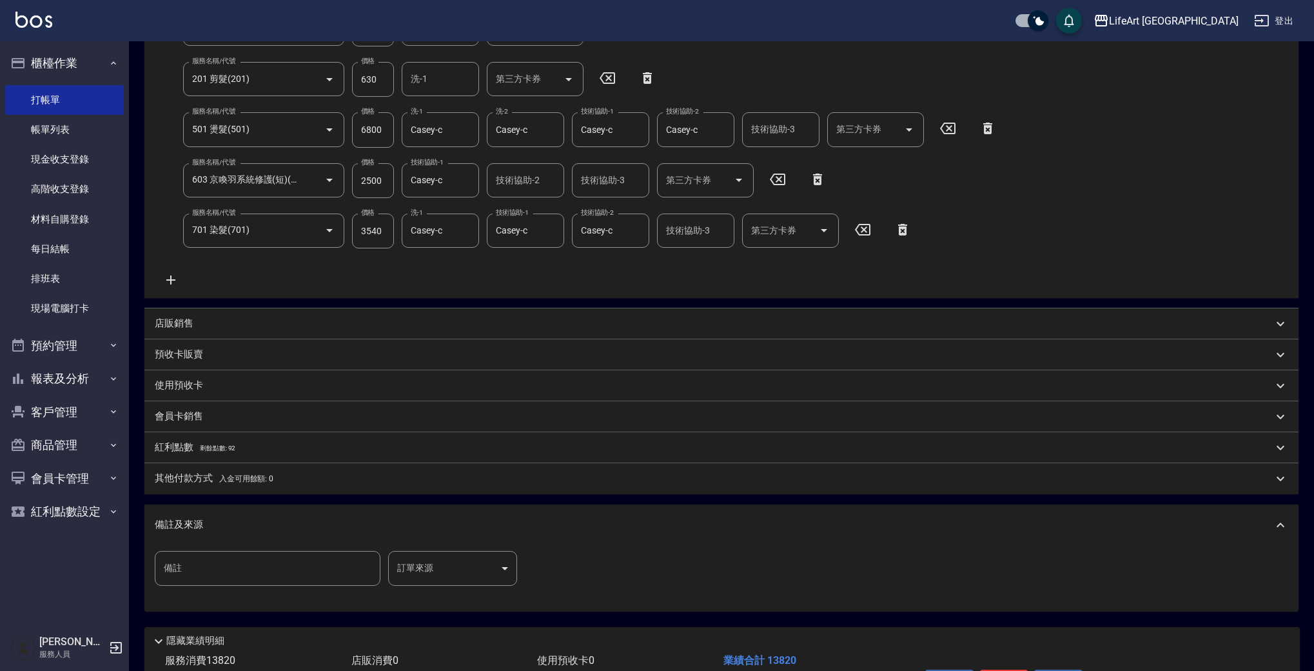
click at [457, 562] on body "LifeArt 蘆洲 登出 櫃檯作業 打帳單 帳單列表 現金收支登錄 高階收支登錄 材料自購登錄 每日結帳 排班表 現場電腦打卡 預約管理 預約管理 單日預約…" at bounding box center [657, 250] width 1314 height 1001
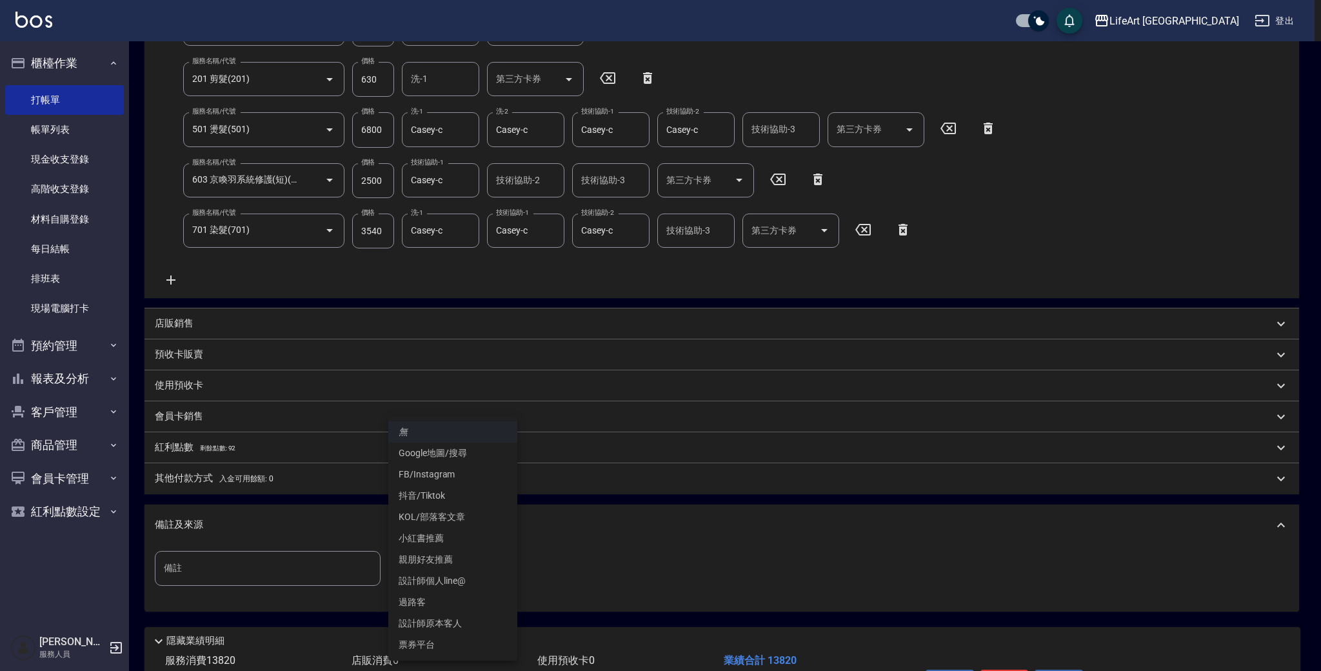
click at [455, 618] on li "設計師原本客人" at bounding box center [452, 623] width 129 height 21
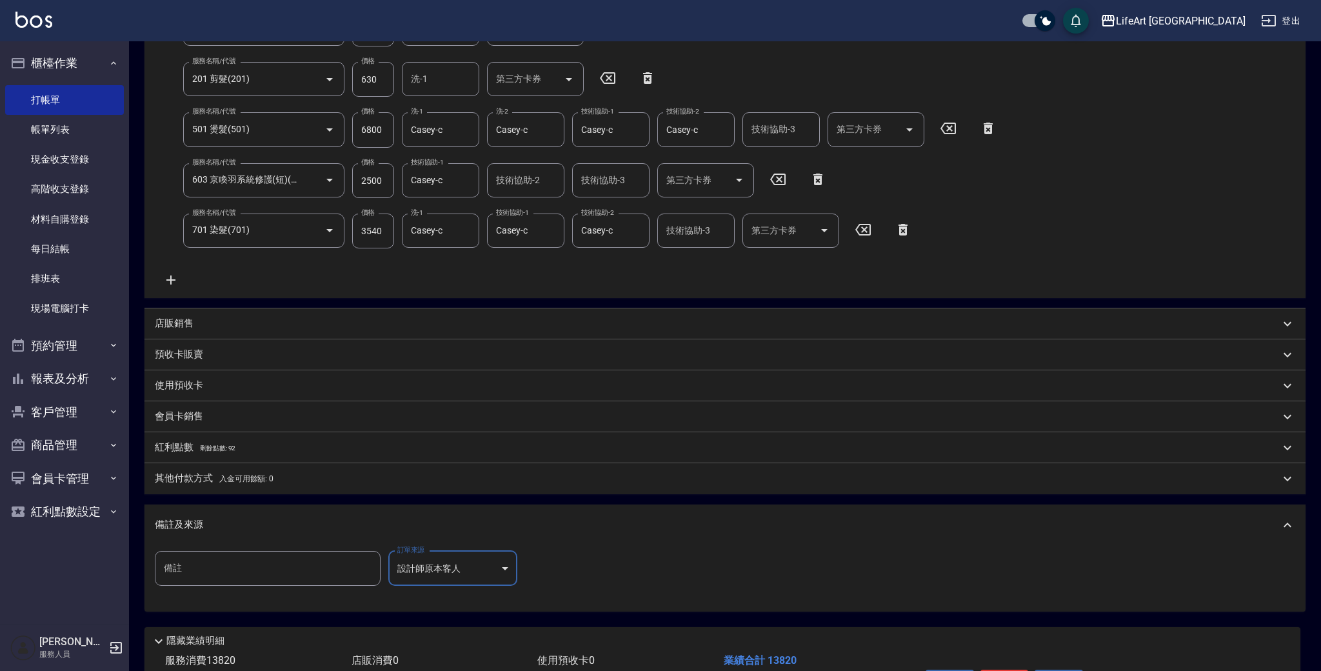
type input "設計師原本客人"
click at [168, 438] on div "紅利點數 剩餘點數: 92" at bounding box center [721, 447] width 1154 height 31
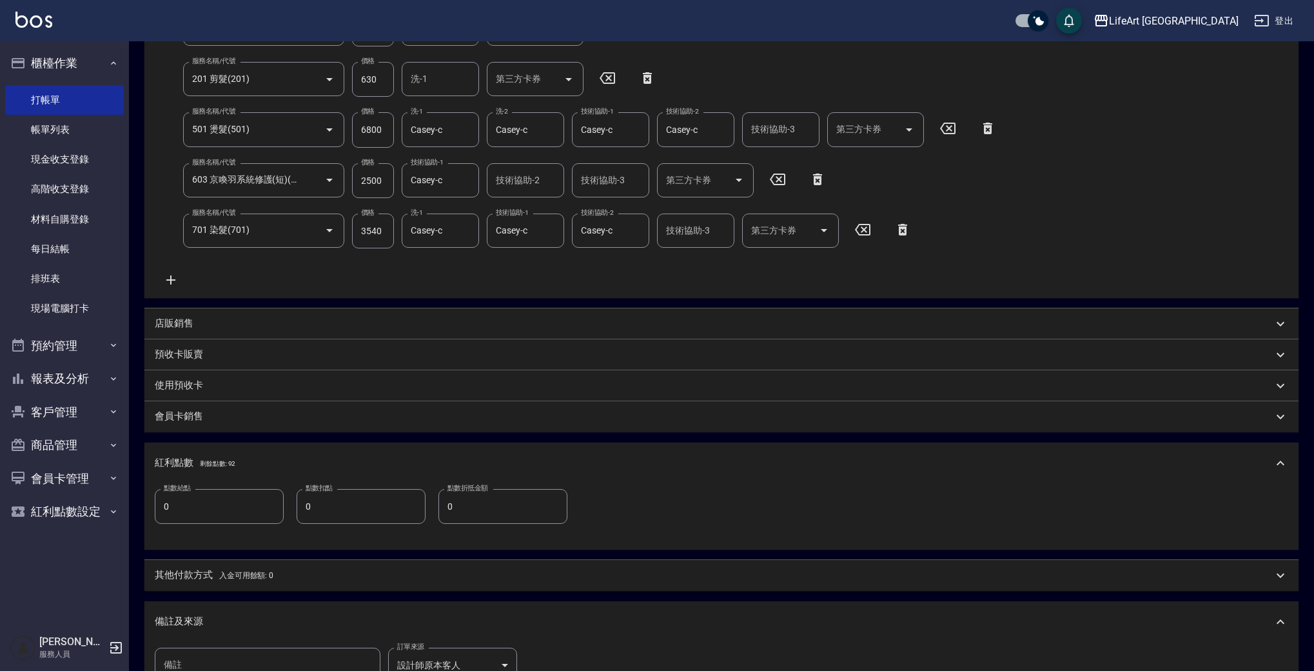
click at [248, 576] on span "入金可用餘額: 0" at bounding box center [246, 575] width 55 height 9
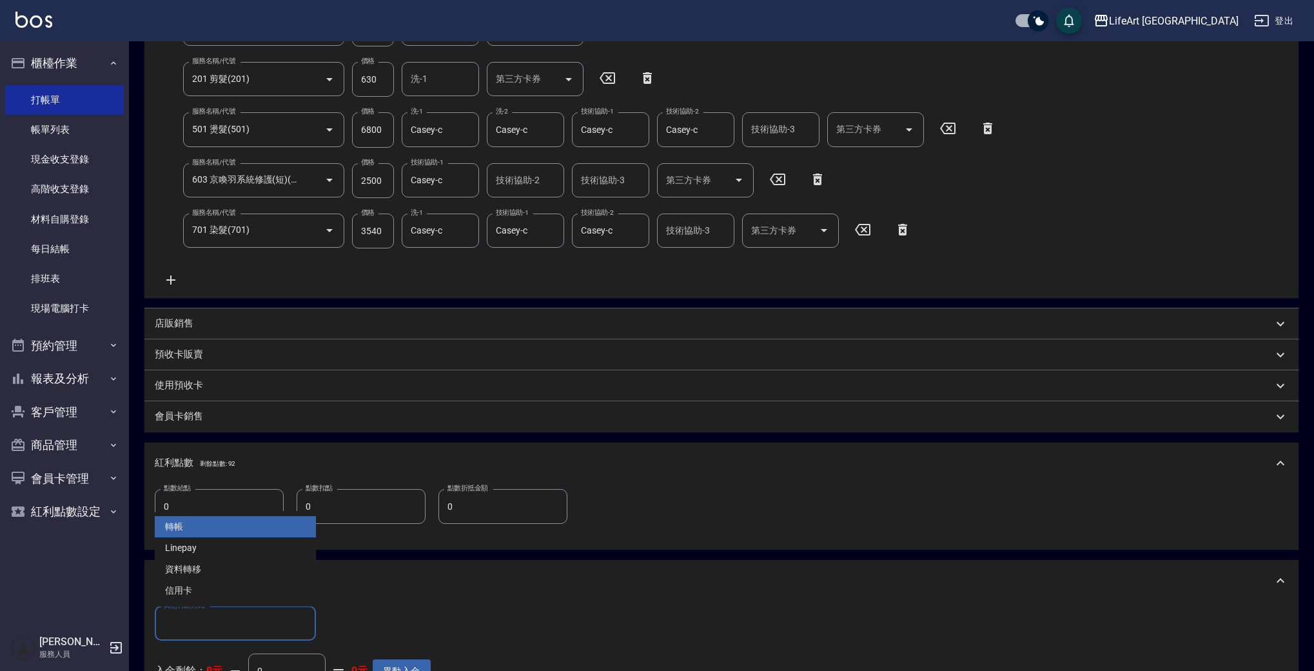
drag, startPoint x: 271, startPoint y: 614, endPoint x: 269, endPoint y: 606, distance: 8.0
click at [270, 614] on input "其他付款方式" at bounding box center [236, 623] width 150 height 23
click at [221, 546] on span "Linepay" at bounding box center [235, 547] width 161 height 21
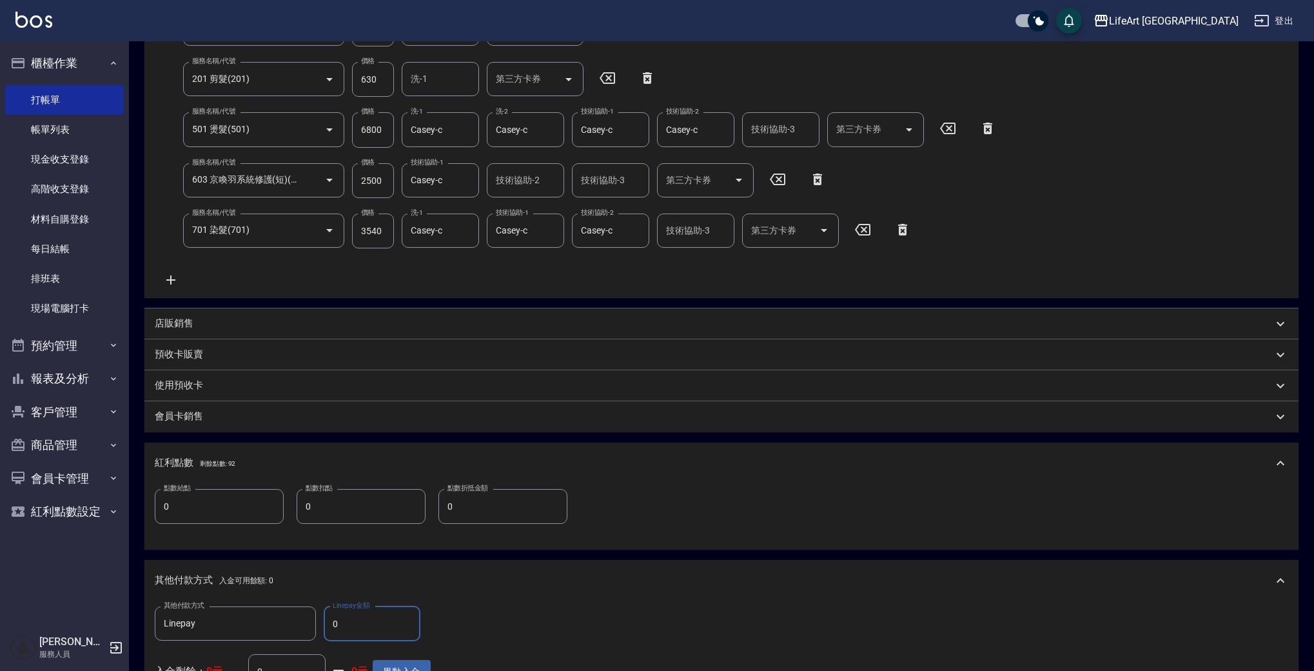
type input "Linepay"
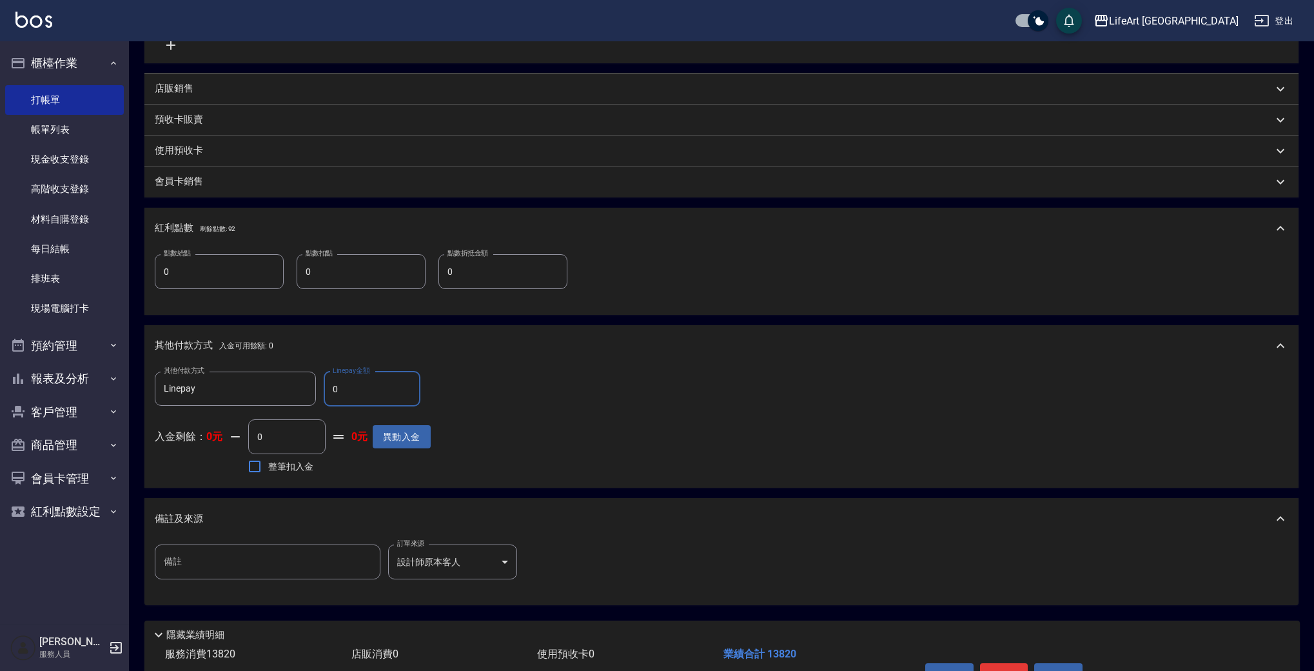
scroll to position [565, 0]
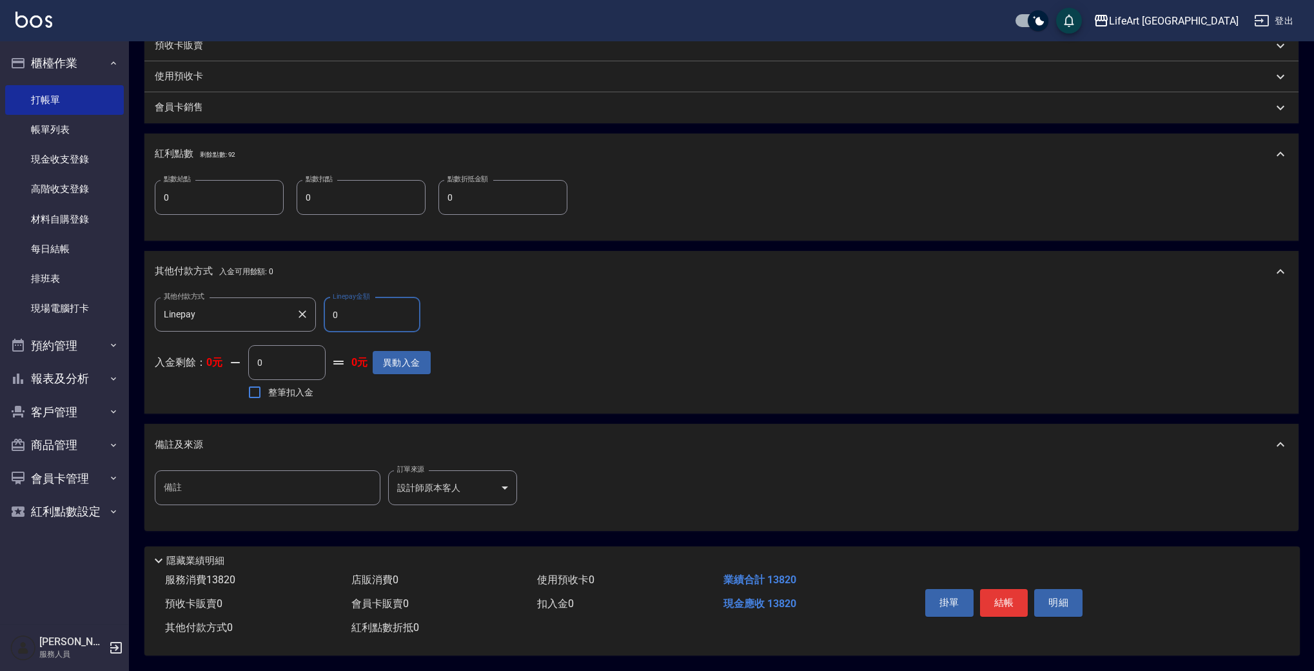
drag, startPoint x: 359, startPoint y: 309, endPoint x: 304, endPoint y: 307, distance: 54.2
click at [304, 307] on div "其他付款方式 Linepay 其他付款方式 Linepay金額 0 Linepay金額" at bounding box center [293, 314] width 276 height 35
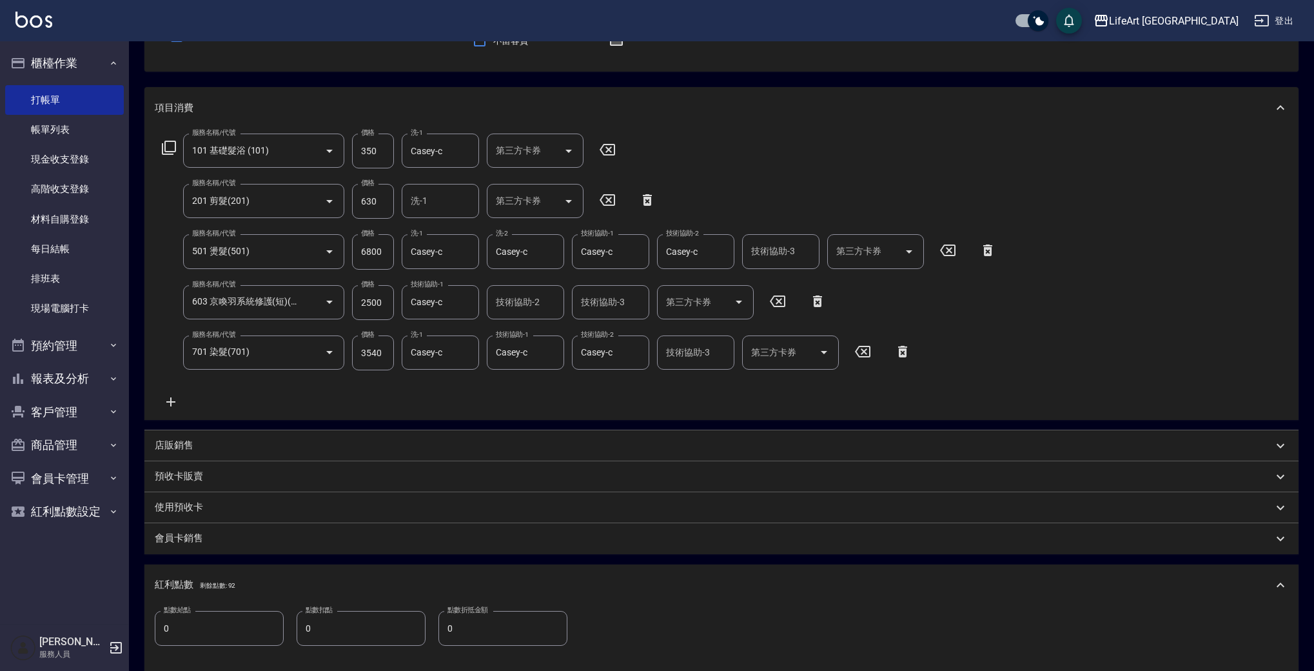
scroll to position [0, 0]
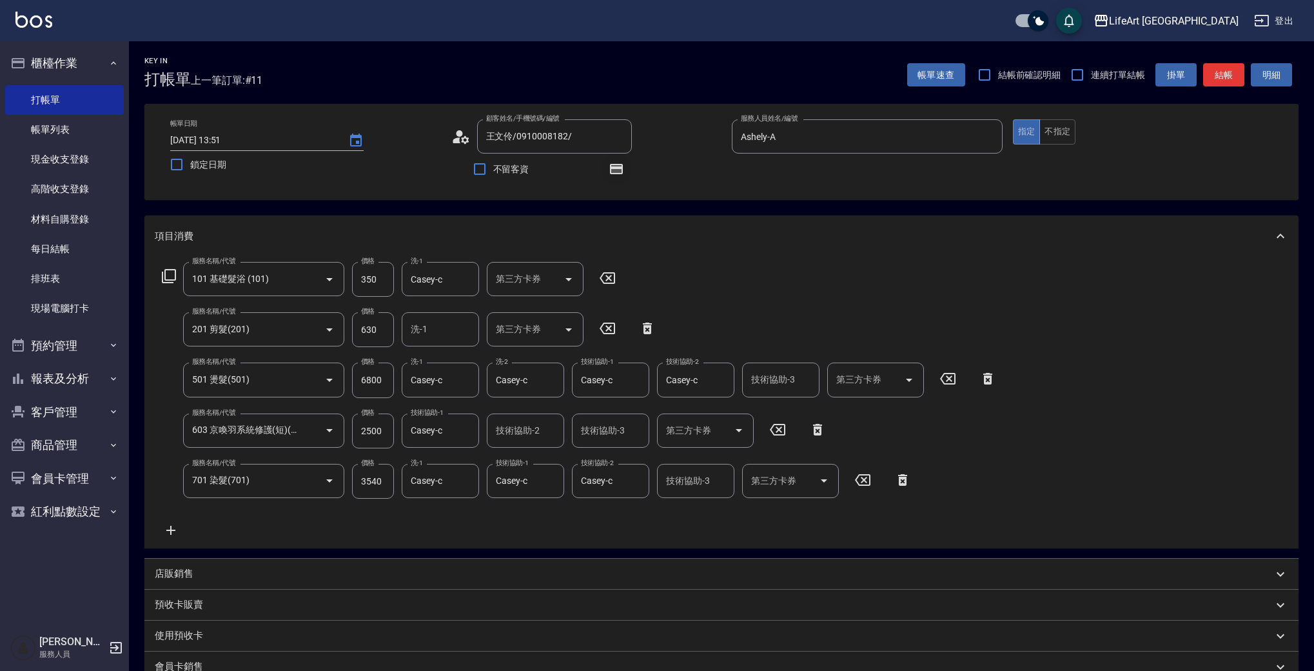
type input "13820"
click at [624, 171] on button "button" at bounding box center [616, 168] width 31 height 31
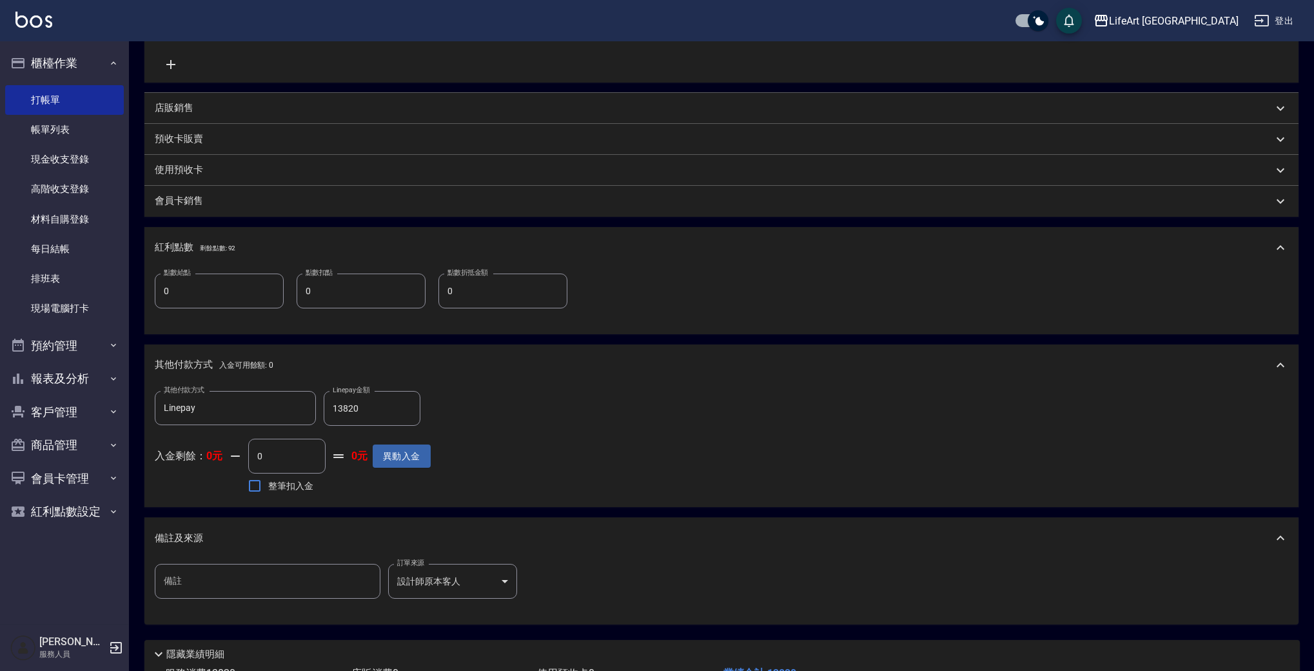
scroll to position [565, 0]
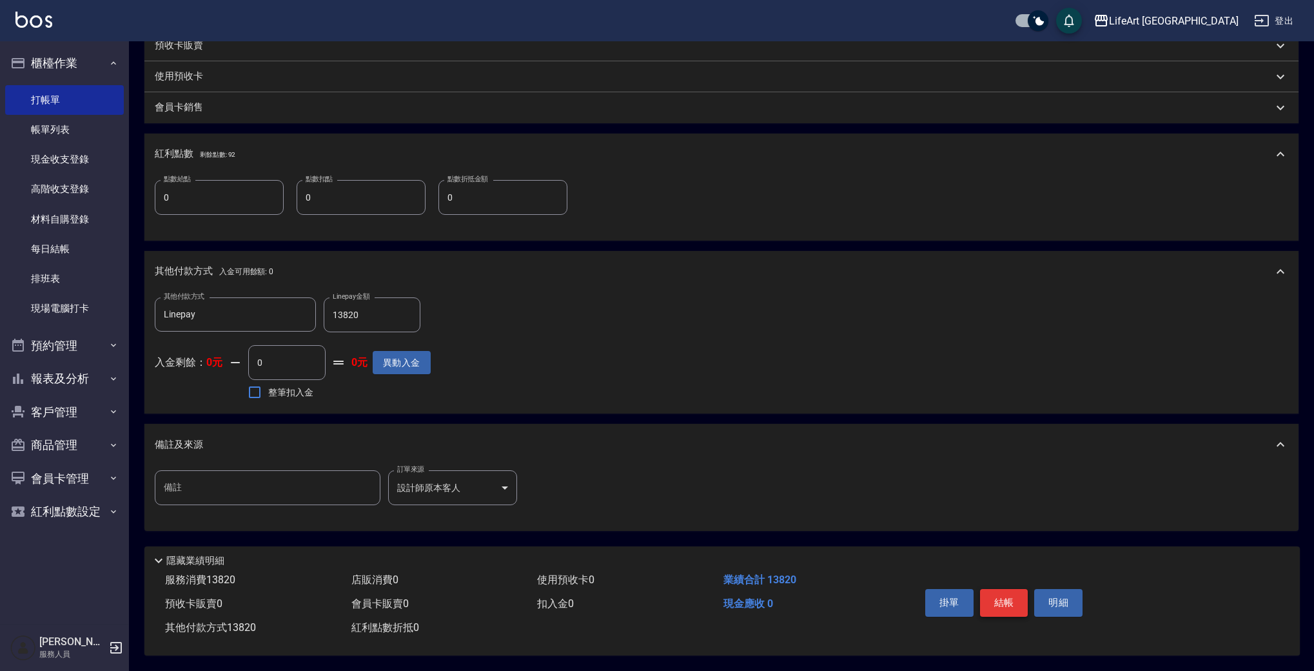
click at [1007, 599] on button "結帳" at bounding box center [1004, 602] width 48 height 27
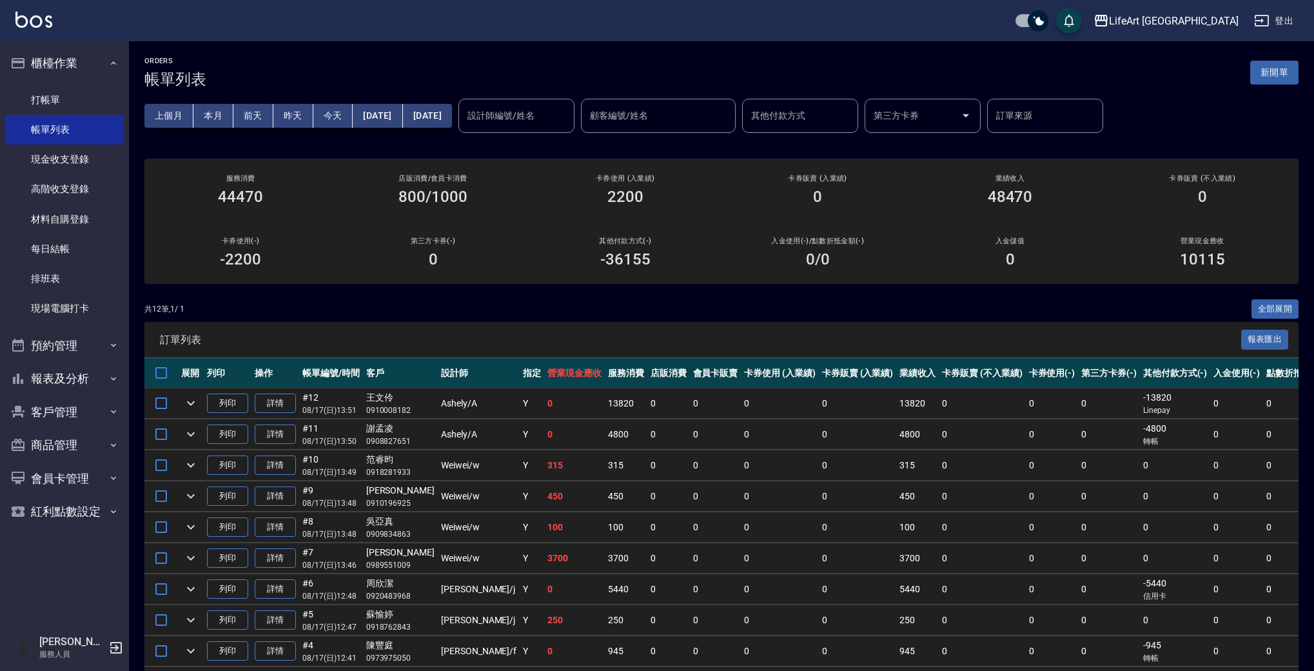
scroll to position [148, 0]
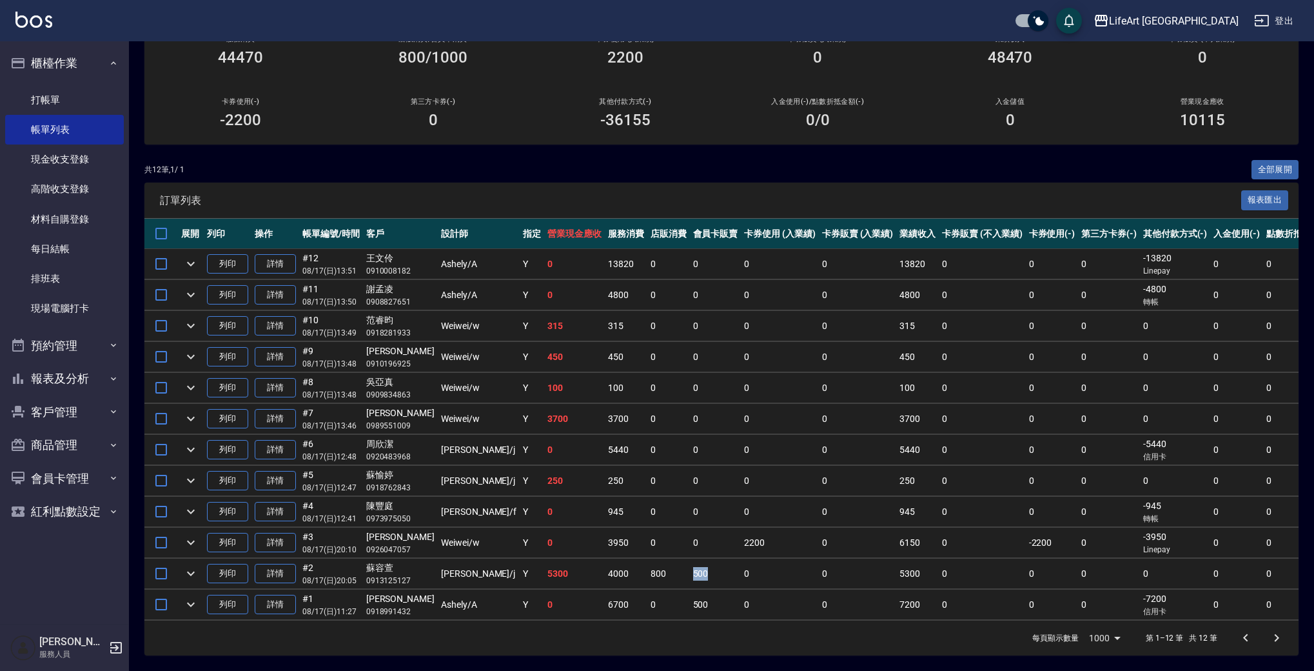
drag, startPoint x: 655, startPoint y: 567, endPoint x: 627, endPoint y: 564, distance: 27.8
click at [627, 564] on tr "列印 詳情 #2 08/17 (日) 20:05 [PERSON_NAME]0913125127 [PERSON_NAME] /j Y 5300 4000 8…" at bounding box center [823, 573] width 1359 height 30
click at [690, 593] on td "500" at bounding box center [716, 604] width 52 height 30
click at [690, 560] on td "500" at bounding box center [716, 573] width 52 height 30
click at [690, 591] on td "500" at bounding box center [716, 604] width 52 height 30
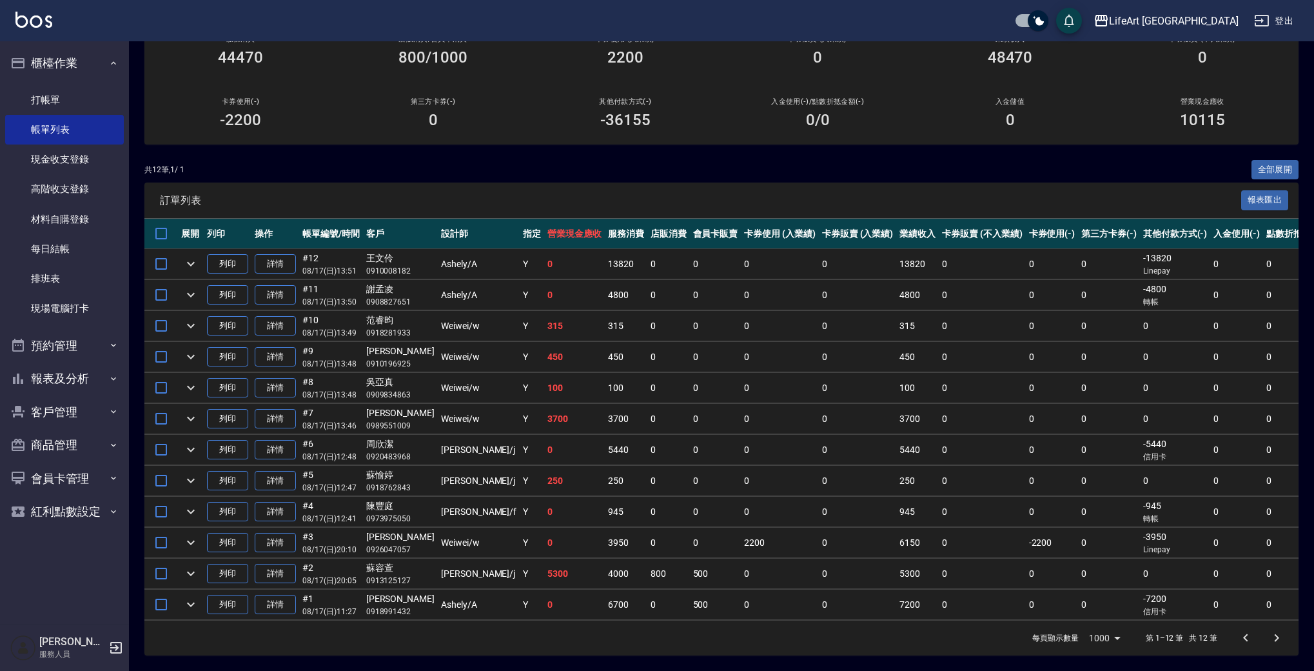
click at [647, 560] on td "800" at bounding box center [668, 573] width 43 height 30
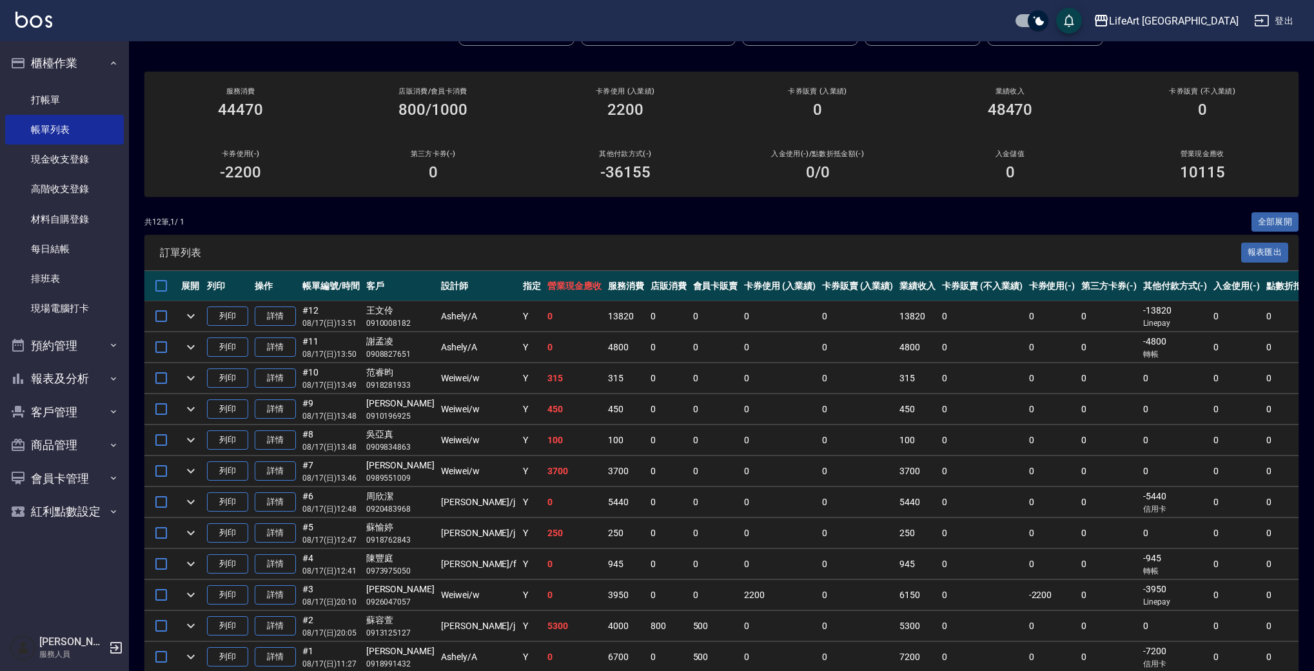
scroll to position [0, 0]
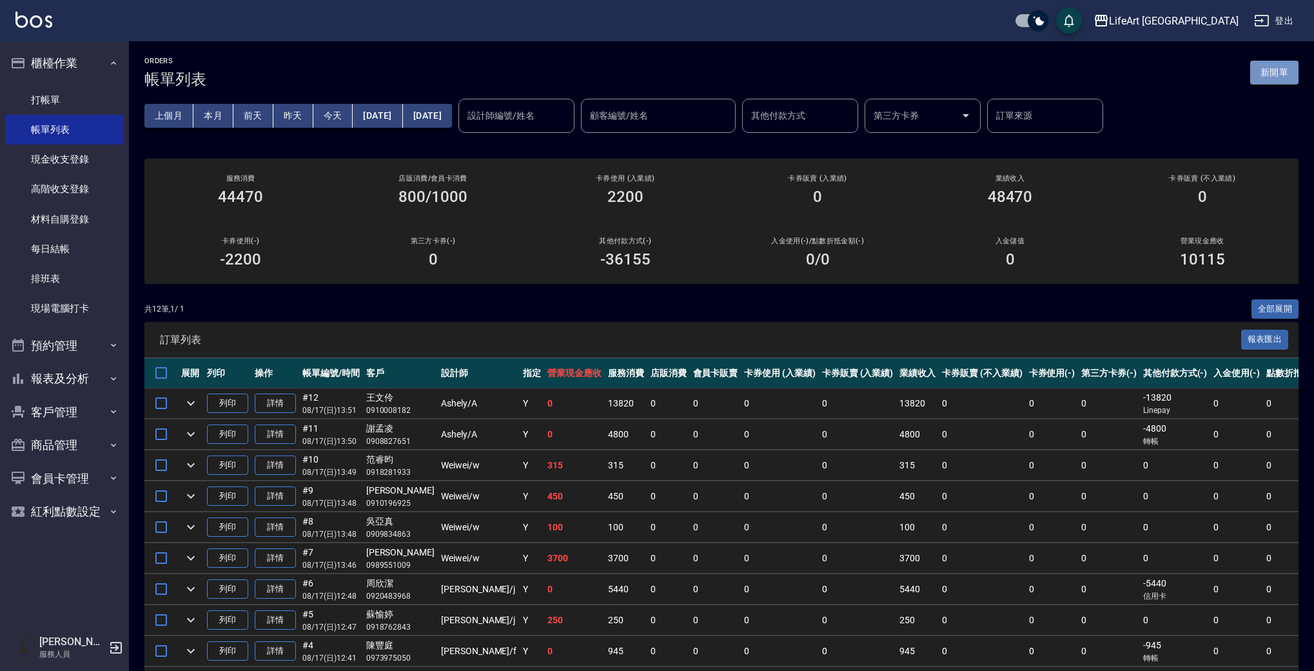
click at [1271, 72] on button "新開單" at bounding box center [1274, 73] width 48 height 24
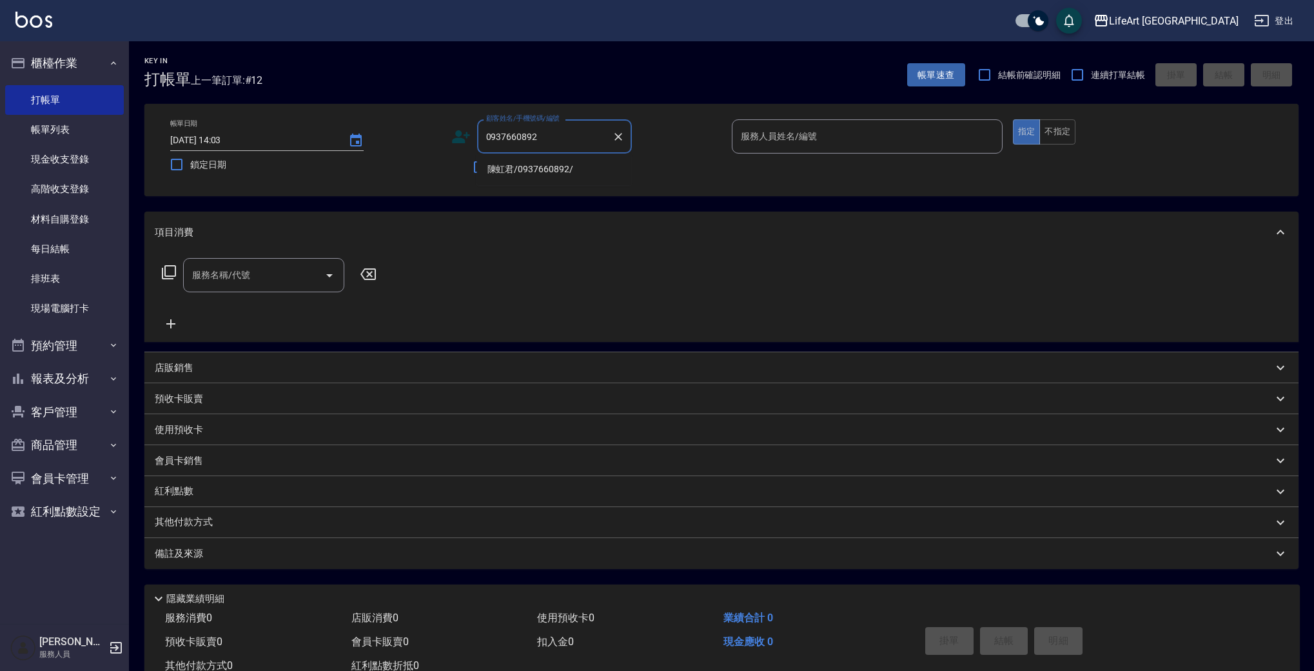
click at [571, 165] on li "陳虹君/0937660892/" at bounding box center [554, 169] width 155 height 21
type input "陳虹君/0937660892/"
type input "Ashely-A"
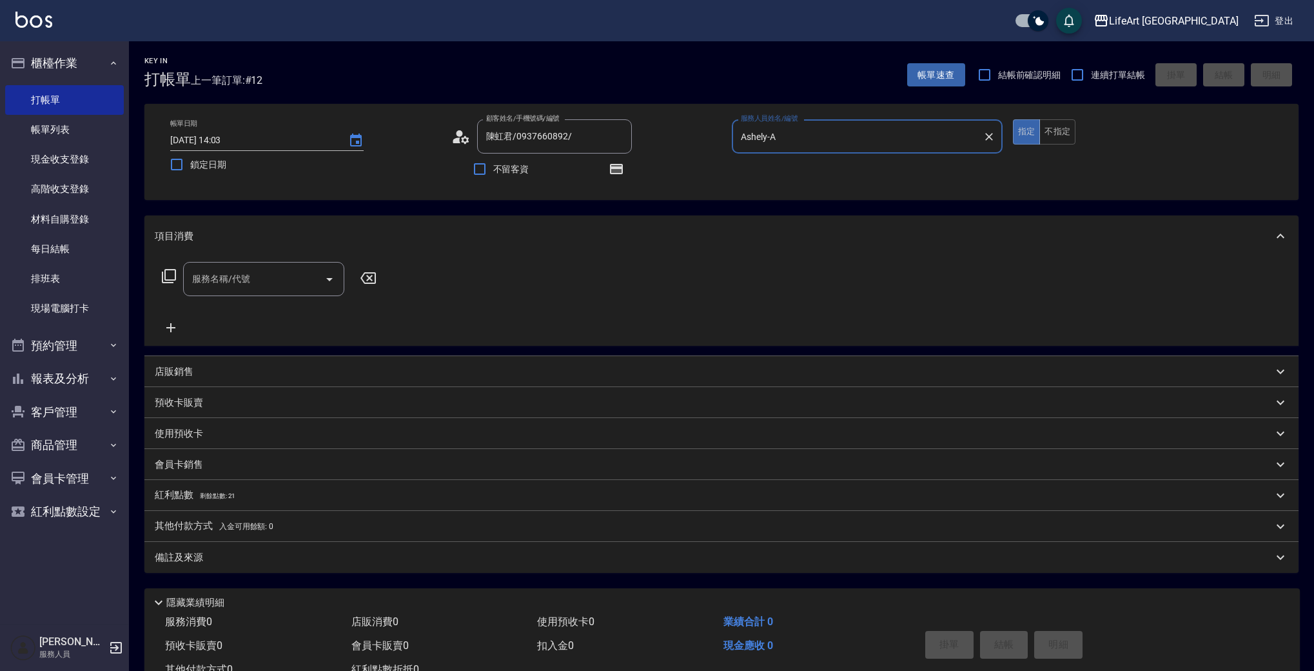
drag, startPoint x: 252, startPoint y: 264, endPoint x: 250, endPoint y: 270, distance: 6.7
click at [251, 265] on div "服務名稱/代號" at bounding box center [263, 279] width 161 height 34
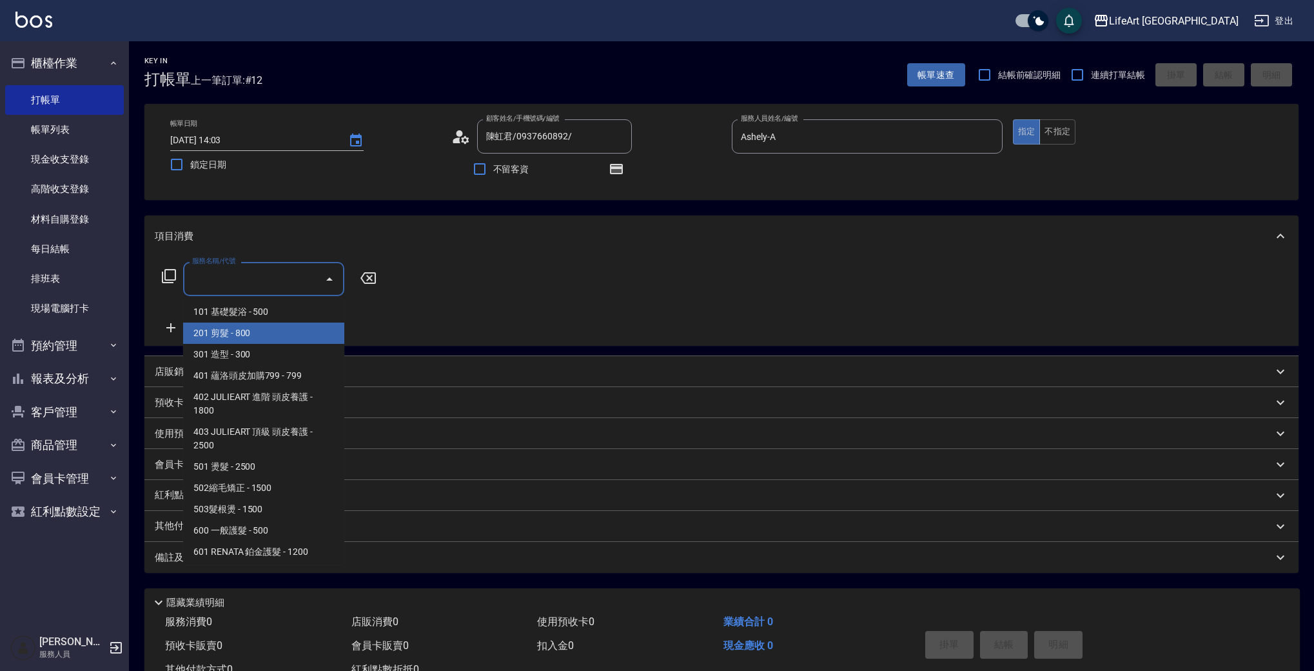
click at [274, 331] on span "201 剪髮 - 800" at bounding box center [263, 332] width 161 height 21
type input "201 剪髮(201)"
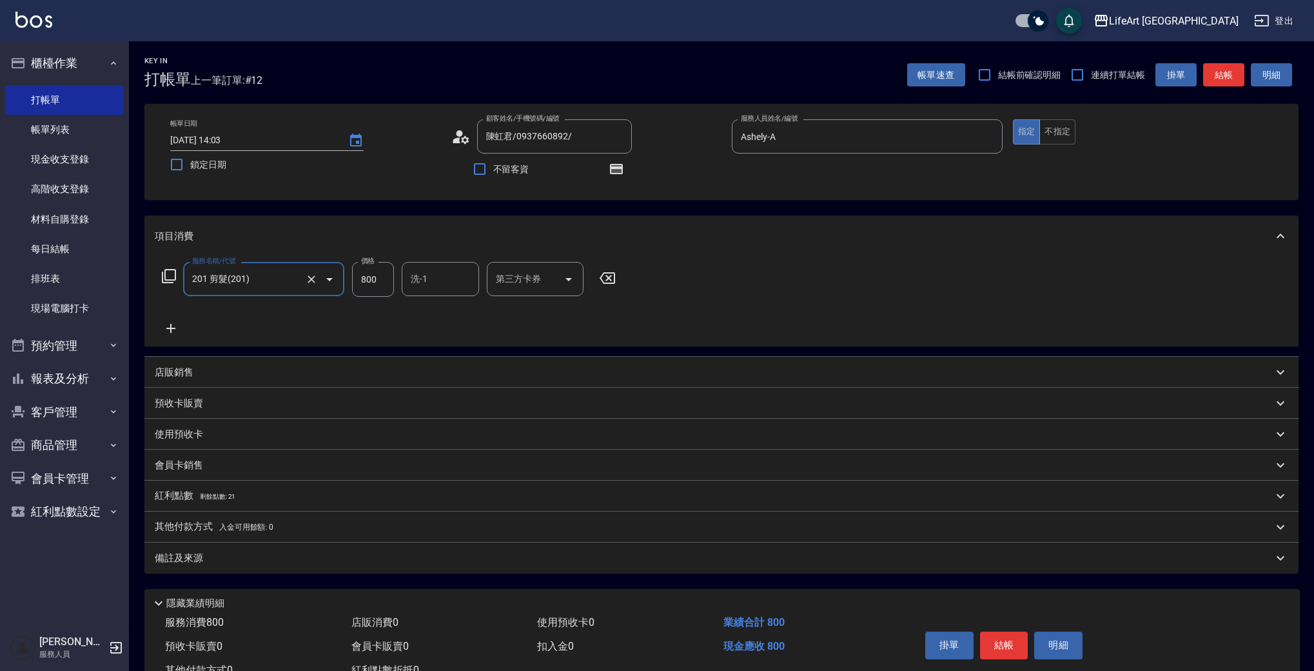
drag, startPoint x: 382, startPoint y: 275, endPoint x: 340, endPoint y: 281, distance: 42.3
click at [340, 281] on div "服務名稱/代號 201 剪髮(201) 服務名稱/代號 價格 800 價格 洗-1 洗-1 第三方卡券 第三方卡券" at bounding box center [389, 279] width 469 height 35
type input "1000"
click at [616, 167] on icon "button" at bounding box center [616, 169] width 13 height 10
click at [722, 297] on div "服務名稱/代號 201 剪髮(201) 服務名稱/代號 價格 1000 價格 洗-1 洗-1 第三方卡券 第三方卡券" at bounding box center [721, 302] width 1154 height 90
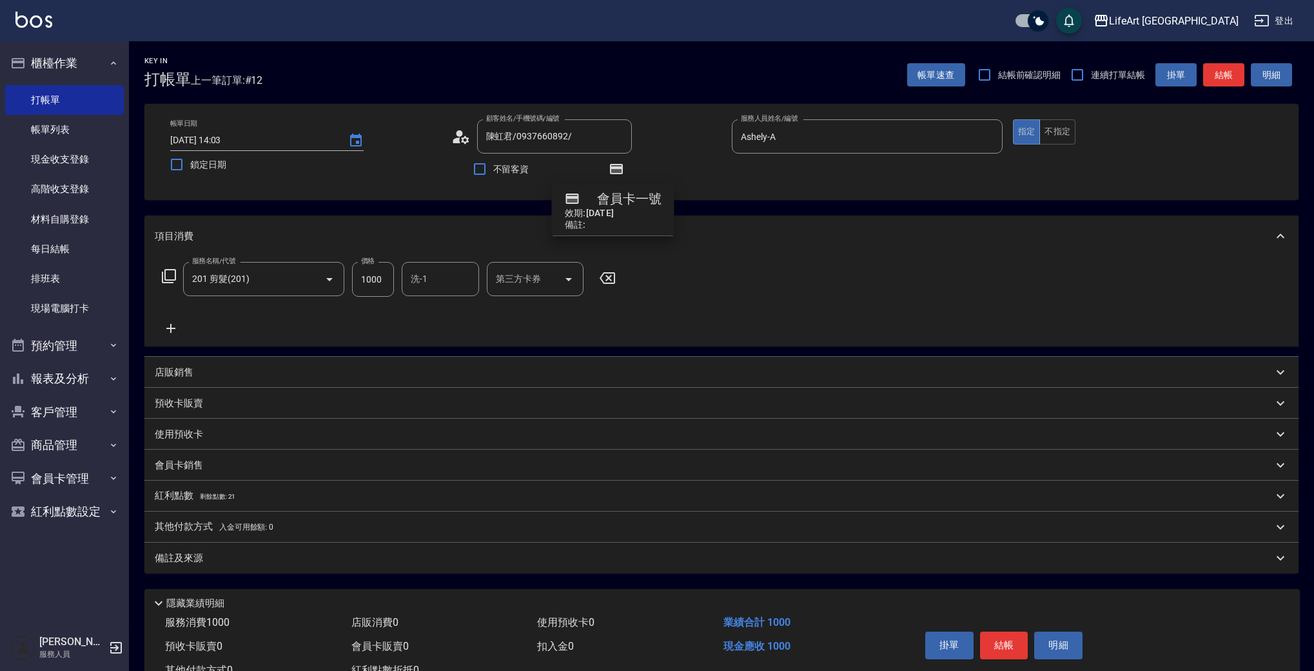
click at [371, 556] on div "備註及來源" at bounding box center [714, 558] width 1118 height 14
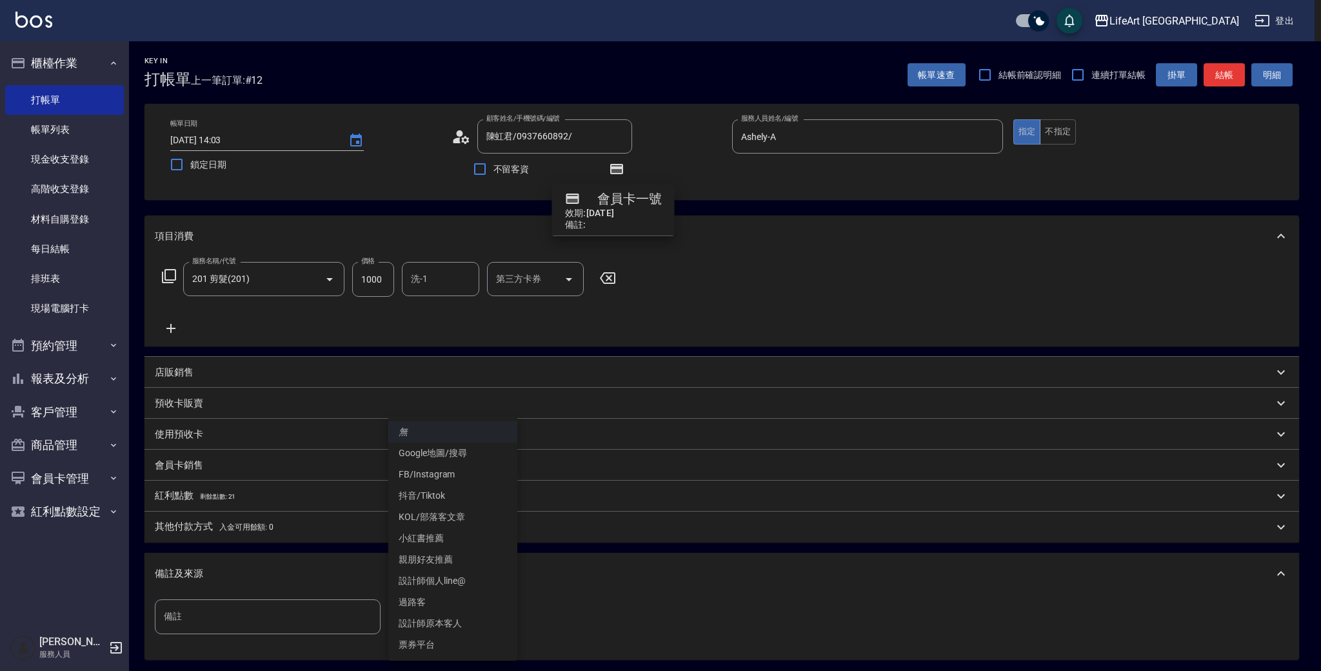
click at [449, 604] on body "LifeArt 蘆洲 登出 櫃檯作業 打帳單 帳單列表 現金收支登錄 高階收支登錄 材料自購登錄 每日結帳 排班表 現場電腦打卡 預約管理 預約管理 單日預約…" at bounding box center [660, 400] width 1321 height 800
click at [468, 628] on li "設計師原本客人" at bounding box center [452, 623] width 129 height 21
type input "設計師原本客人"
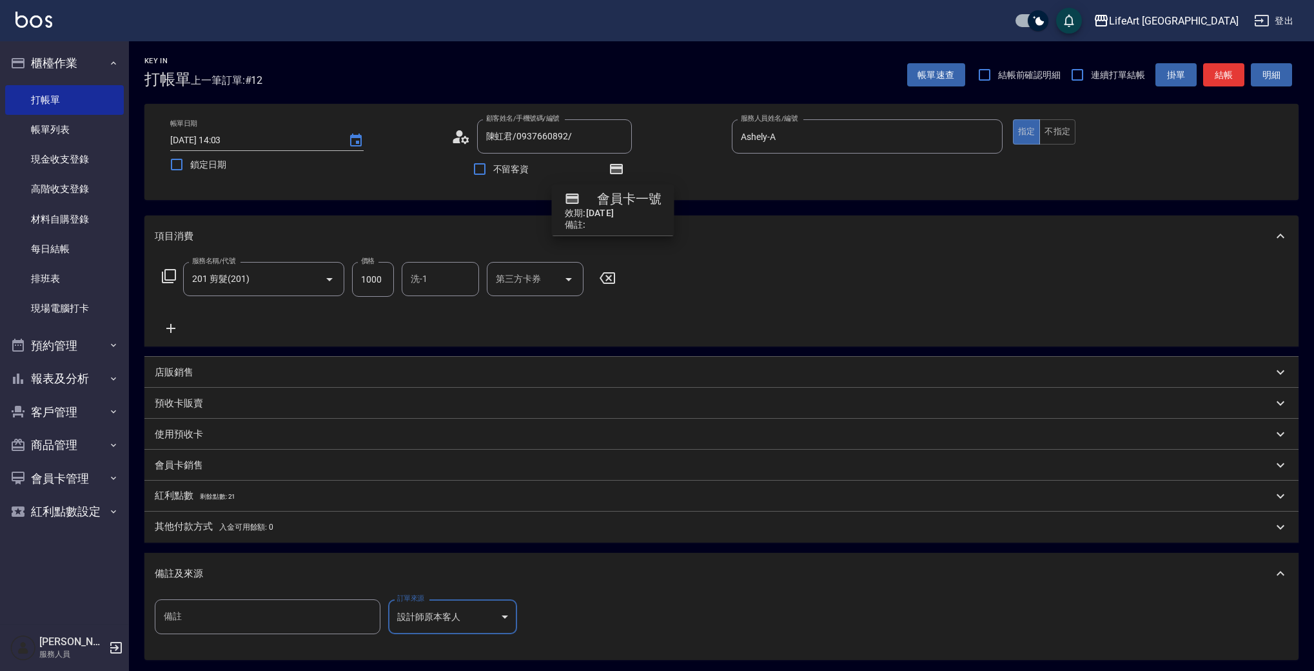
scroll to position [135, 0]
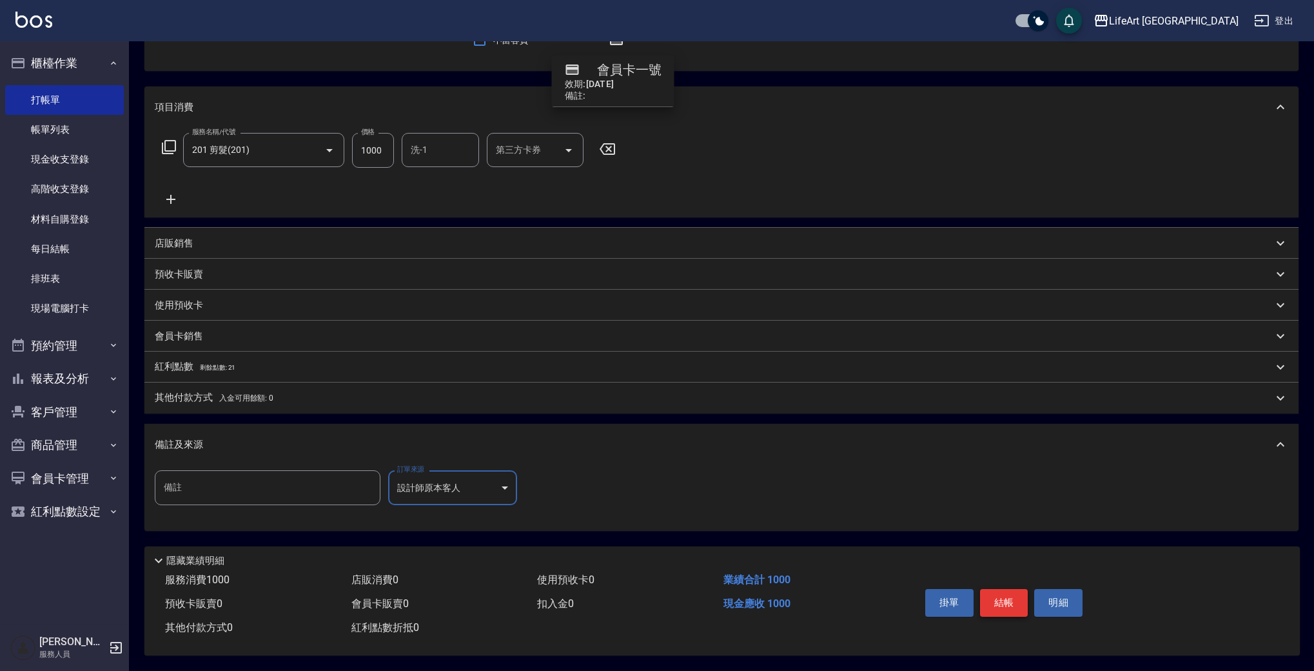
click at [996, 601] on button "結帳" at bounding box center [1004, 602] width 48 height 27
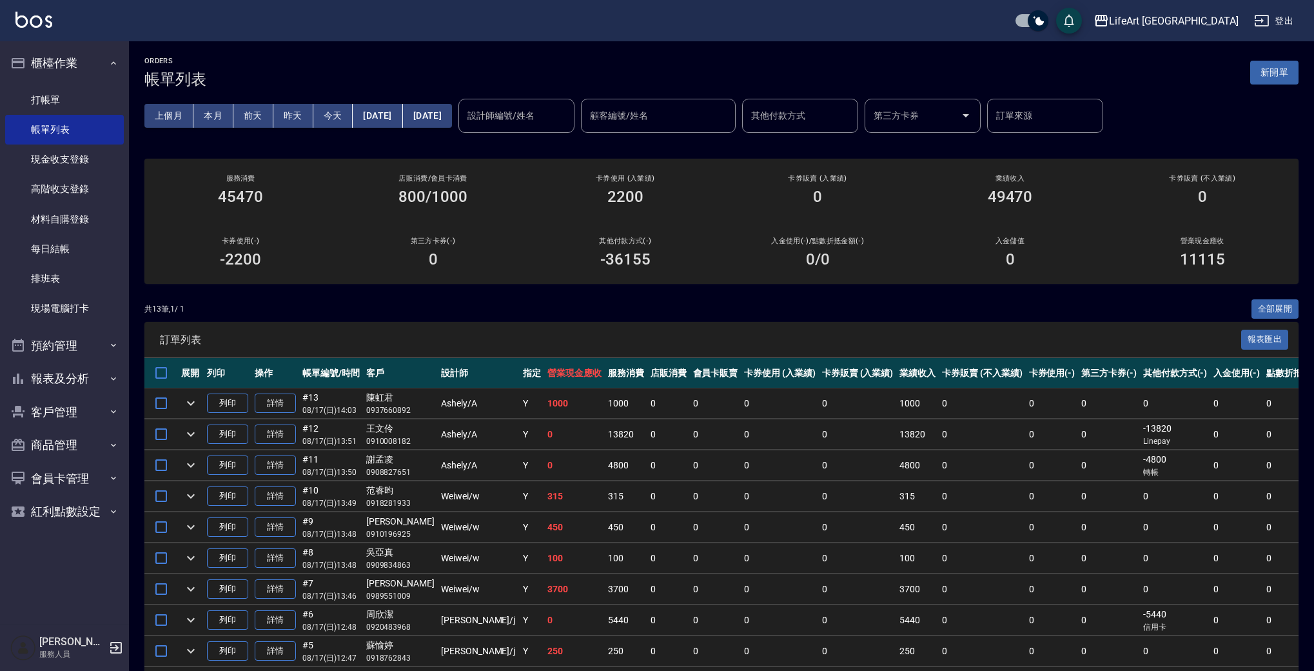
click at [1185, 312] on div "共 13 筆, 1 / 1 全部展開" at bounding box center [721, 309] width 1154 height 20
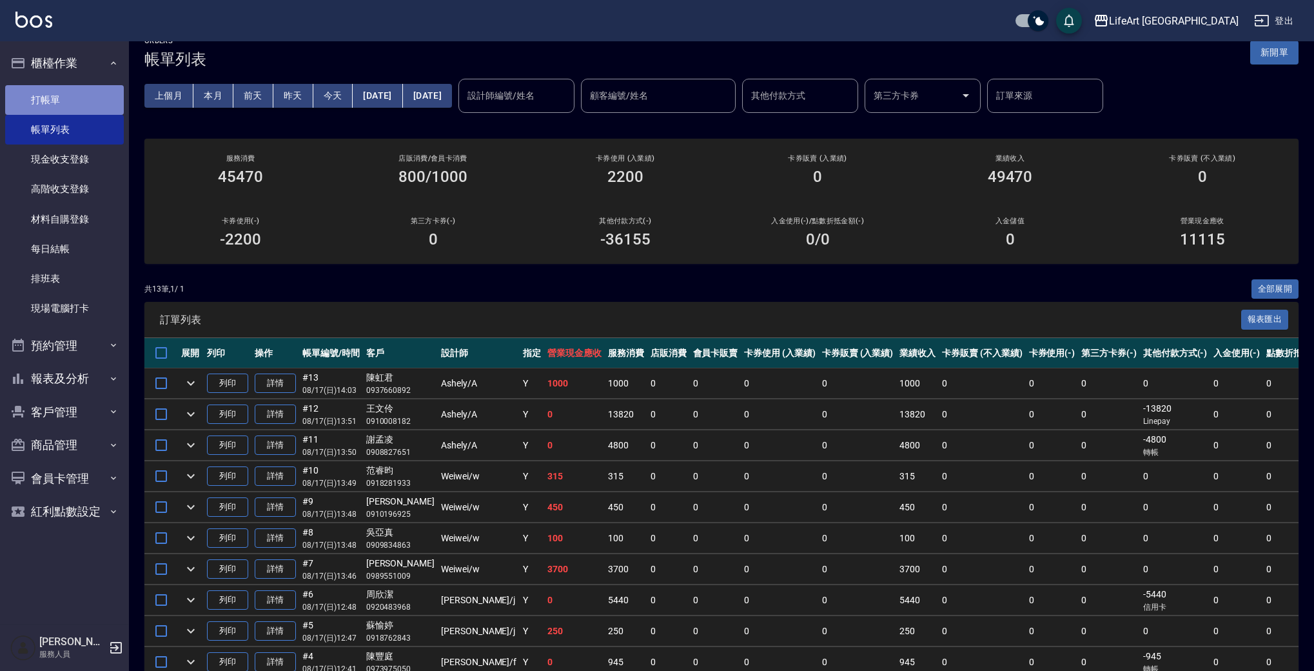
click at [81, 97] on link "打帳單" at bounding box center [64, 100] width 119 height 30
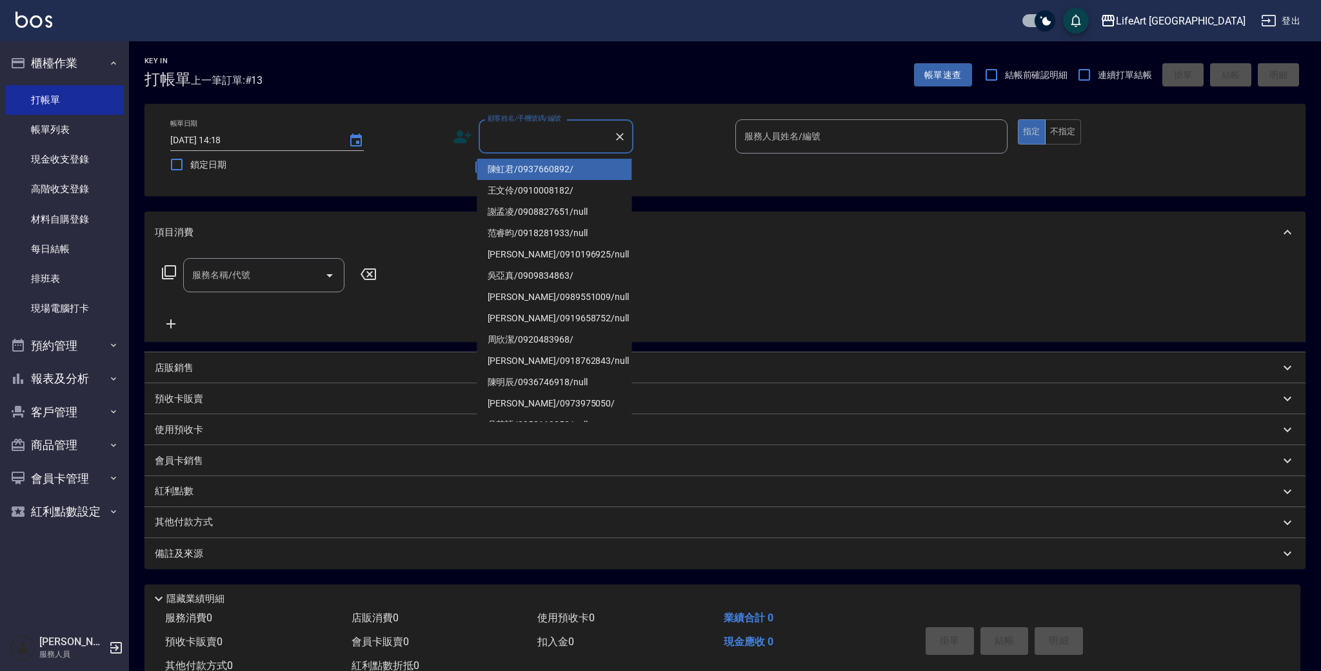
click at [553, 135] on input "顧客姓名/手機號碼/編號" at bounding box center [546, 136] width 124 height 23
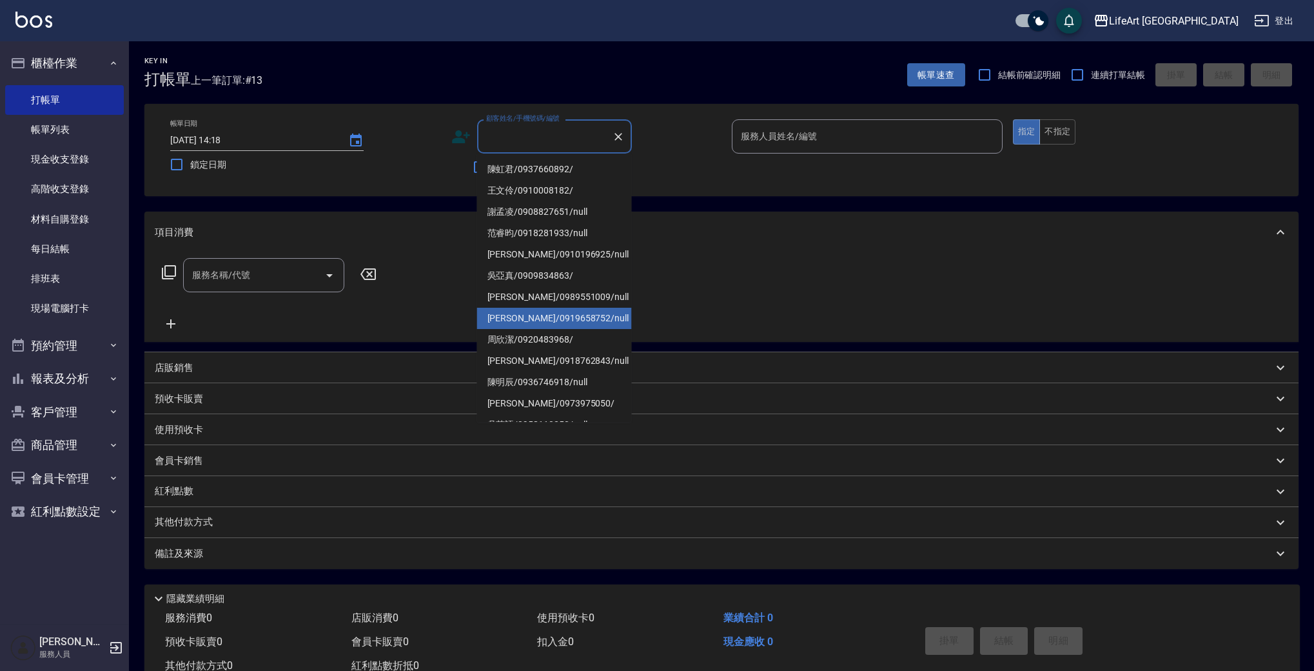
click at [547, 323] on li "[PERSON_NAME]/0919658752/null" at bounding box center [554, 318] width 155 height 21
type input "[PERSON_NAME]/0919658752/null"
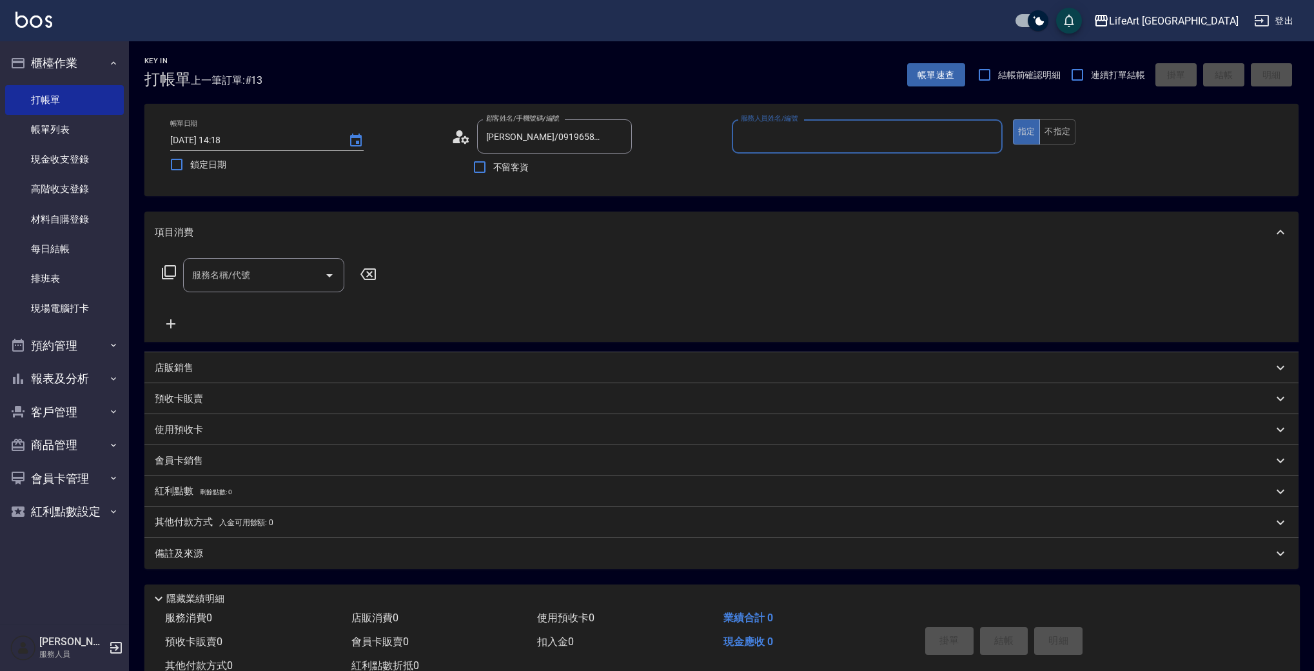
click at [784, 139] on input "服務人員姓名/編號" at bounding box center [867, 136] width 259 height 23
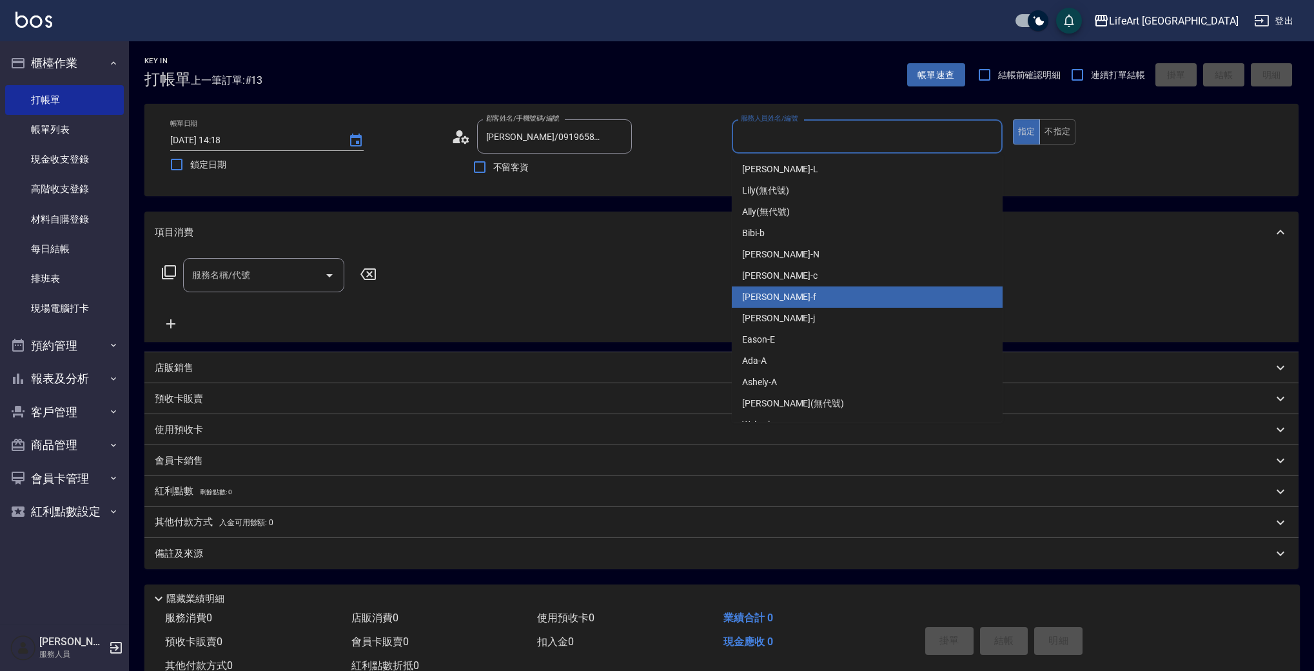
click at [790, 298] on div "Finney -f" at bounding box center [867, 296] width 271 height 21
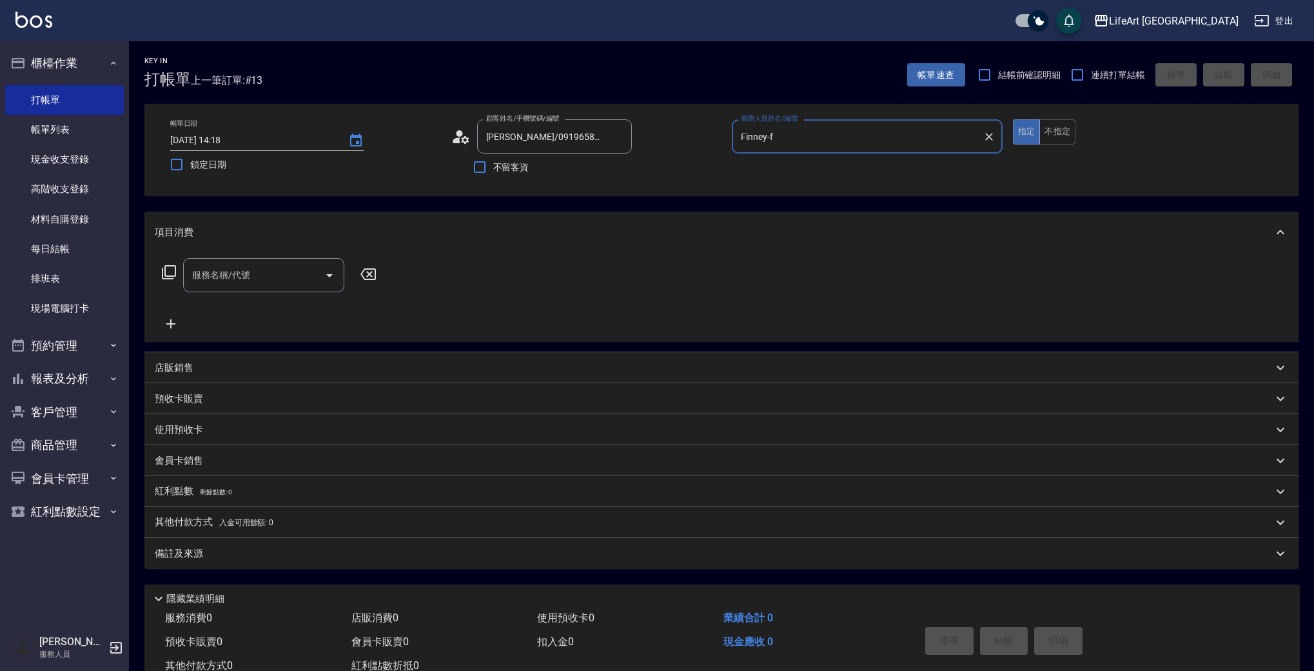
type input "Finney-f"
click at [1065, 130] on button "不指定" at bounding box center [1057, 131] width 36 height 25
click at [228, 264] on div "服務名稱/代號" at bounding box center [263, 275] width 161 height 34
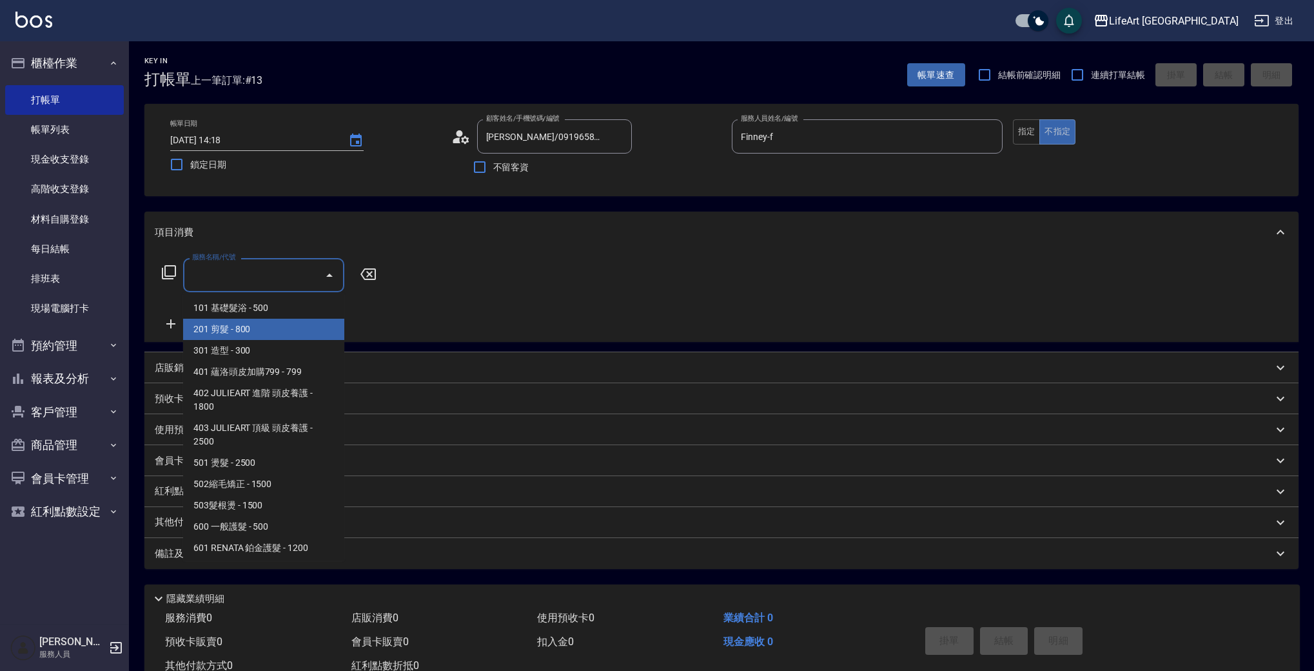
click at [246, 332] on span "201 剪髮 - 800" at bounding box center [263, 329] width 161 height 21
type input "201 剪髮(201)"
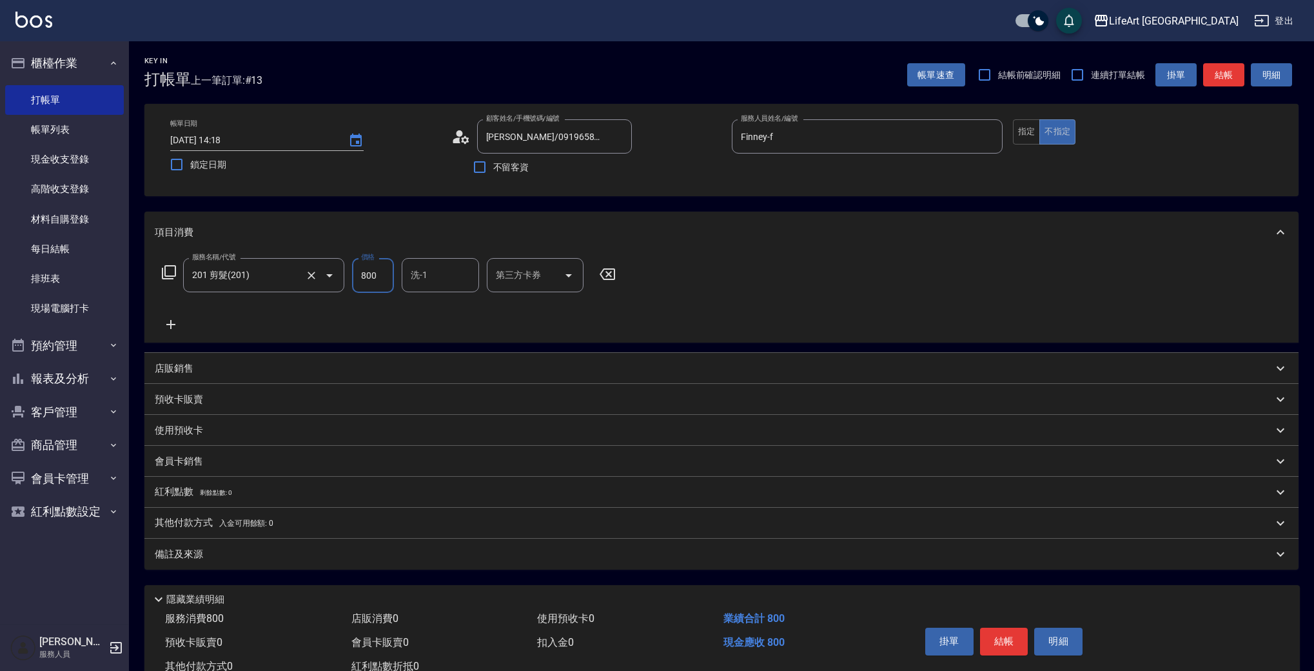
drag, startPoint x: 382, startPoint y: 277, endPoint x: 339, endPoint y: 271, distance: 43.6
click at [339, 271] on div "服務名稱/代號 201 剪髮(201) 服務名稱/代號 價格 800 價格 洗-1 洗-1 第三方卡券 第三方卡券" at bounding box center [389, 275] width 469 height 35
type input "1000"
click at [439, 295] on div "服務名稱/代號 201 剪髮(201) 服務名稱/代號 價格 1000 價格 洗-1 洗-1 第三方卡券 第三方卡券" at bounding box center [389, 295] width 469 height 74
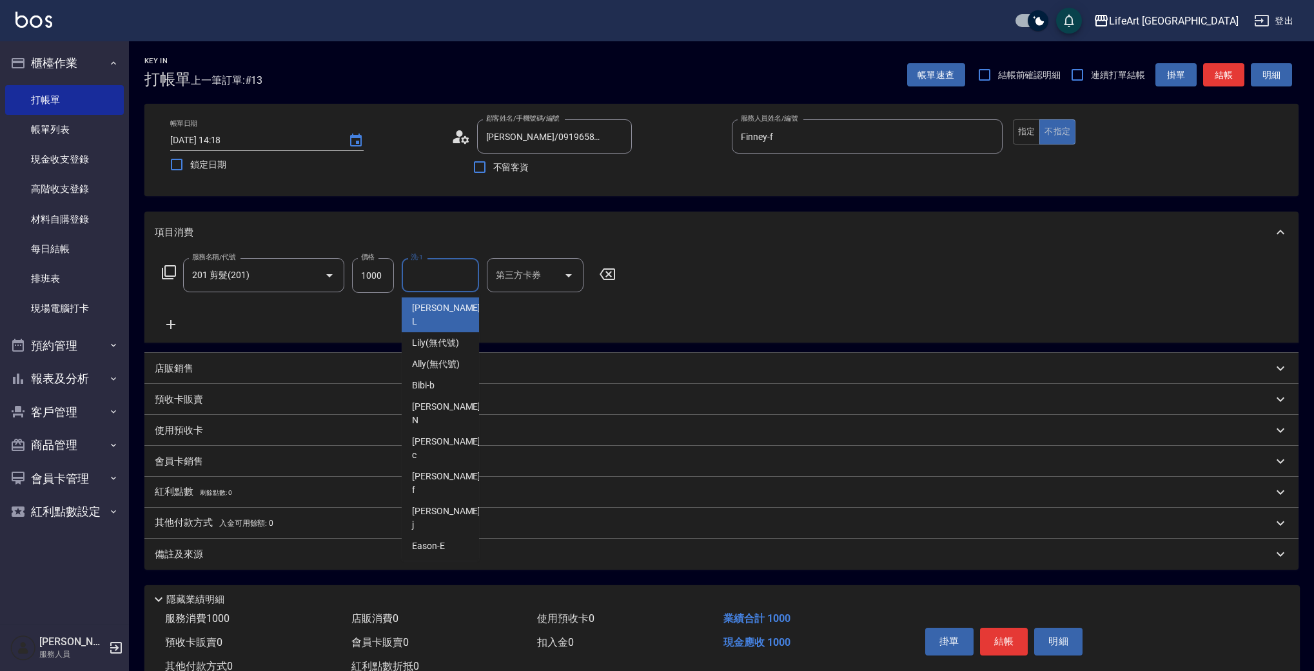
drag, startPoint x: 433, startPoint y: 279, endPoint x: 431, endPoint y: 294, distance: 15.7
click at [433, 279] on input "洗-1" at bounding box center [441, 275] width 66 height 23
type input ""
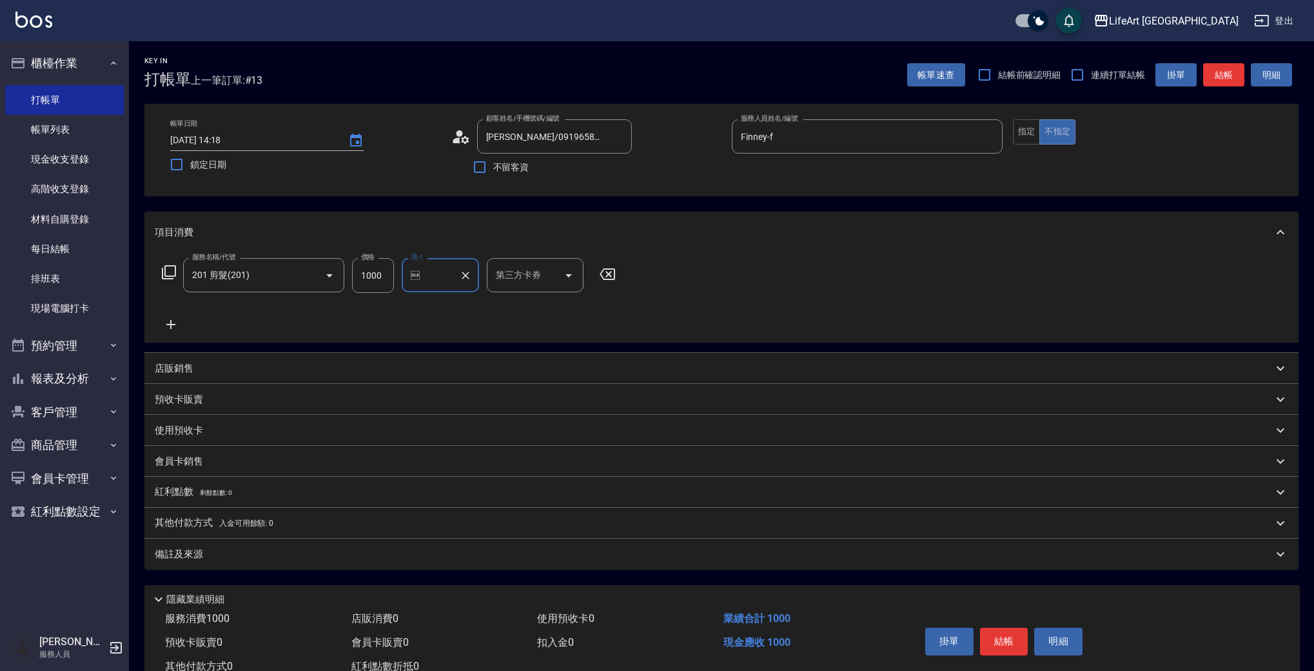
click at [428, 286] on input "" at bounding box center [431, 275] width 46 height 23
click at [444, 277] on input "" at bounding box center [431, 275] width 46 height 23
click at [430, 274] on input "" at bounding box center [431, 275] width 46 height 23
click at [469, 279] on icon "Clear" at bounding box center [465, 275] width 13 height 13
click at [440, 278] on input "洗-1" at bounding box center [441, 275] width 66 height 23
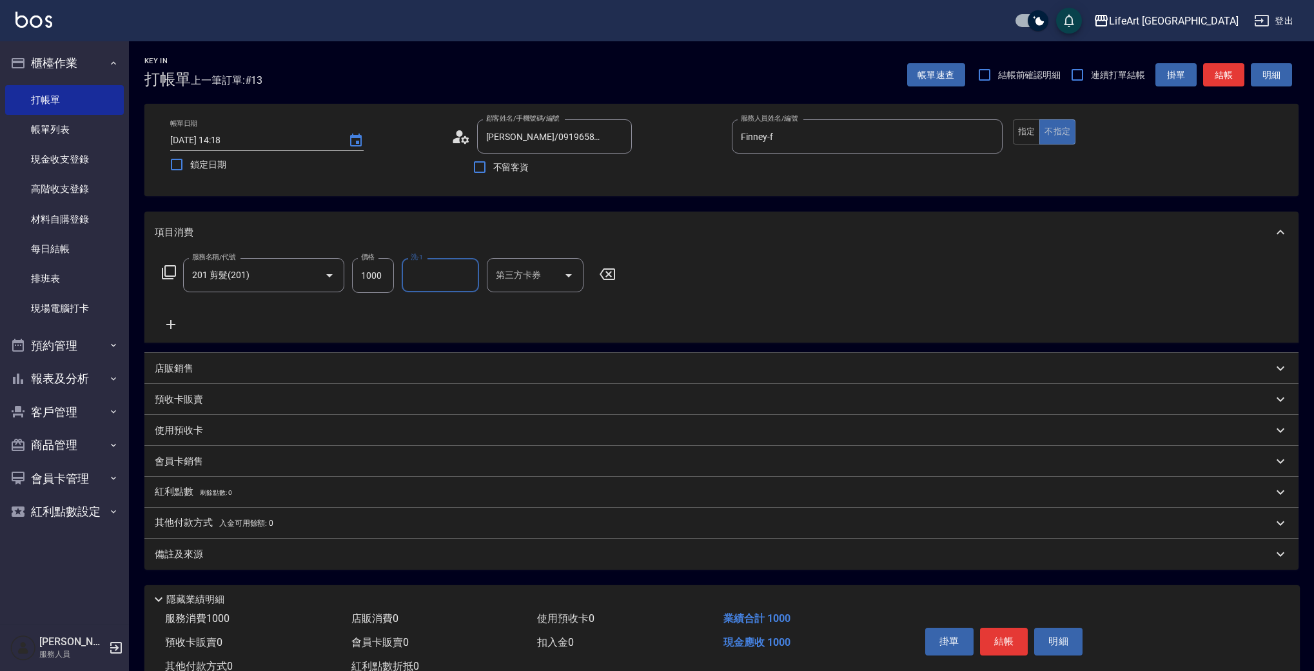
click at [440, 278] on input "洗-1" at bounding box center [441, 275] width 66 height 23
click at [448, 353] on div "Ally (無代號)" at bounding box center [440, 363] width 77 height 21
type input "Ally(無代號)"
click at [271, 557] on div "備註及來源" at bounding box center [714, 554] width 1118 height 14
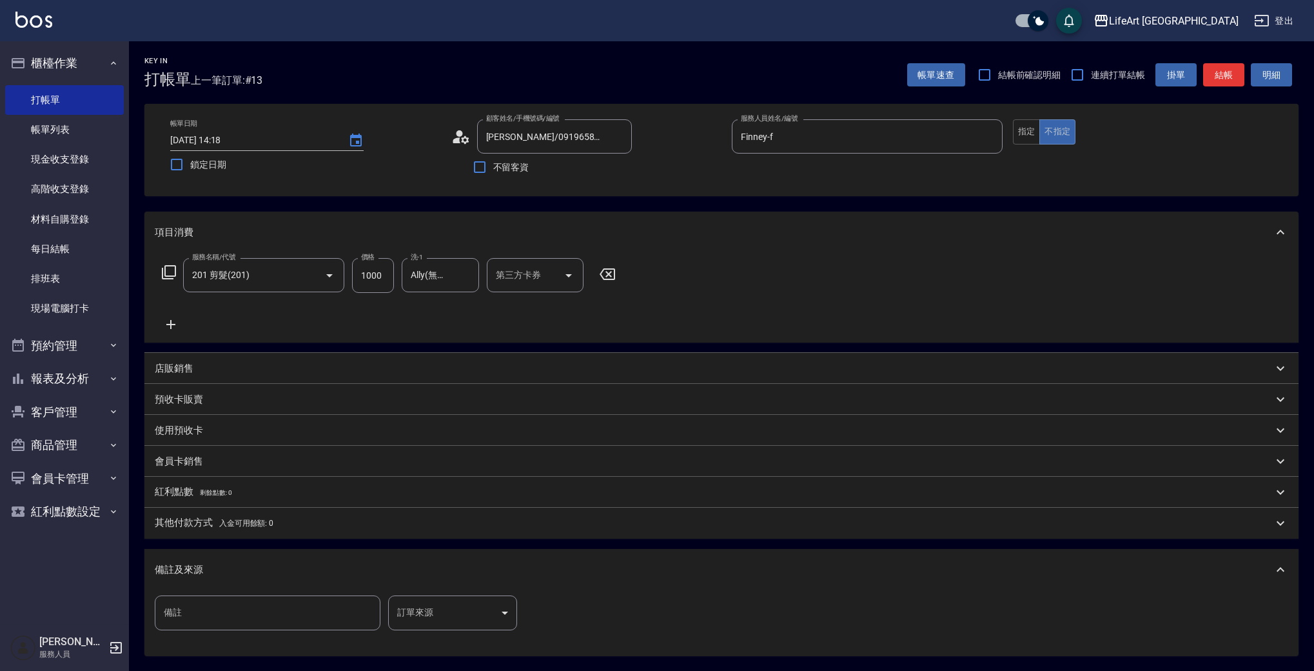
click at [452, 606] on body "LifeArt 蘆洲 登出 櫃檯作業 打帳單 帳單列表 現金收支登錄 高階收支登錄 材料自購登錄 每日結帳 排班表 現場電腦打卡 預約管理 預約管理 單日預約…" at bounding box center [657, 398] width 1314 height 796
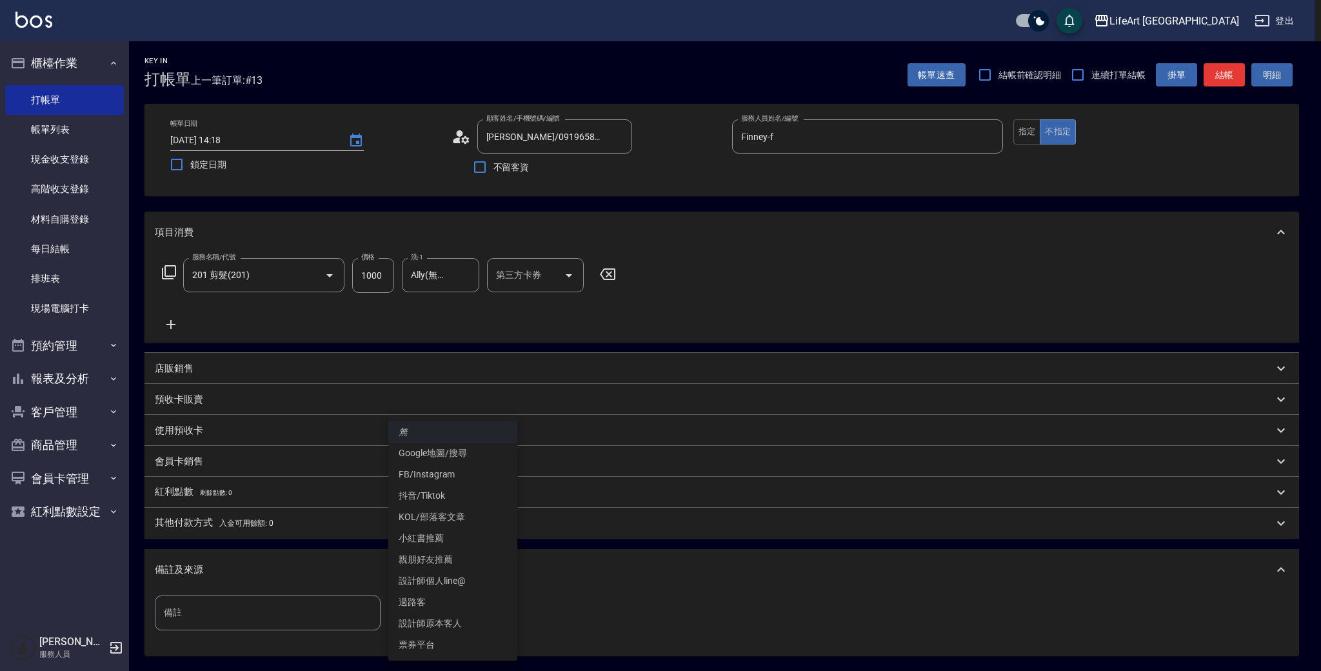
click at [433, 455] on li "Google地圖/搜尋" at bounding box center [452, 452] width 129 height 21
type input "Google地圖/搜尋"
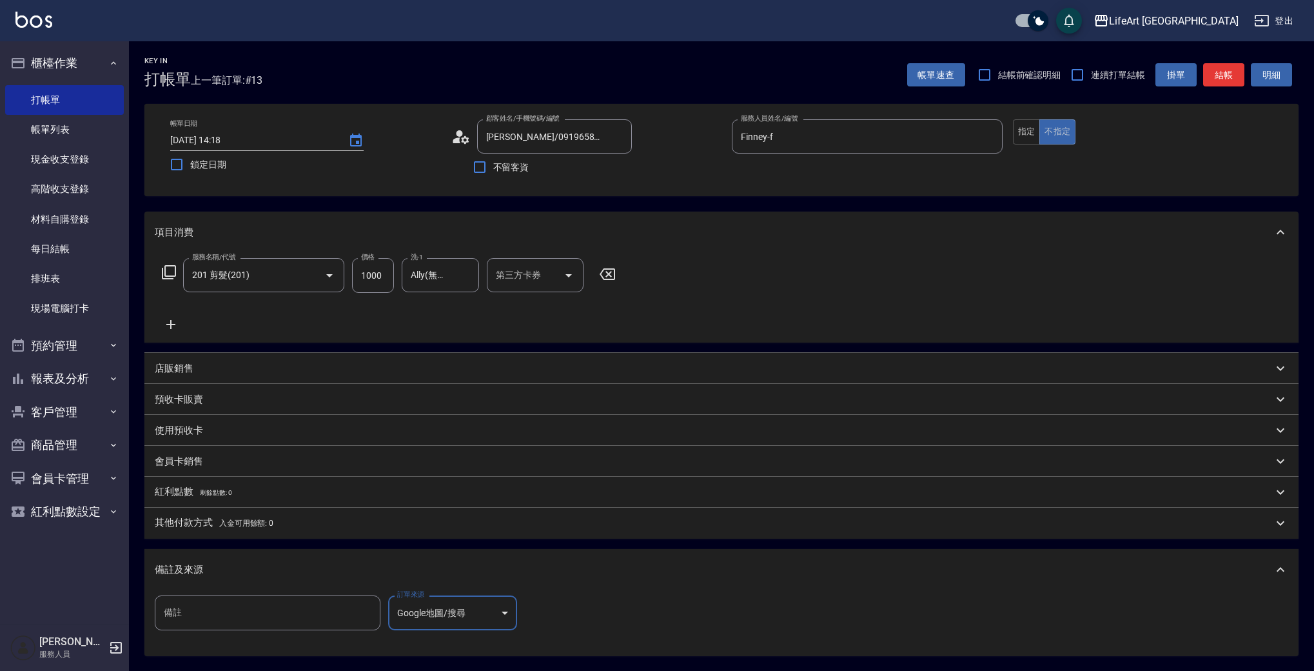
click at [526, 573] on div "備註及來源" at bounding box center [714, 570] width 1118 height 14
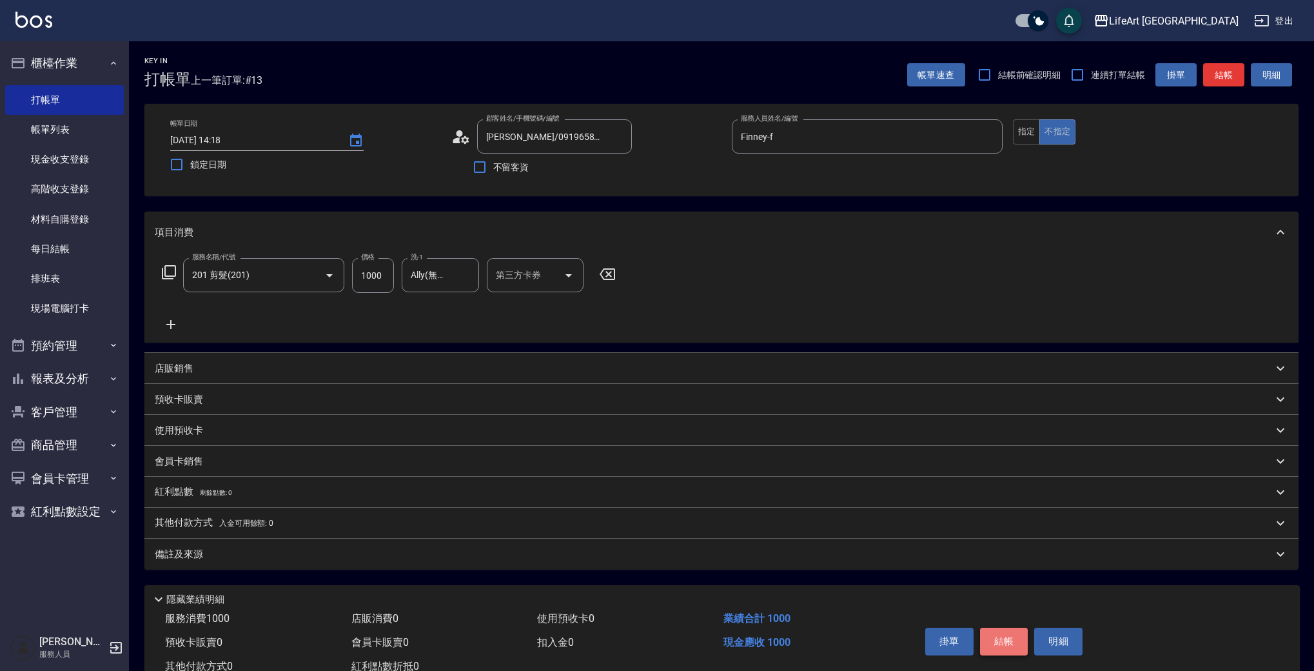
click at [992, 633] on button "結帳" at bounding box center [1004, 640] width 48 height 27
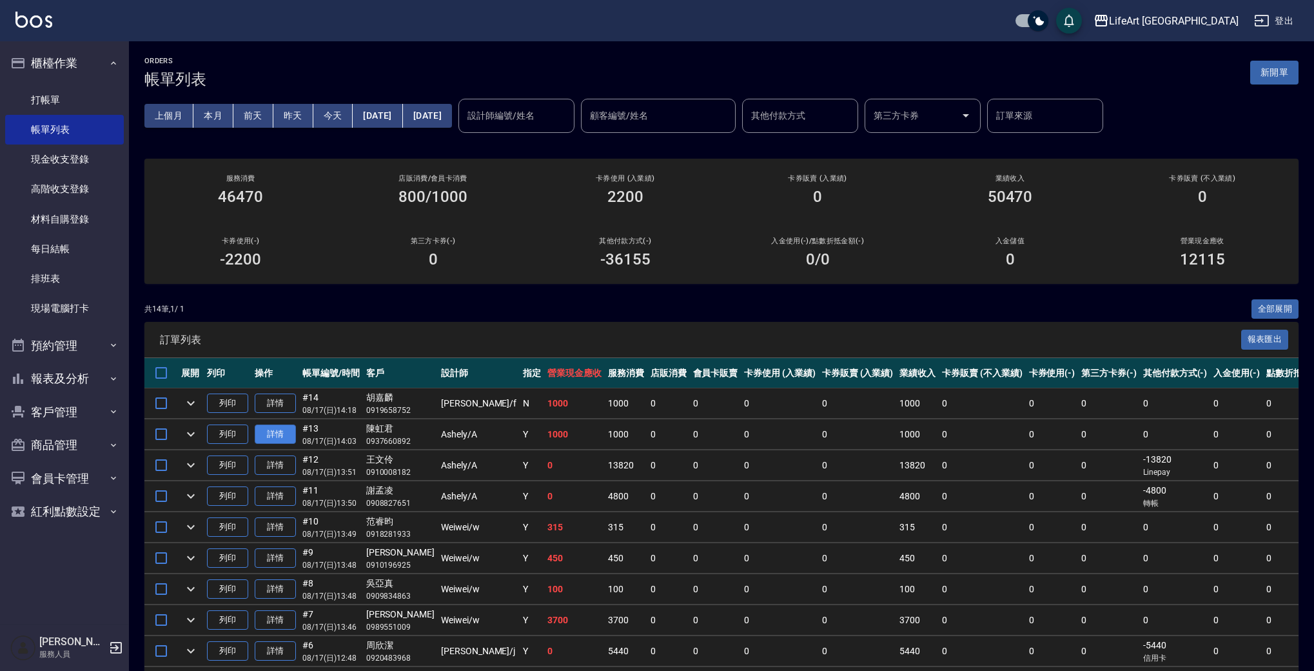
scroll to position [3, 0]
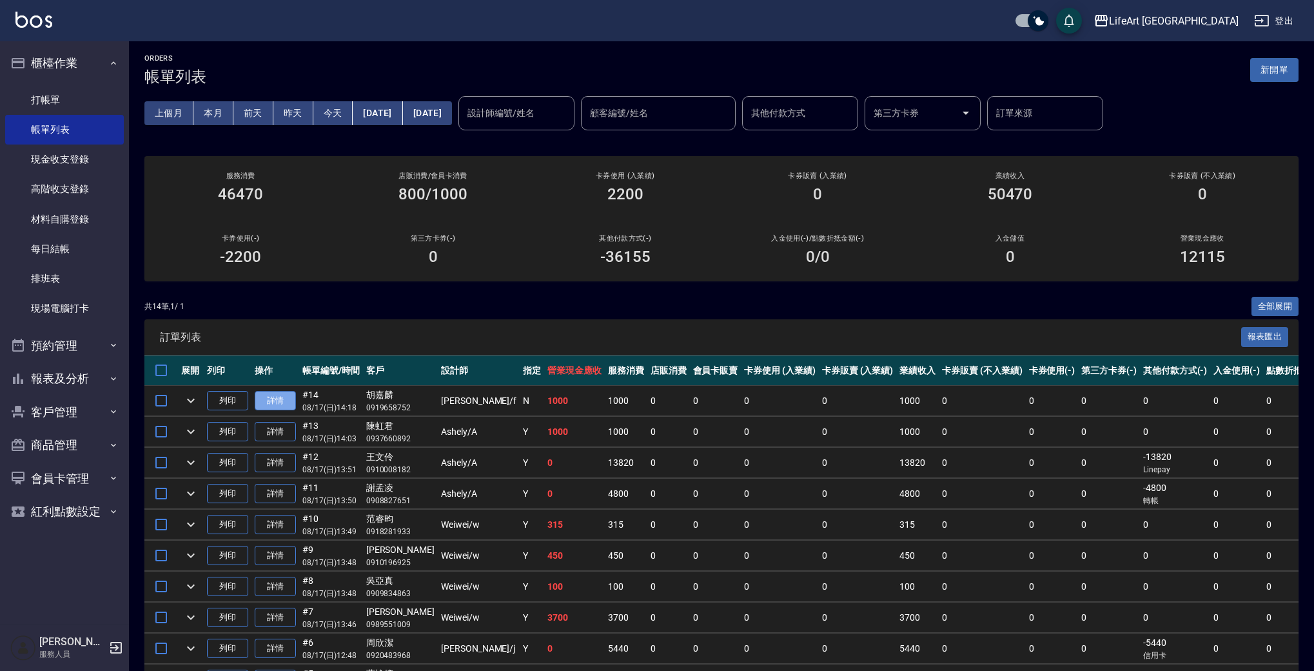
click at [283, 406] on link "詳情" at bounding box center [275, 401] width 41 height 20
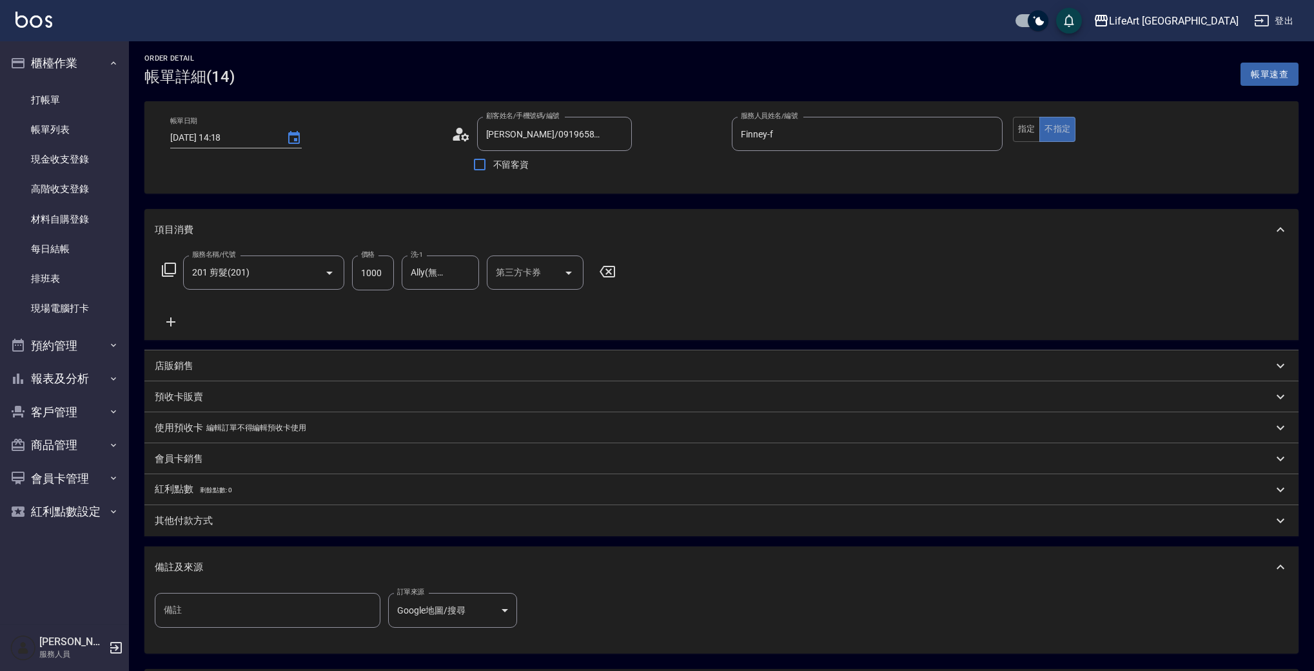
type input "[DATE] 14:18"
type input "[PERSON_NAME]/0919658752/null"
type input "Finney-f"
click at [221, 528] on div "其他付款方式" at bounding box center [714, 524] width 1118 height 14
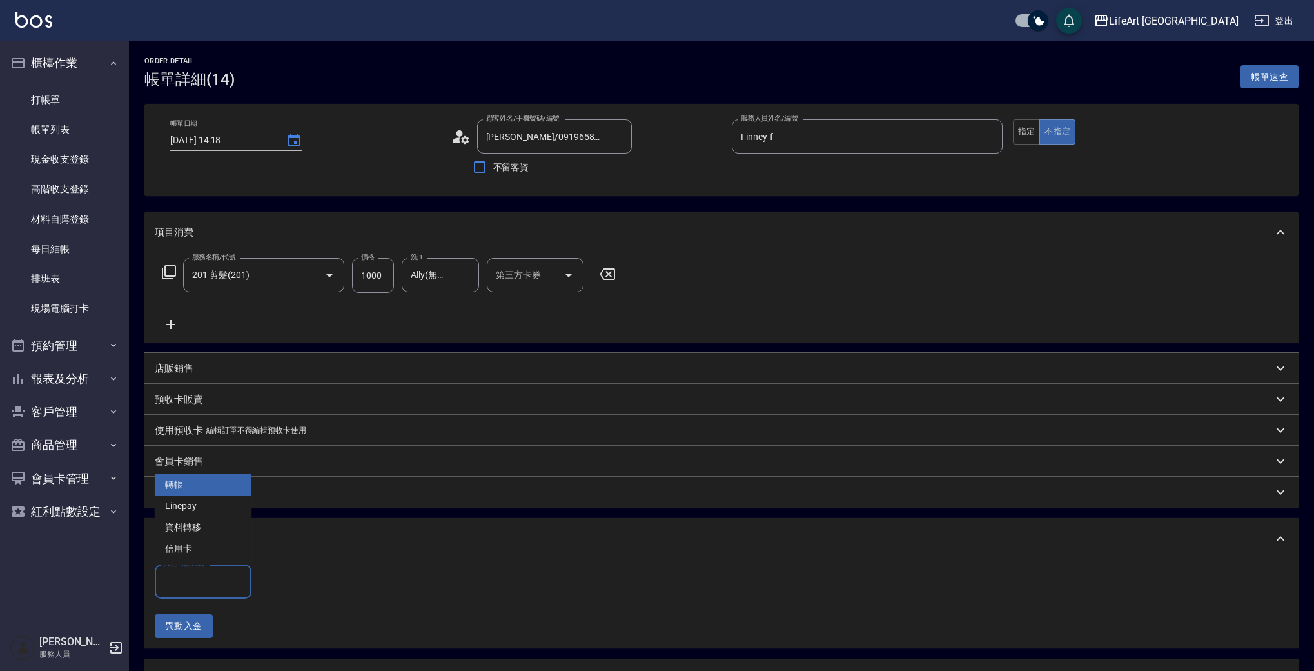
click at [224, 591] on input "其他付款方式" at bounding box center [203, 581] width 85 height 23
click at [199, 482] on span "轉帳" at bounding box center [203, 484] width 97 height 21
type input "轉帳"
drag, startPoint x: 304, startPoint y: 587, endPoint x: 267, endPoint y: 580, distance: 37.3
click at [267, 580] on input "0" at bounding box center [307, 581] width 97 height 35
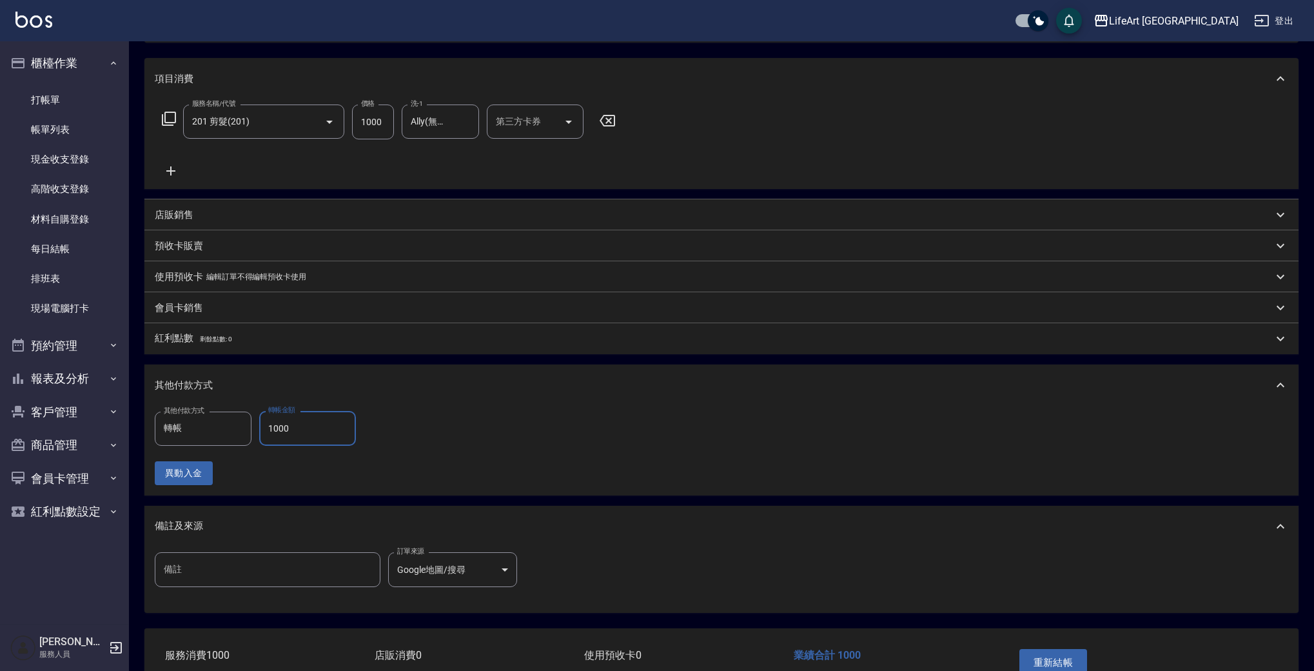
scroll to position [234, 0]
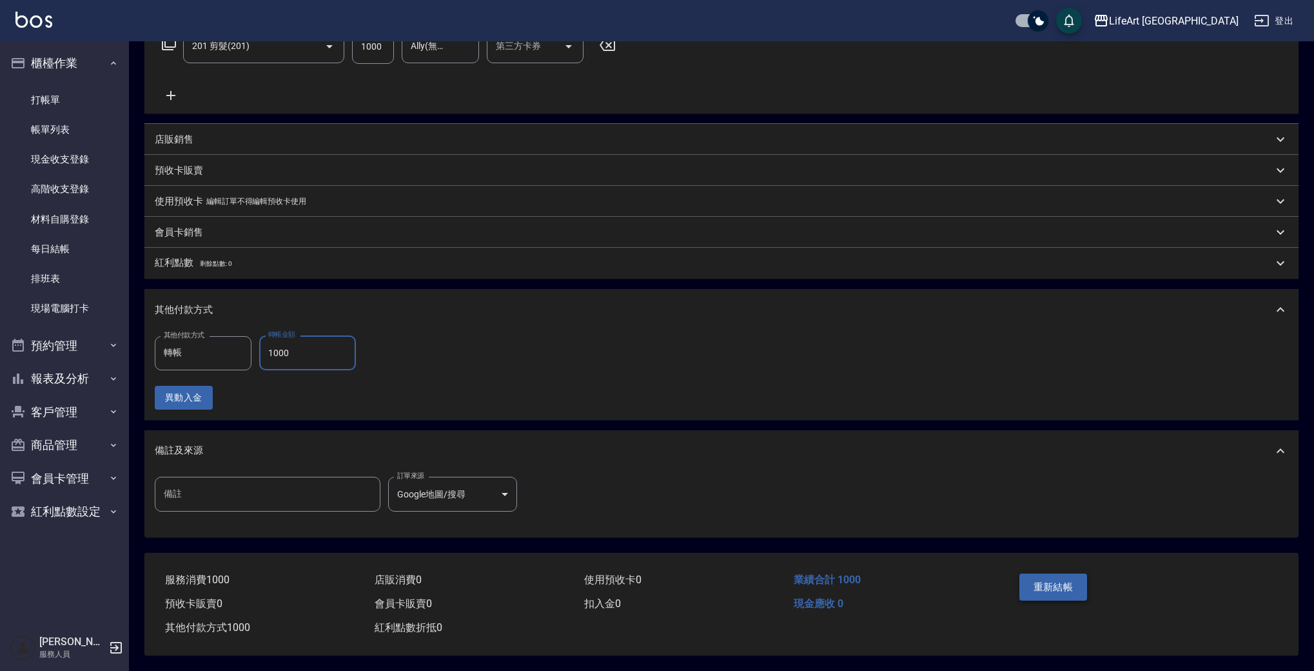
type input "1000"
click at [1067, 573] on button "重新結帳" at bounding box center [1053, 586] width 68 height 27
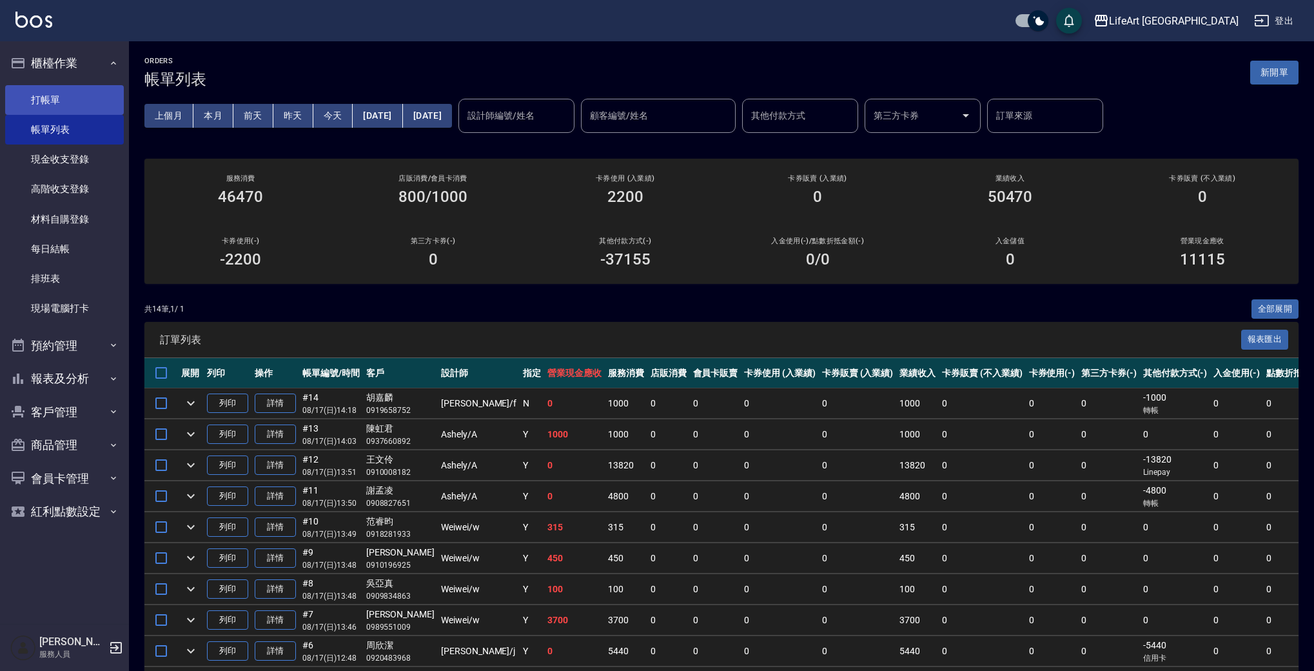
click at [64, 102] on link "打帳單" at bounding box center [64, 100] width 119 height 30
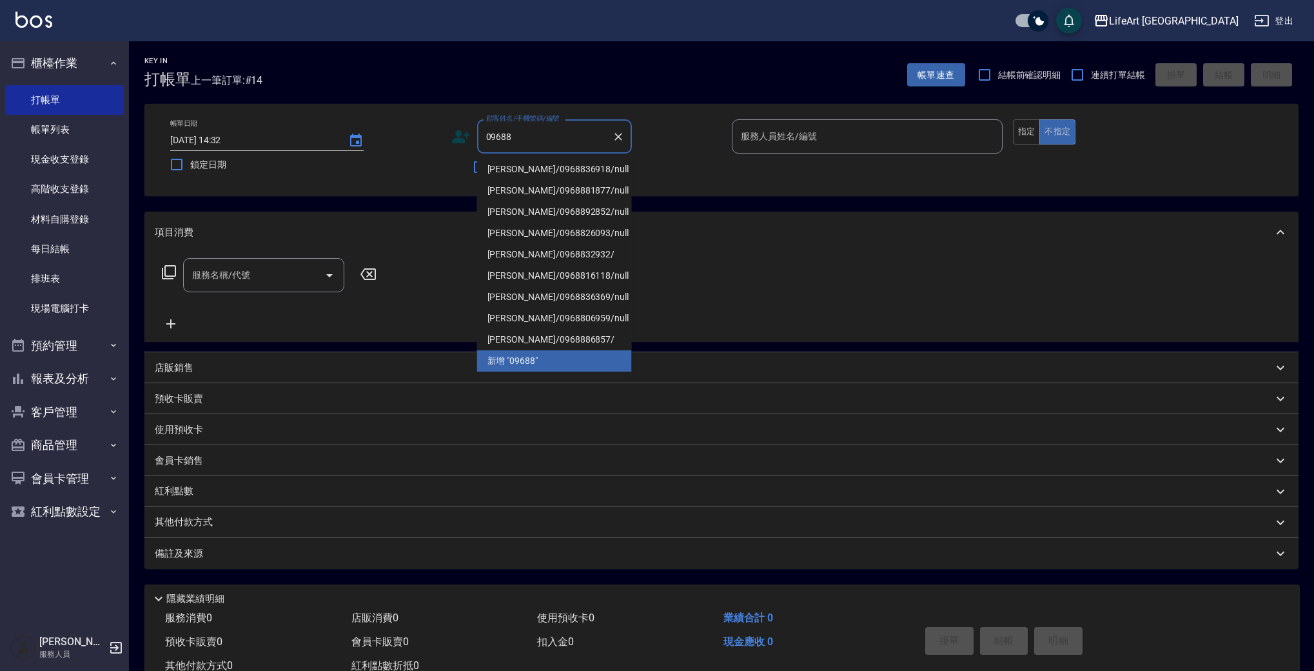
click at [537, 168] on li "[PERSON_NAME]/0968836918/null" at bounding box center [554, 169] width 155 height 21
type input "[PERSON_NAME]/0968836918/null"
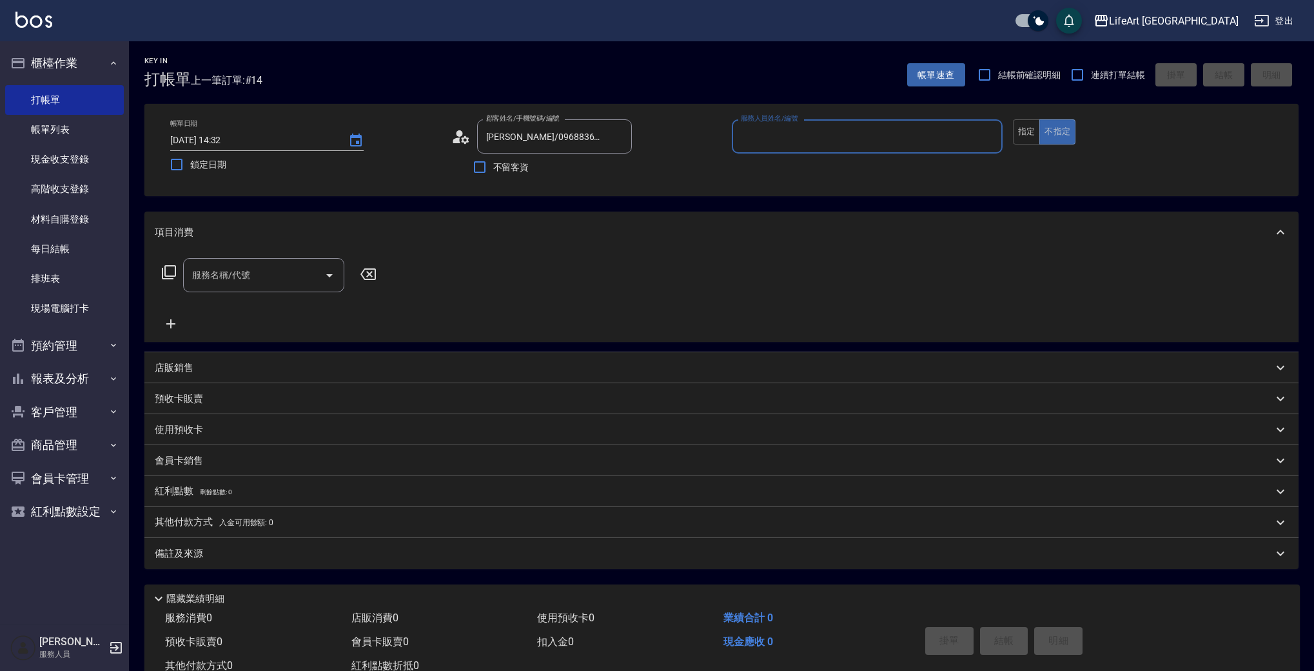
click at [765, 144] on input "服務人員姓名/編號" at bounding box center [867, 136] width 259 height 23
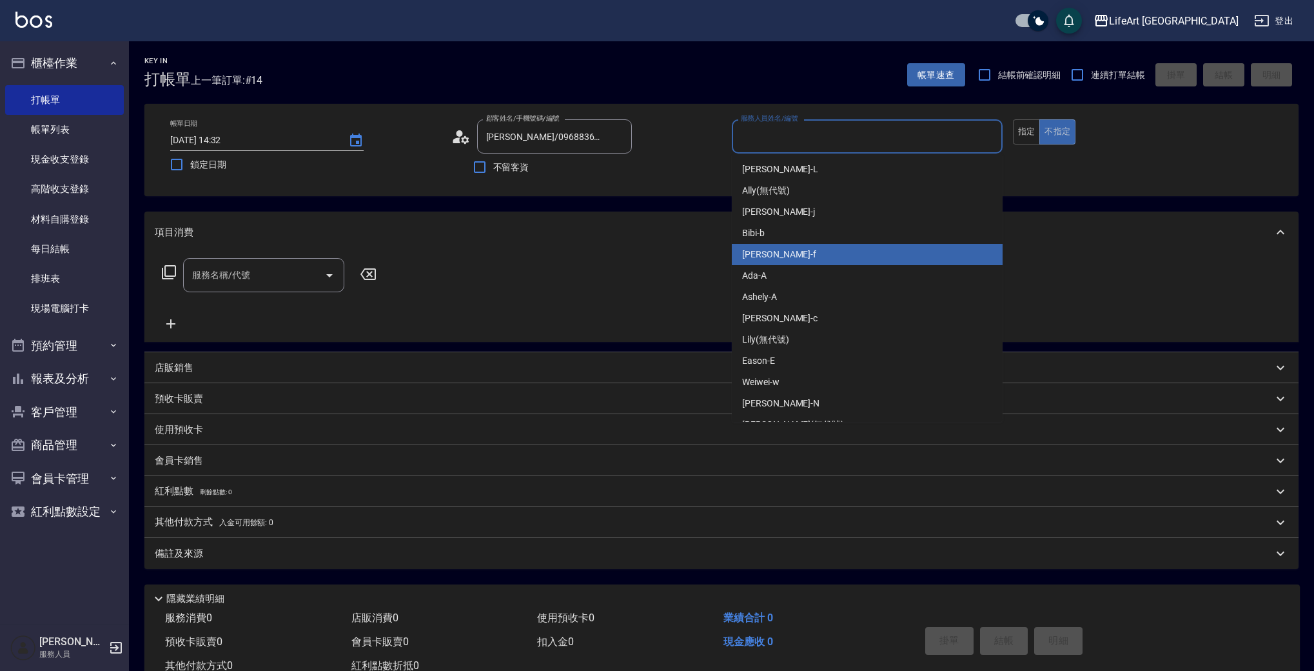
click at [791, 254] on div "Finney -f" at bounding box center [867, 254] width 271 height 21
type input "Finney-f"
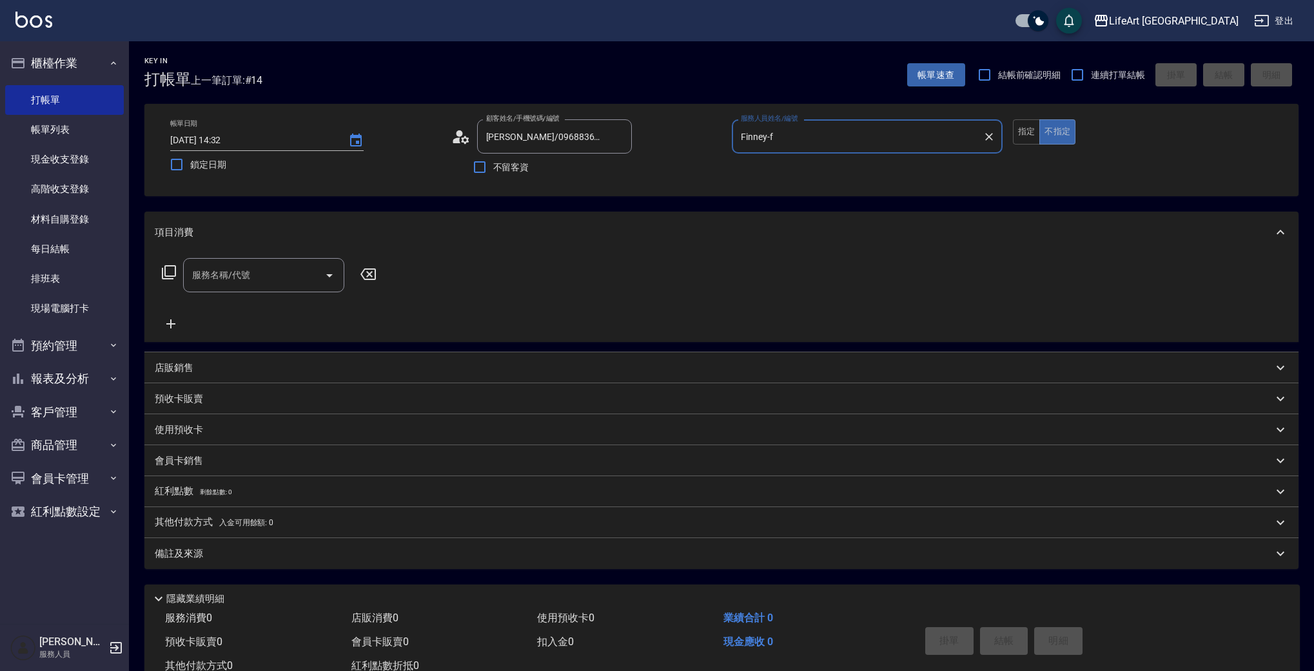
click at [456, 135] on icon at bounding box center [460, 136] width 19 height 19
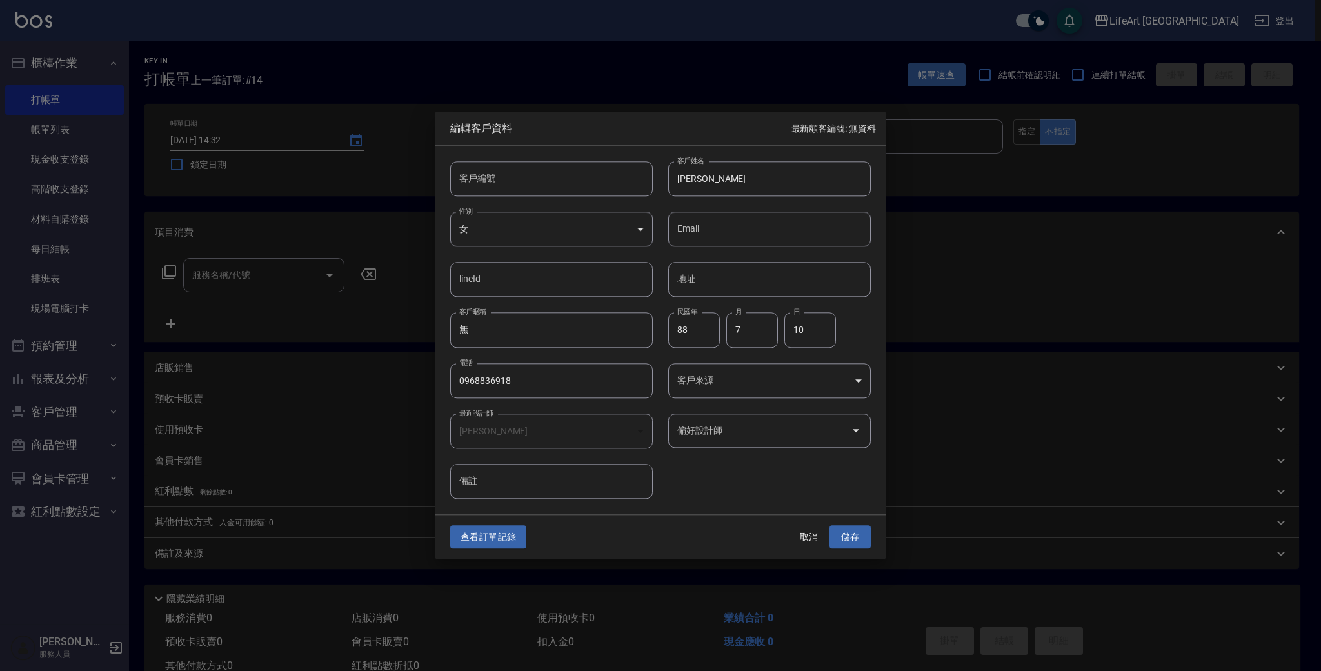
click at [733, 445] on div "偏好設計師" at bounding box center [769, 430] width 202 height 34
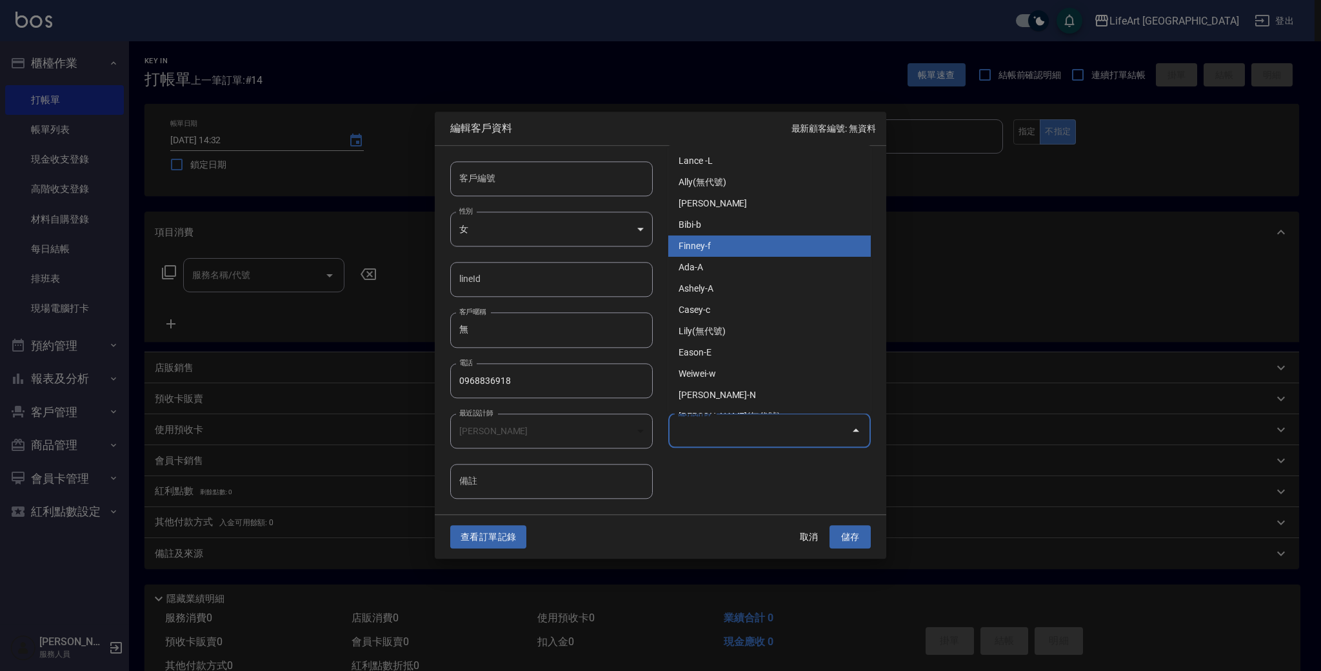
drag, startPoint x: 702, startPoint y: 248, endPoint x: 728, endPoint y: 293, distance: 52.0
click at [702, 248] on li "Finney-f" at bounding box center [769, 245] width 202 height 21
type input "[PERSON_NAME]"
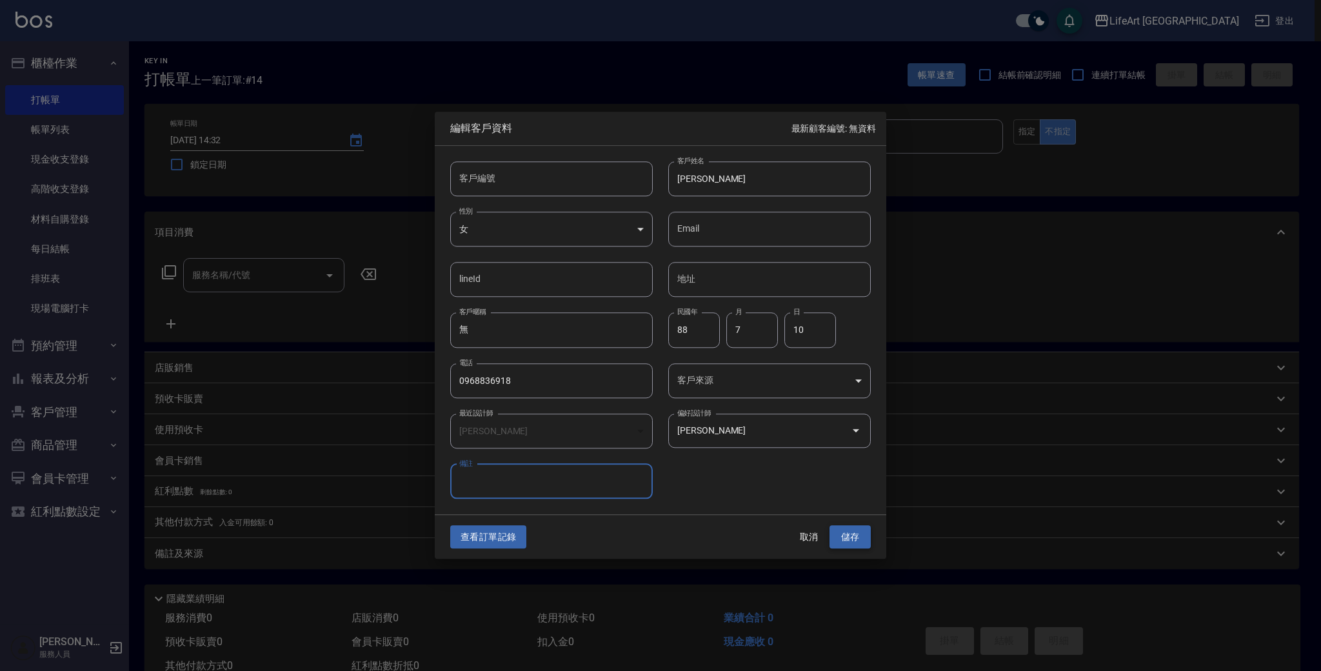
click at [847, 533] on button "儲存" at bounding box center [849, 537] width 41 height 24
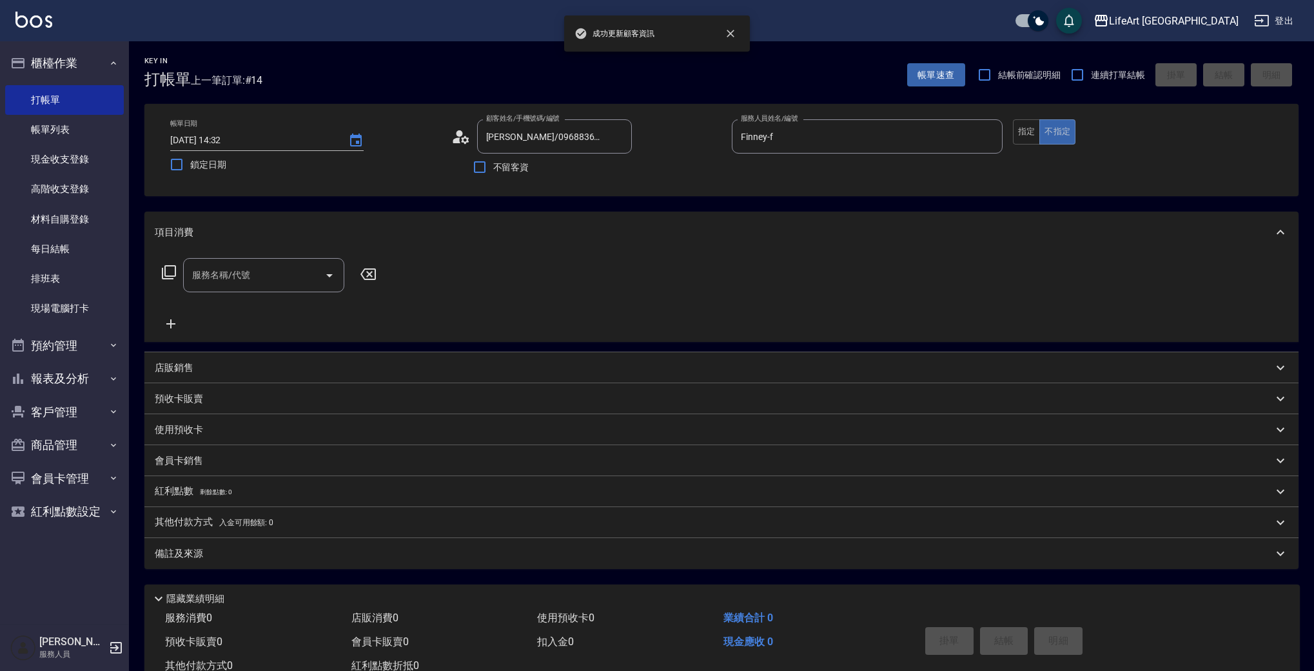
click at [230, 277] on div "服務名稱/代號 服務名稱/代號" at bounding box center [263, 275] width 161 height 34
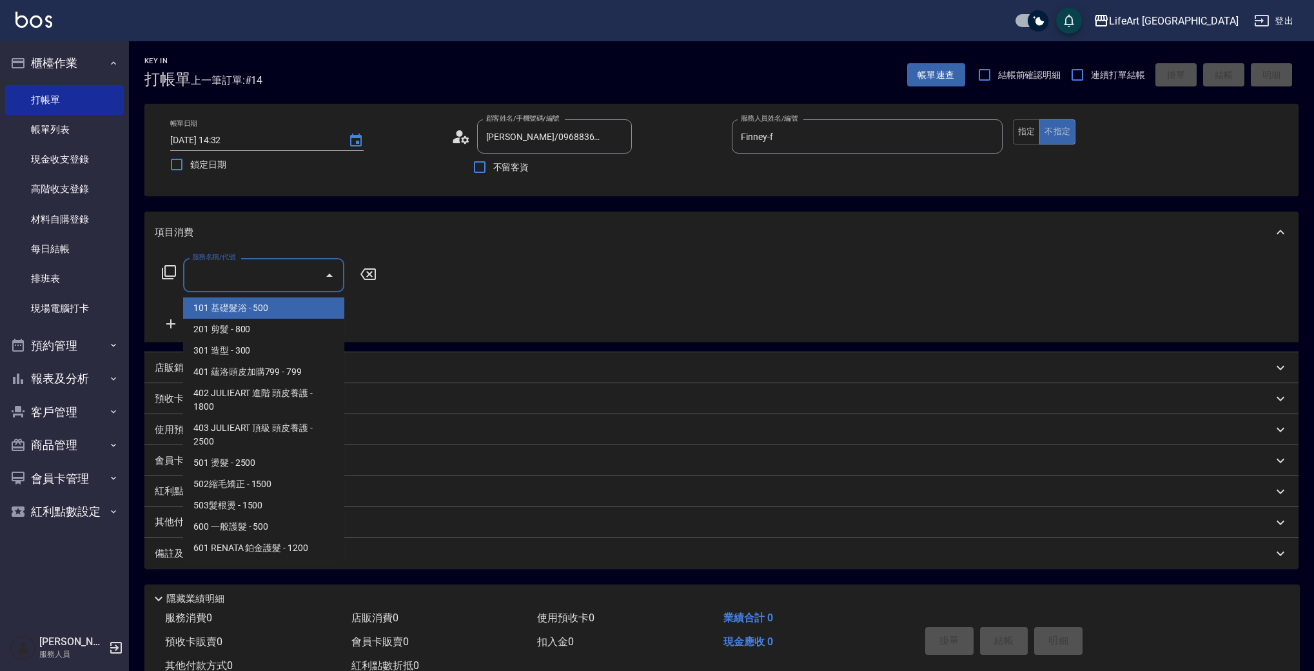
click at [271, 306] on span "101 基礎髮浴 - 500" at bounding box center [263, 307] width 161 height 21
type input "101 基礎髮浴 (101)"
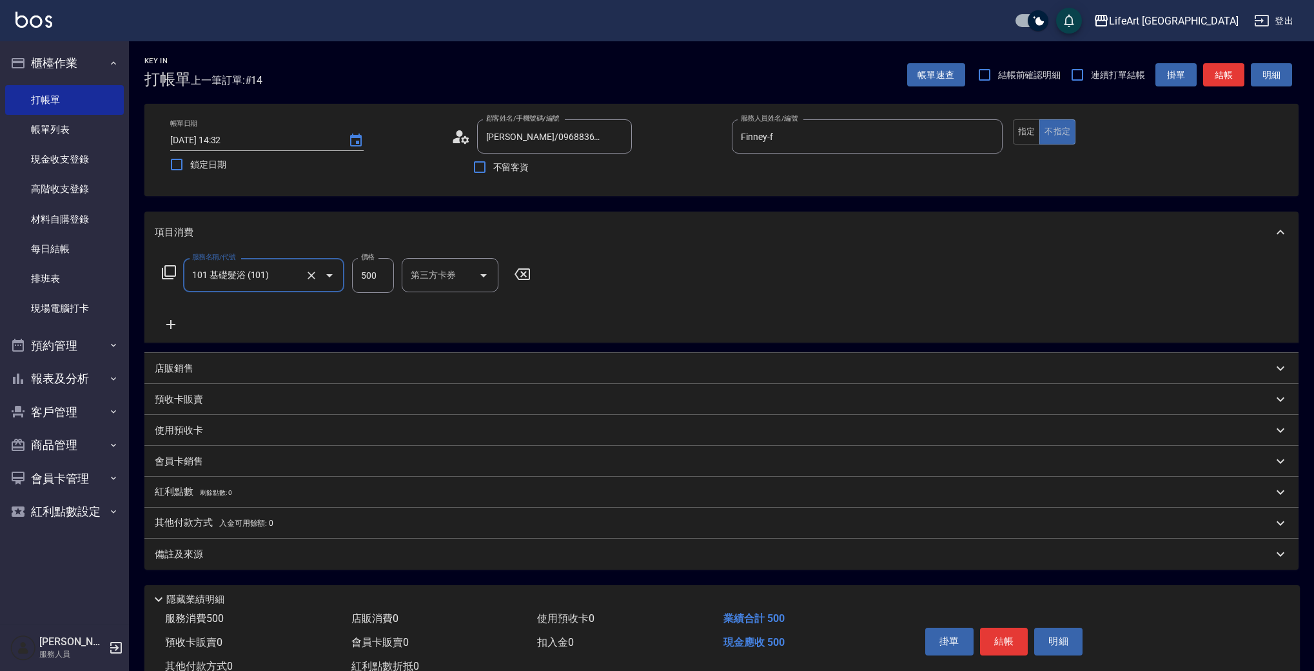
click at [164, 320] on icon at bounding box center [171, 324] width 32 height 15
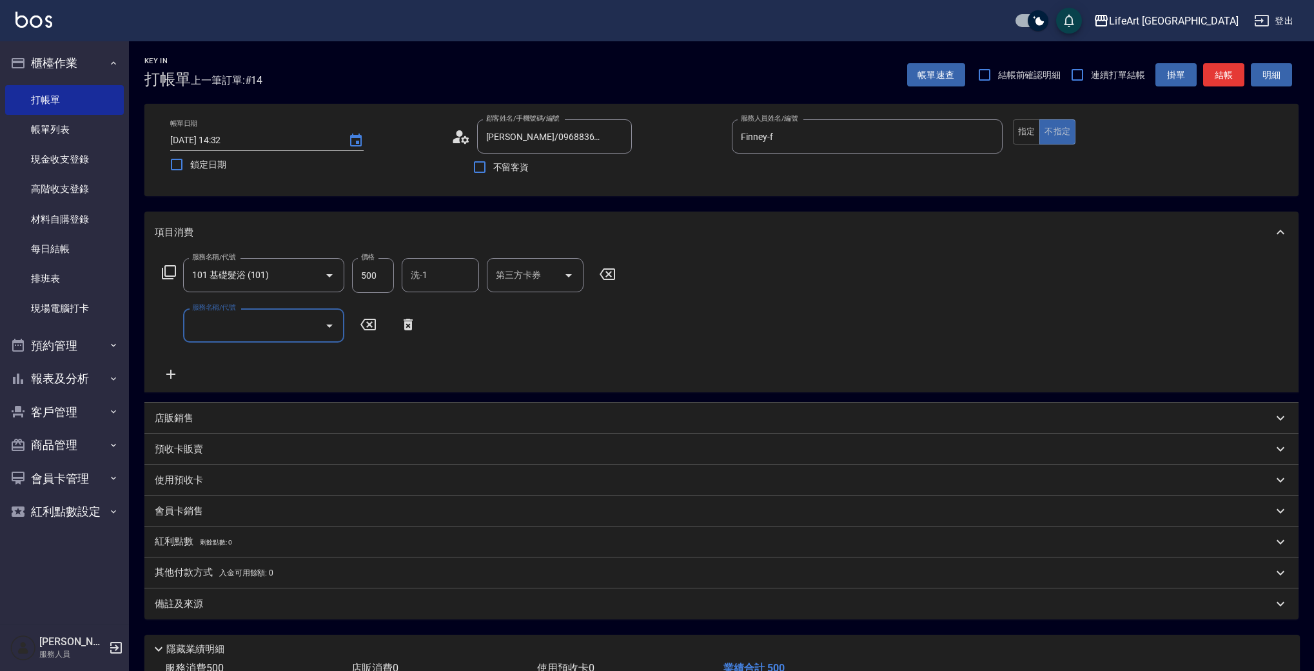
click at [214, 326] on input "服務名稱/代號" at bounding box center [254, 325] width 130 height 23
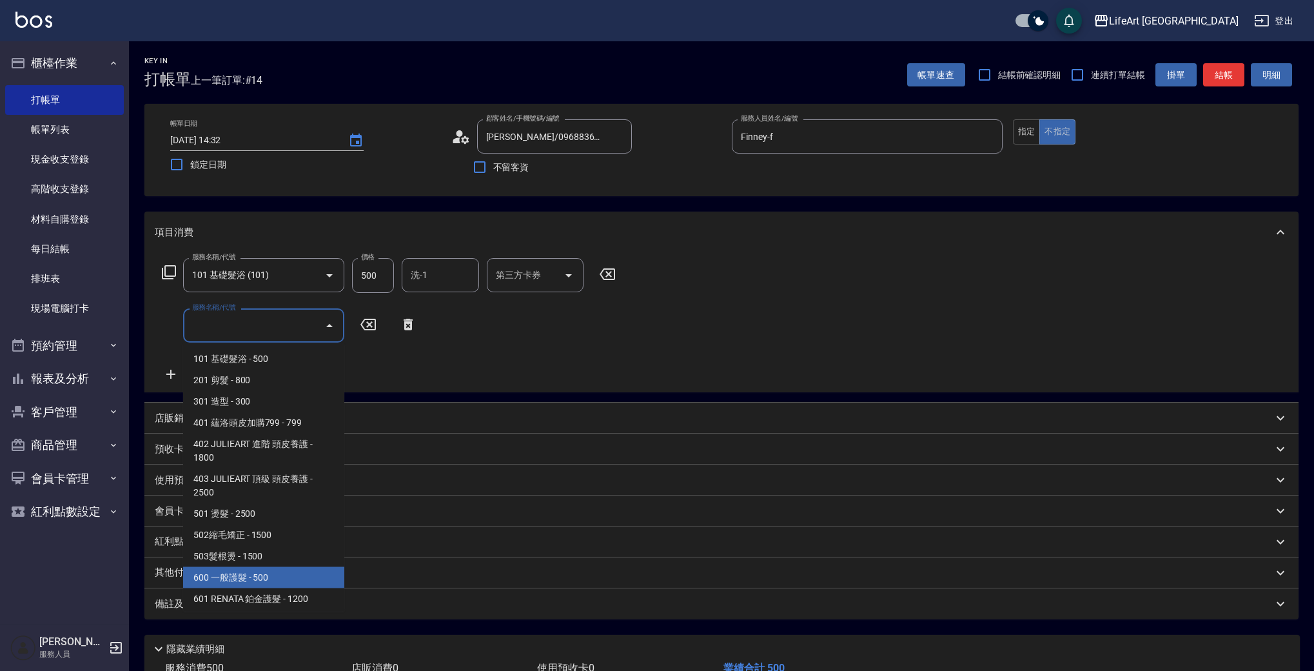
click at [337, 569] on span "600 一般護髮 - 500" at bounding box center [263, 577] width 161 height 21
type input "600 一般護髮(600)"
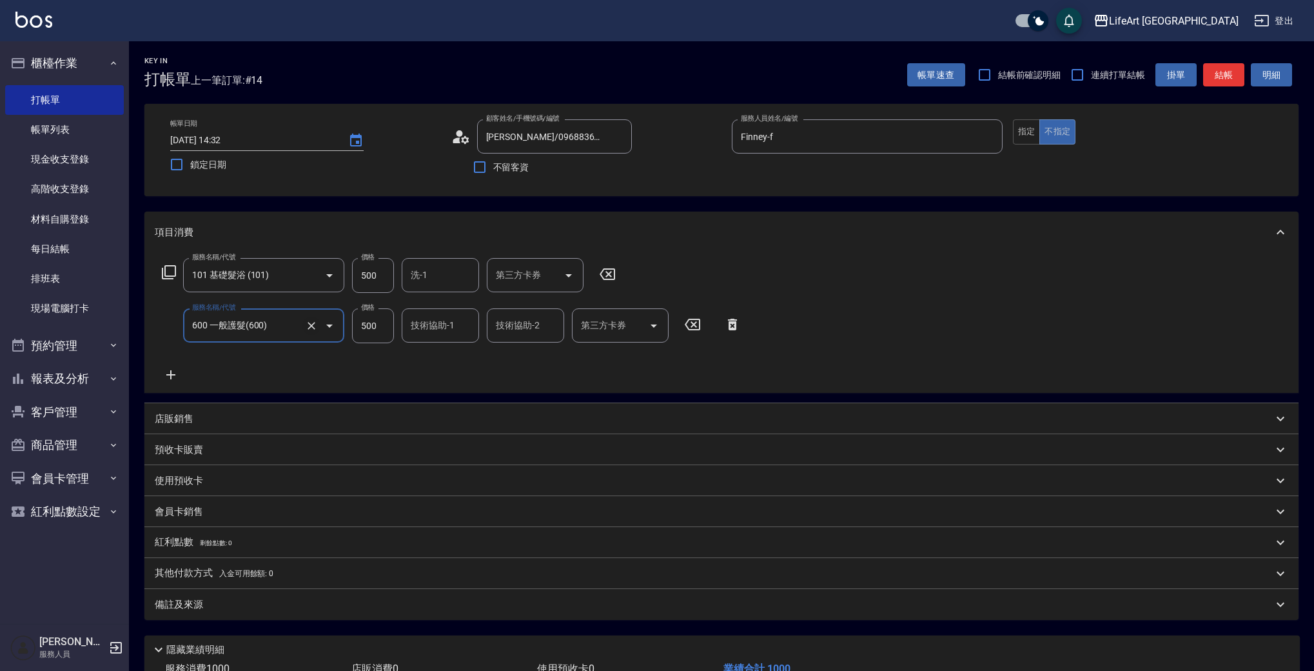
click at [310, 322] on icon "Clear" at bounding box center [311, 325] width 13 height 13
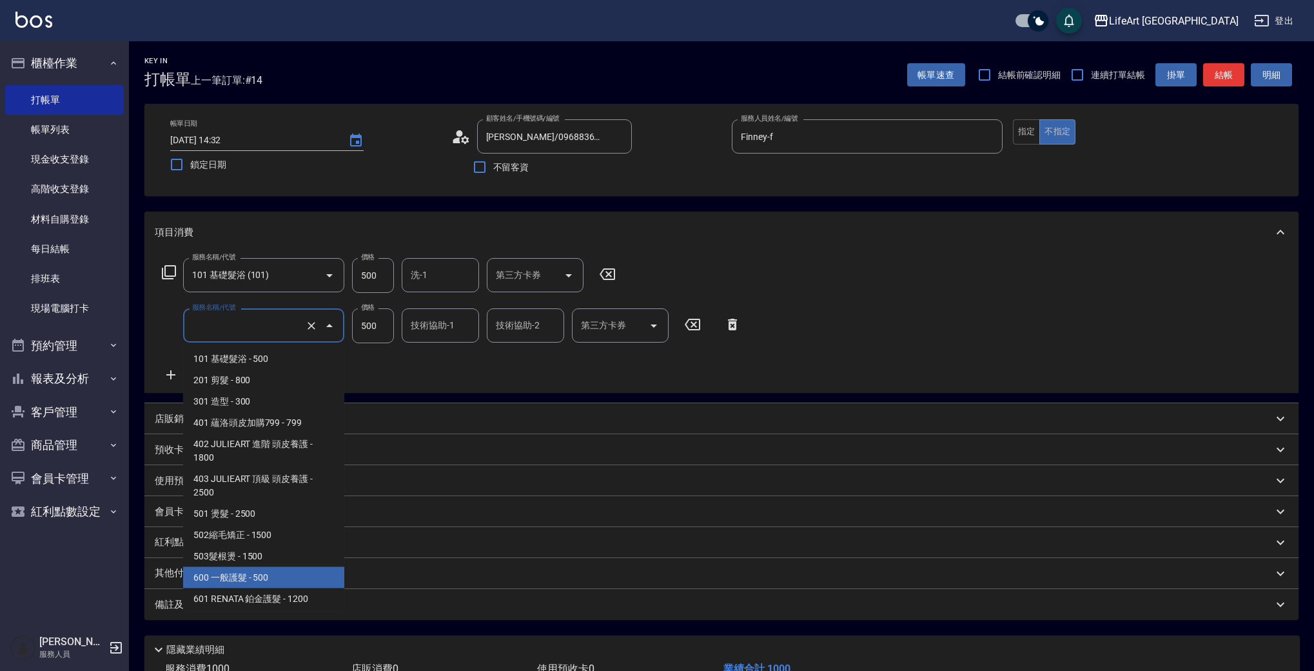
click at [261, 320] on input "服務名稱/代號" at bounding box center [245, 325] width 113 height 23
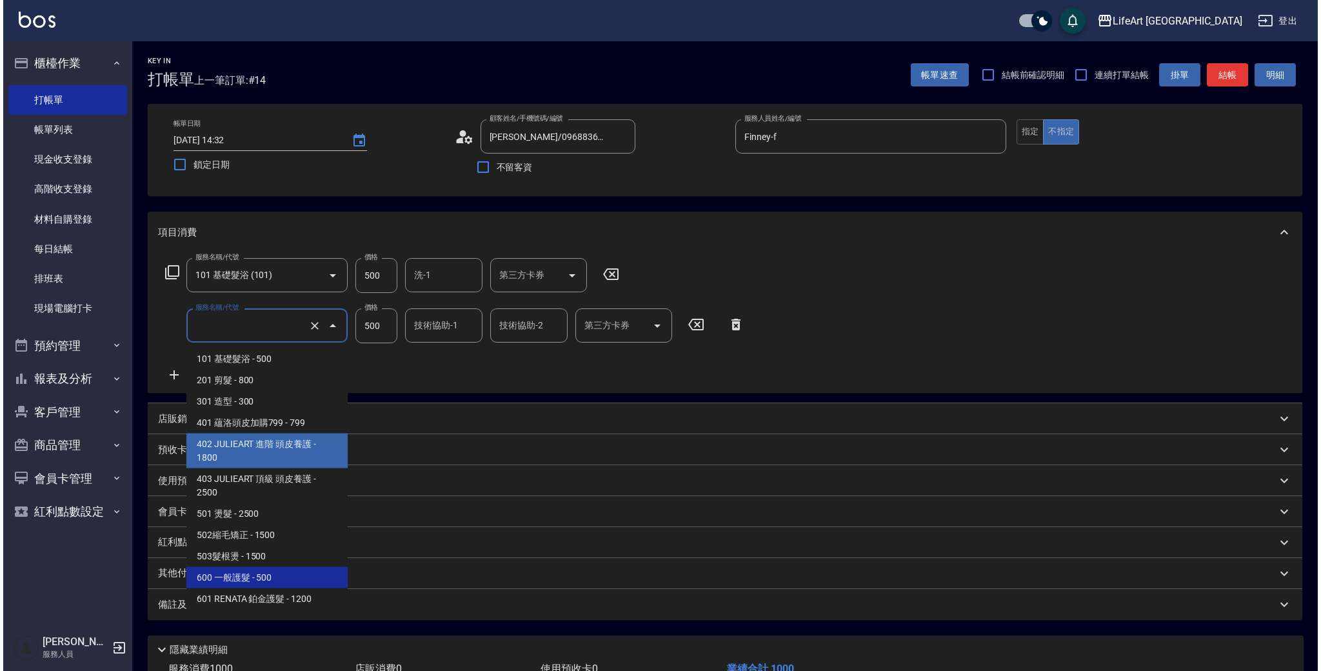
scroll to position [173, 0]
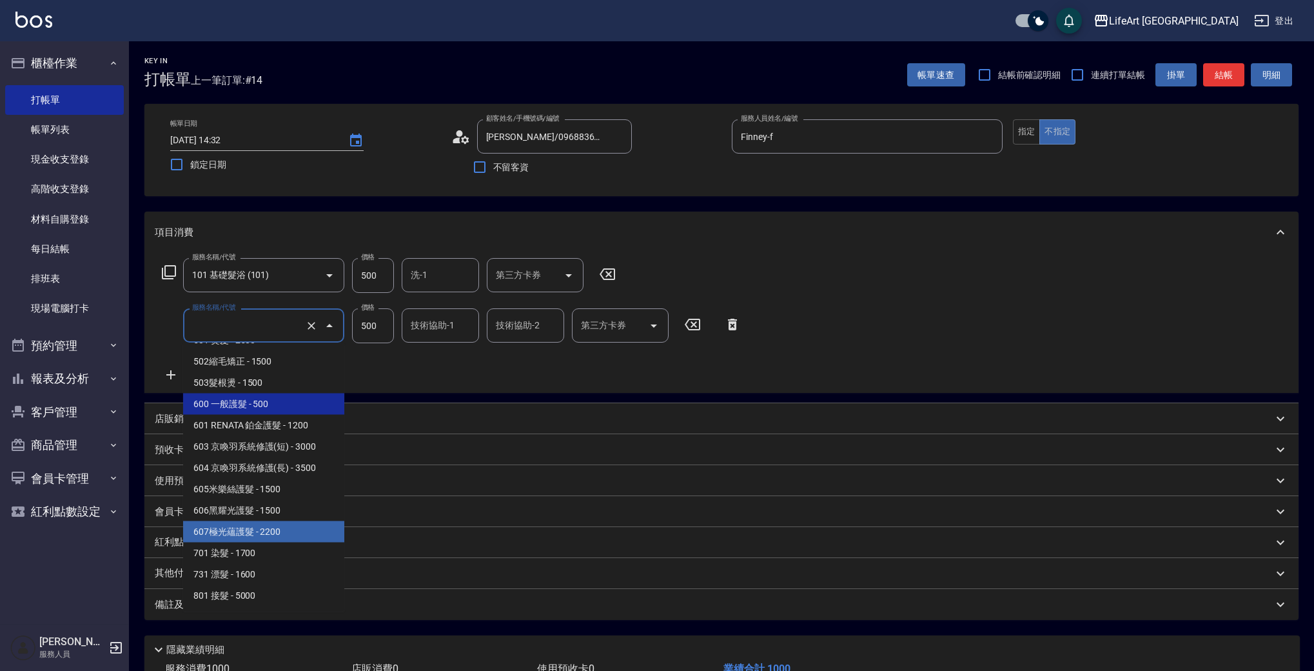
click at [314, 522] on span "607極光蘊護髮 - 2200" at bounding box center [263, 531] width 161 height 21
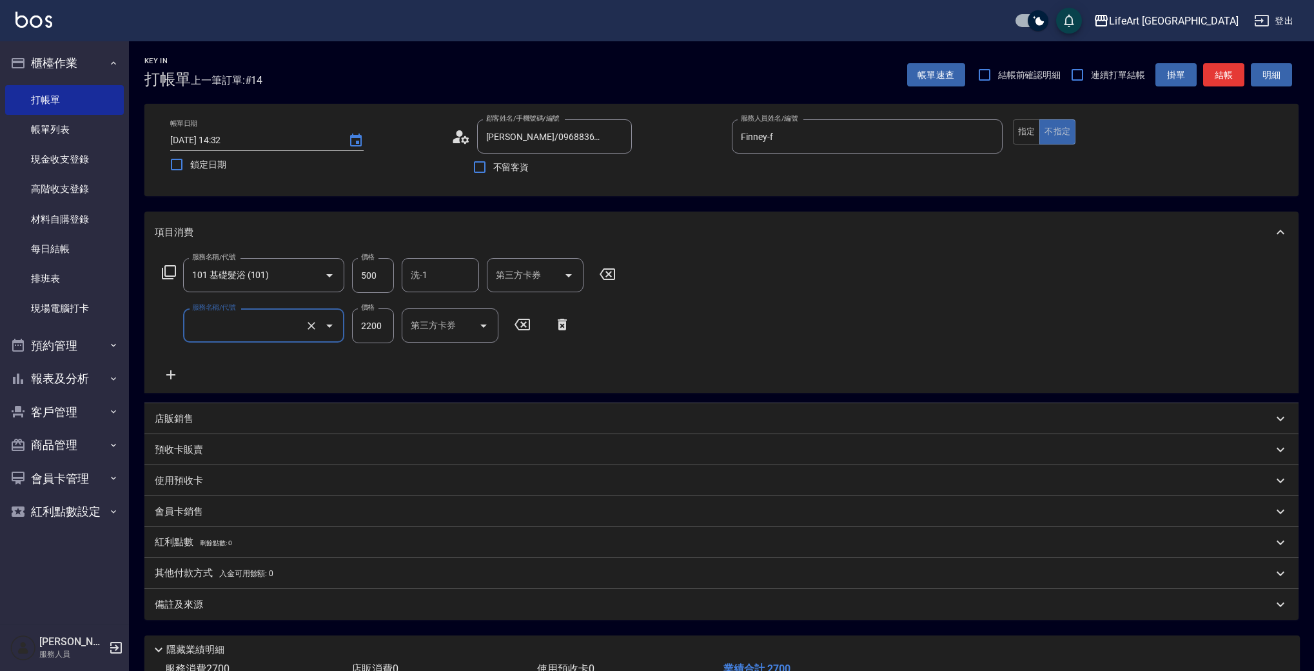
type input "607極光蘊護髮(607)"
drag, startPoint x: 384, startPoint y: 323, endPoint x: 348, endPoint y: 329, distance: 36.6
click at [348, 329] on div "服務名稱/代號 607極光蘊護髮(607) 服務名稱/代號 價格 2200 價格 洗-1 洗-1 技術協助-1 技術協助-1 技術協助-2 技術協助-2 第三…" at bounding box center [494, 325] width 679 height 35
type input "2250"
click at [230, 606] on div "備註及來源" at bounding box center [714, 605] width 1118 height 14
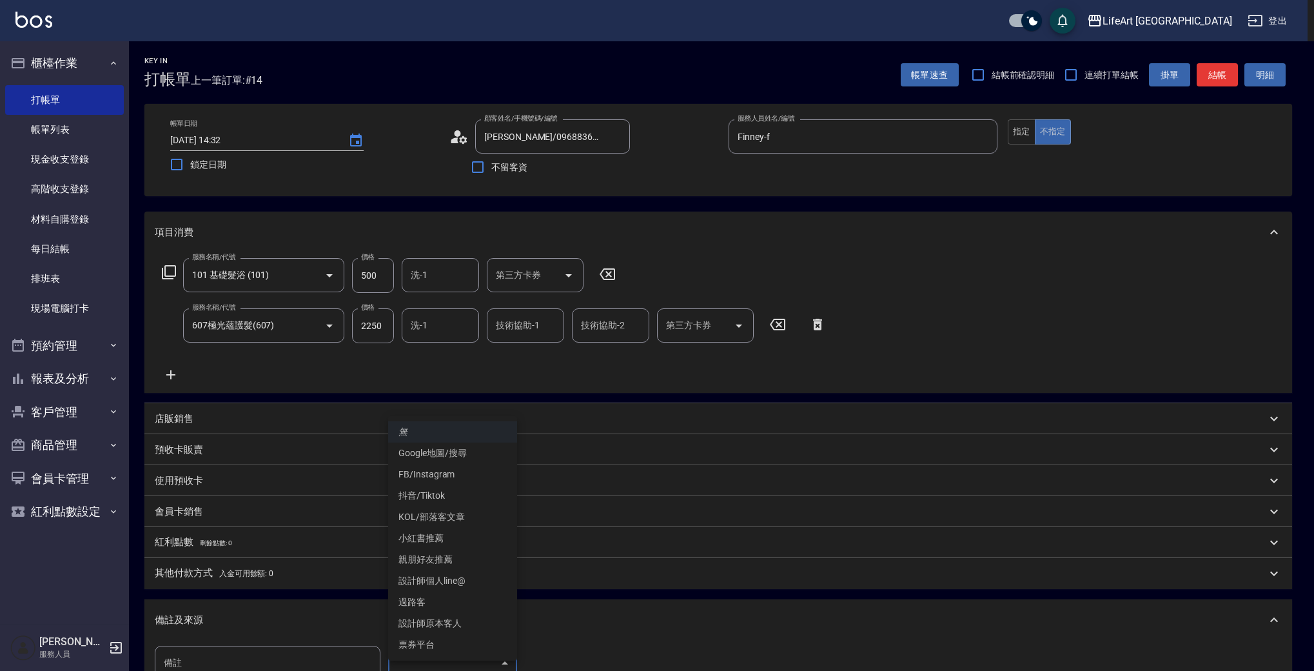
click at [479, 663] on body "LifeArt 蘆洲 登出 櫃檯作業 打帳單 帳單列表 現金收支登錄 高階收支登錄 材料自購登錄 每日結帳 排班表 現場電腦打卡 預約管理 預約管理 單日預約…" at bounding box center [657, 423] width 1314 height 847
click at [457, 622] on li "設計師原本客人" at bounding box center [452, 623] width 129 height 21
type input "設計師原本客人"
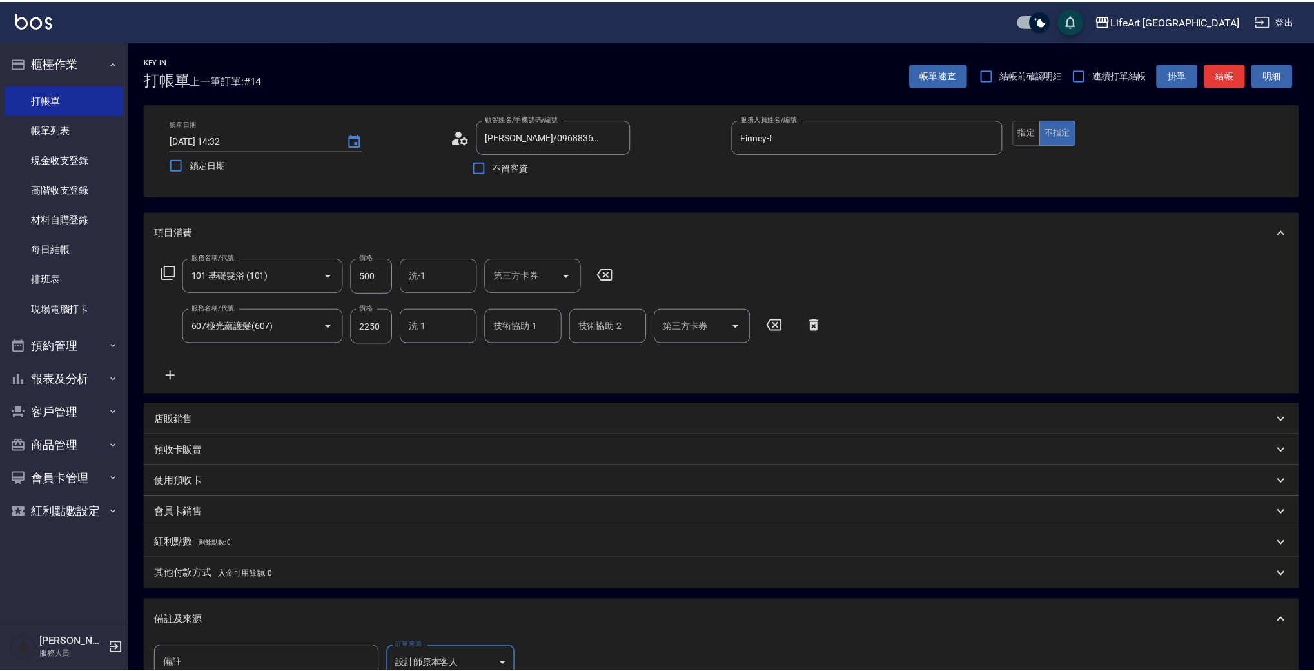
scroll to position [10, 0]
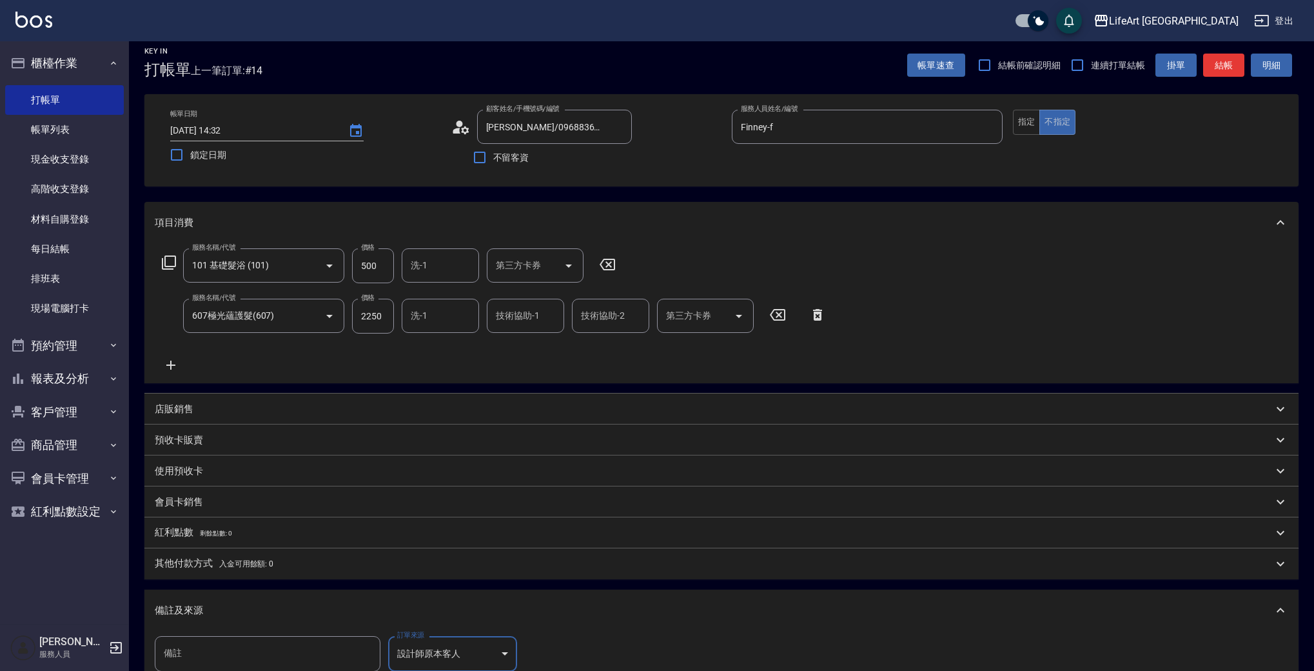
drag, startPoint x: 225, startPoint y: 562, endPoint x: 240, endPoint y: 567, distance: 15.5
click at [226, 562] on span "入金可用餘額: 0" at bounding box center [246, 563] width 55 height 9
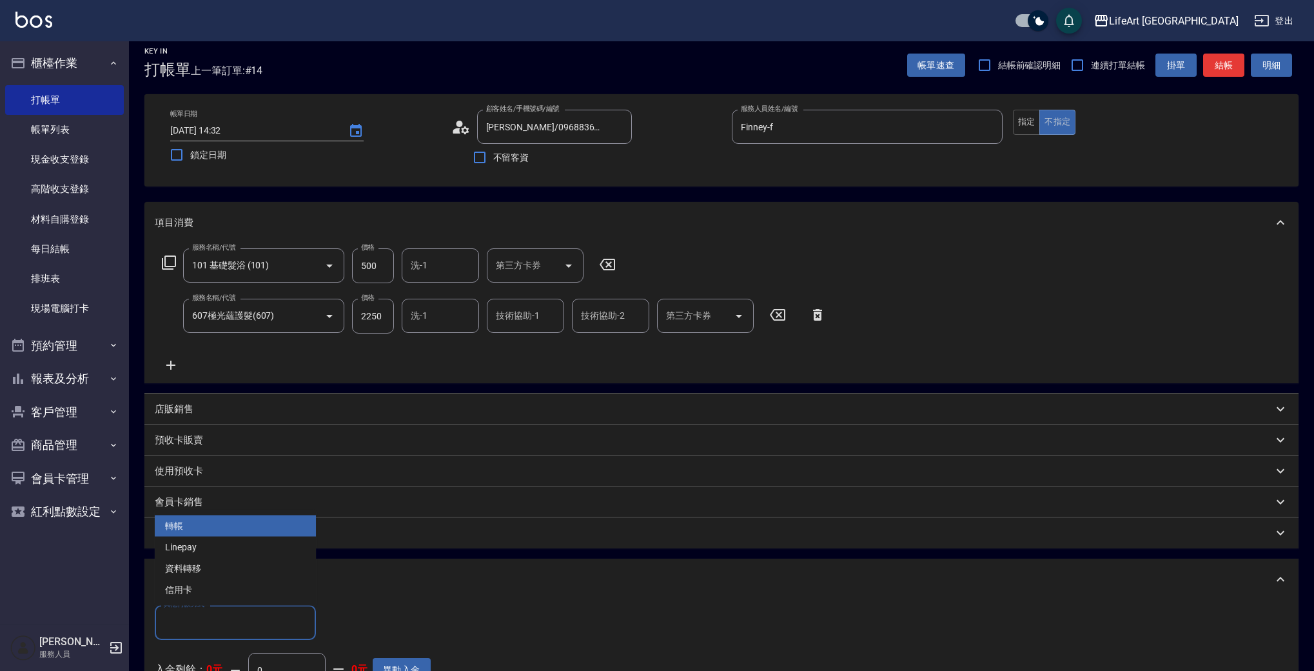
drag, startPoint x: 239, startPoint y: 615, endPoint x: 241, endPoint y: 608, distance: 6.7
click at [241, 616] on input "其他付款方式" at bounding box center [236, 622] width 150 height 23
click at [195, 533] on span "轉帳" at bounding box center [235, 525] width 161 height 21
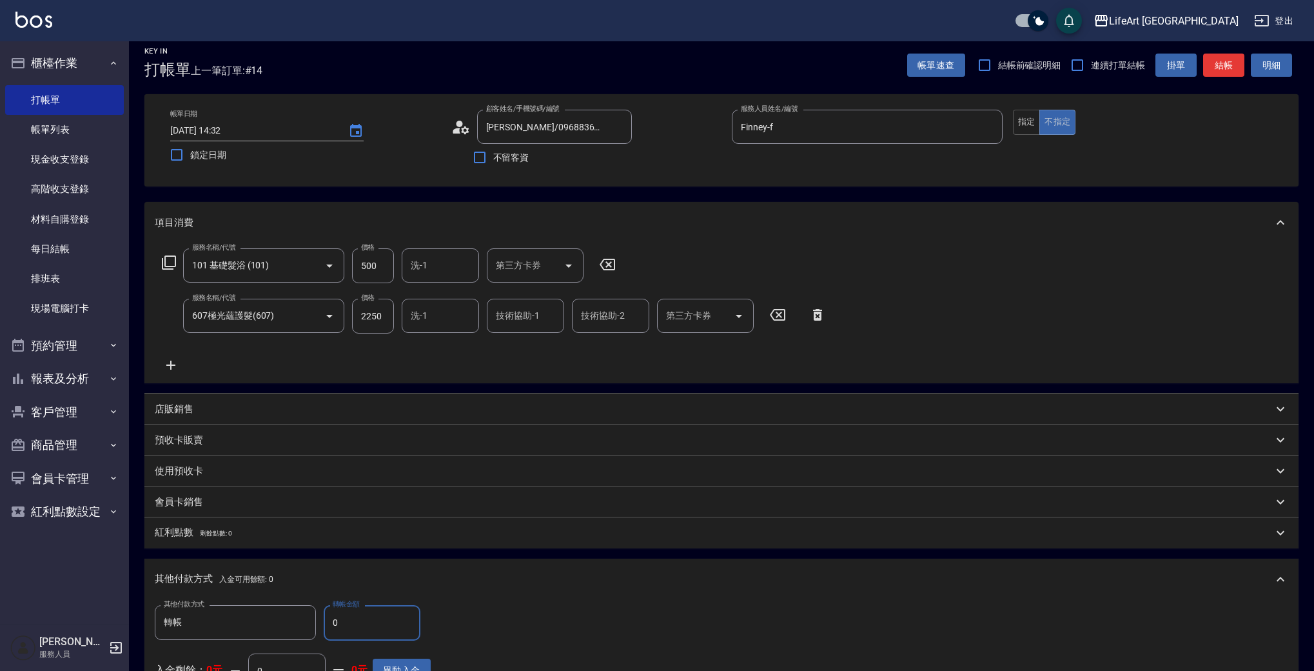
type input "轉帳"
drag, startPoint x: 328, startPoint y: 617, endPoint x: 305, endPoint y: 613, distance: 22.9
click at [305, 613] on div "其他付款方式 轉帳 其他付款方式 轉帳金額 0 轉帳金額" at bounding box center [293, 622] width 276 height 35
drag, startPoint x: 340, startPoint y: 625, endPoint x: 323, endPoint y: 618, distance: 18.2
click at [320, 619] on div "其他付款方式 轉帳 其他付款方式 轉帳金額 0 轉帳金額" at bounding box center [293, 622] width 276 height 35
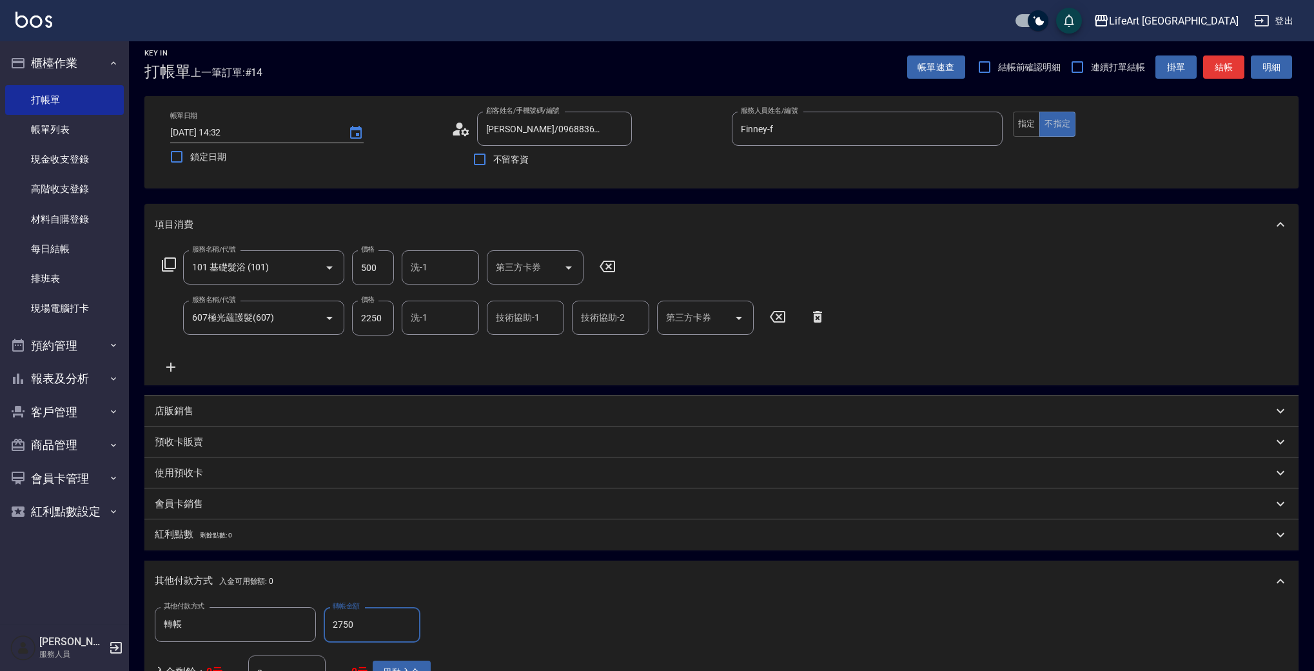
scroll to position [0, 0]
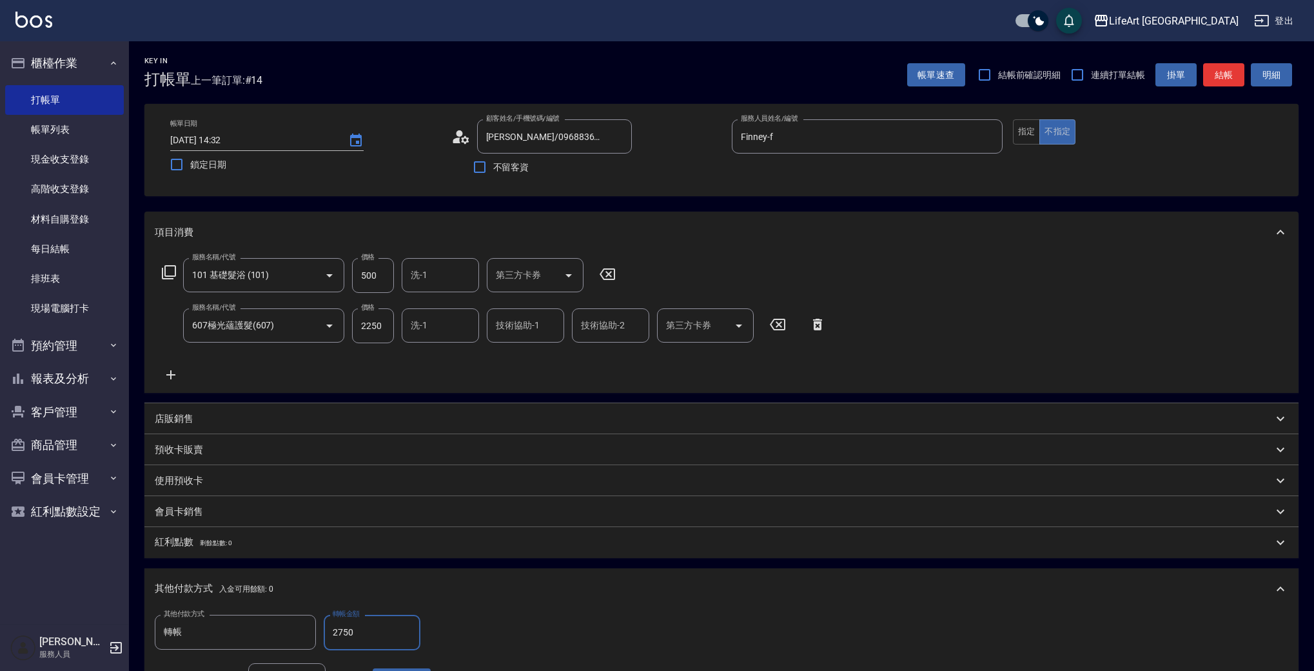
click at [472, 263] on div "洗-1" at bounding box center [440, 275] width 77 height 34
type input "2750"
click at [449, 336] on span "Ally (無代號)" at bounding box center [436, 343] width 48 height 14
type input "Ally(無代號)"
type input "0"
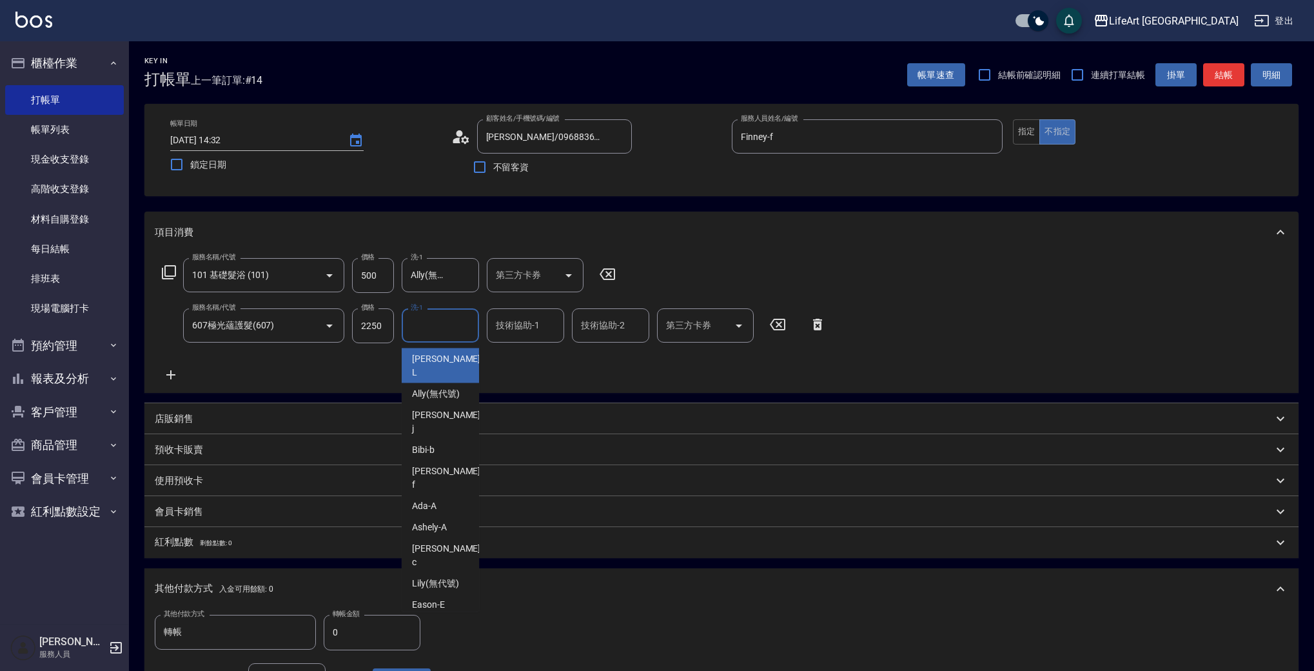
click at [433, 331] on input "洗-1" at bounding box center [441, 325] width 66 height 23
click at [449, 387] on span "Ally (無代號)" at bounding box center [436, 394] width 48 height 14
type input "Ally(無代號)"
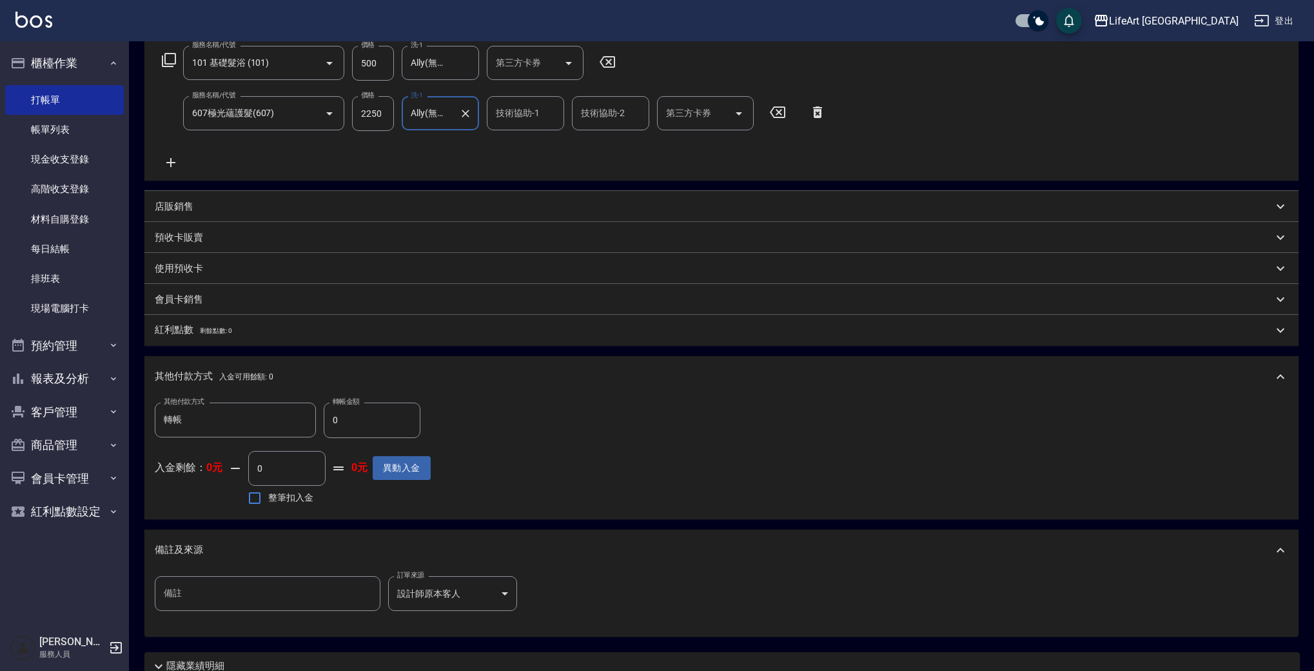
scroll to position [324, 0]
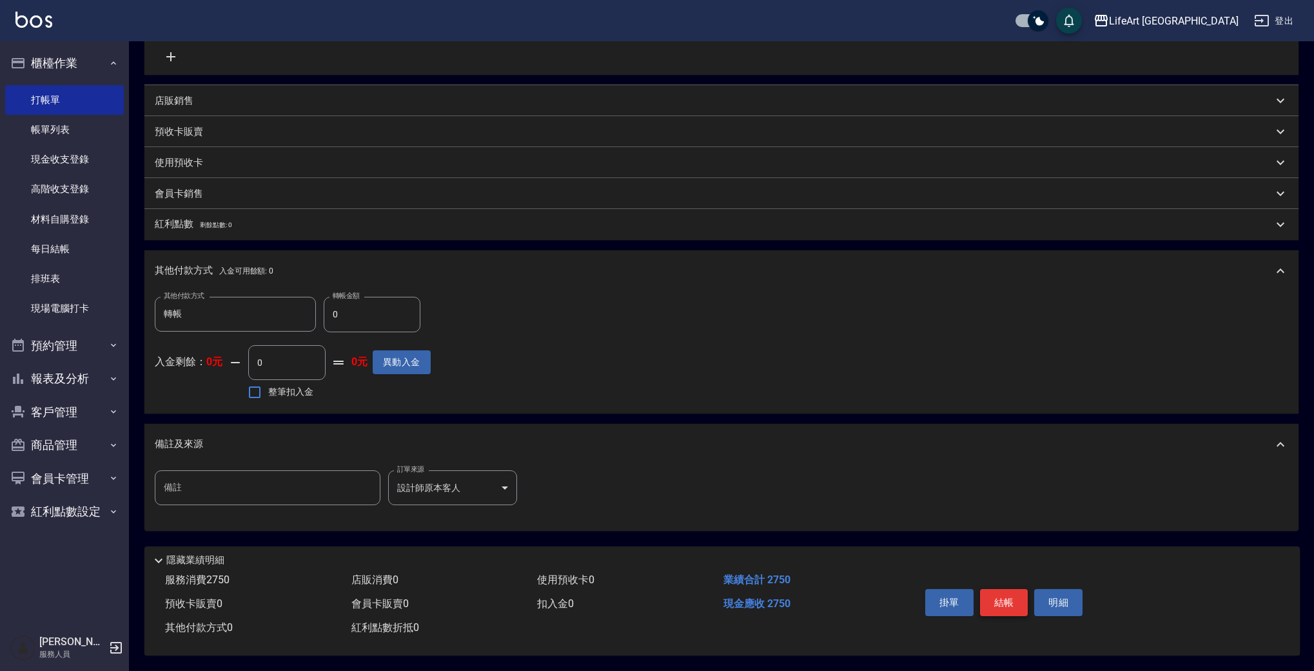
click at [998, 598] on button "結帳" at bounding box center [1004, 602] width 48 height 27
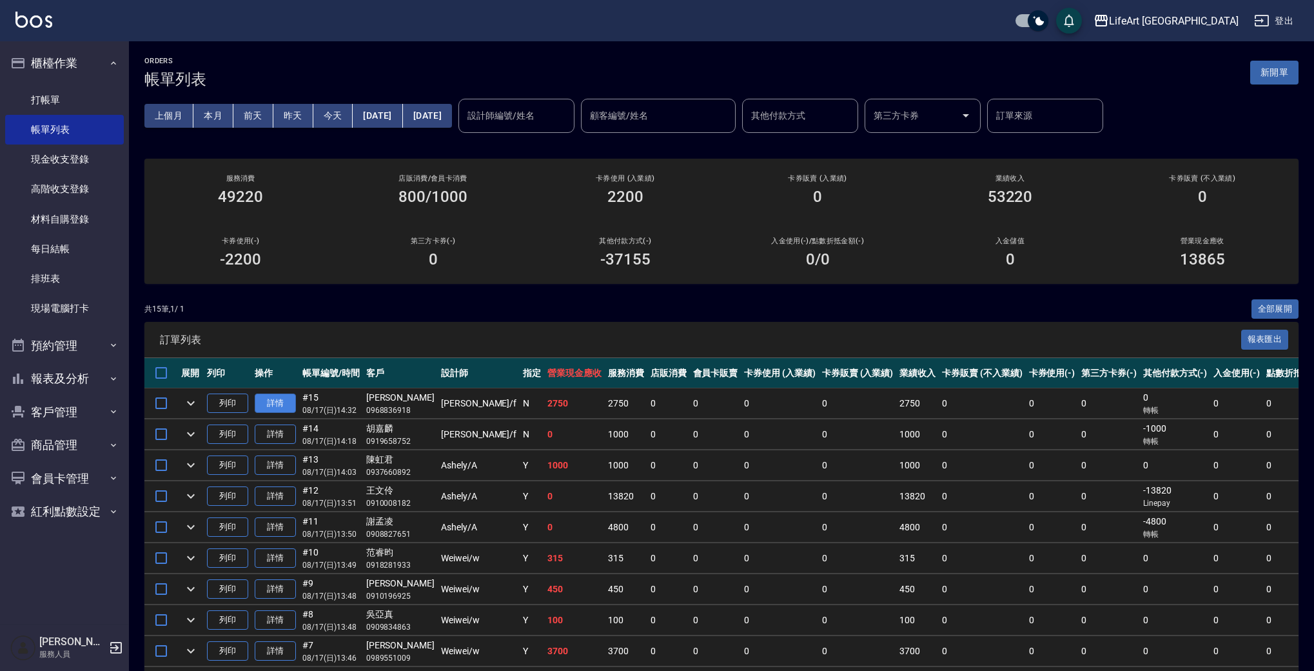
click at [279, 404] on link "詳情" at bounding box center [275, 403] width 41 height 20
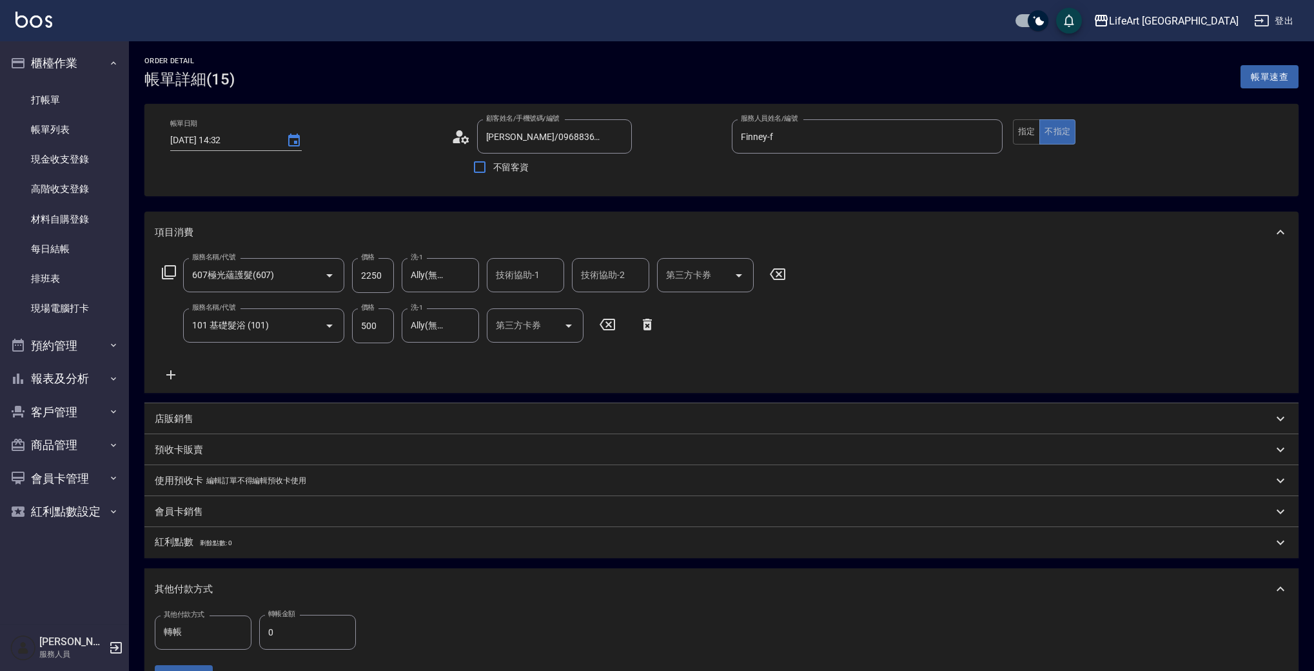
type input "[DATE] 14:32"
type input "[PERSON_NAME]/0968836918/"
type input "Finney-f"
click at [1023, 129] on button "指定" at bounding box center [1027, 131] width 28 height 25
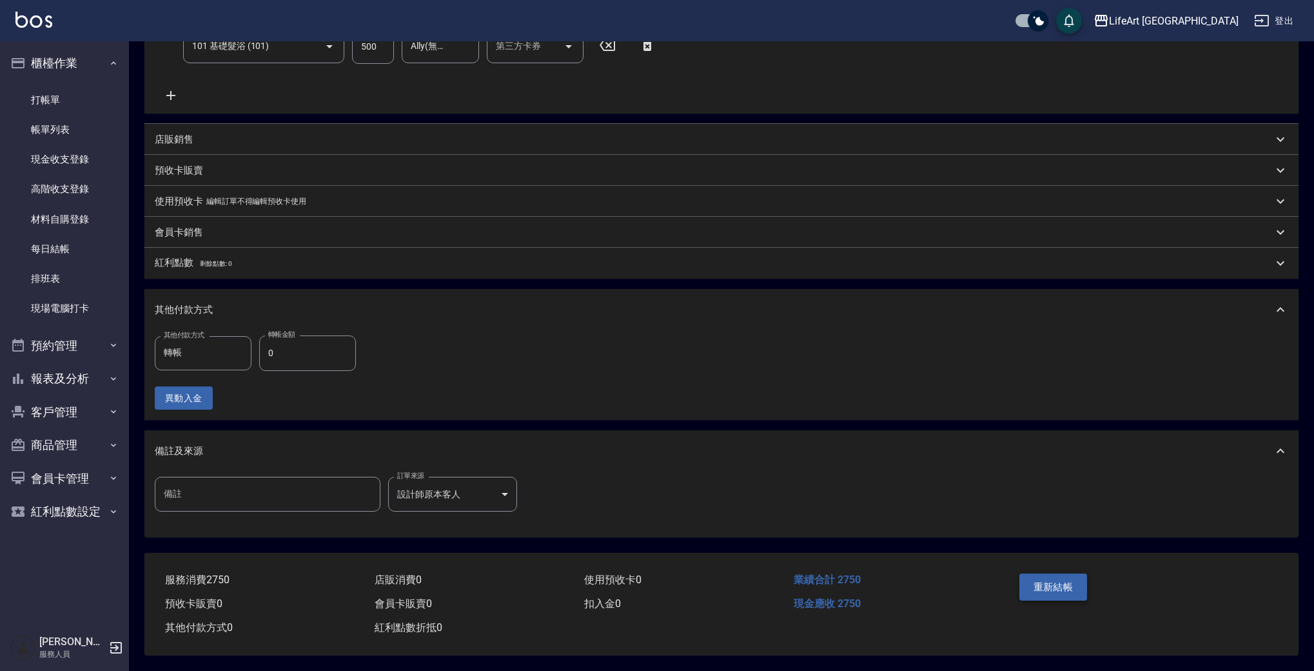
click at [1064, 585] on button "重新結帳" at bounding box center [1053, 586] width 68 height 27
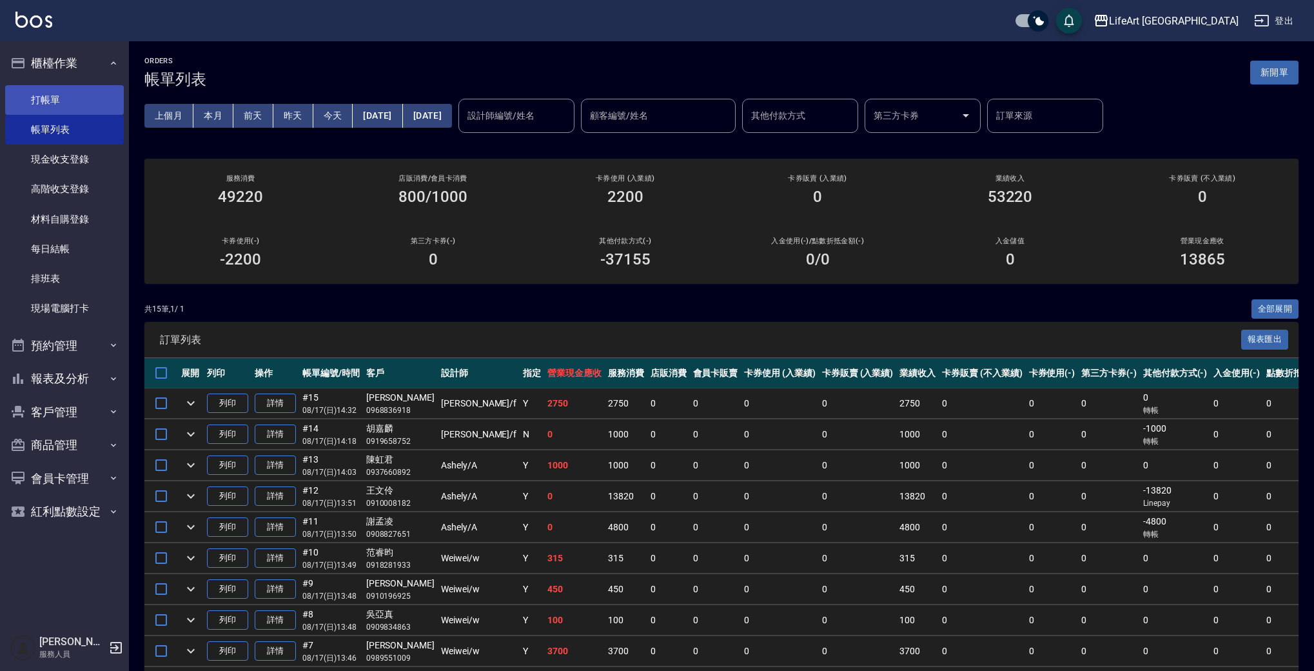
click at [112, 106] on link "打帳單" at bounding box center [64, 100] width 119 height 30
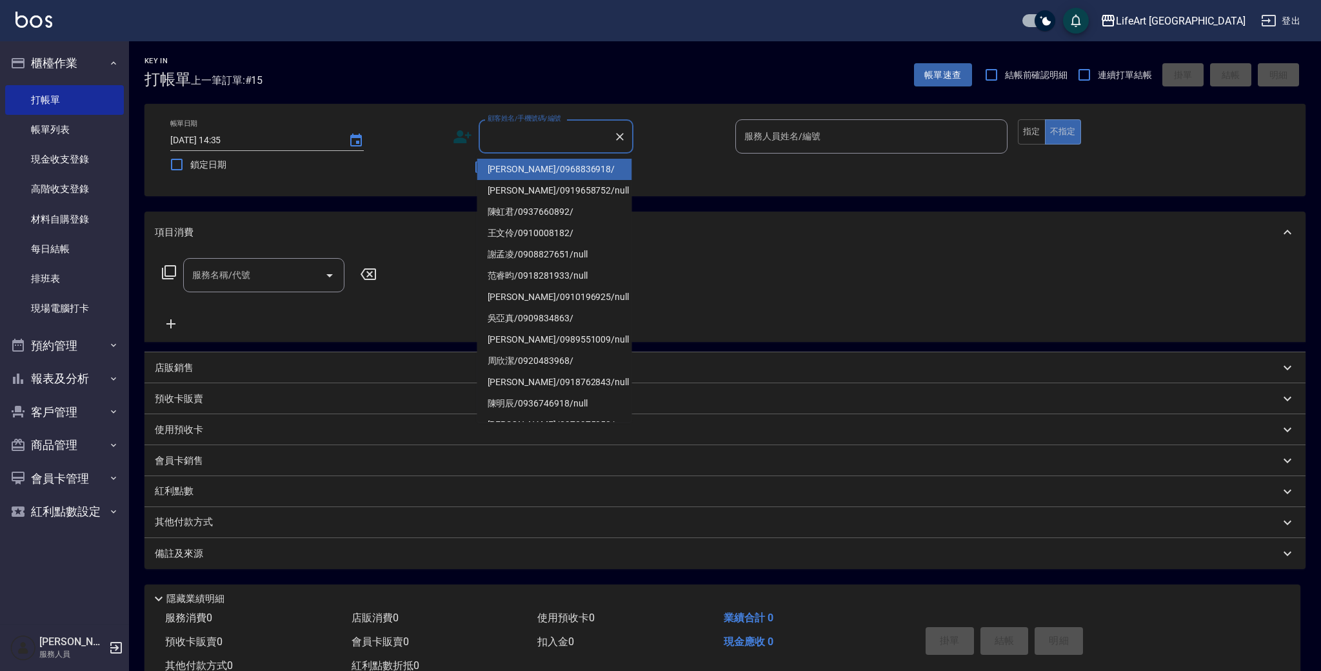
click at [573, 131] on input "顧客姓名/手機號碼/編號" at bounding box center [546, 136] width 124 height 23
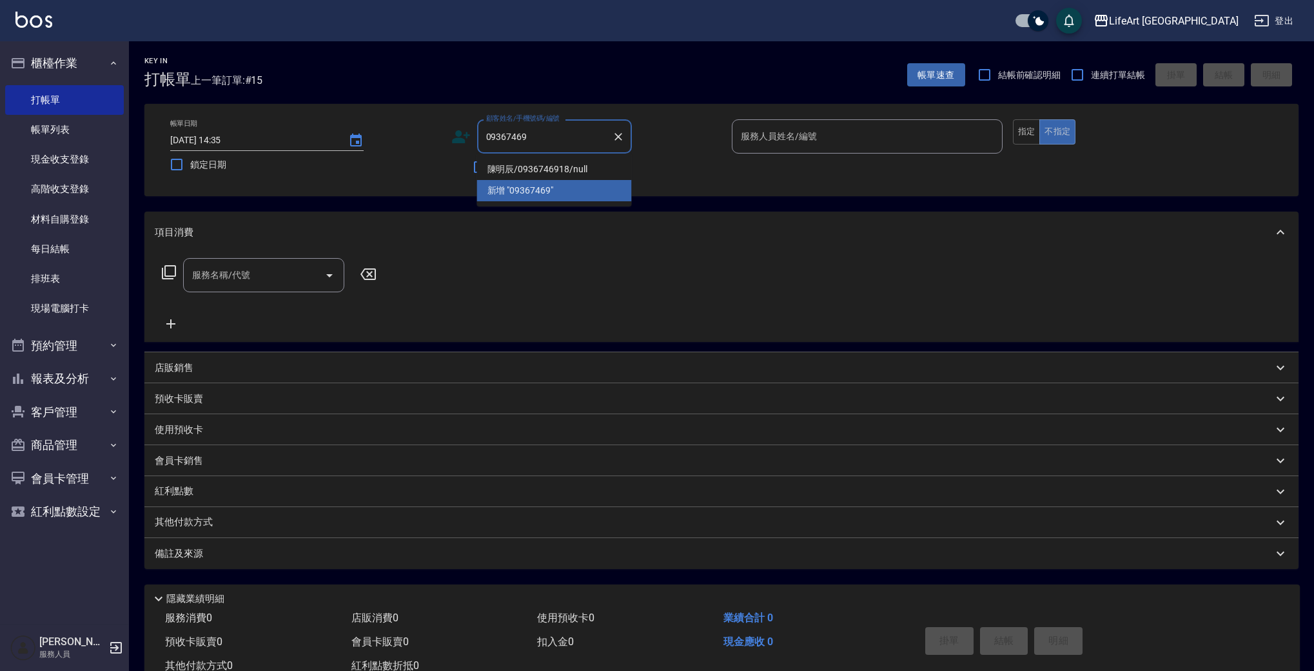
click at [513, 163] on li "陳明辰/0936746918/null" at bounding box center [554, 169] width 155 height 21
type input "陳明辰/0936746918/null"
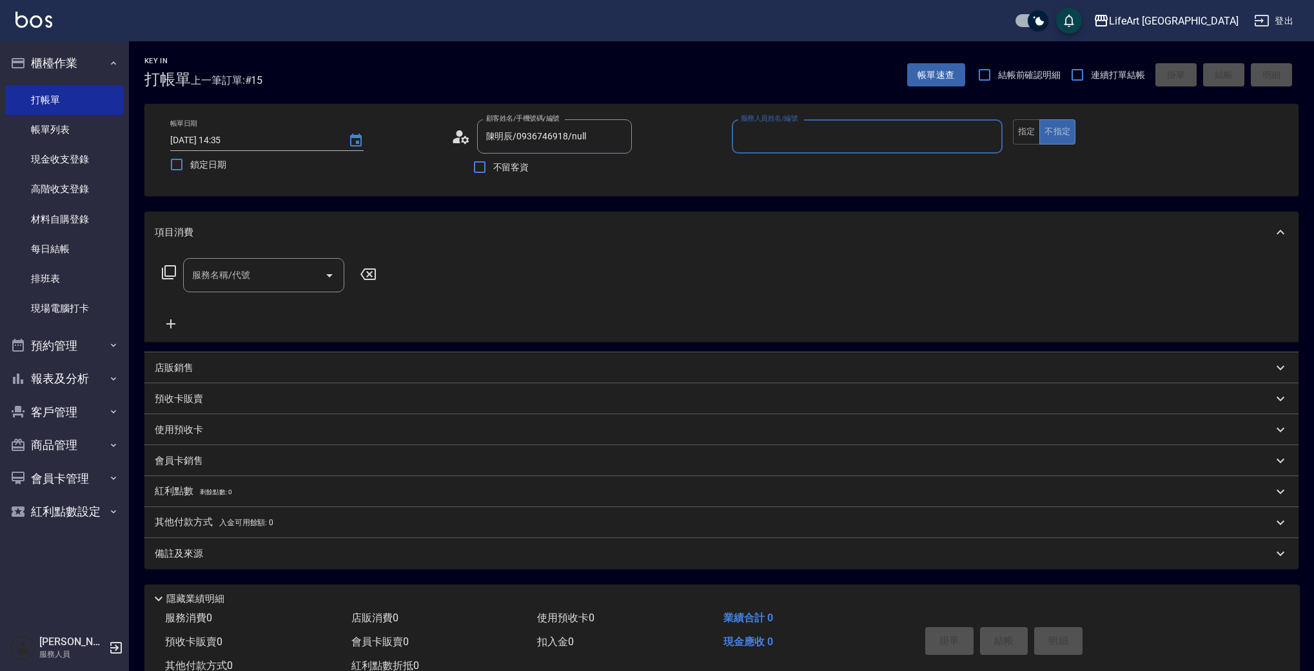
click at [778, 129] on input "服務人員姓名/編號" at bounding box center [867, 136] width 259 height 23
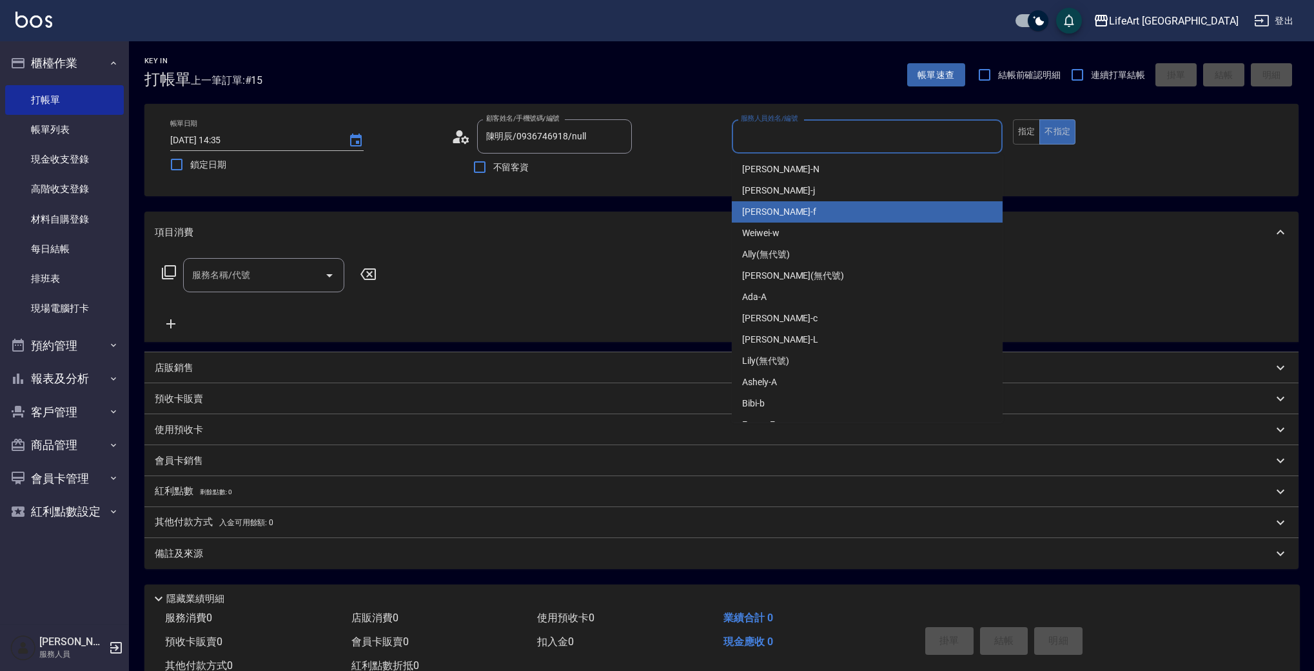
click at [773, 217] on span "Finney -f" at bounding box center [779, 212] width 74 height 14
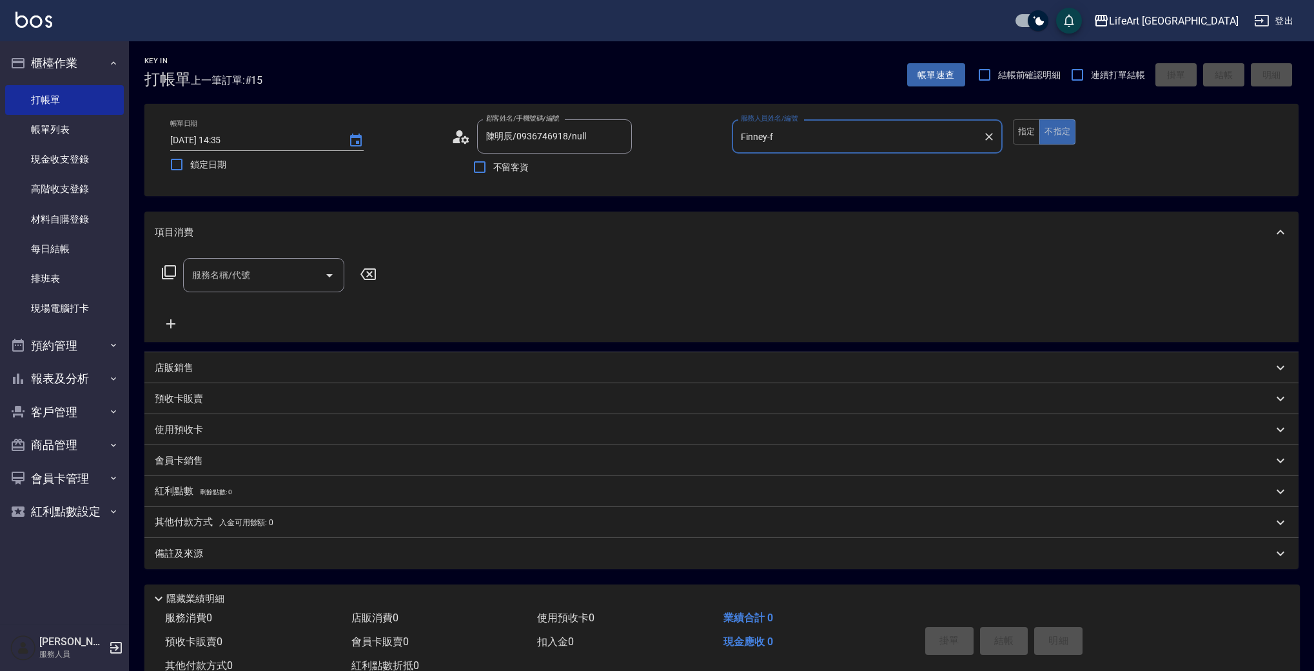
type input "Finney-f"
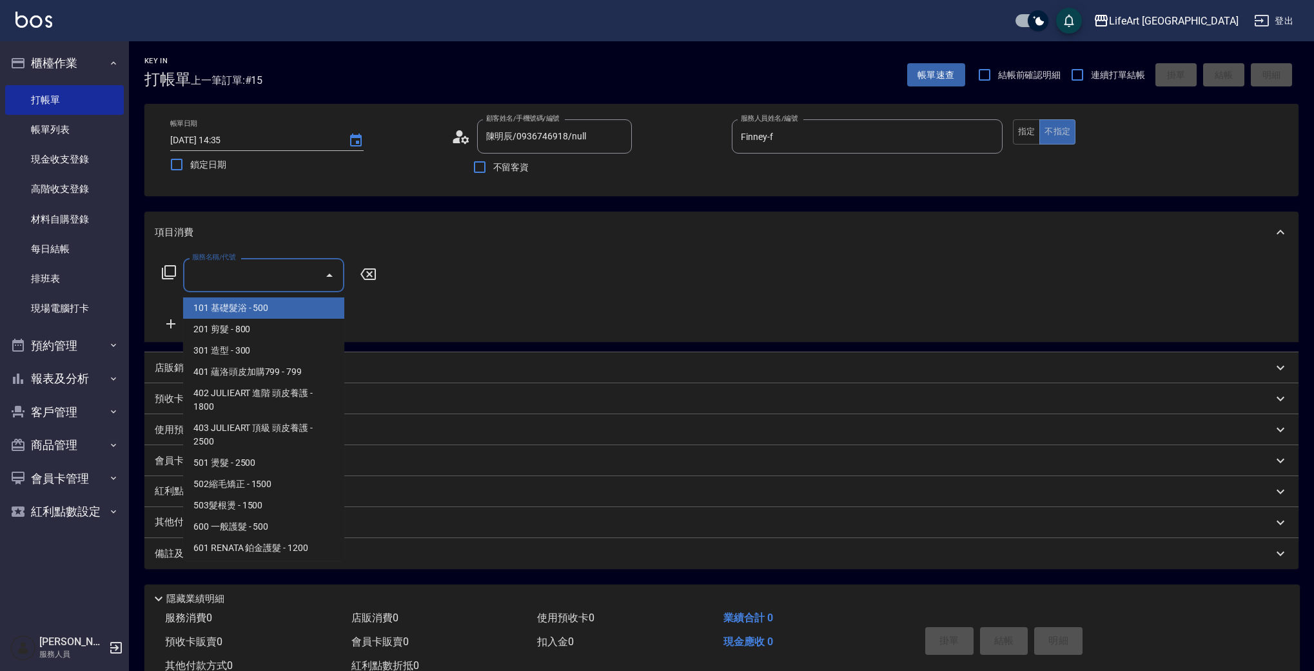
drag, startPoint x: 281, startPoint y: 281, endPoint x: 350, endPoint y: 315, distance: 77.0
click at [281, 281] on input "服務名稱/代號" at bounding box center [254, 275] width 130 height 23
click at [257, 327] on span "201 剪髮 - 800" at bounding box center [263, 329] width 161 height 21
type input "201 剪髮(201)"
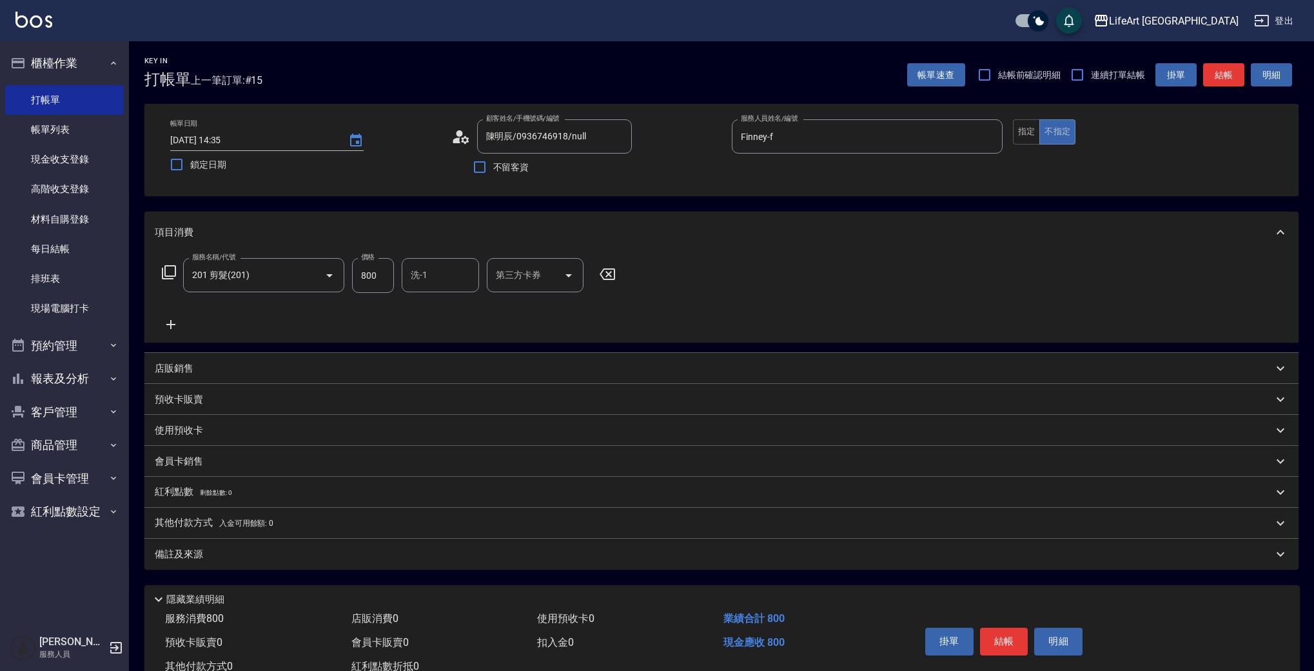
click at [459, 141] on icon at bounding box center [457, 140] width 8 height 6
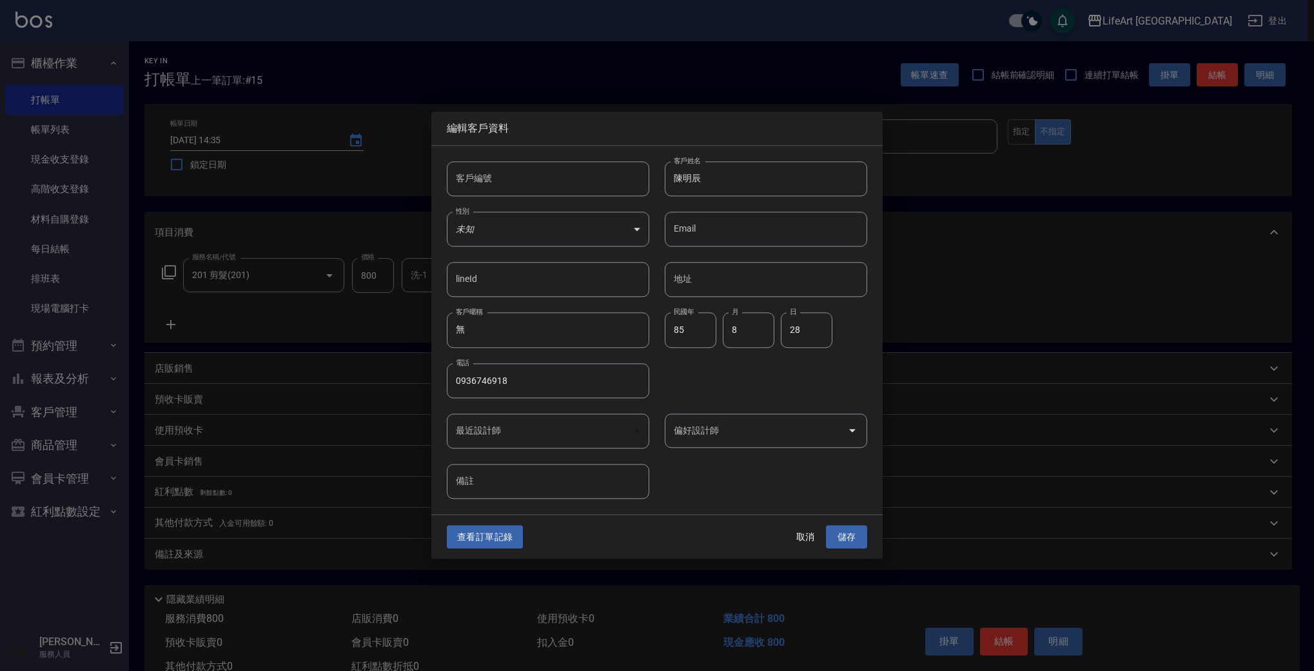
click at [459, 143] on div "編輯客戶資料" at bounding box center [656, 129] width 451 height 34
click at [511, 544] on button "查看訂單記錄" at bounding box center [488, 537] width 76 height 24
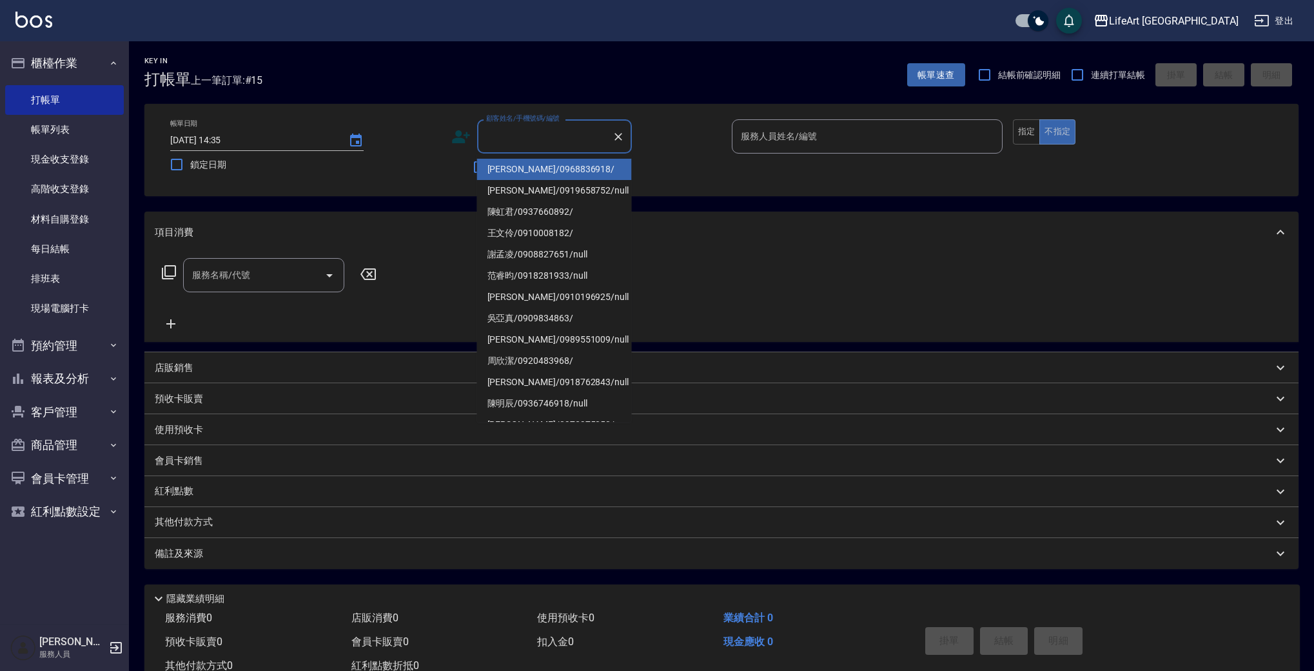
click at [570, 148] on input "顧客姓名/手機號碼/編號" at bounding box center [545, 136] width 124 height 23
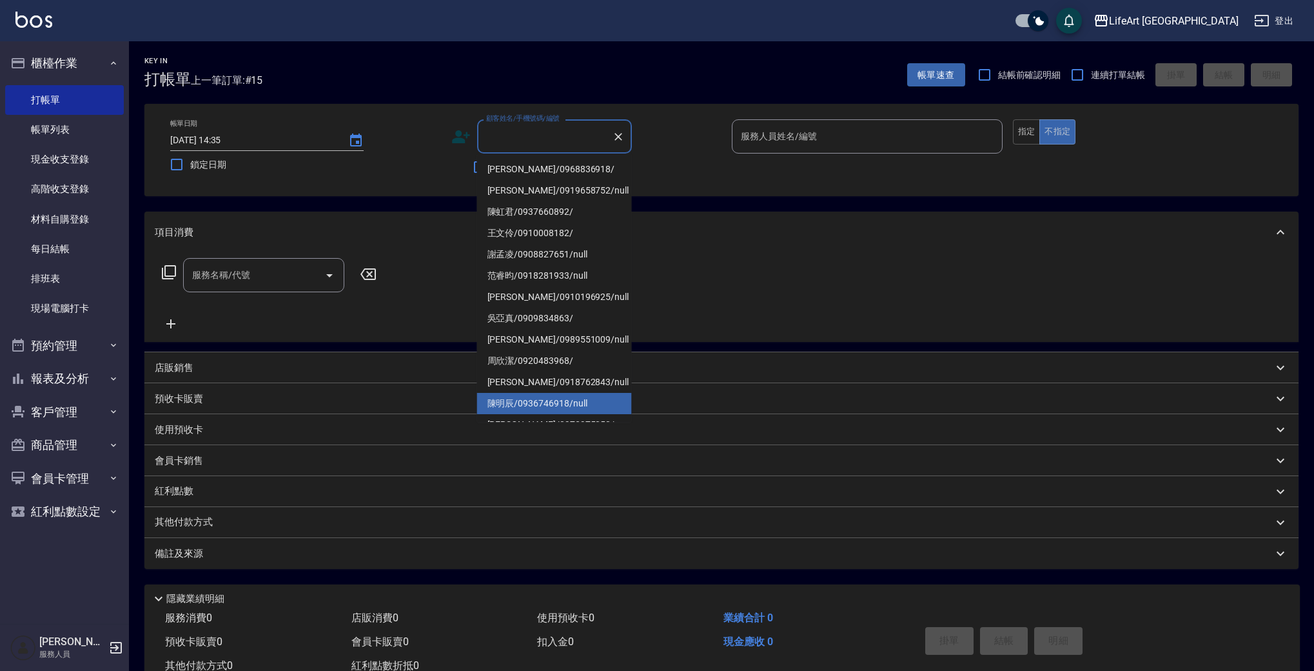
click at [549, 399] on li "陳明辰/0936746918/null" at bounding box center [554, 403] width 155 height 21
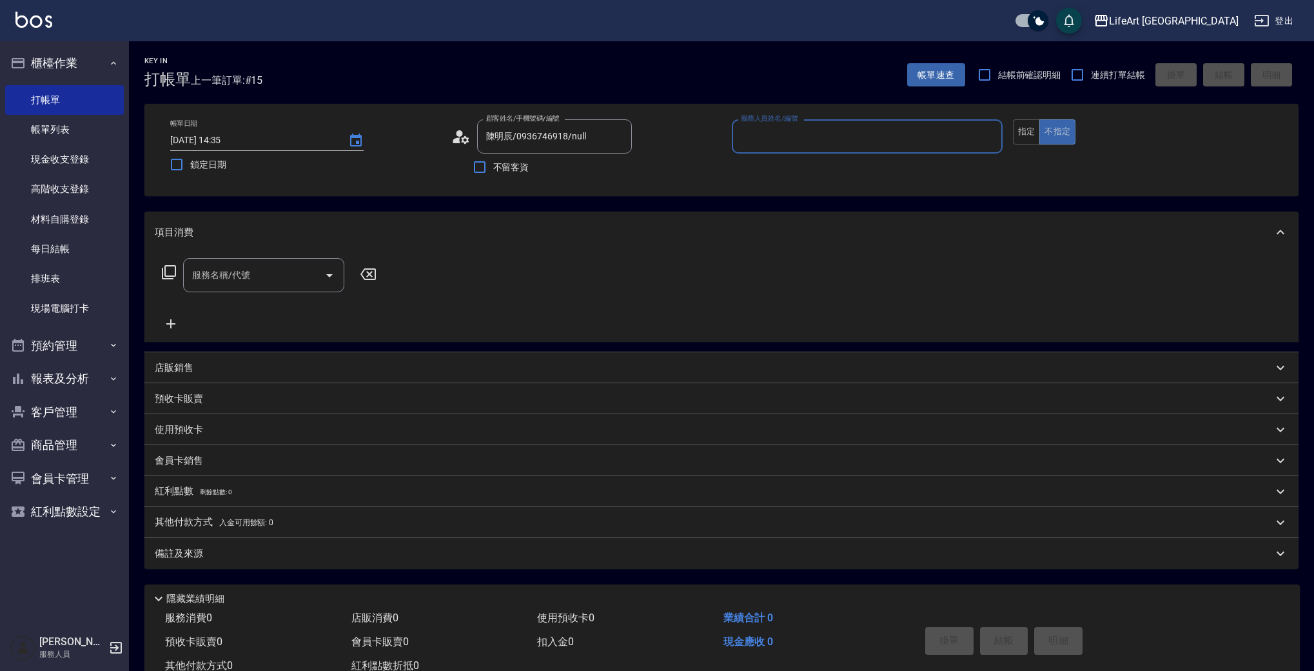
type input "陳明辰/0936746918/null"
click at [242, 270] on div "服務名稱/代號 服務名稱/代號" at bounding box center [263, 275] width 161 height 34
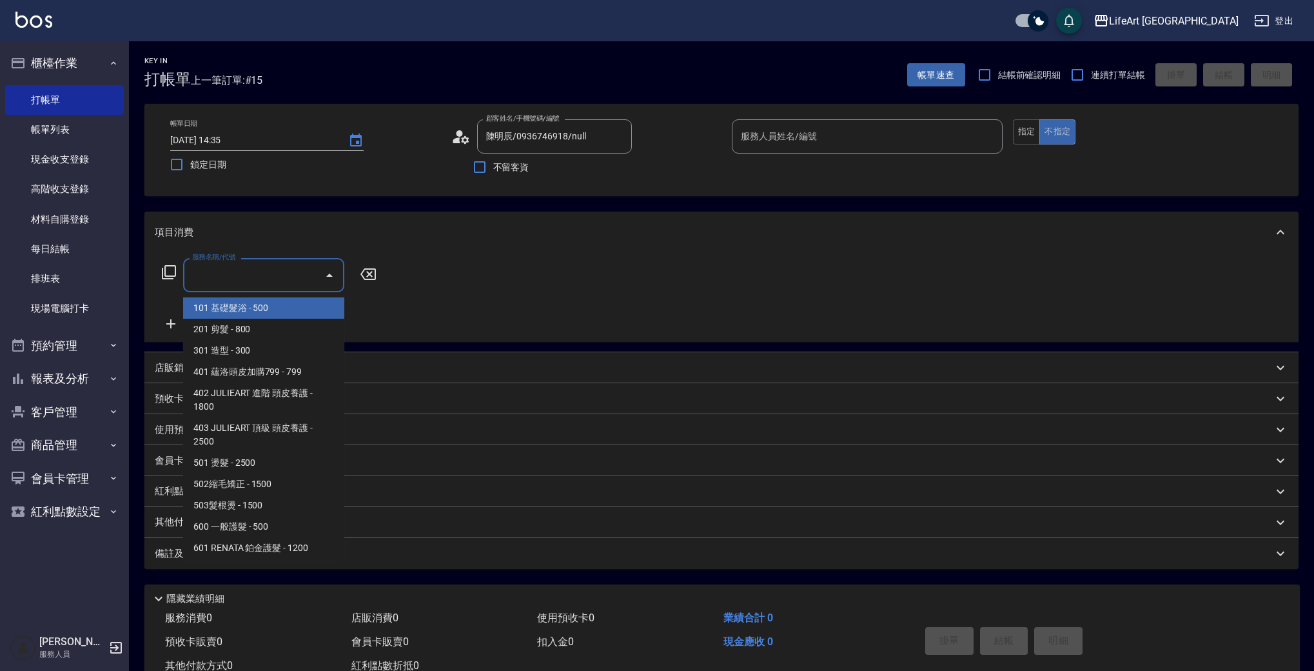
click at [283, 277] on input "服務名稱/代號" at bounding box center [254, 275] width 130 height 23
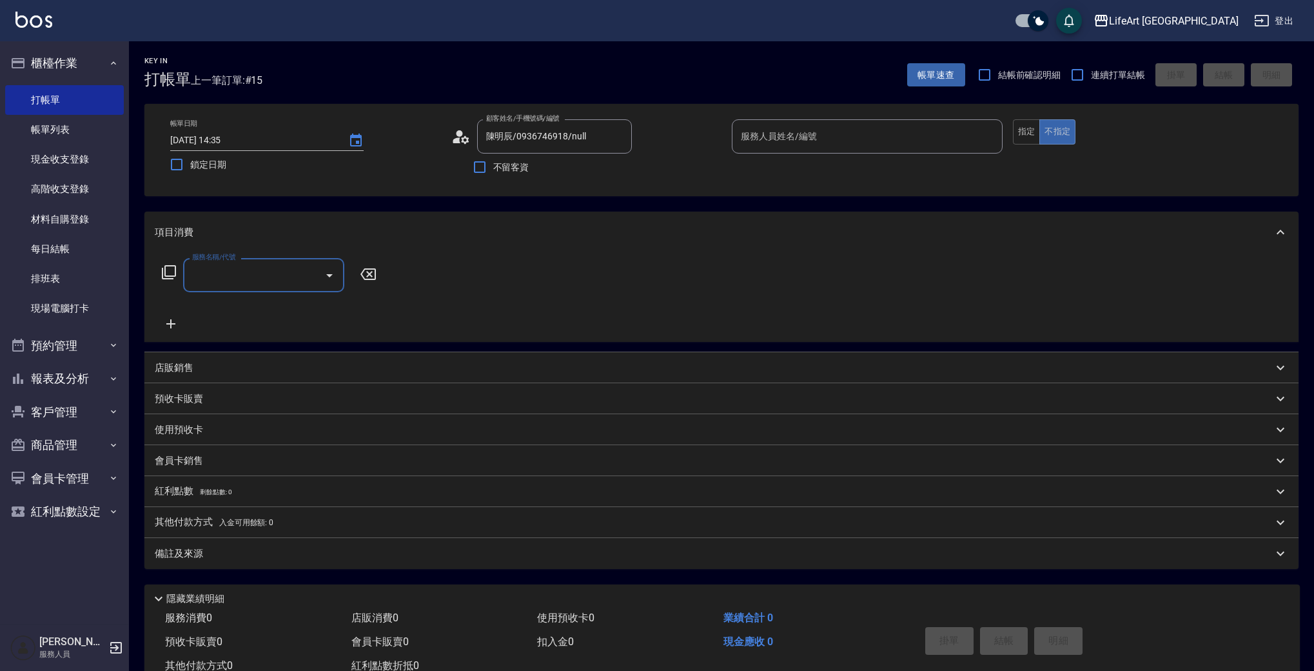
click at [287, 282] on input "服務名稱/代號" at bounding box center [254, 275] width 130 height 23
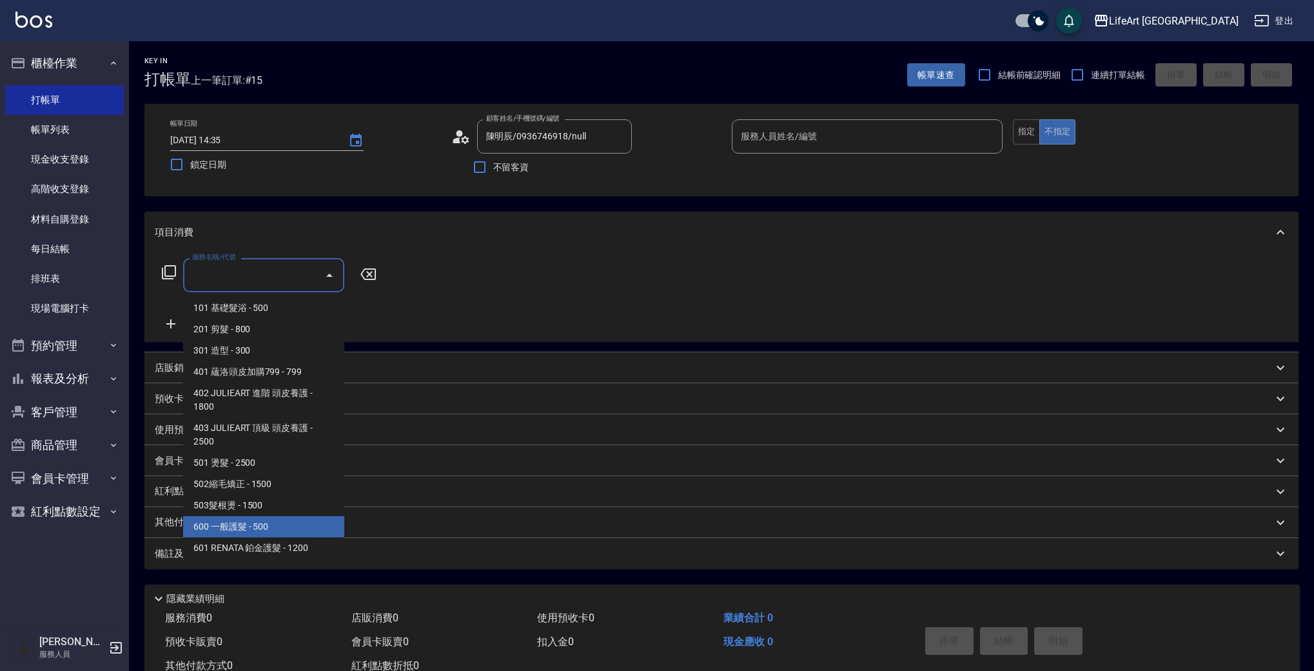
scroll to position [173, 0]
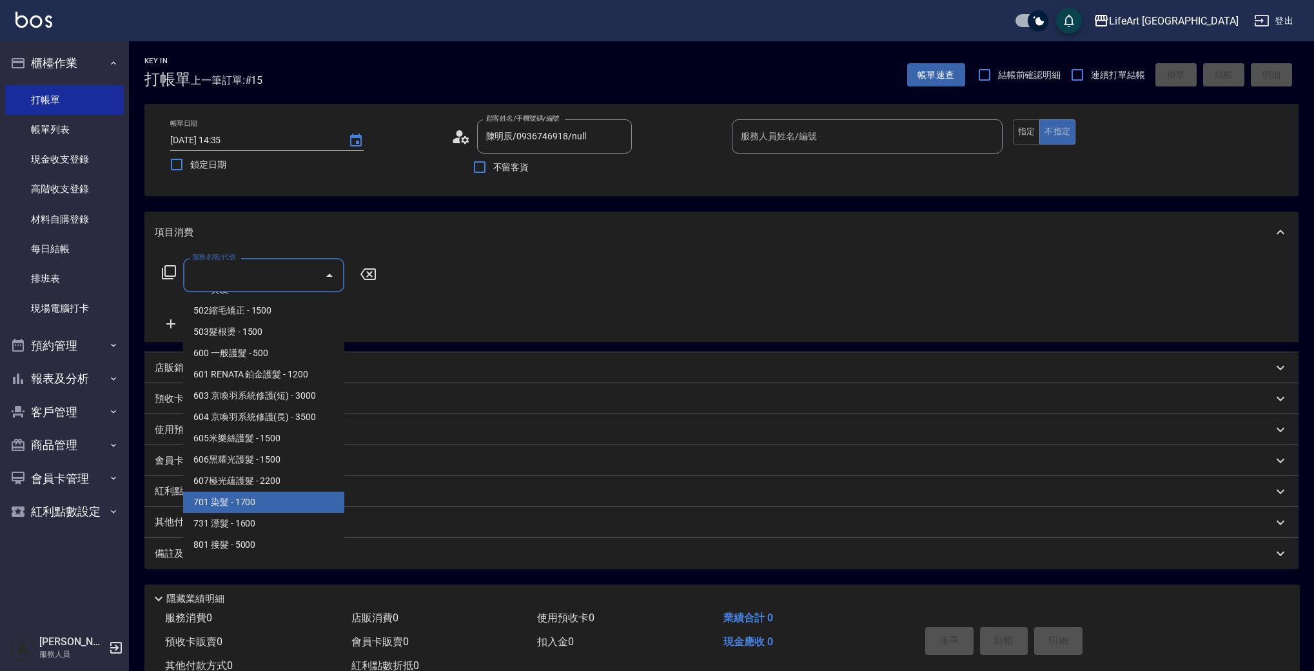
click at [288, 504] on span "701 染髮 - 1700" at bounding box center [263, 501] width 161 height 21
type input "701 染髮(701)"
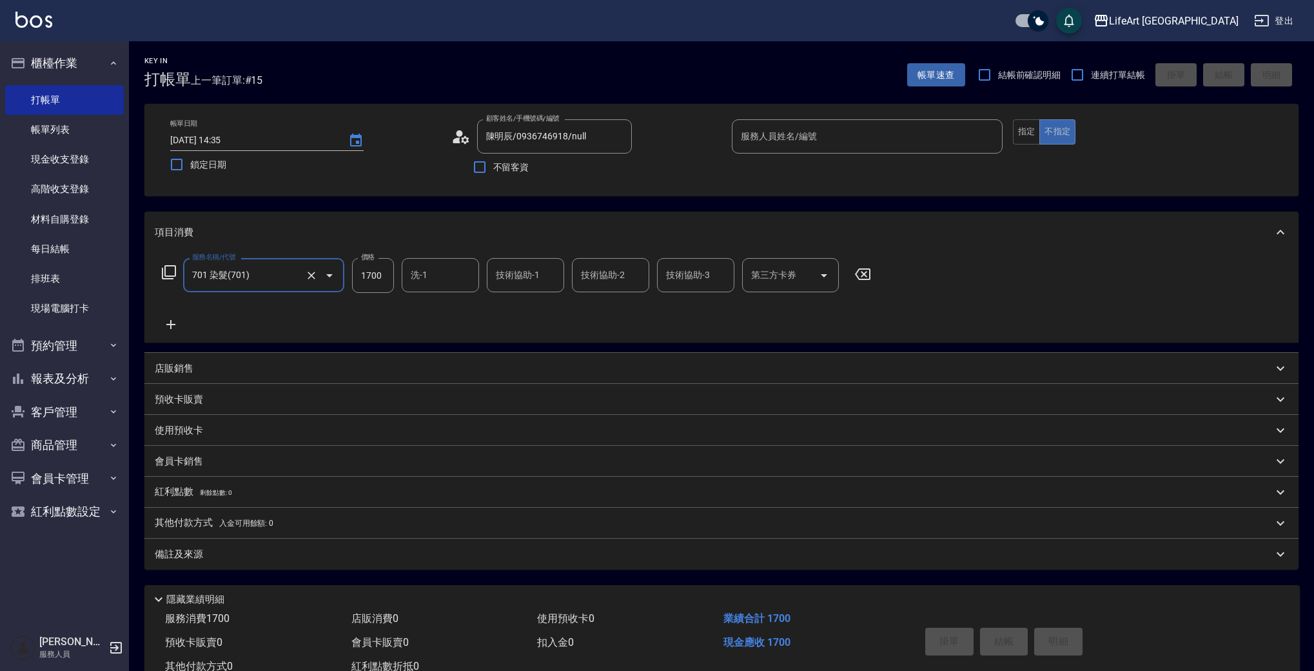
drag, startPoint x: 408, startPoint y: 279, endPoint x: 432, endPoint y: 290, distance: 26.3
click at [409, 279] on input "洗-1" at bounding box center [441, 275] width 66 height 23
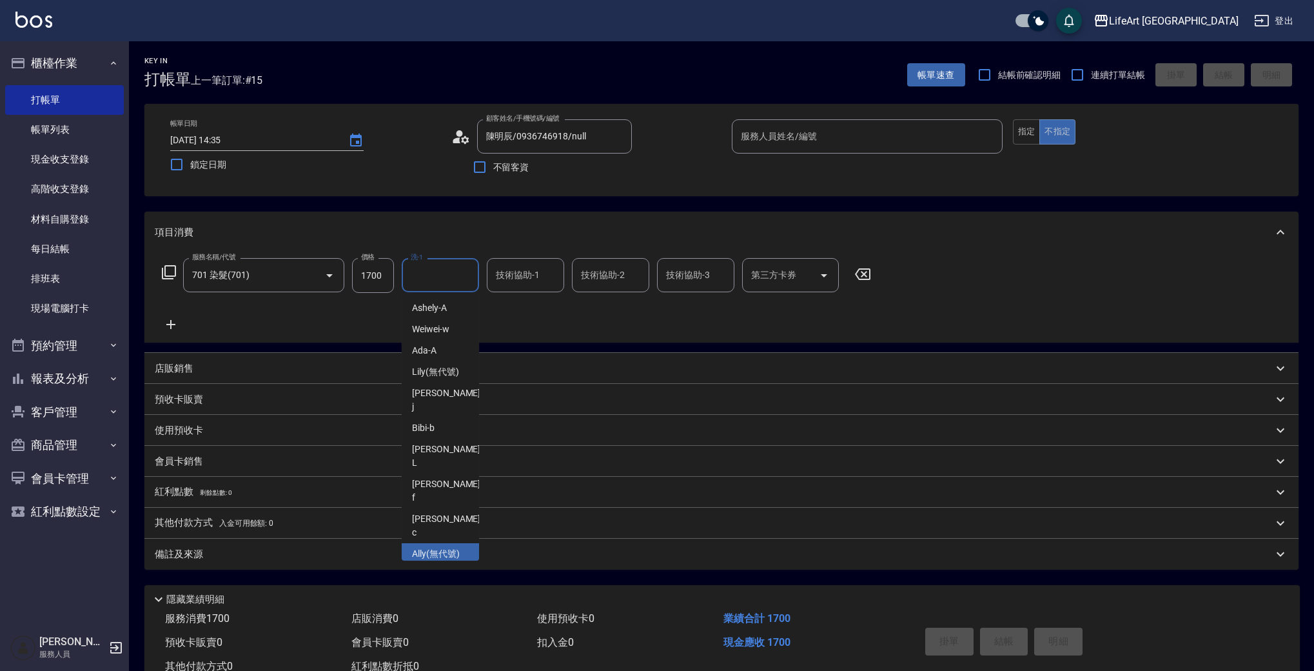
click at [450, 547] on span "Ally (無代號)" at bounding box center [436, 554] width 48 height 14
type input "Ally(無代號)"
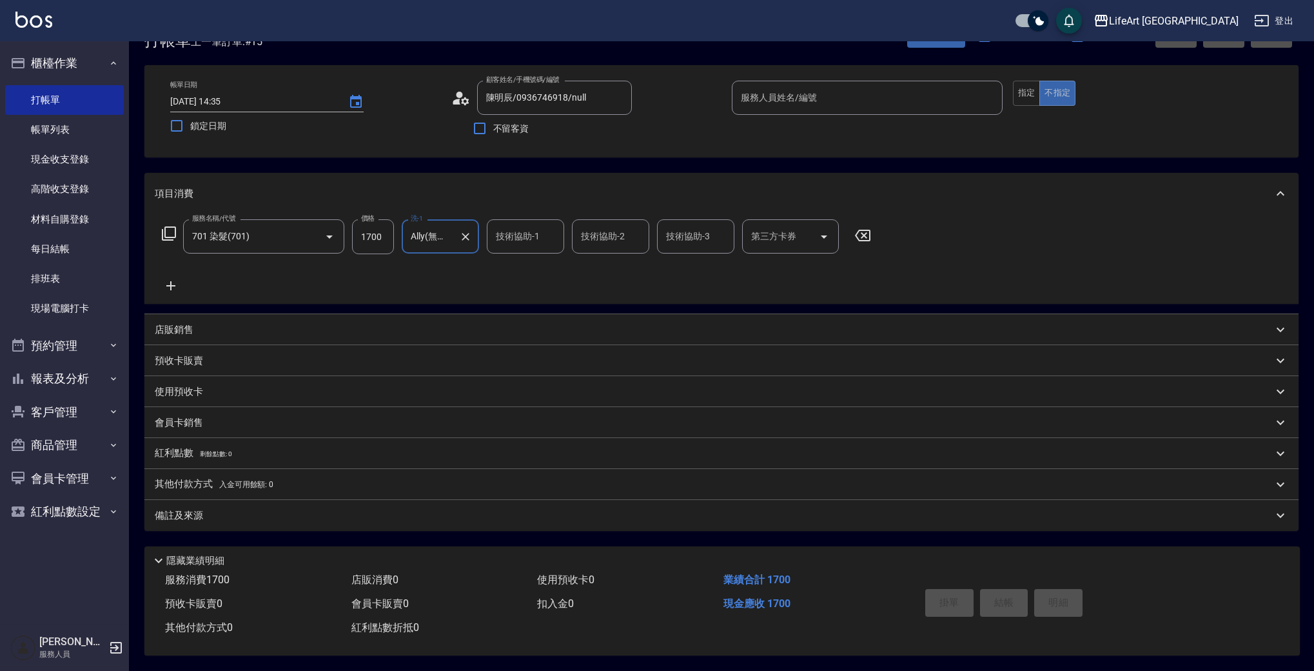
scroll to position [42, 0]
click at [326, 515] on div "備註及來源" at bounding box center [714, 516] width 1118 height 14
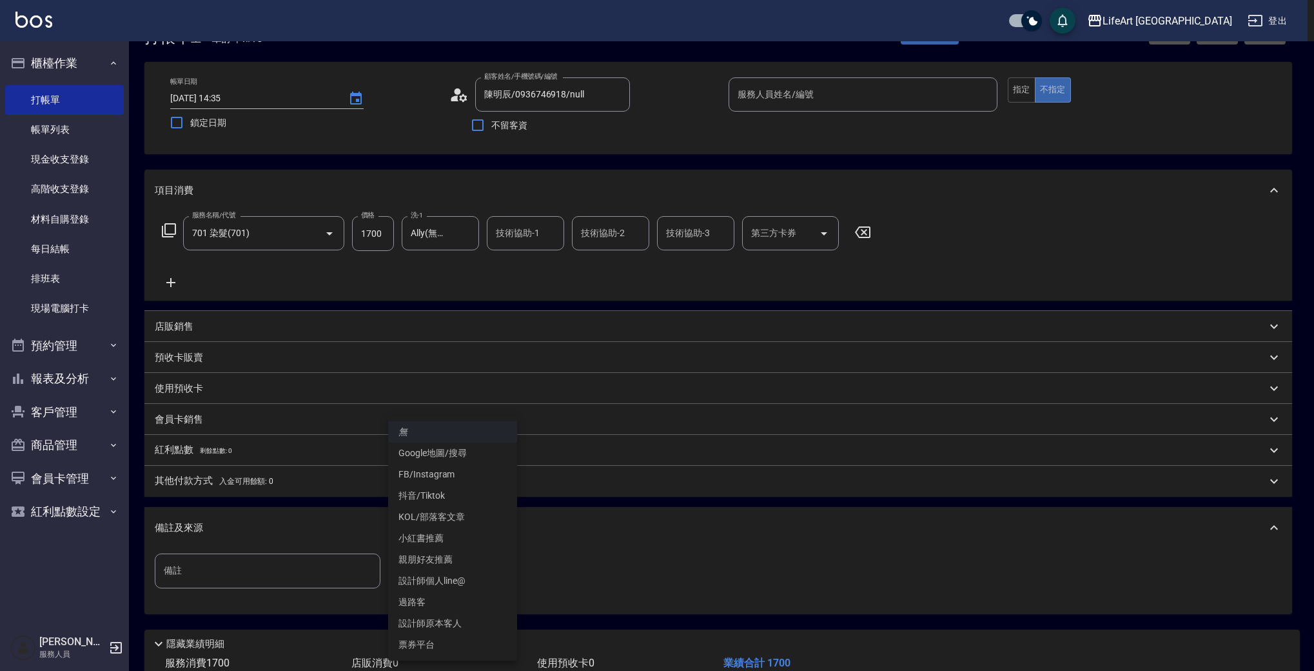
click at [450, 571] on body "LifeArt 蘆洲 登出 櫃檯作業 打帳單 帳單列表 現金收支登錄 高階收支登錄 材料自購登錄 每日結帳 排班表 現場電腦打卡 預約管理 預約管理 單日預約…" at bounding box center [657, 356] width 1314 height 796
click at [453, 616] on li "設計師原本客人" at bounding box center [452, 623] width 129 height 21
type input "設計師原本客人"
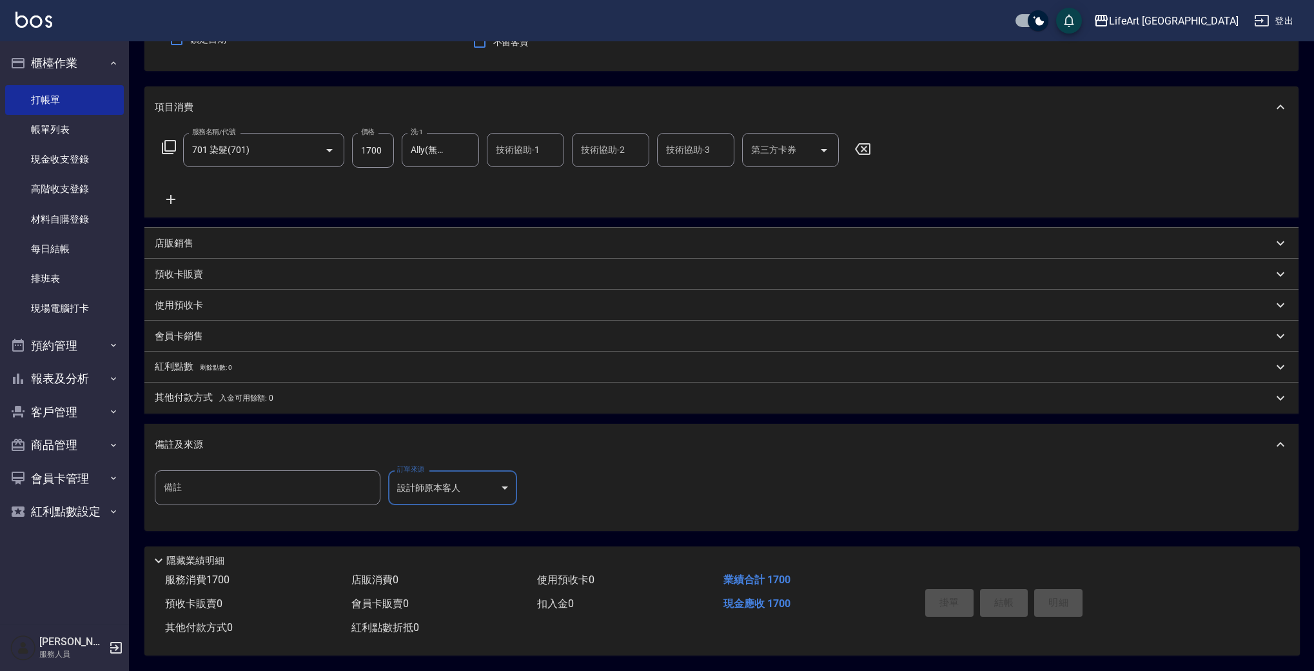
scroll to position [0, 0]
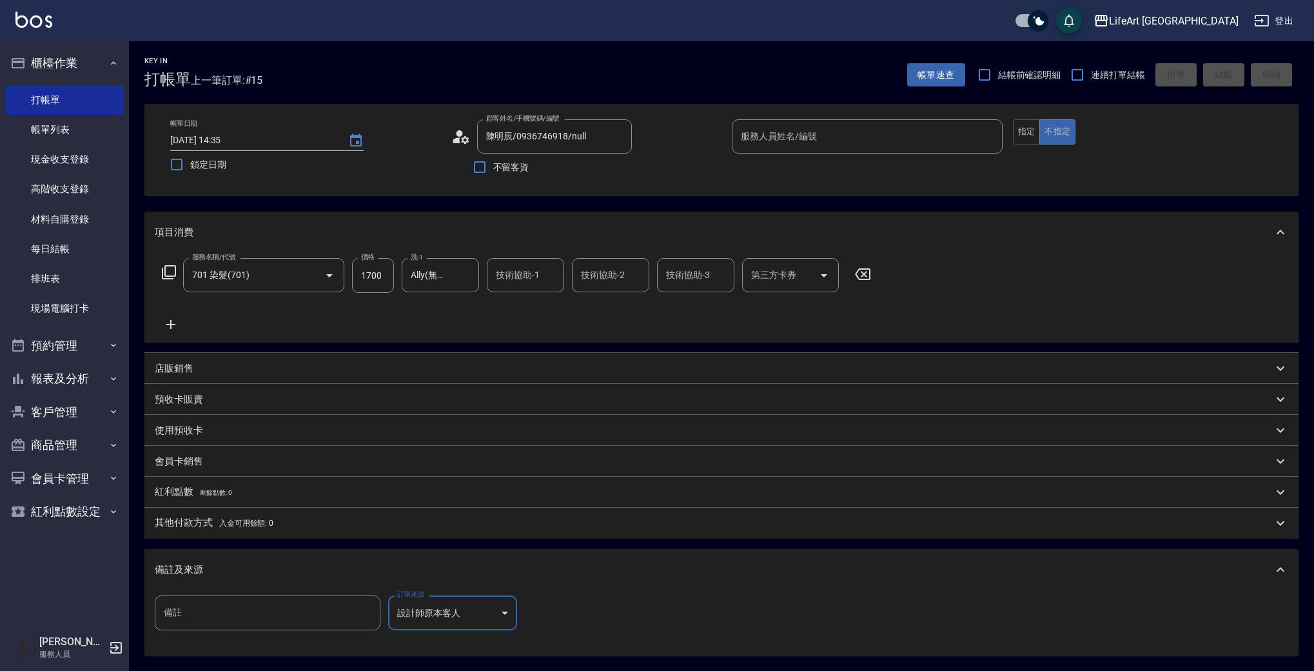
click at [792, 139] on input "服務人員姓名/編號" at bounding box center [867, 136] width 259 height 23
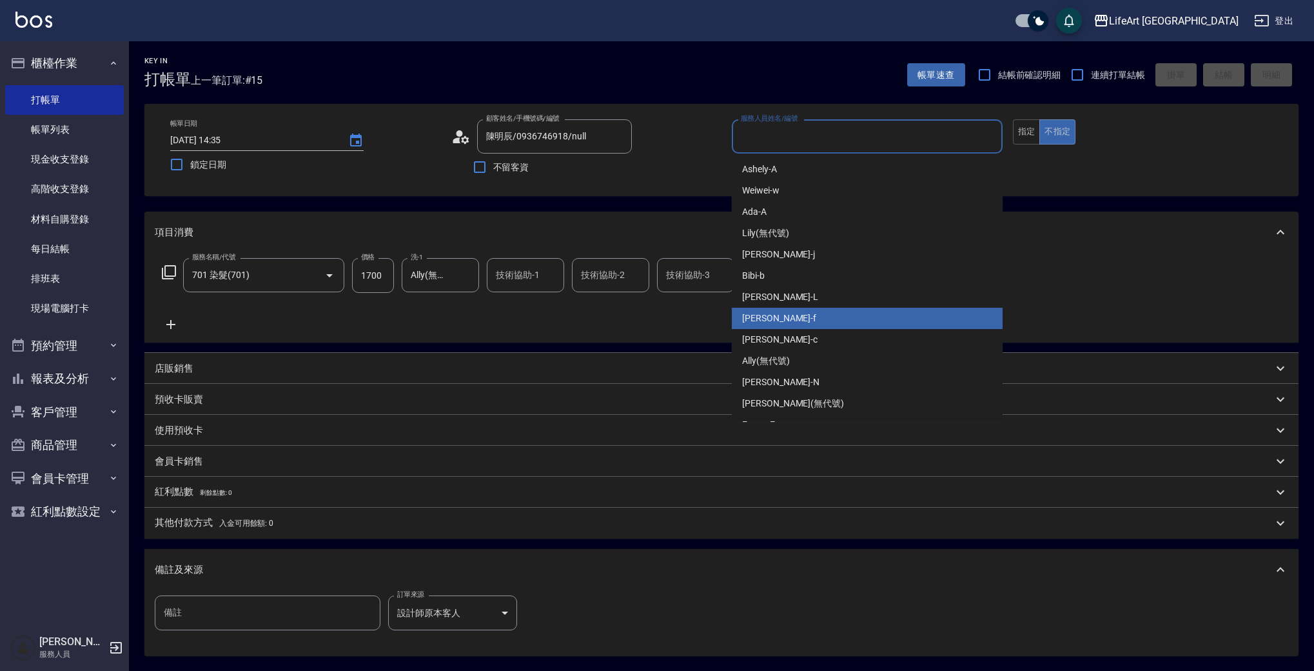
click at [758, 322] on span "Finney -f" at bounding box center [779, 318] width 74 height 14
type input "Finney-f"
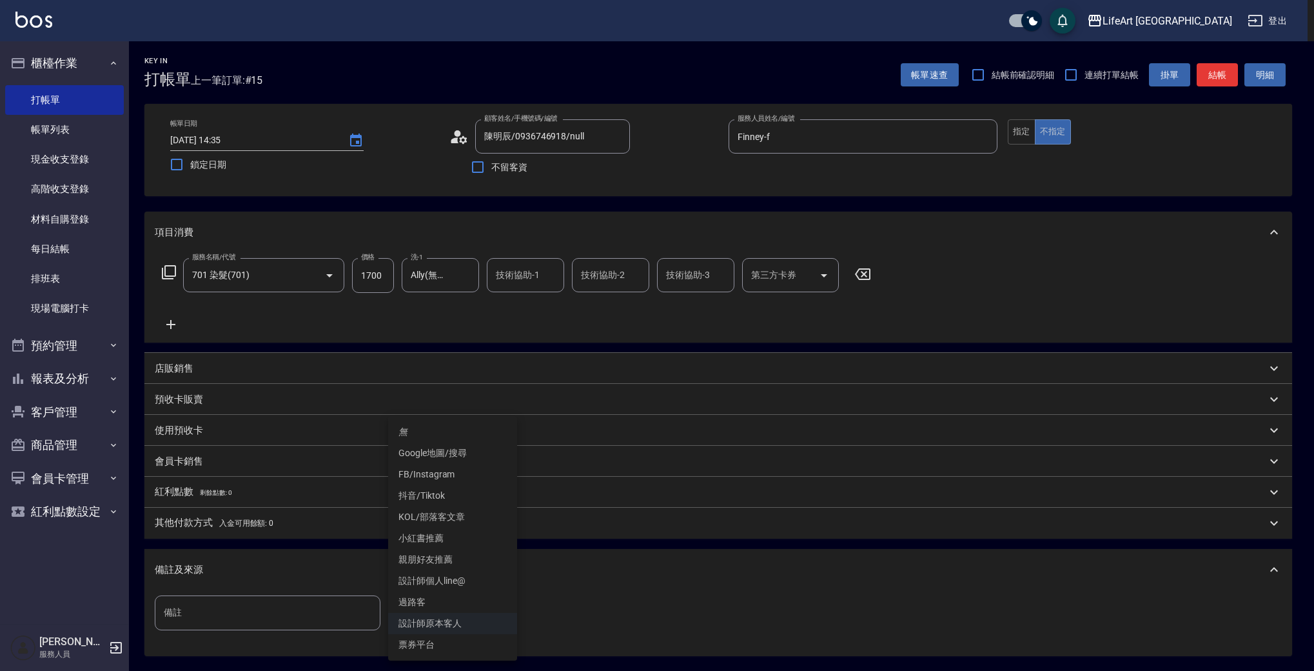
drag, startPoint x: 451, startPoint y: 622, endPoint x: 451, endPoint y: 614, distance: 8.4
click at [452, 622] on body "LifeArt 蘆洲 登出 櫃檯作業 打帳單 帳單列表 現金收支登錄 高階收支登錄 材料自購登錄 每日結帳 排班表 現場電腦打卡 預約管理 預約管理 單日預約…" at bounding box center [657, 398] width 1314 height 796
click at [428, 471] on li "FB/Instagram" at bounding box center [452, 474] width 129 height 21
type input "FB/Instagram"
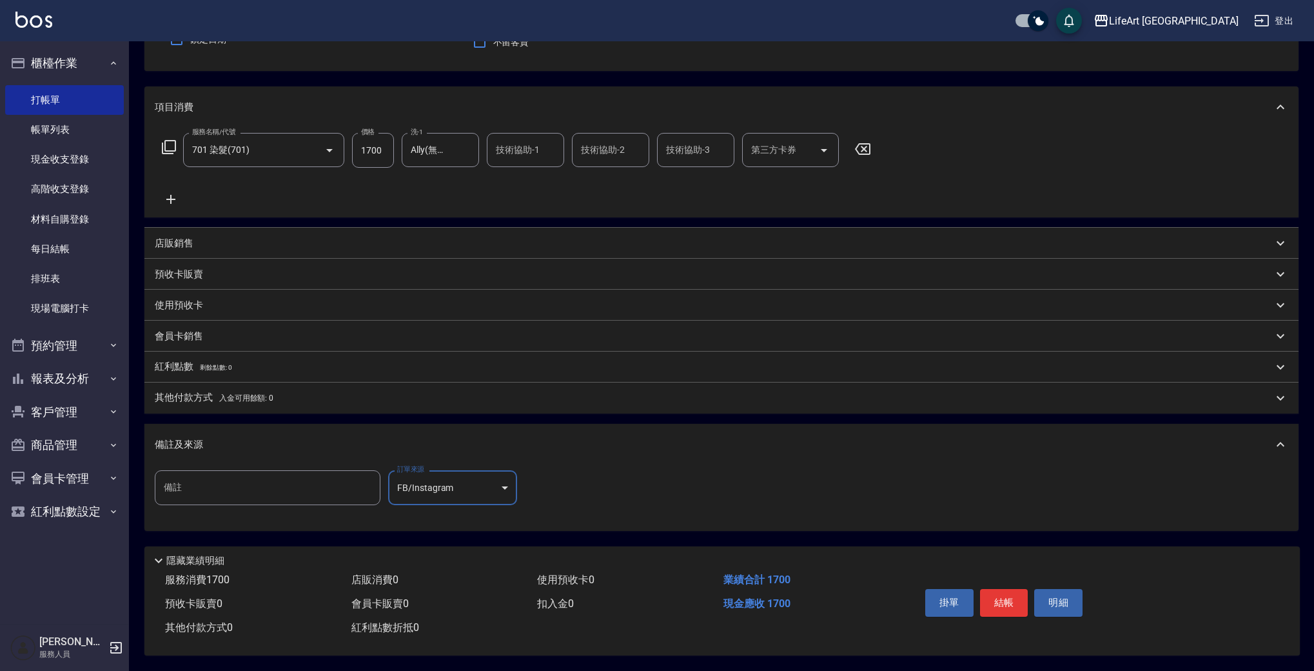
scroll to position [131, 0]
click at [1011, 600] on button "結帳" at bounding box center [1004, 602] width 48 height 27
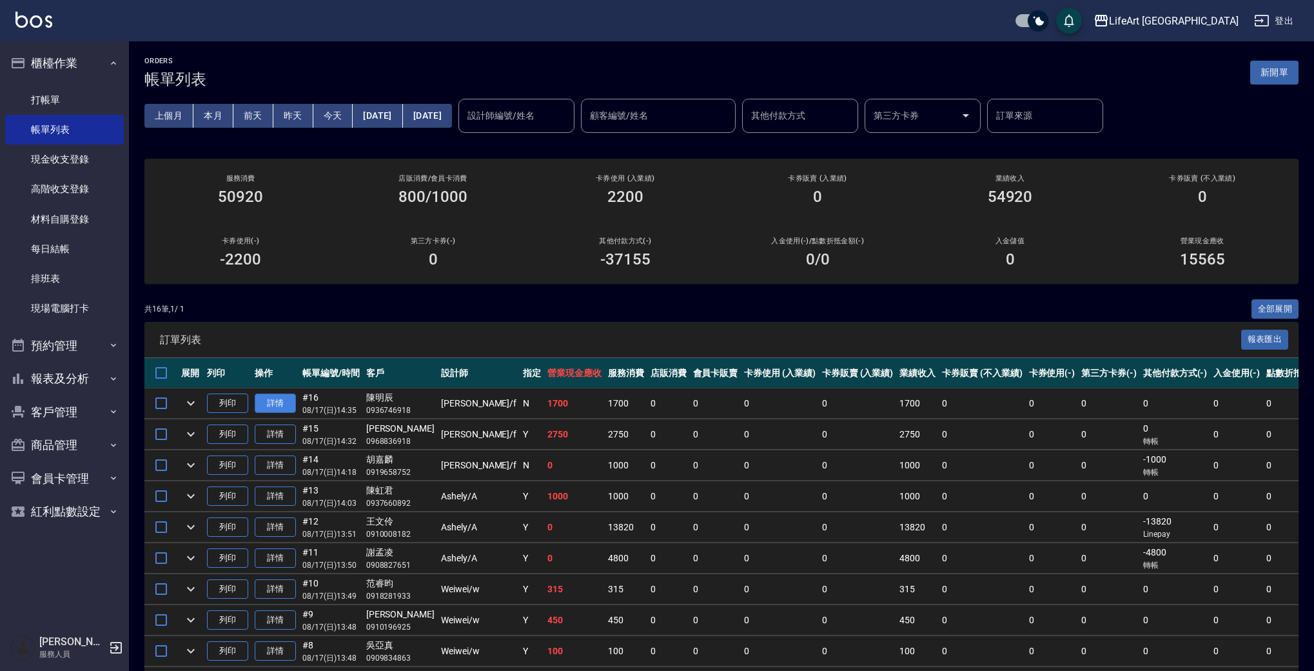
click at [260, 409] on link "詳情" at bounding box center [275, 403] width 41 height 20
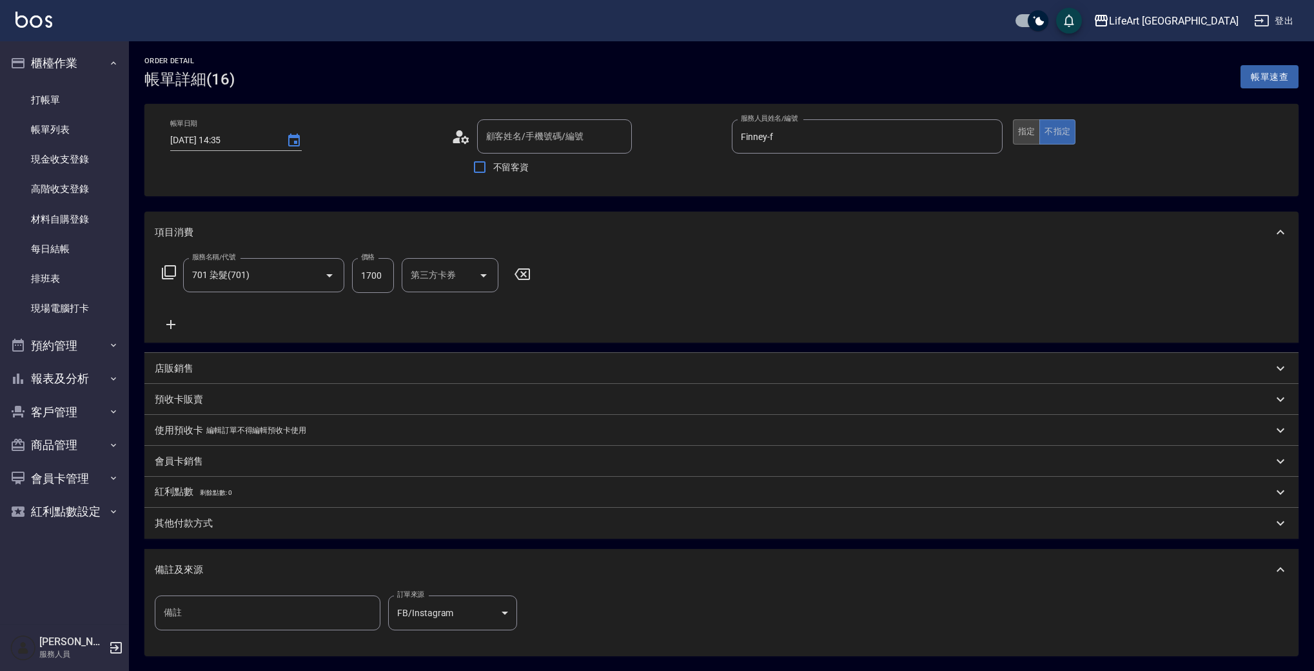
type input "[DATE] 14:35"
type input "Finney-f"
click at [1041, 127] on button "不指定" at bounding box center [1057, 131] width 36 height 25
type input "陳明辰/0936746918/null"
click at [1038, 129] on button "指定" at bounding box center [1027, 131] width 28 height 25
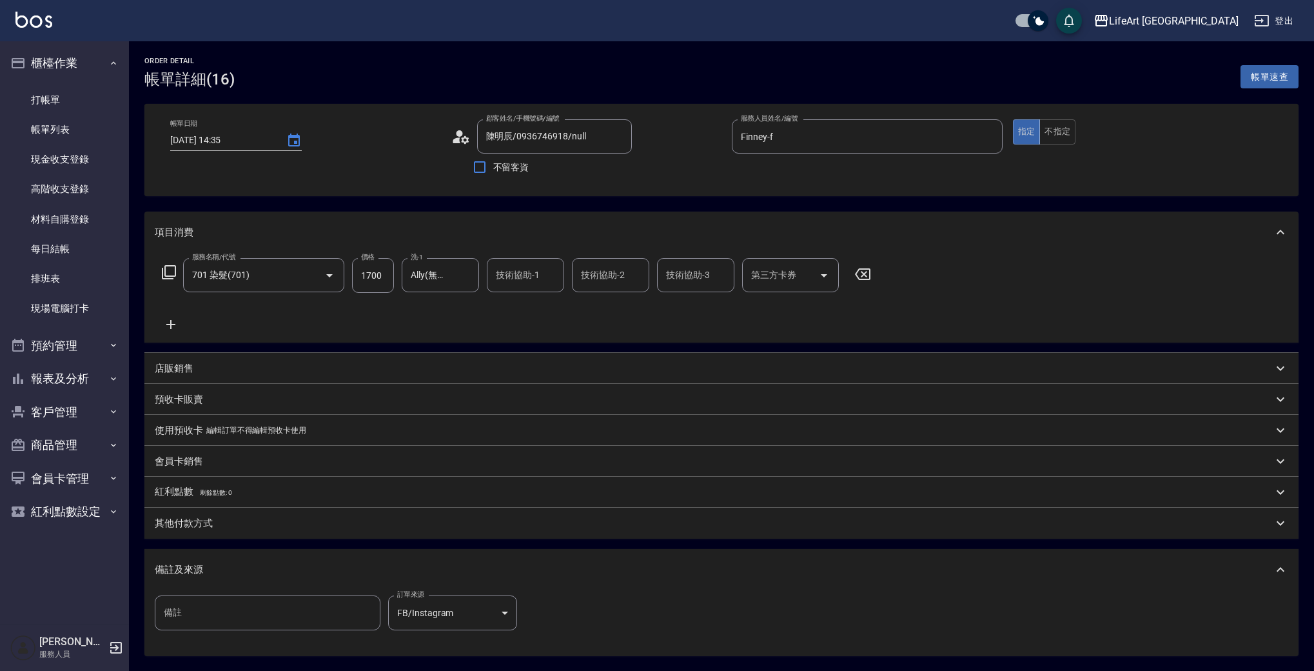
scroll to position [124, 0]
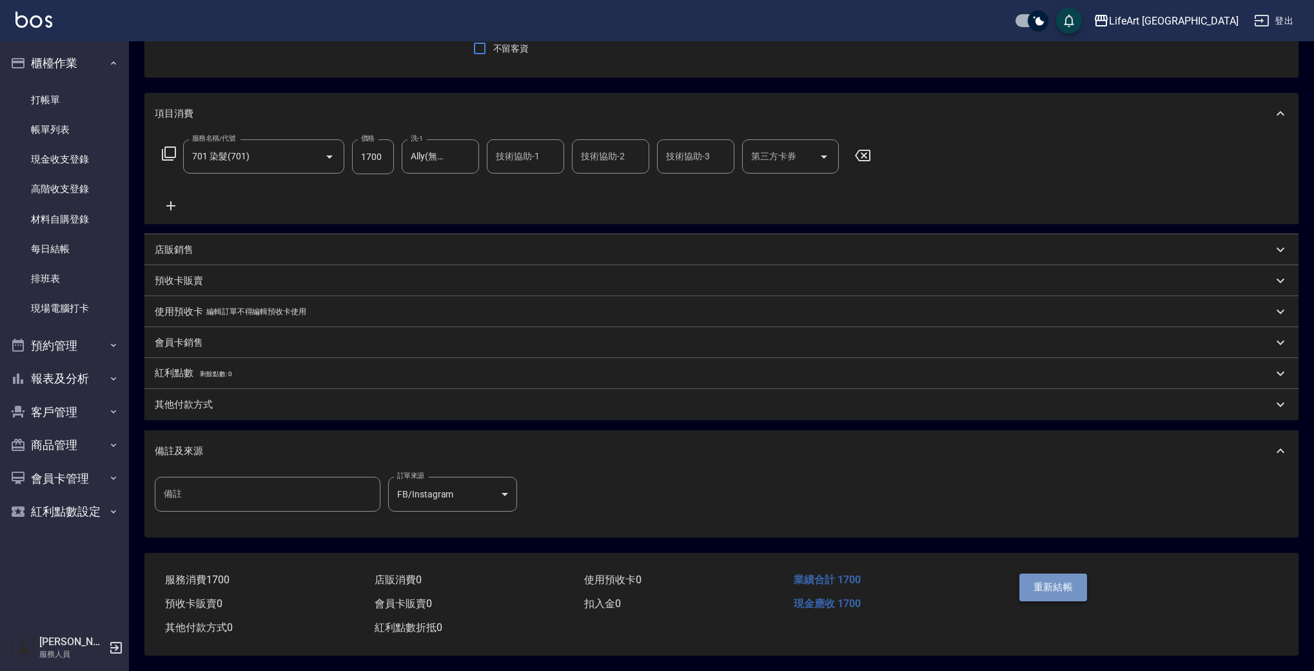
click at [1063, 577] on button "重新結帳" at bounding box center [1053, 586] width 68 height 27
